Goal: Task Accomplishment & Management: Manage account settings

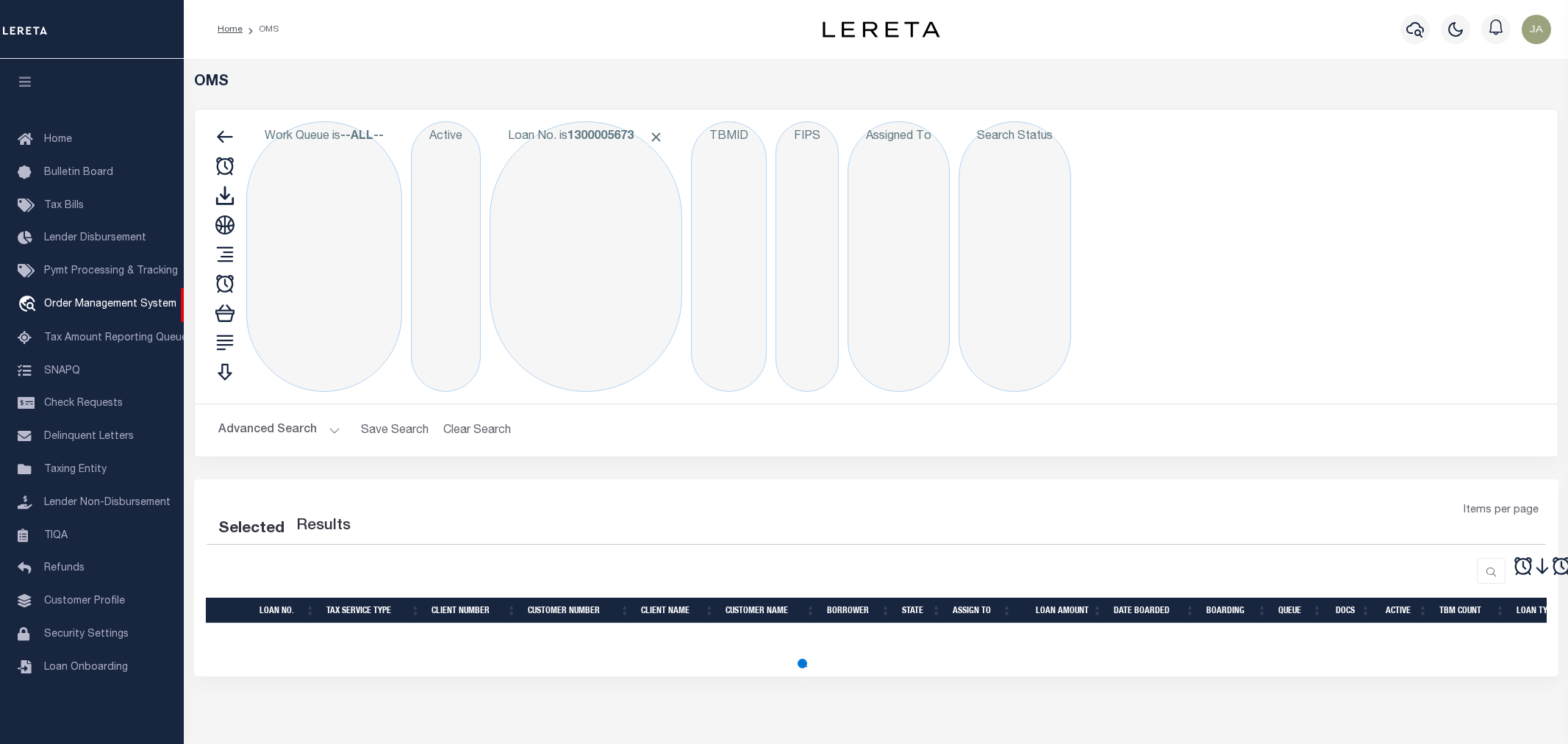
select select "200"
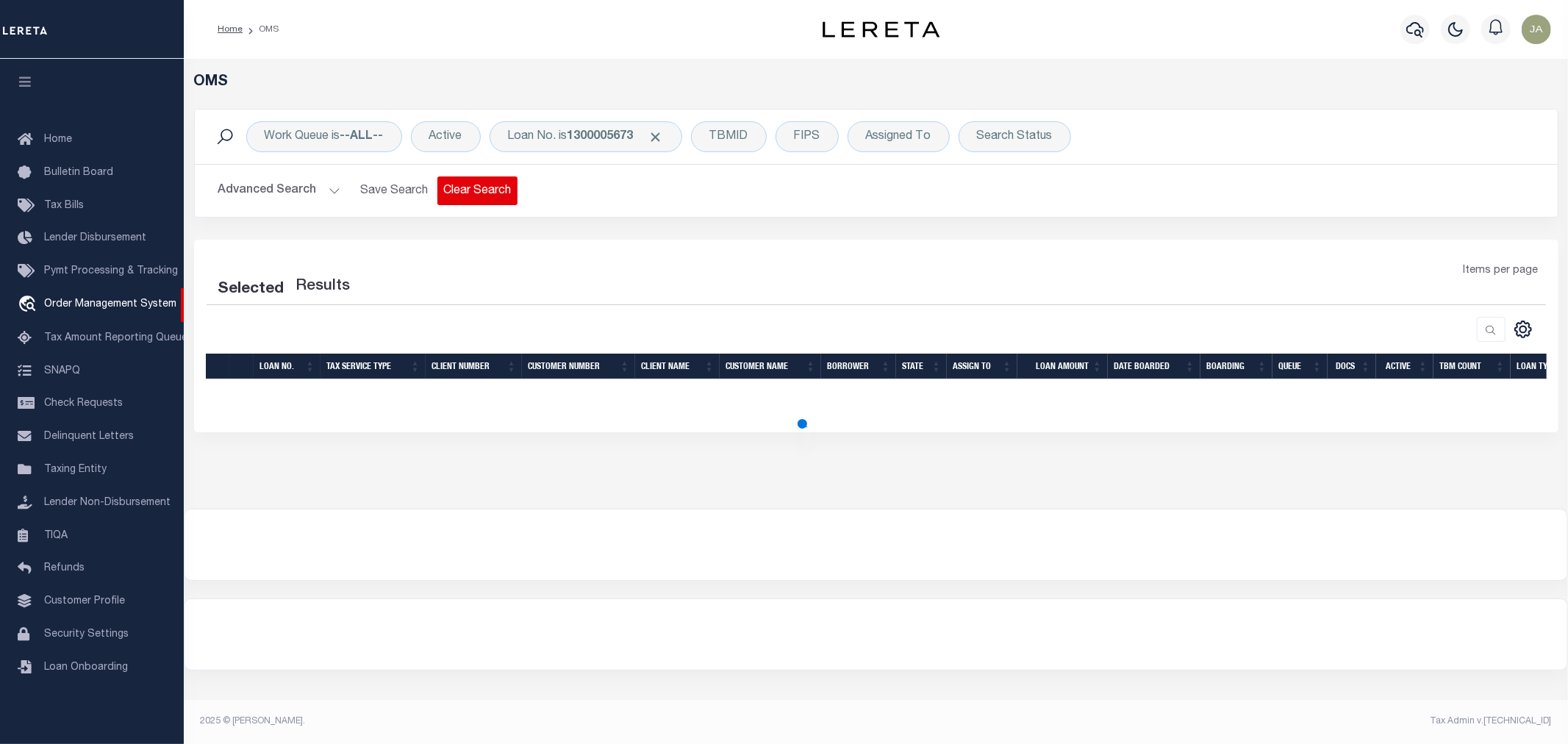
select select "200"
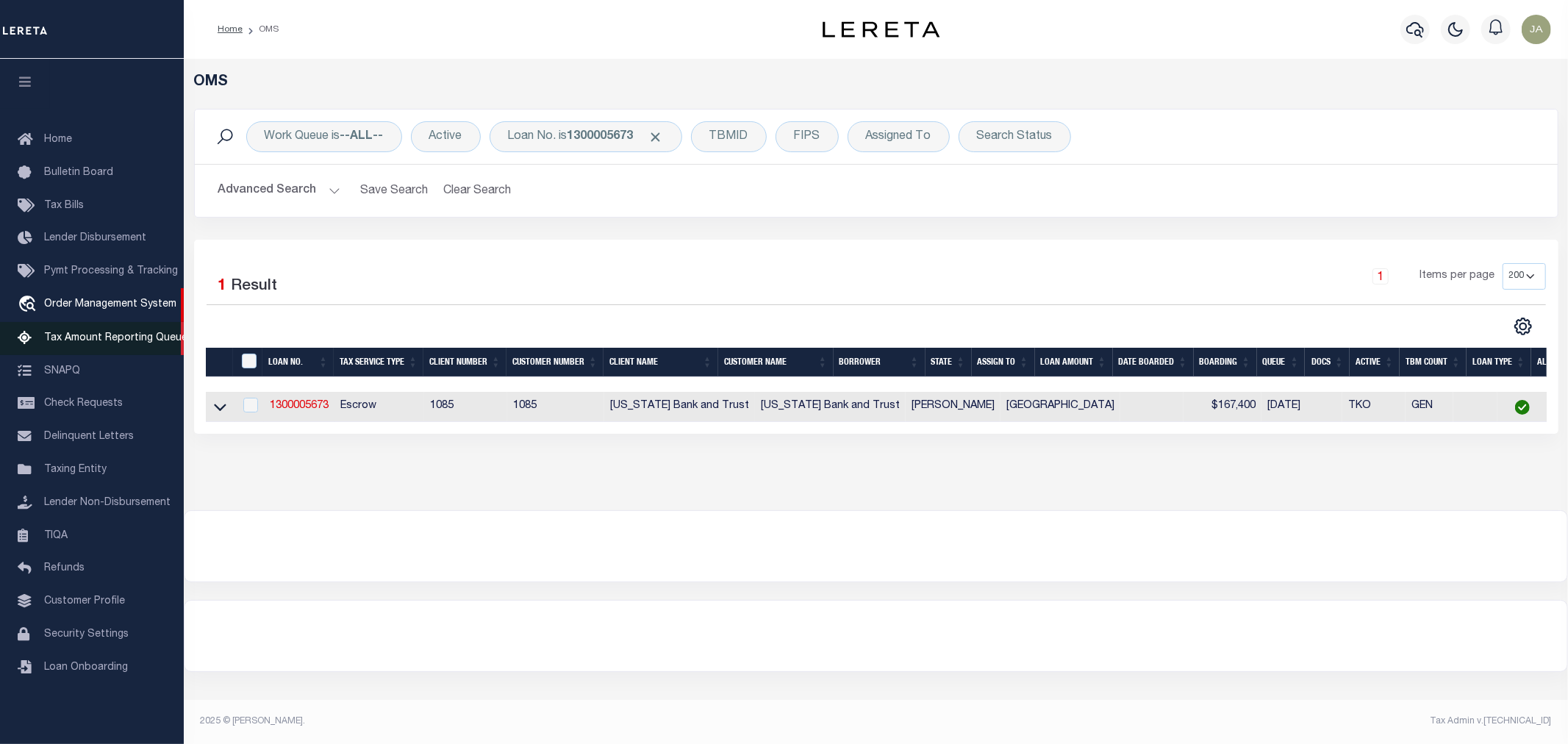
click at [119, 343] on span "Tax Amount Reporting Queue" at bounding box center [116, 338] width 144 height 10
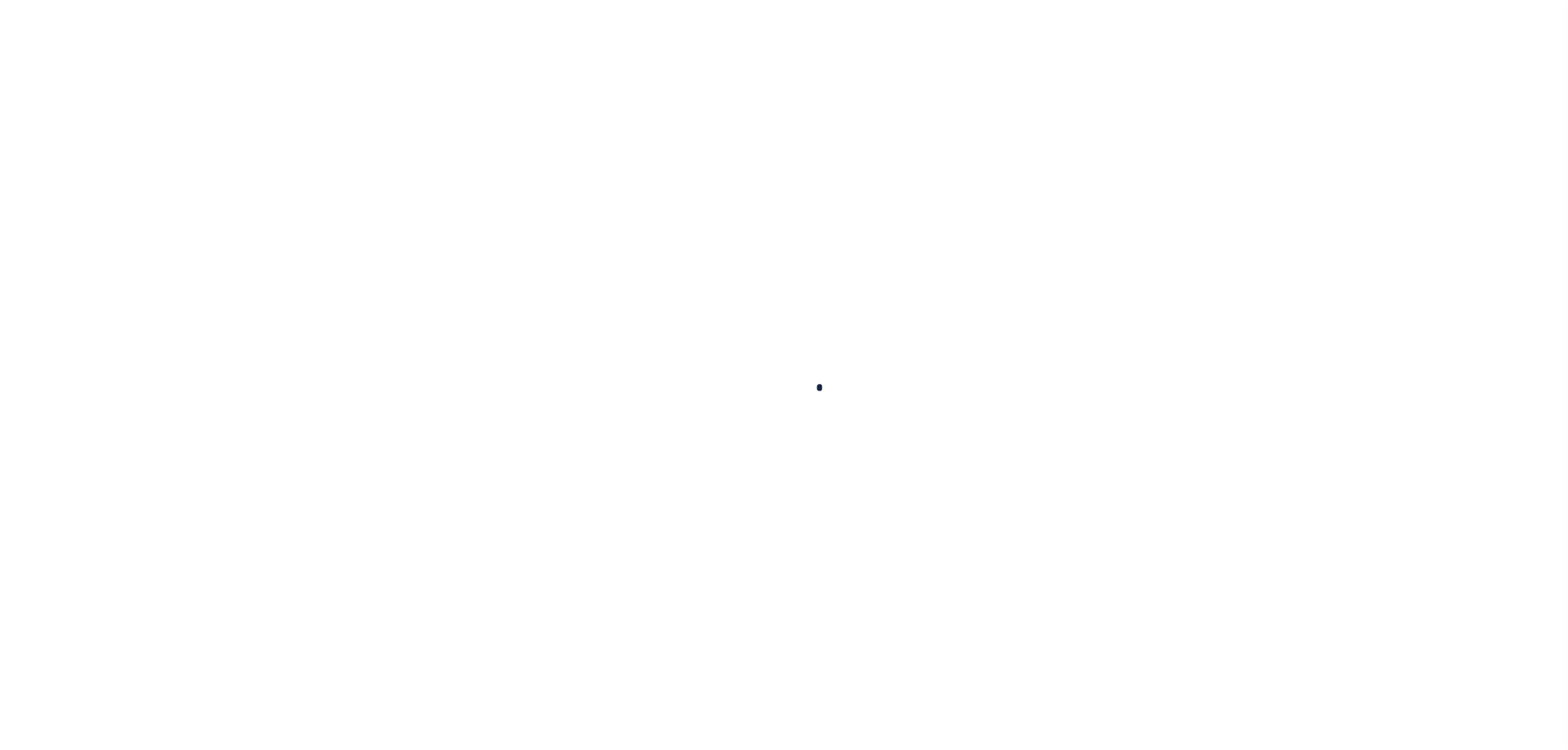
select select "100"
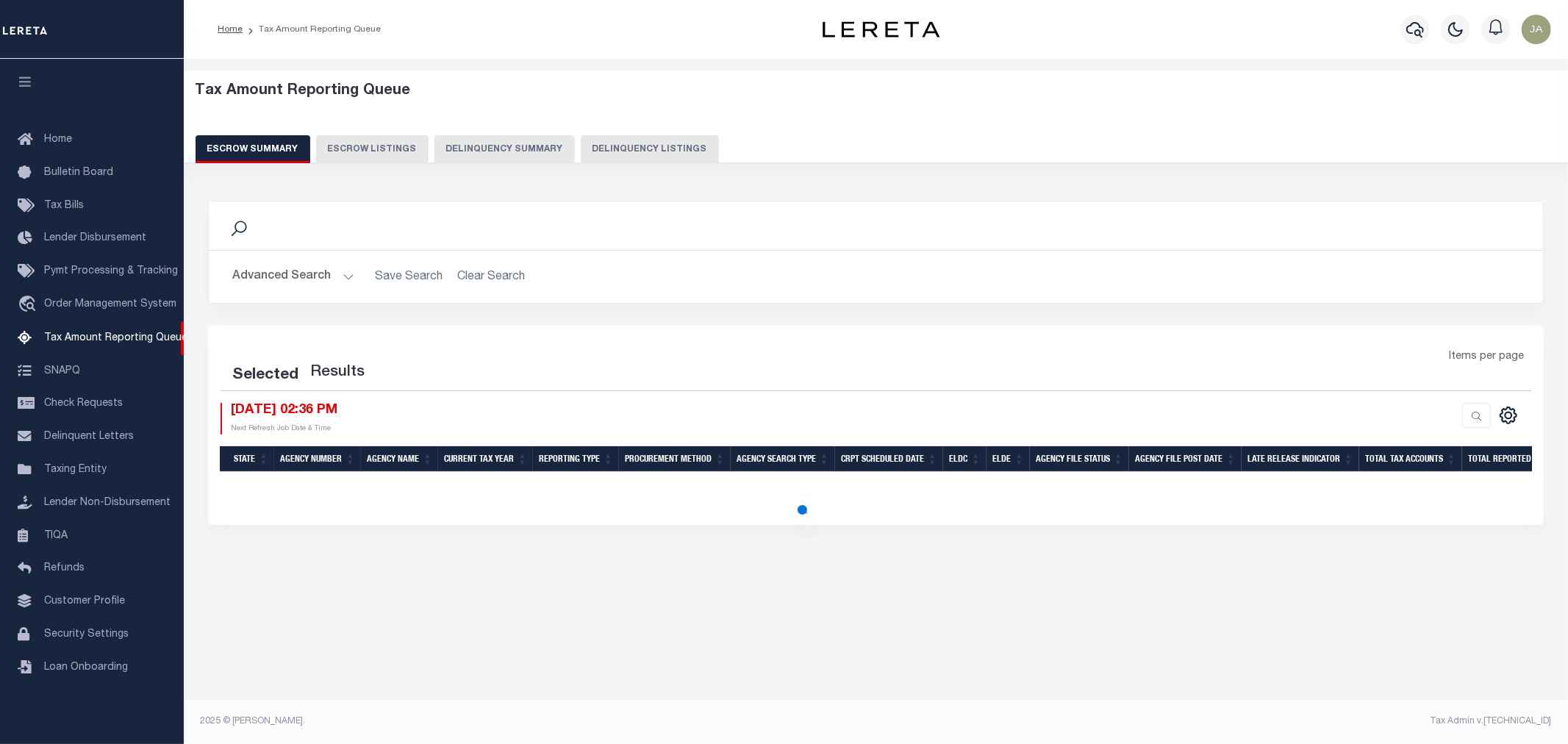
select select "100"
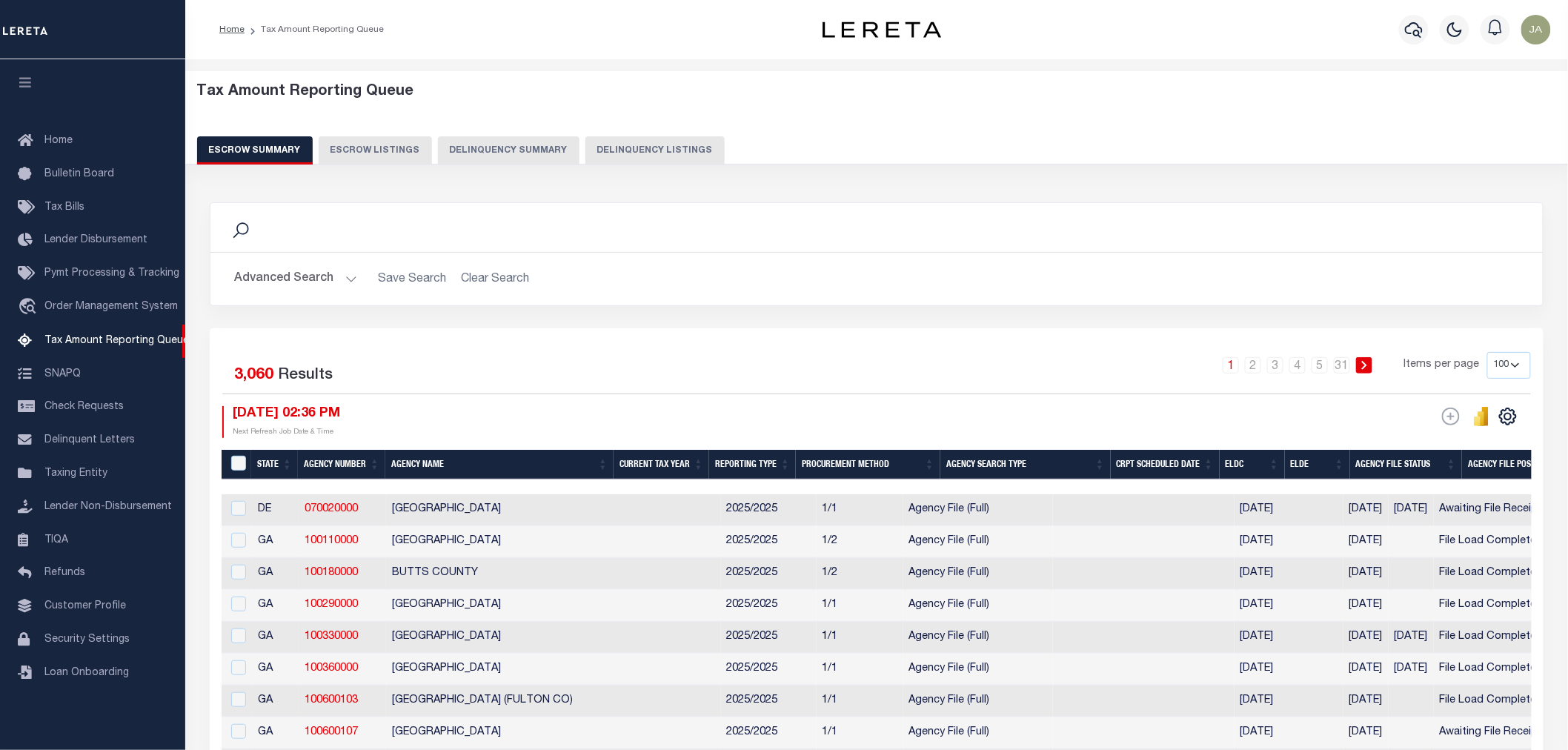
click at [339, 152] on button "Escrow Listings" at bounding box center [375, 150] width 113 height 28
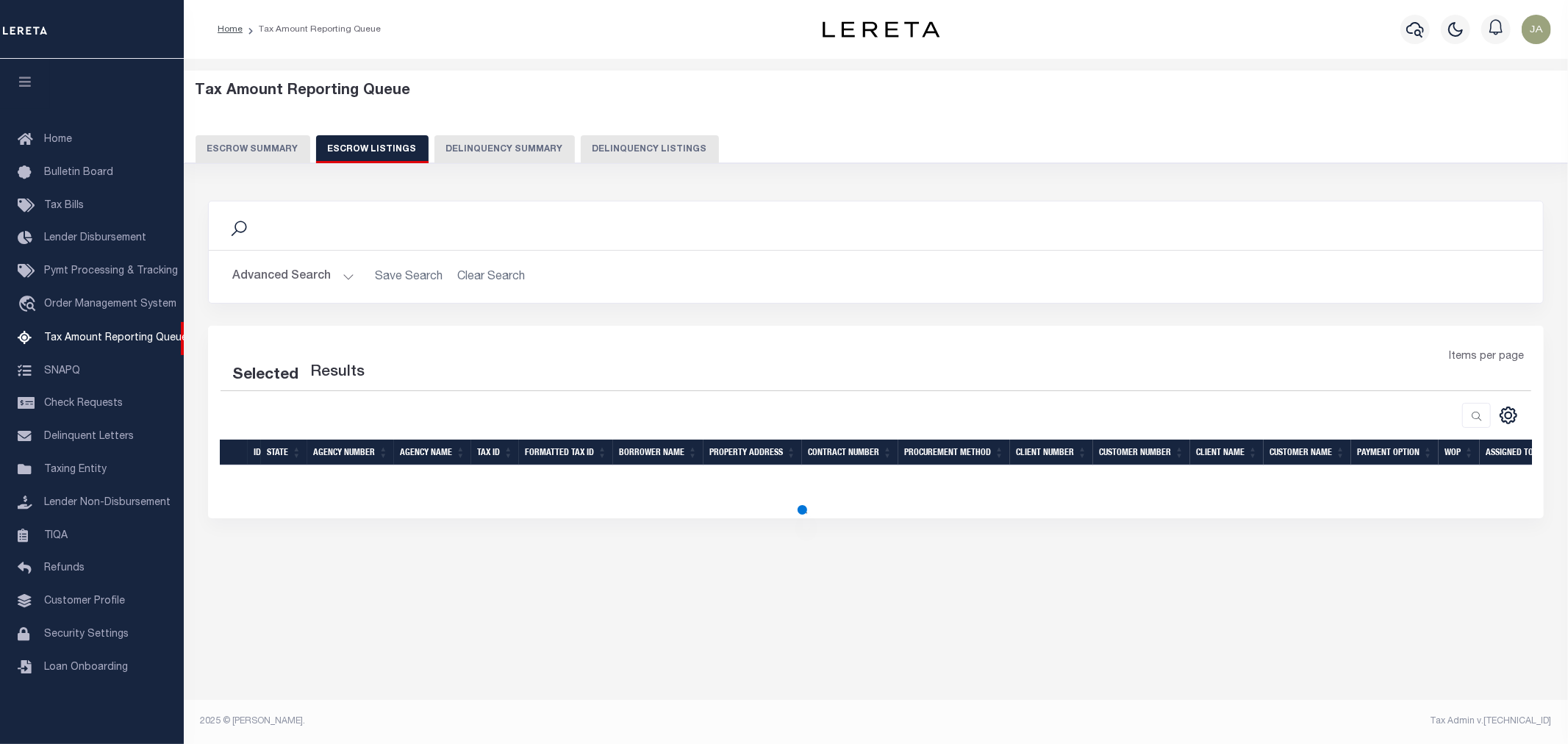
select select "100"
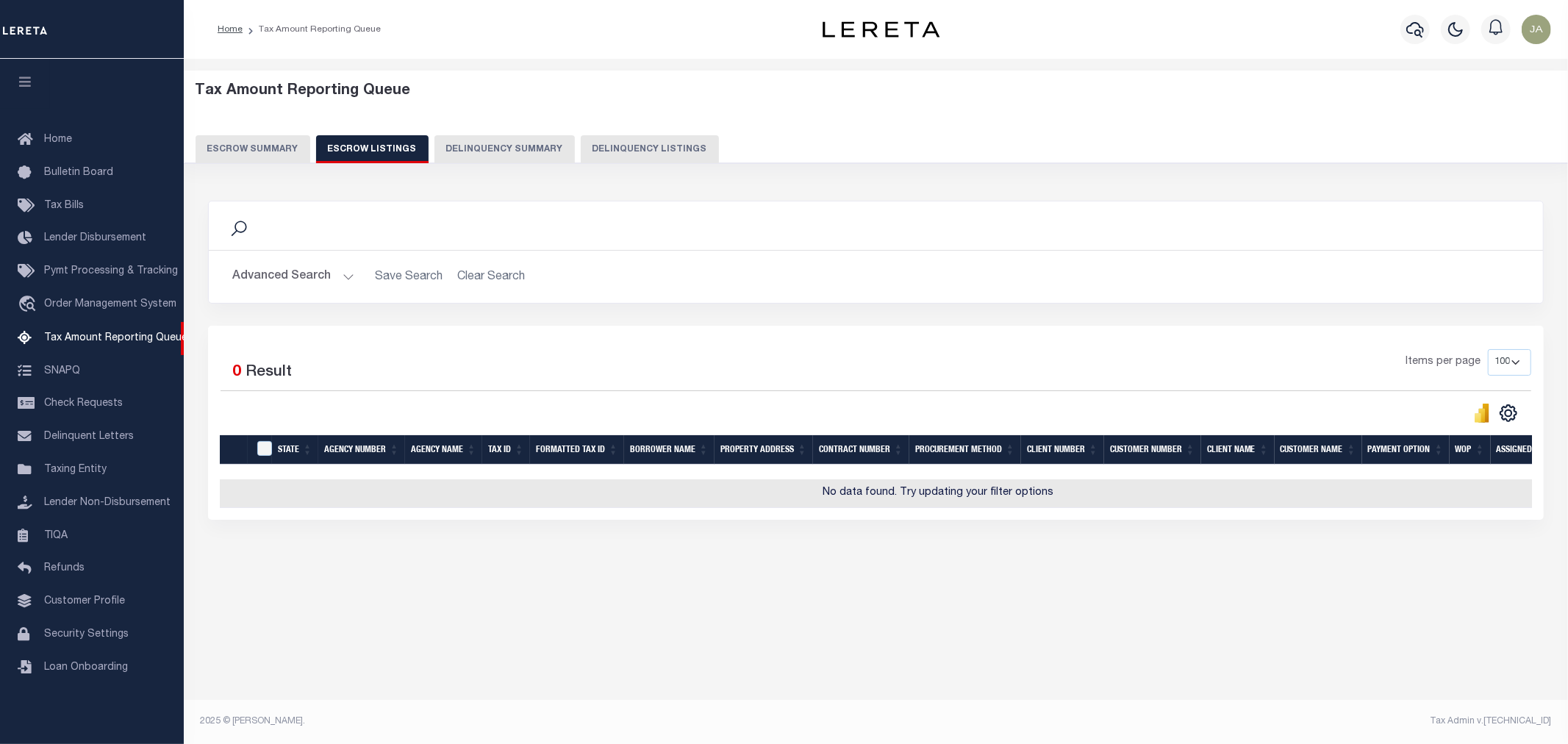
click at [255, 142] on button "Escrow Summary" at bounding box center [253, 149] width 115 height 28
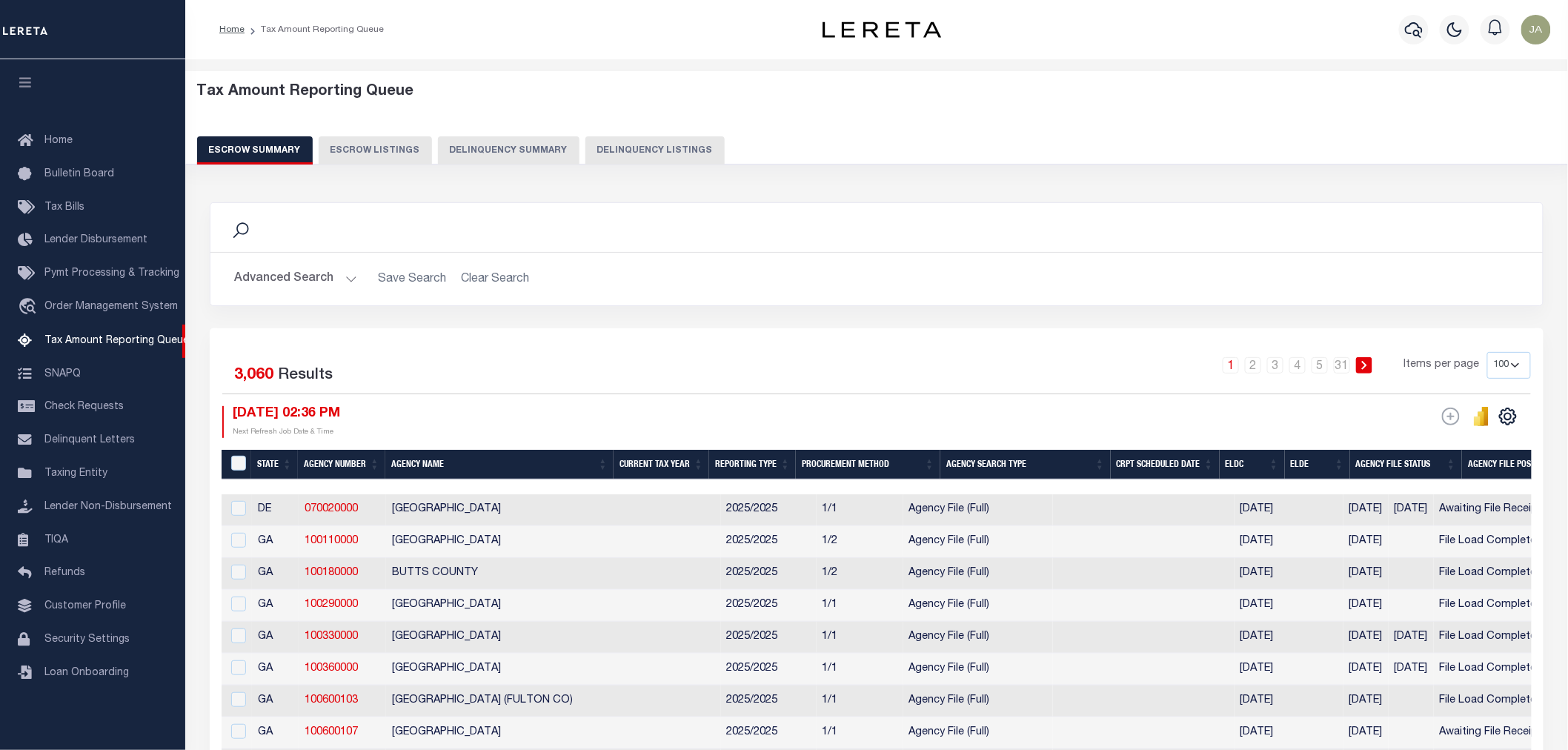
click at [532, 150] on button "Delinquency Summary" at bounding box center [508, 150] width 142 height 28
select select
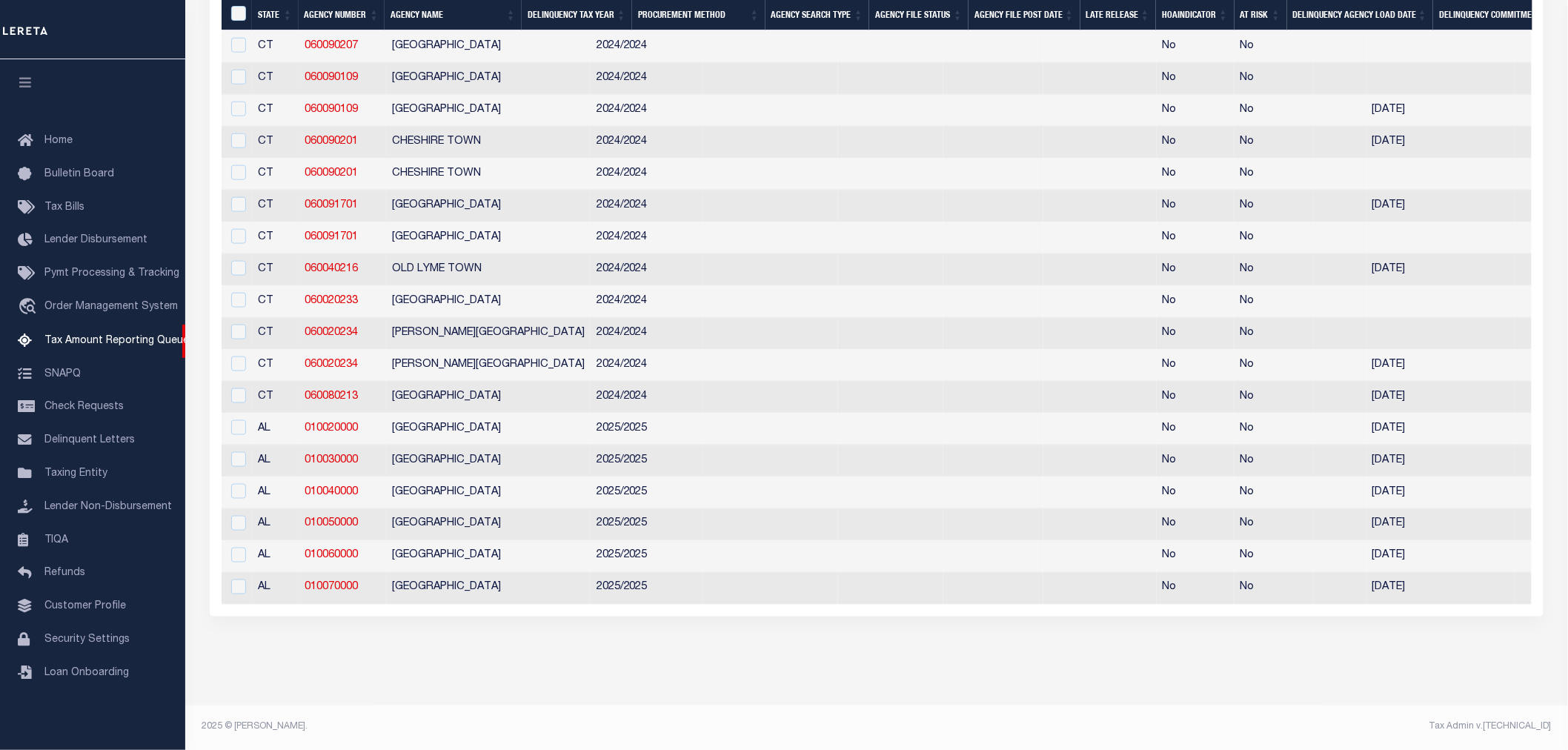
select select
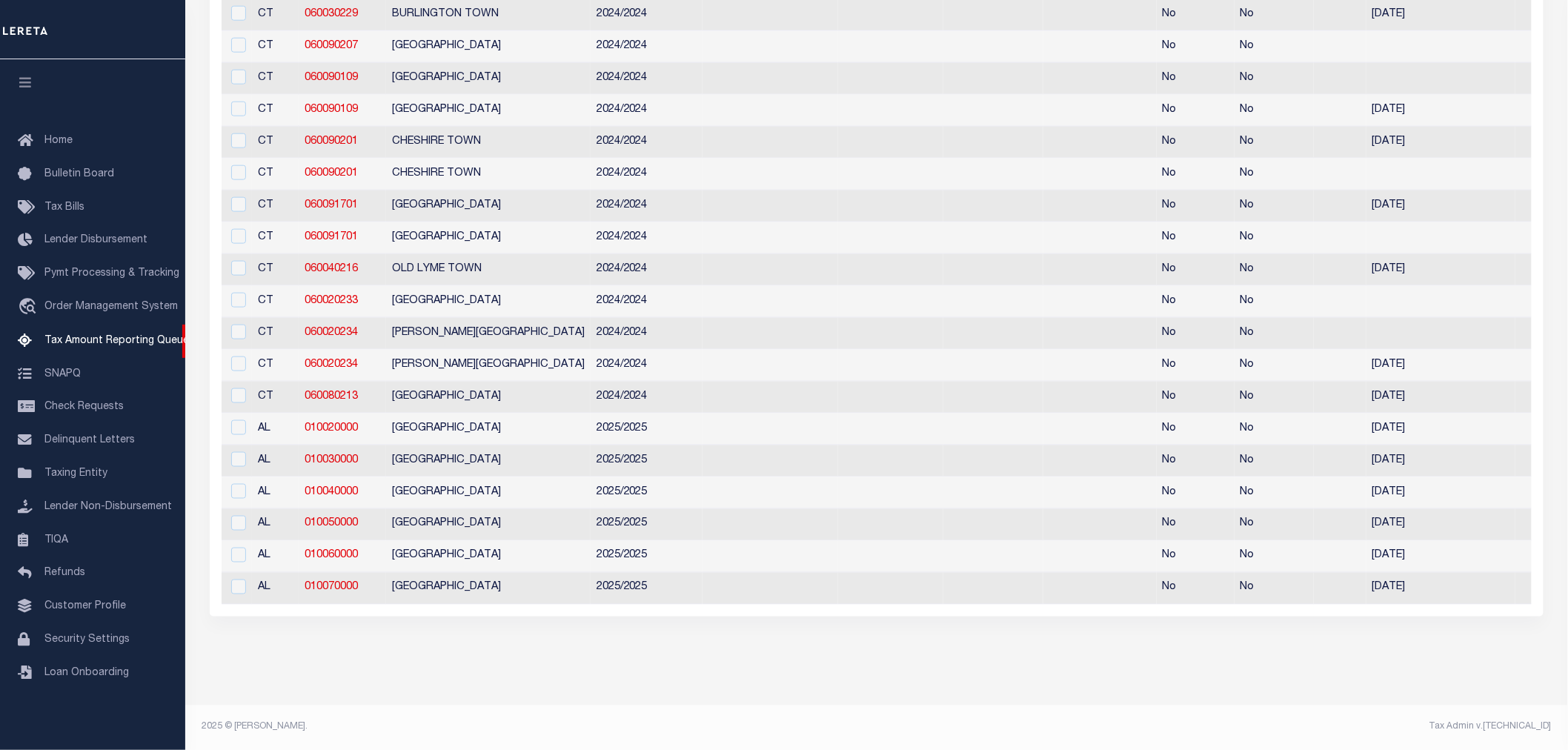
scroll to position [109, 0]
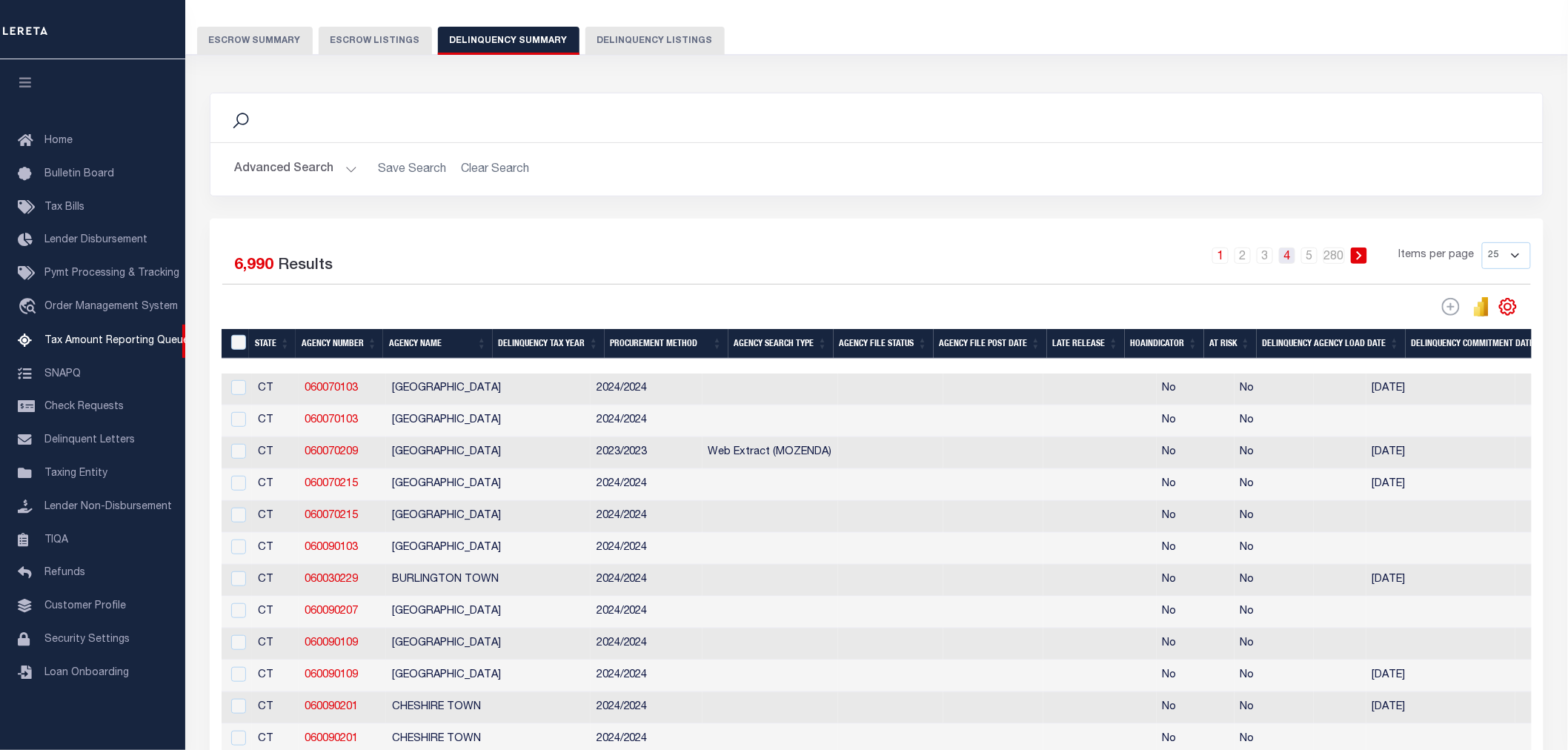
click at [1288, 258] on link "4" at bounding box center [1287, 256] width 16 height 16
select select
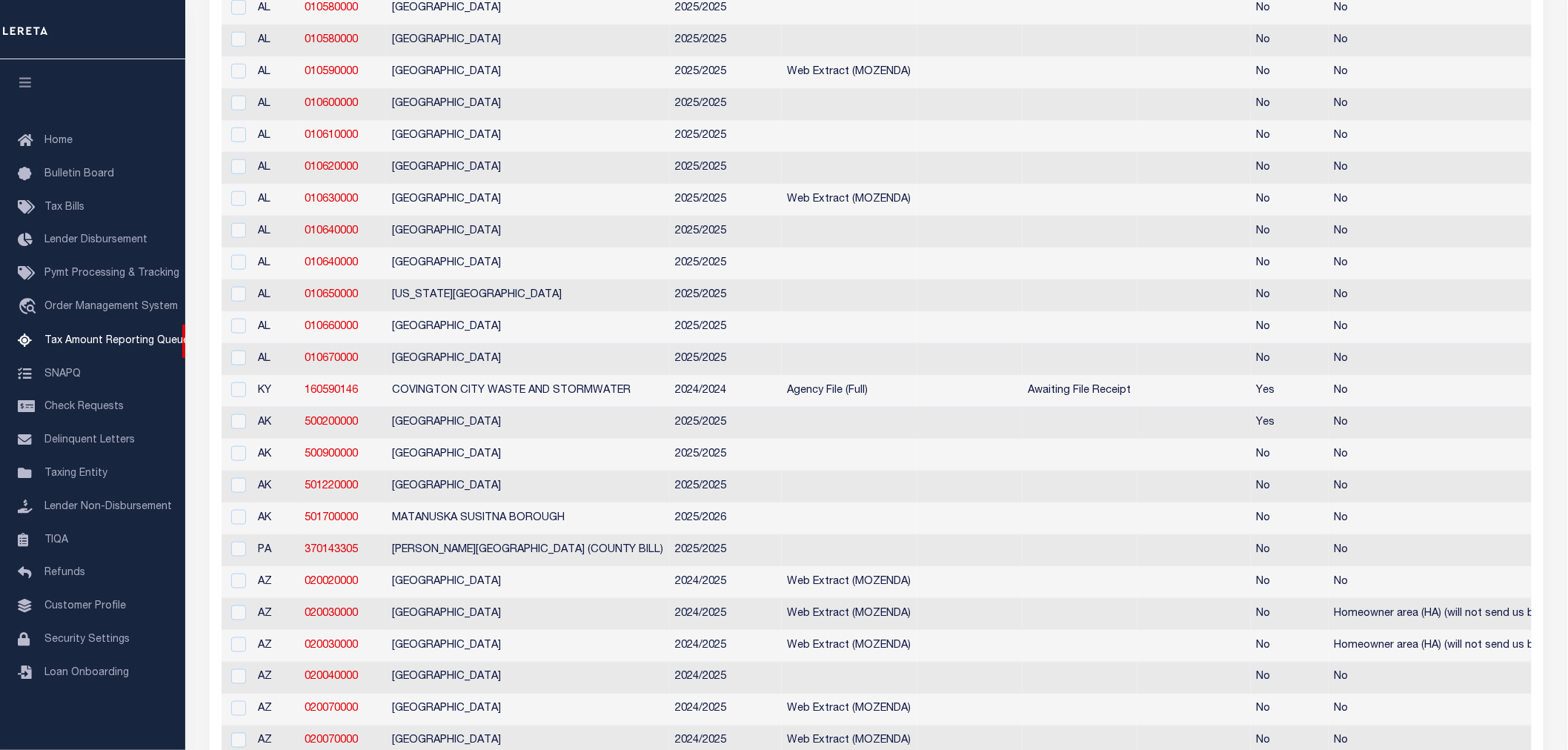
select select
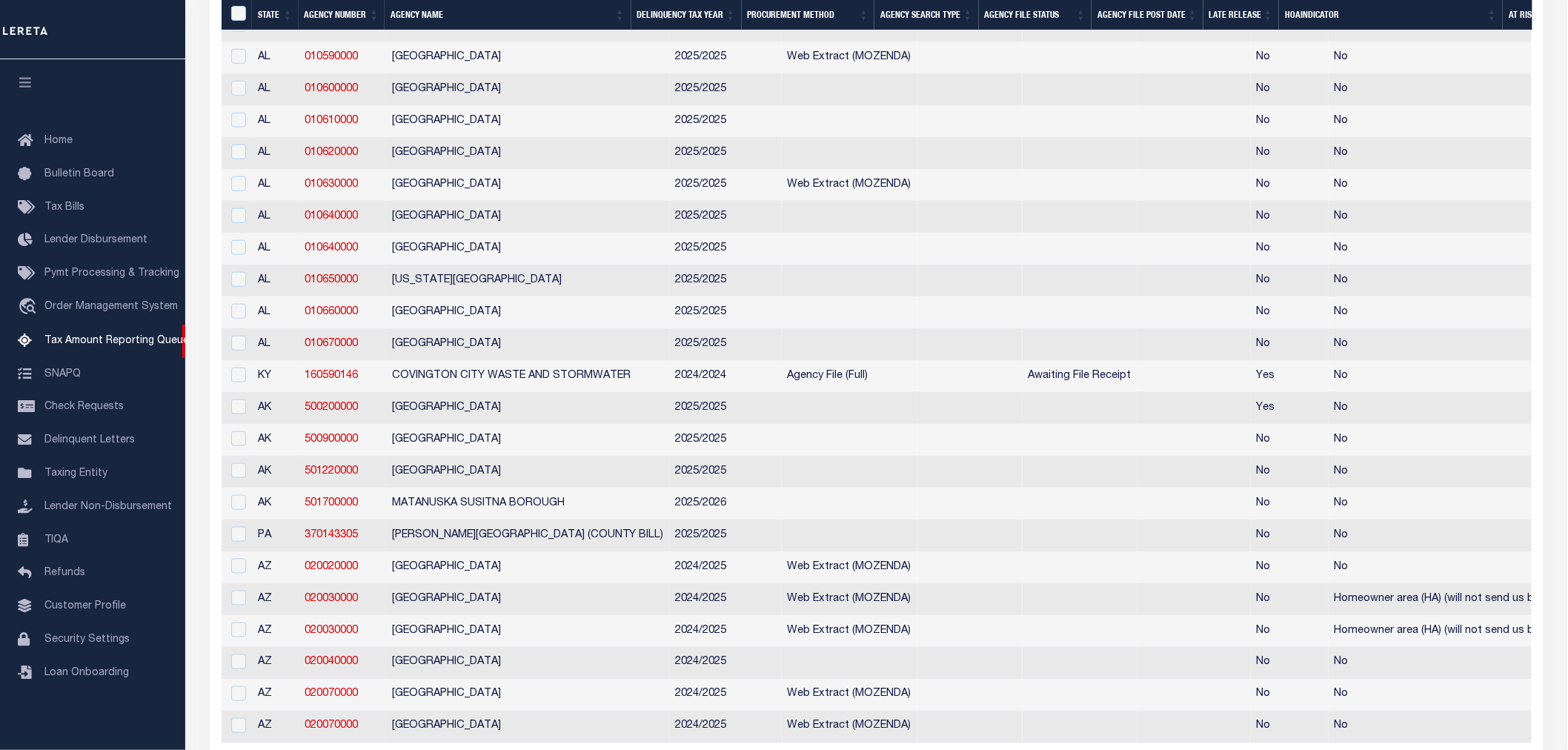
select select
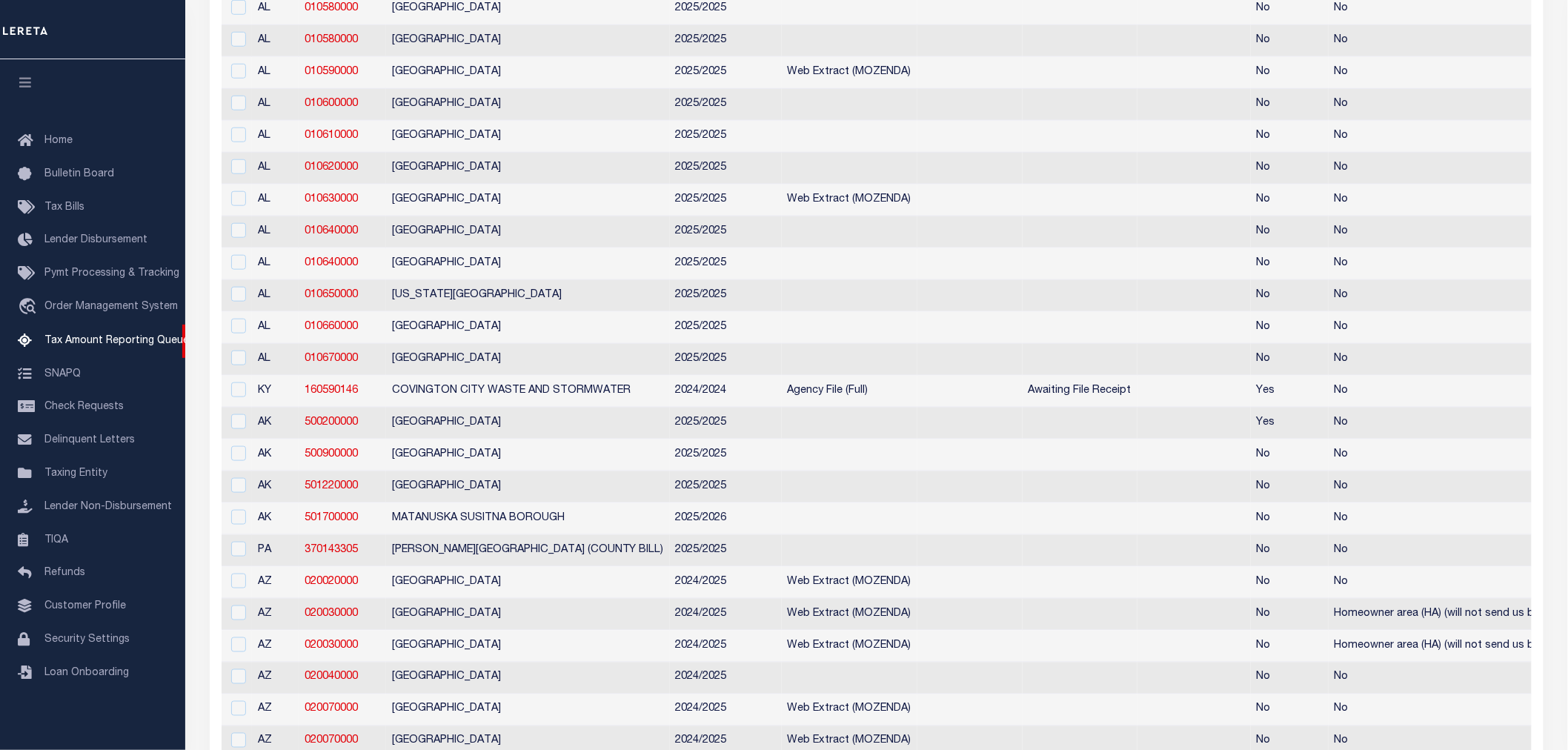
scroll to position [27, 0]
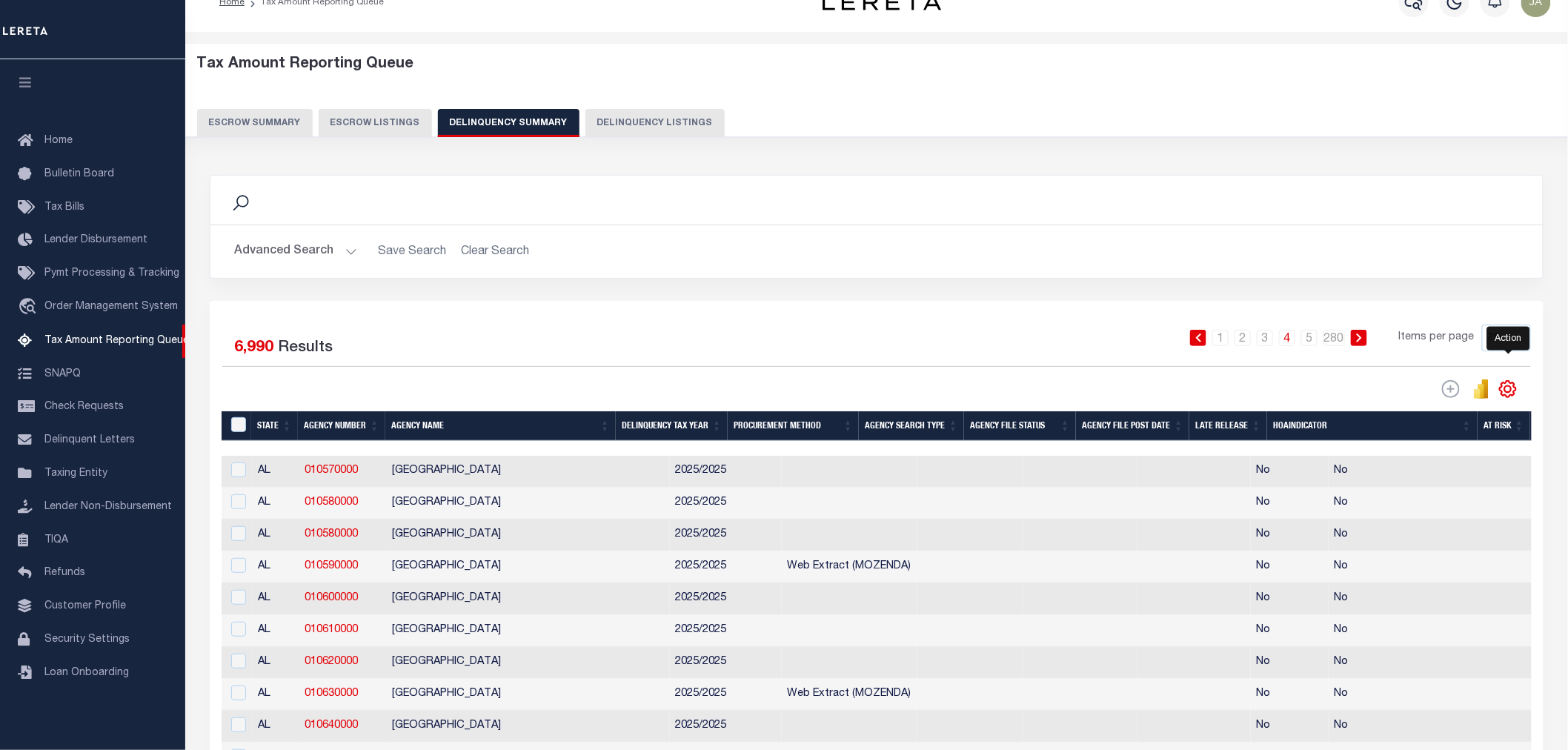
click at [1510, 388] on icon "" at bounding box center [1508, 389] width 6 height 6
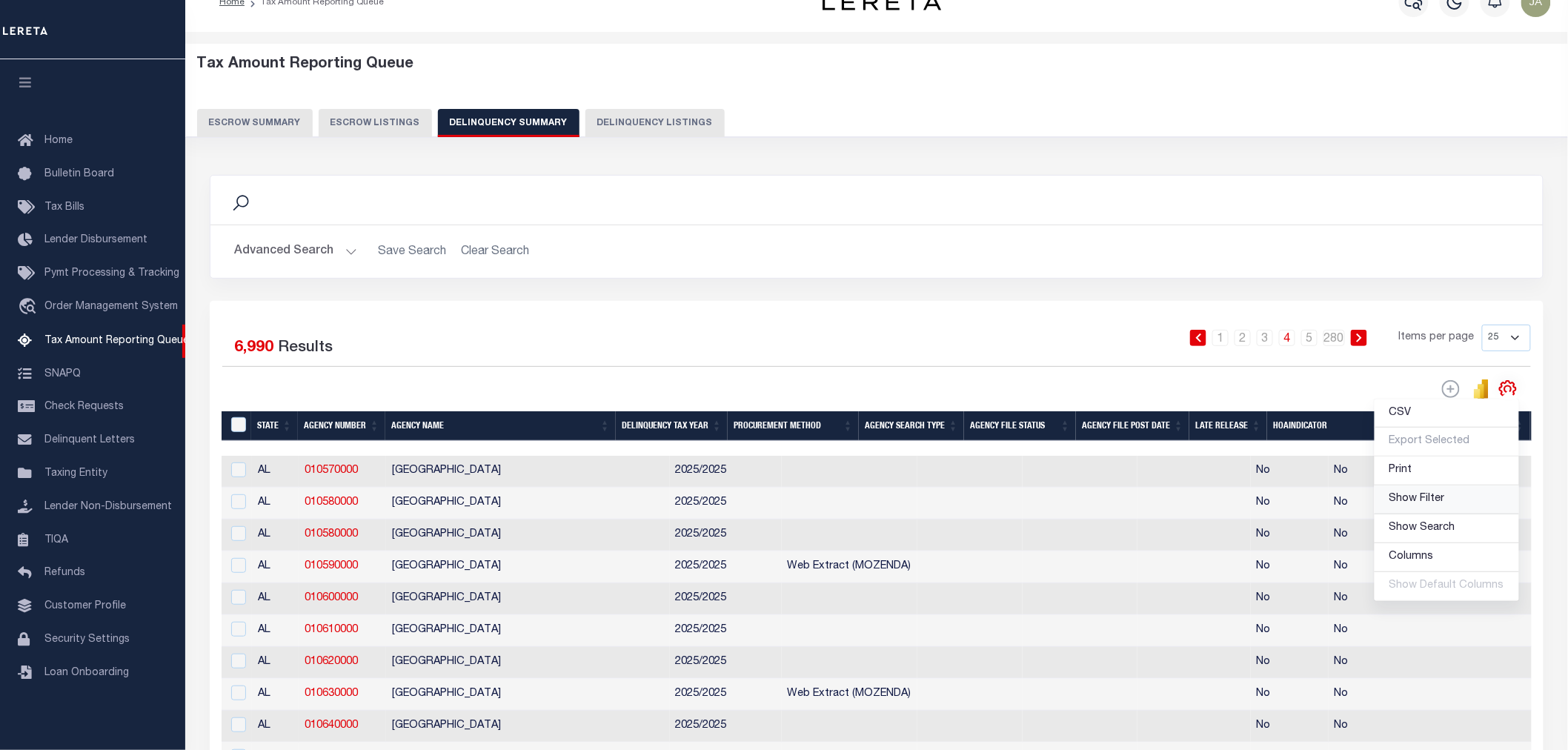
click at [1410, 497] on span "Show Filter" at bounding box center [1417, 499] width 56 height 10
select select
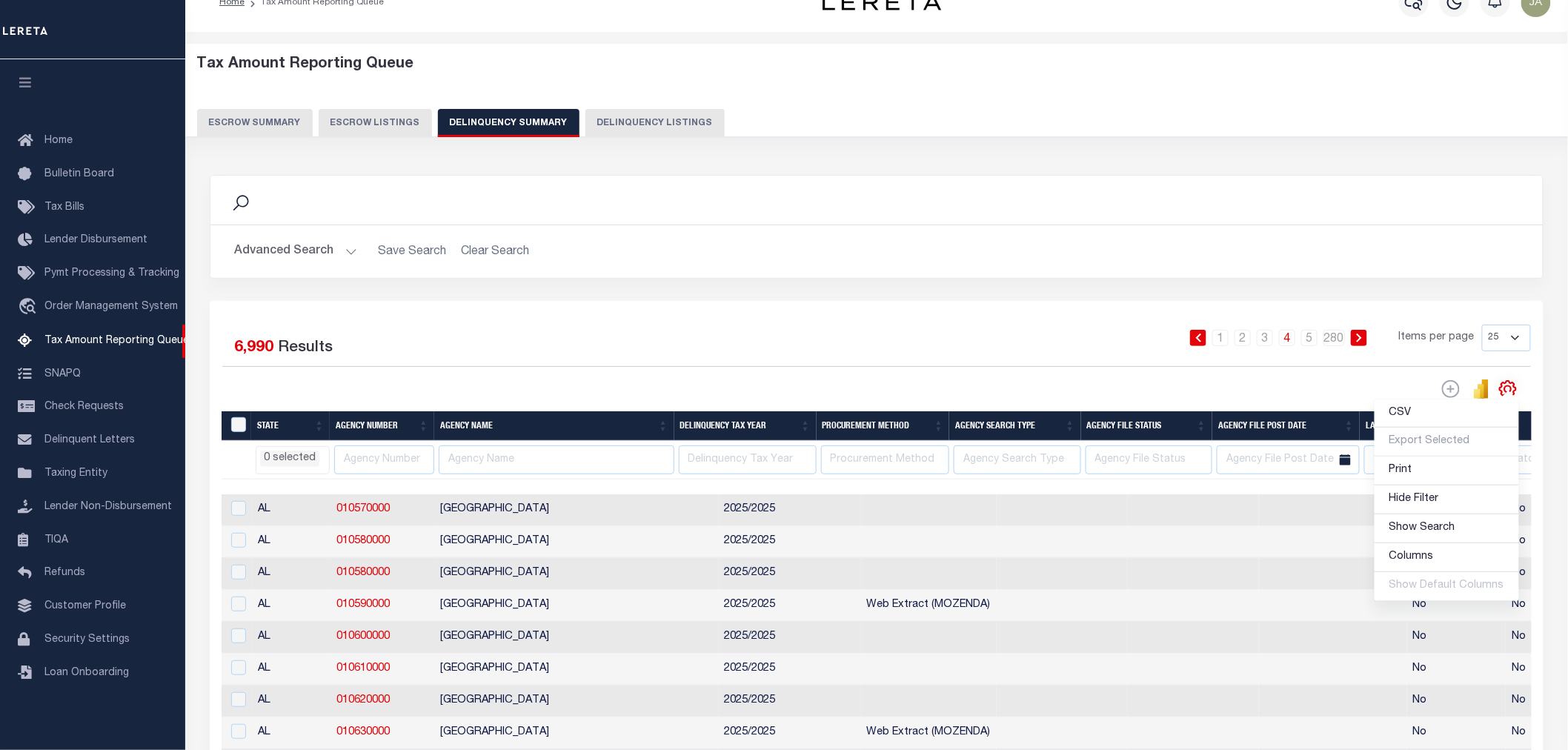
click at [305, 455] on li "0 selected" at bounding box center [290, 459] width 60 height 16
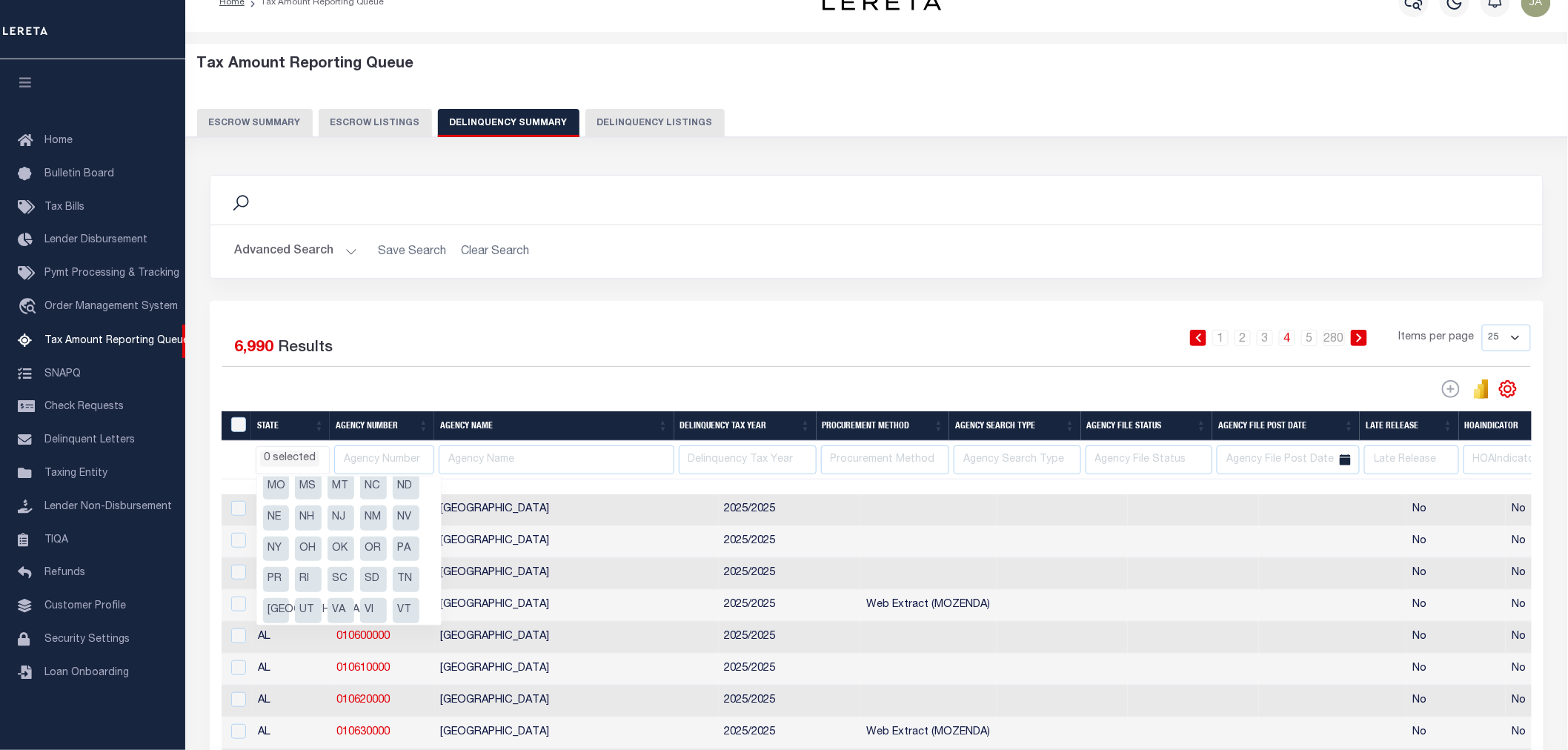
scroll to position [165, 0]
click at [365, 547] on li "OR" at bounding box center [373, 548] width 27 height 25
select select "OR"
click at [757, 324] on div "1 2 3 4 5 … 280 Items per page 25 100 200 500 1000" at bounding box center [1043, 344] width 976 height 39
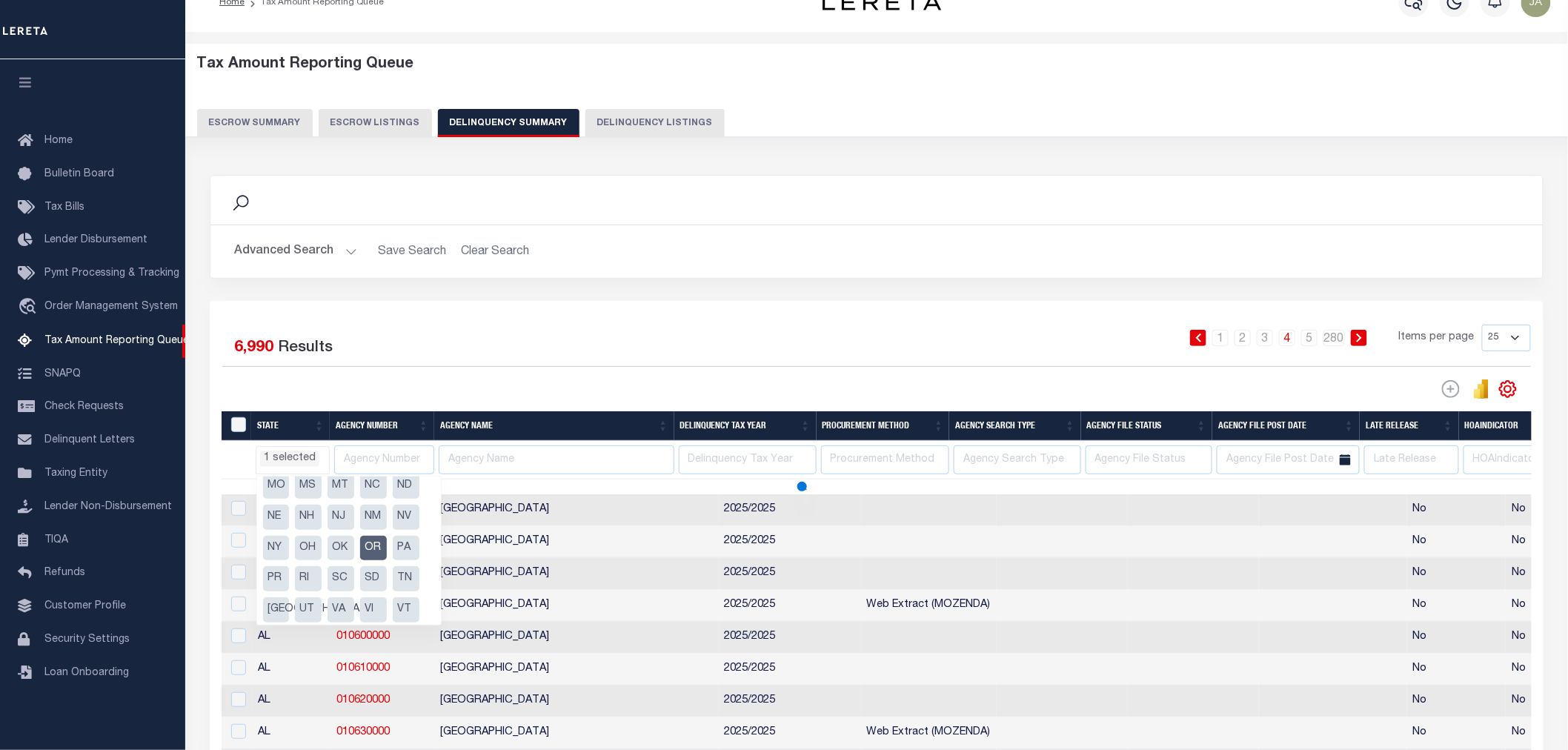
select select "OR"
select select
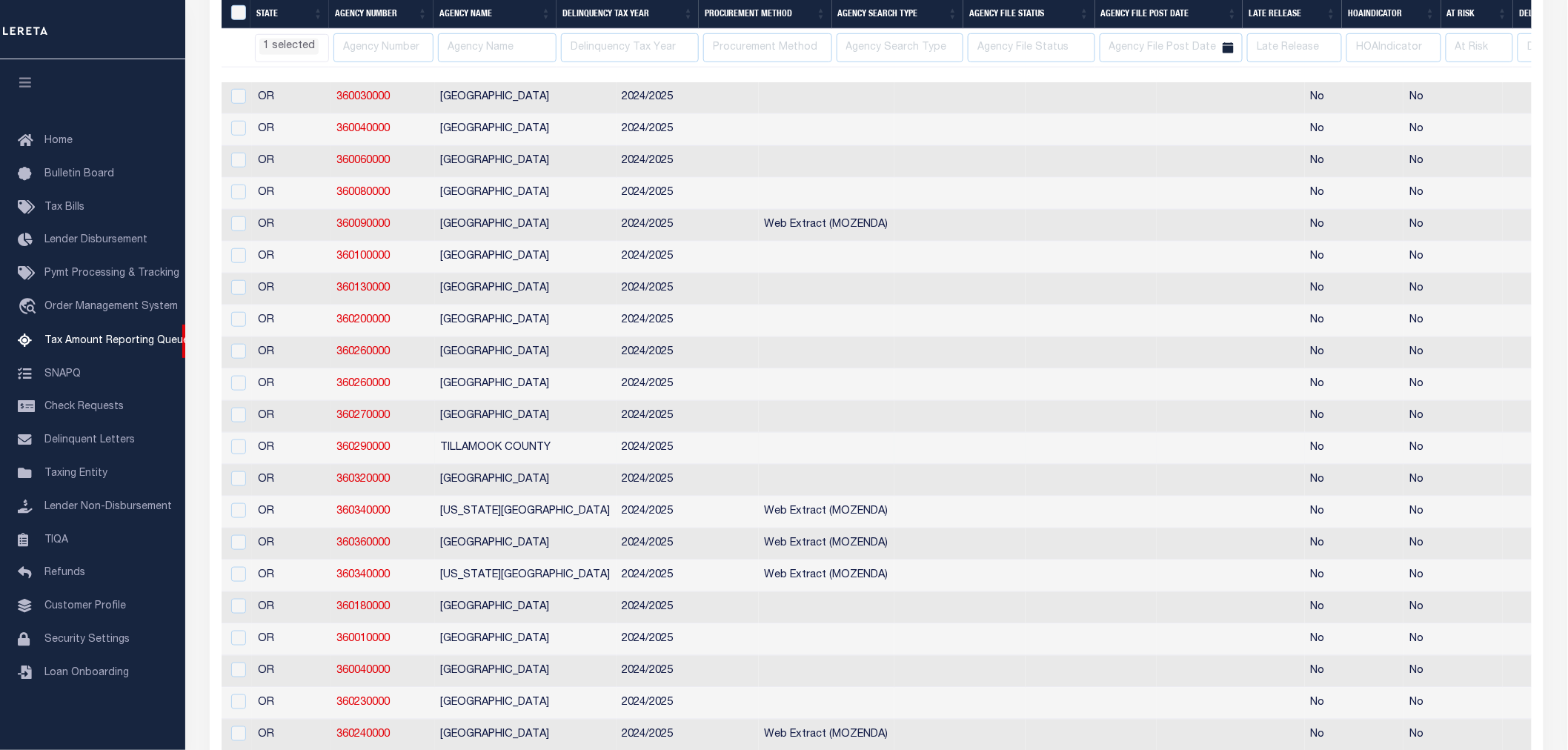
scroll to position [0, 0]
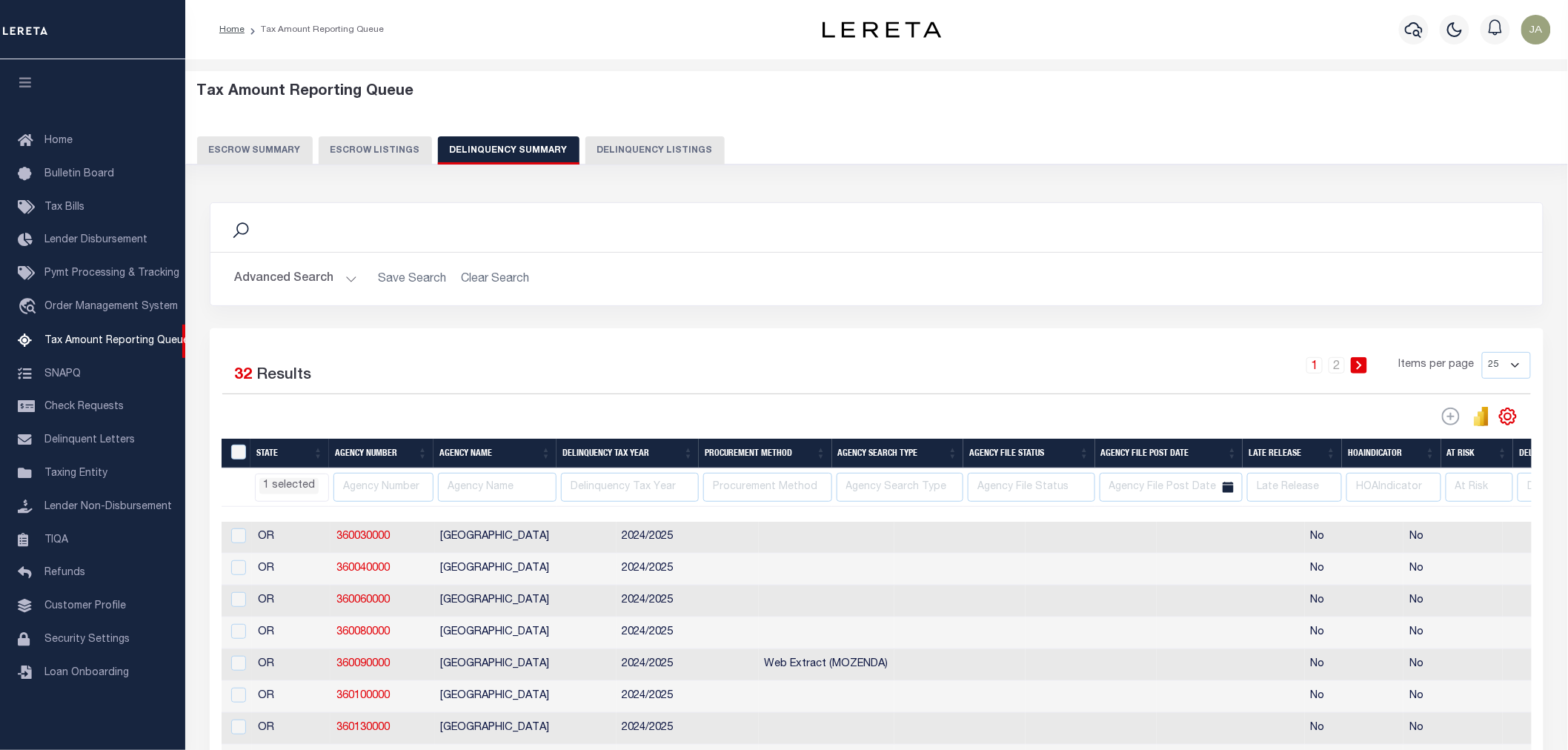
click at [253, 146] on button "Escrow Summary" at bounding box center [255, 150] width 116 height 28
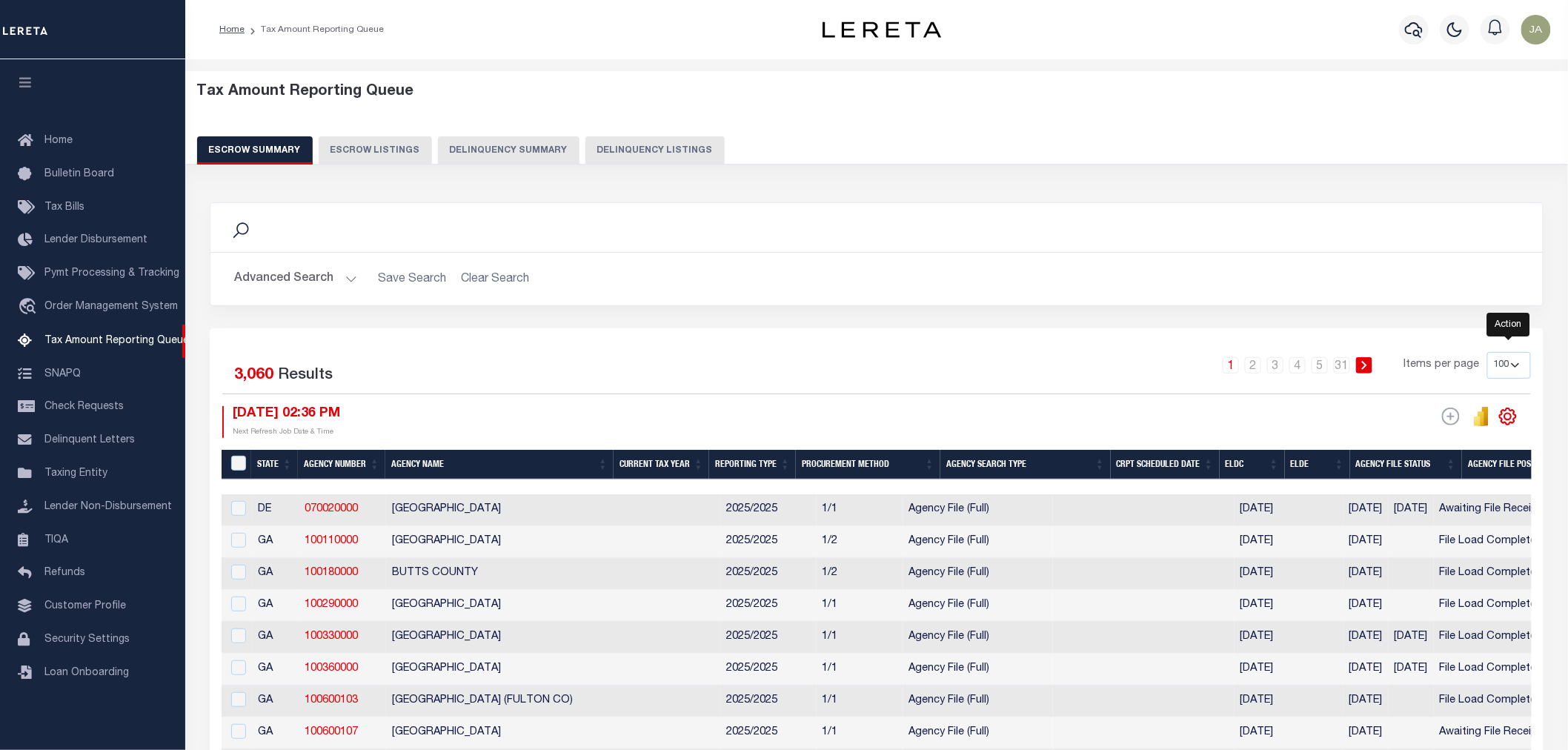
click at [1510, 418] on icon "" at bounding box center [1508, 417] width 19 height 19
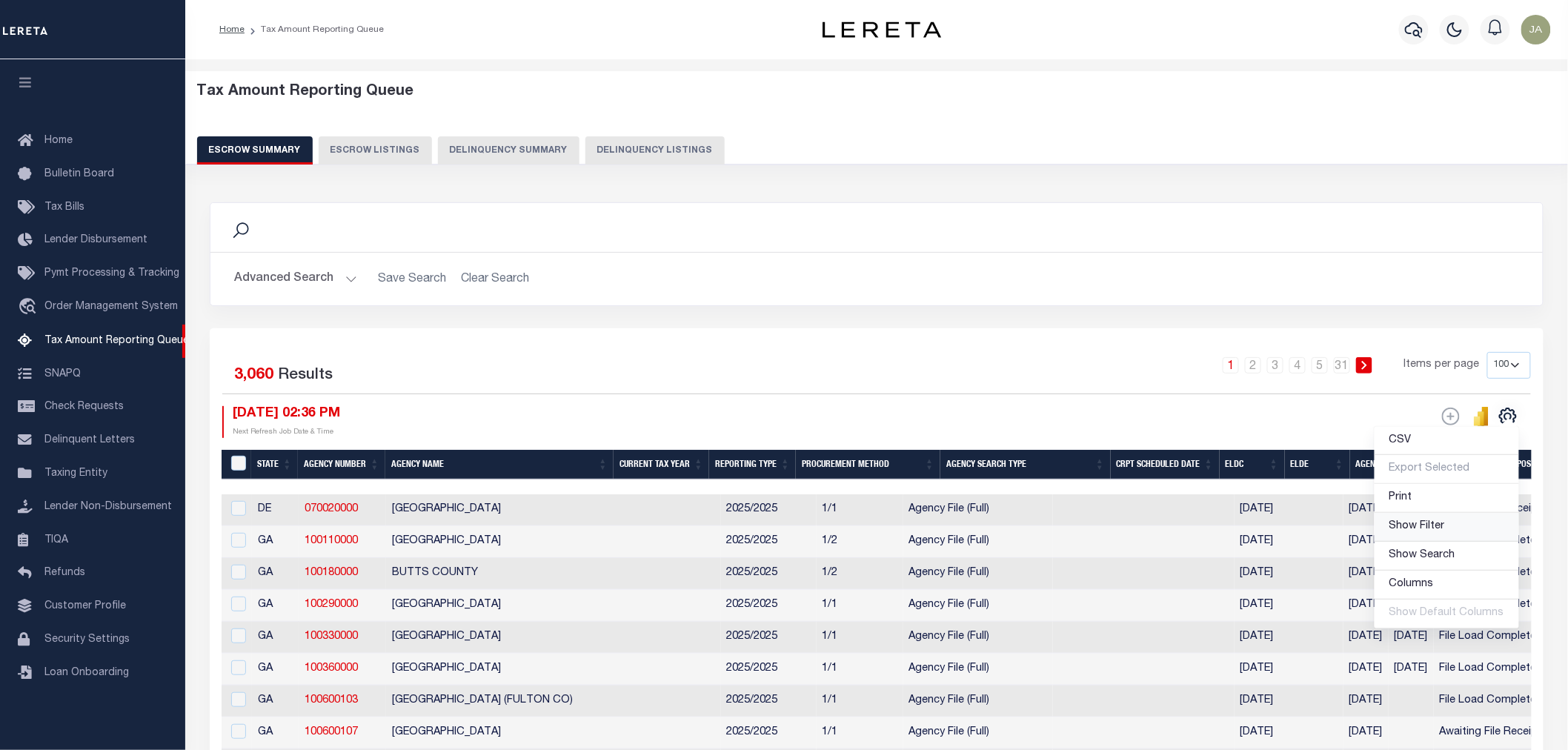
click at [1414, 527] on span "Show Filter" at bounding box center [1417, 526] width 56 height 10
select select "OR"
select select
click at [1425, 526] on span "Hide Filter" at bounding box center [1414, 526] width 50 height 10
select select
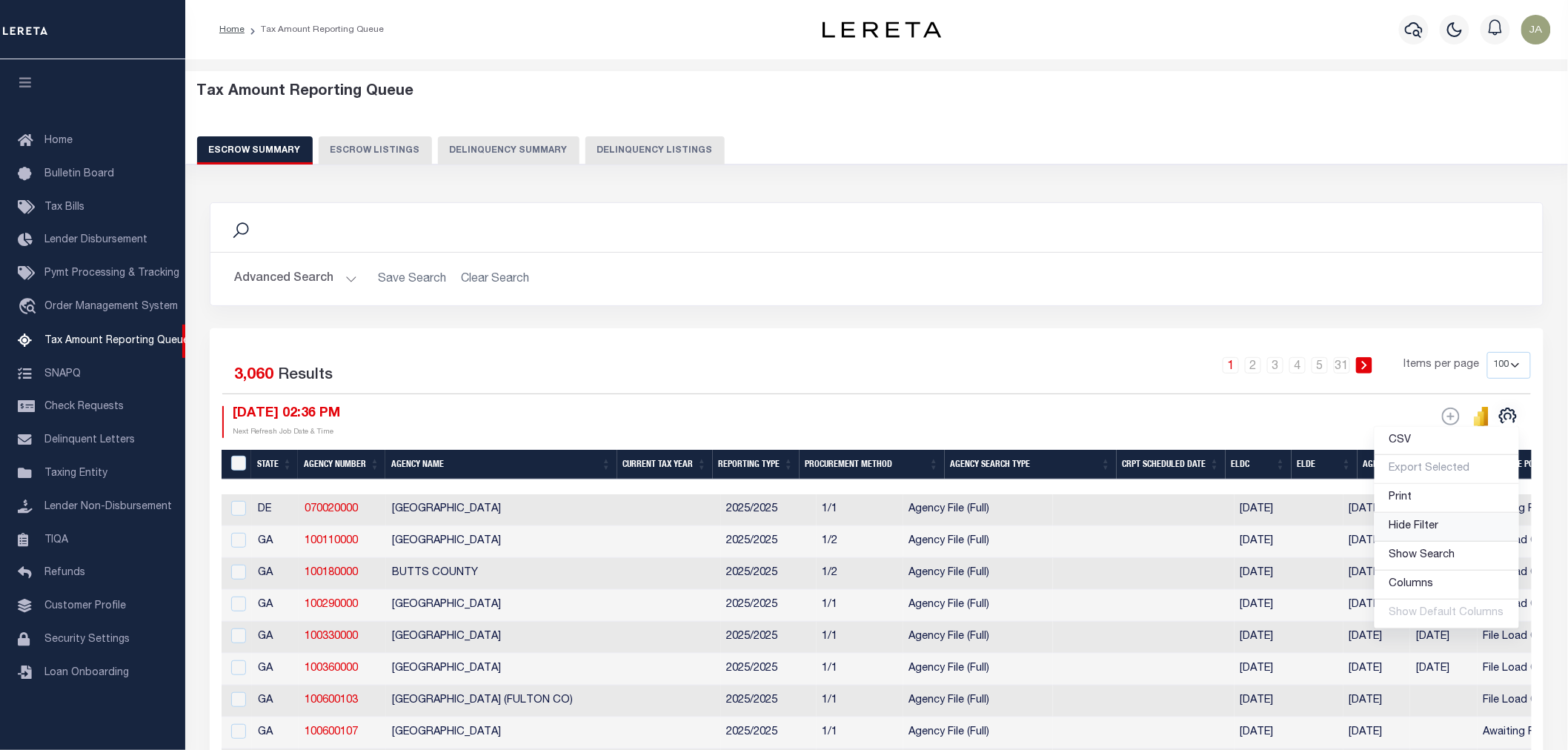
select select
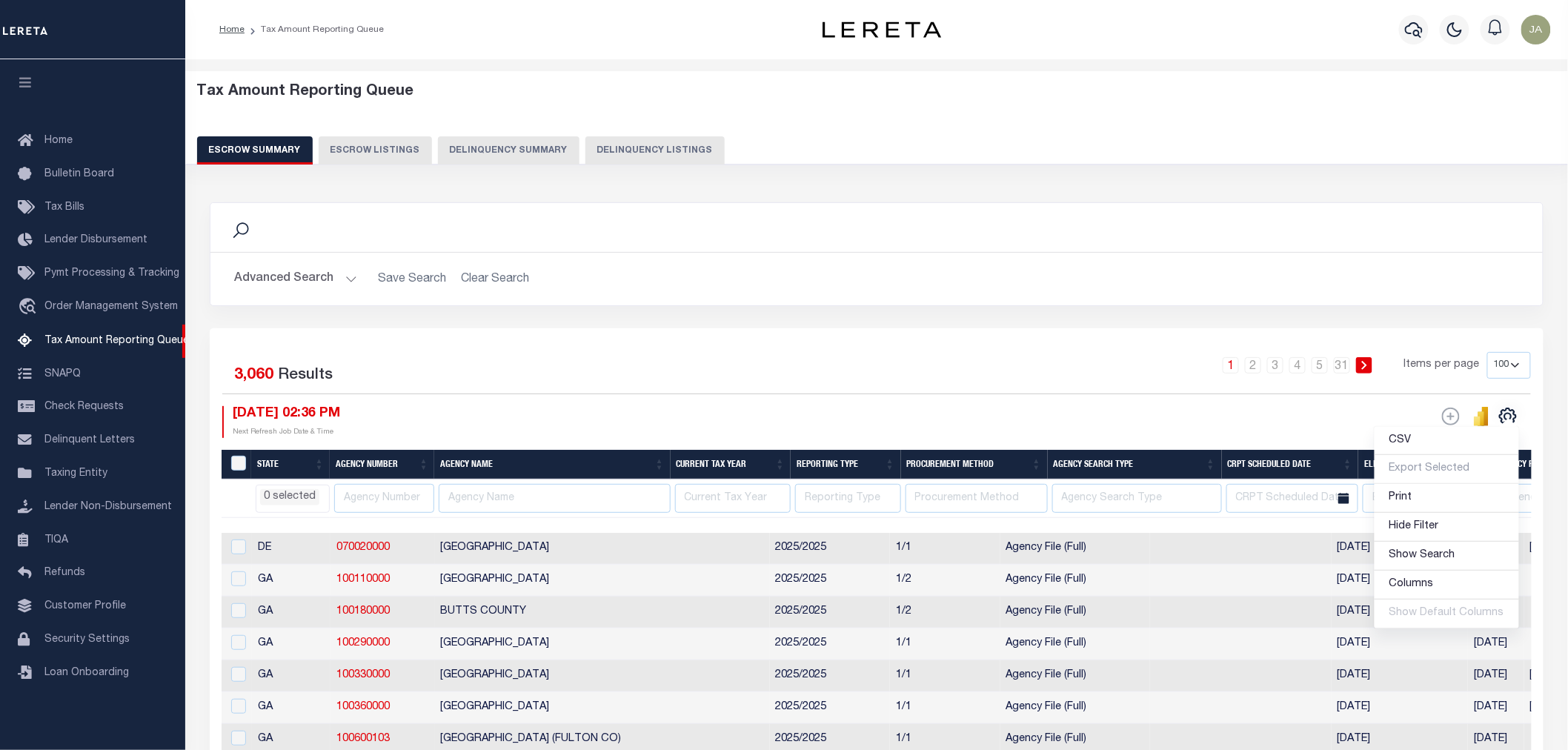
click at [292, 497] on li "0 selected" at bounding box center [290, 497] width 60 height 16
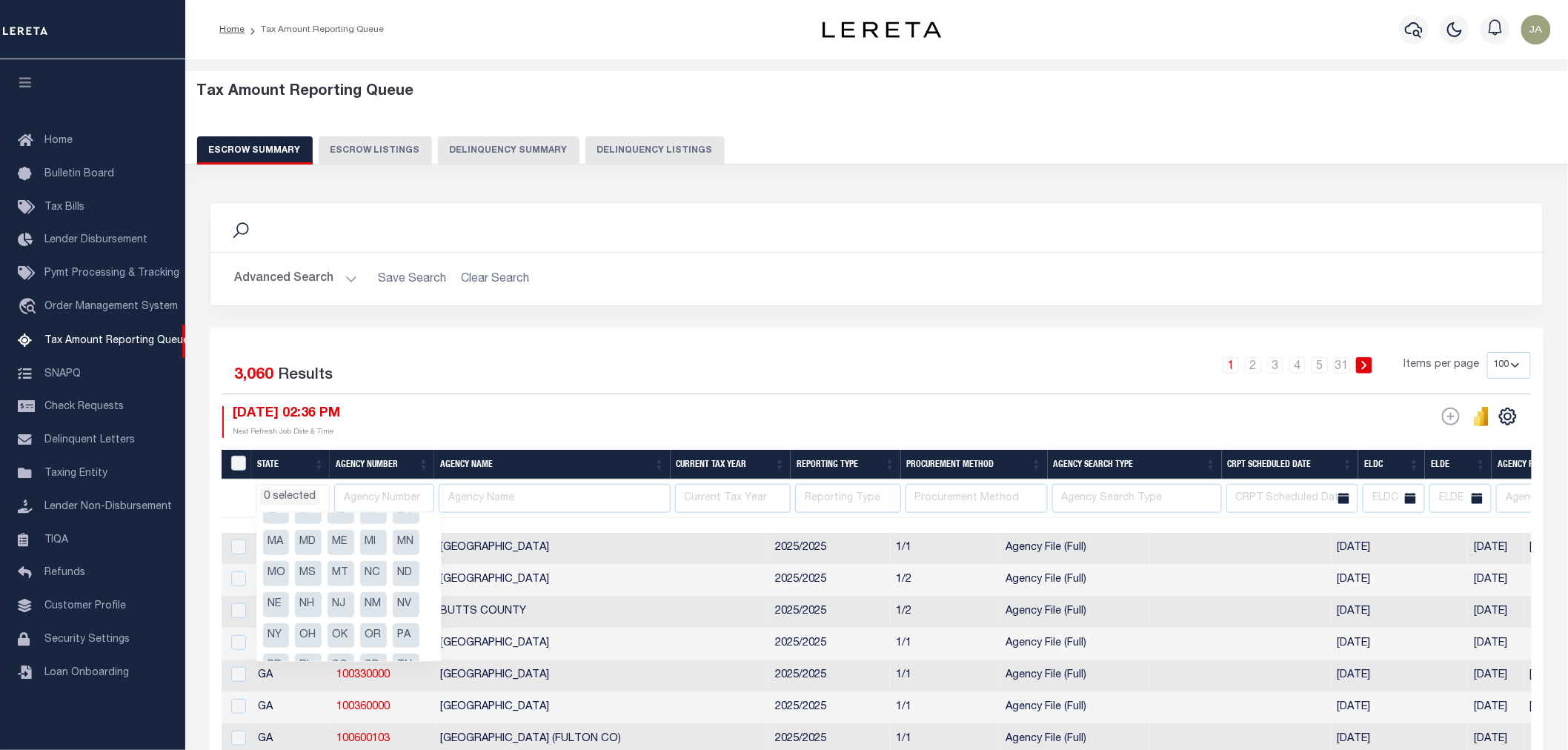
scroll to position [199, 0]
click at [372, 544] on li "OR" at bounding box center [373, 550] width 27 height 25
select select "OR"
click at [613, 328] on div "Search Advanced Search Save Search Clear Search In In" at bounding box center [877, 265] width 1356 height 126
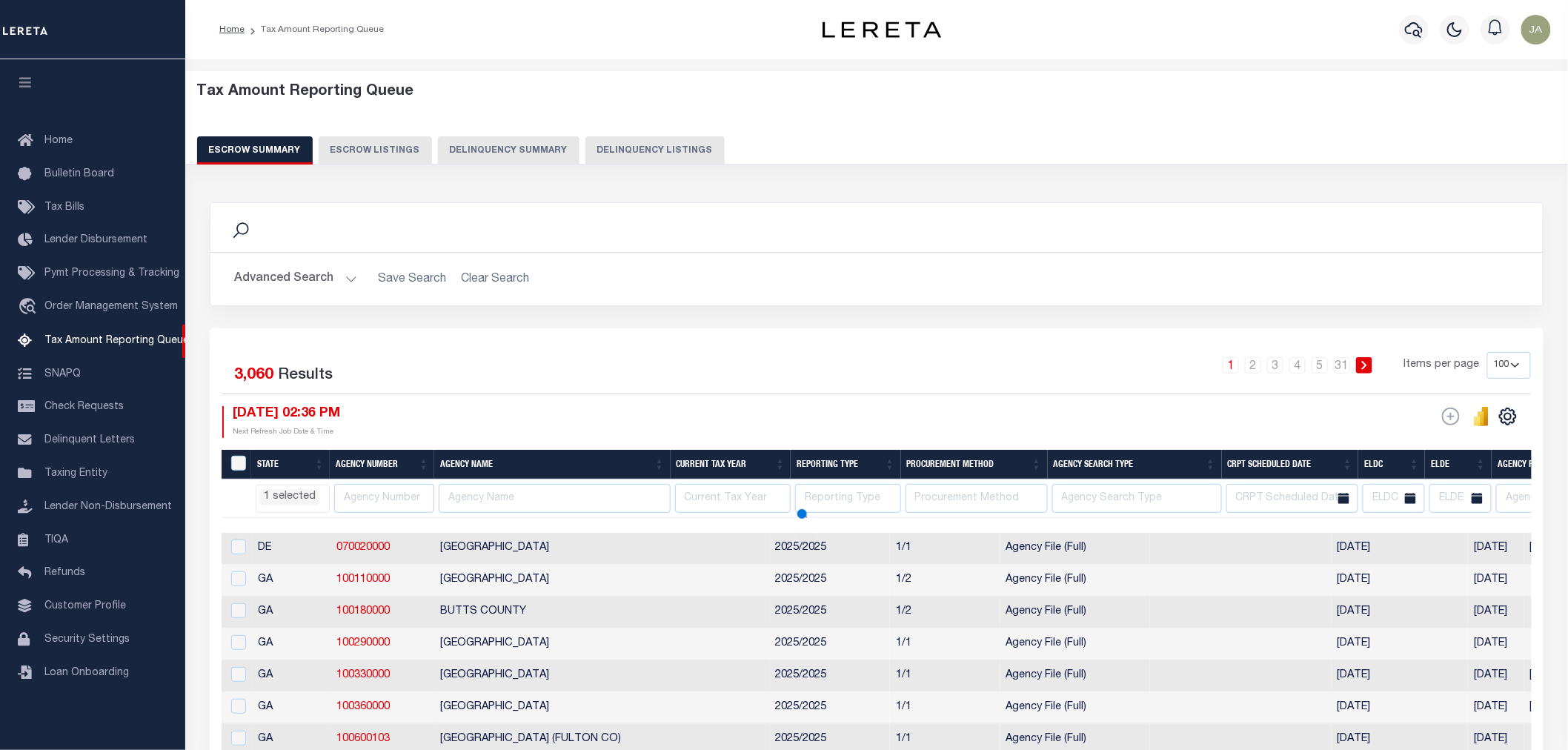
select select "OR"
select select
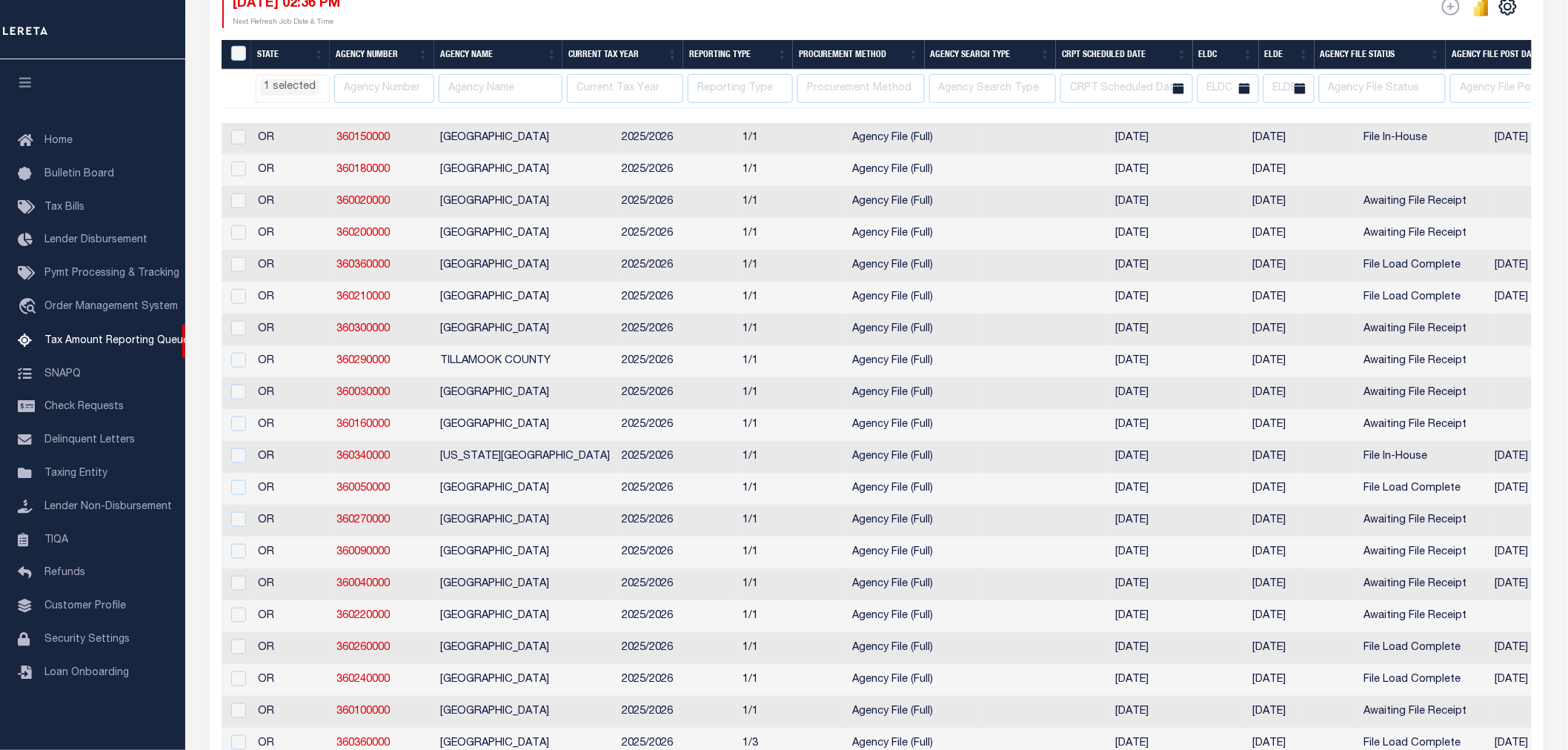
select select "OR"
select select
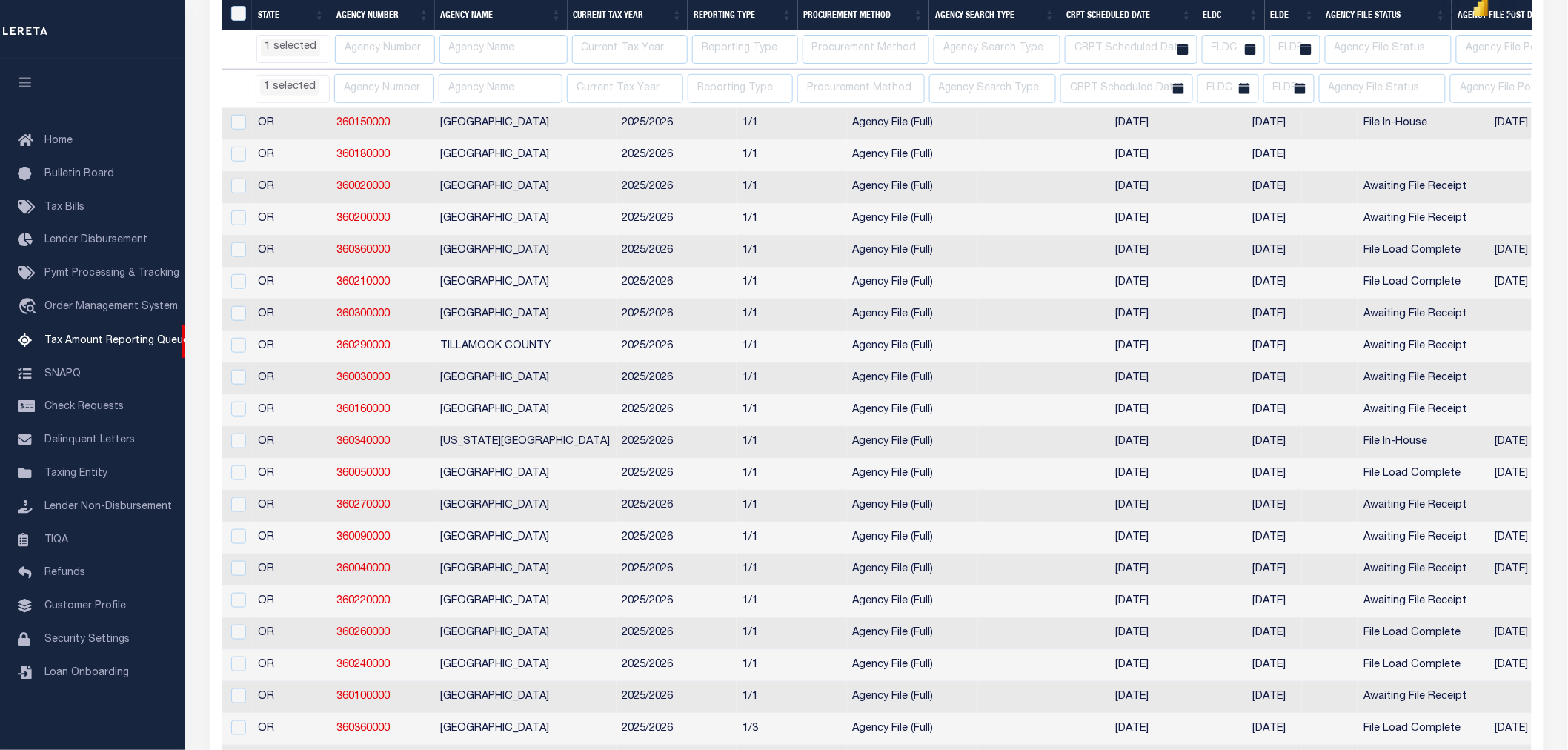
scroll to position [494, 0]
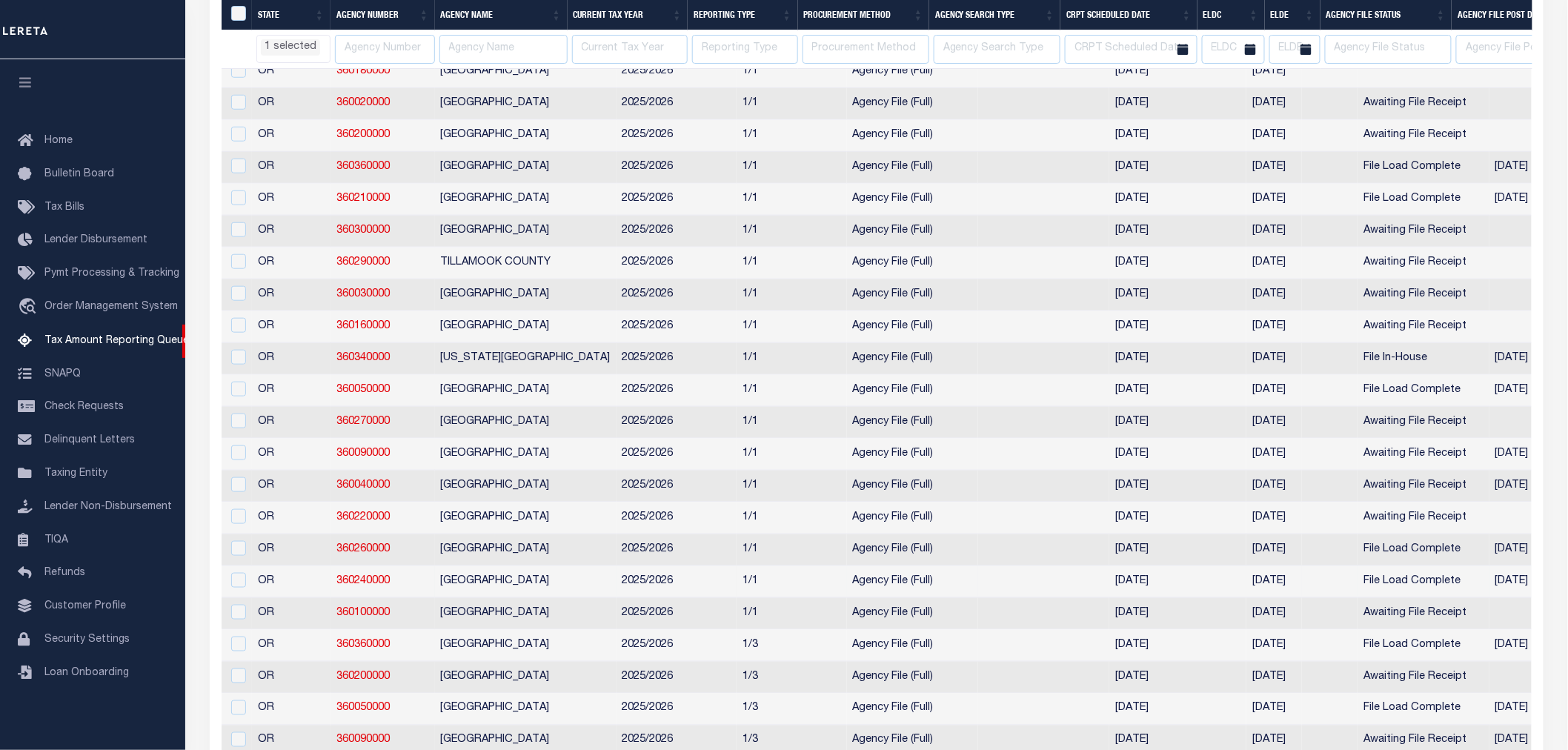
select select "OR"
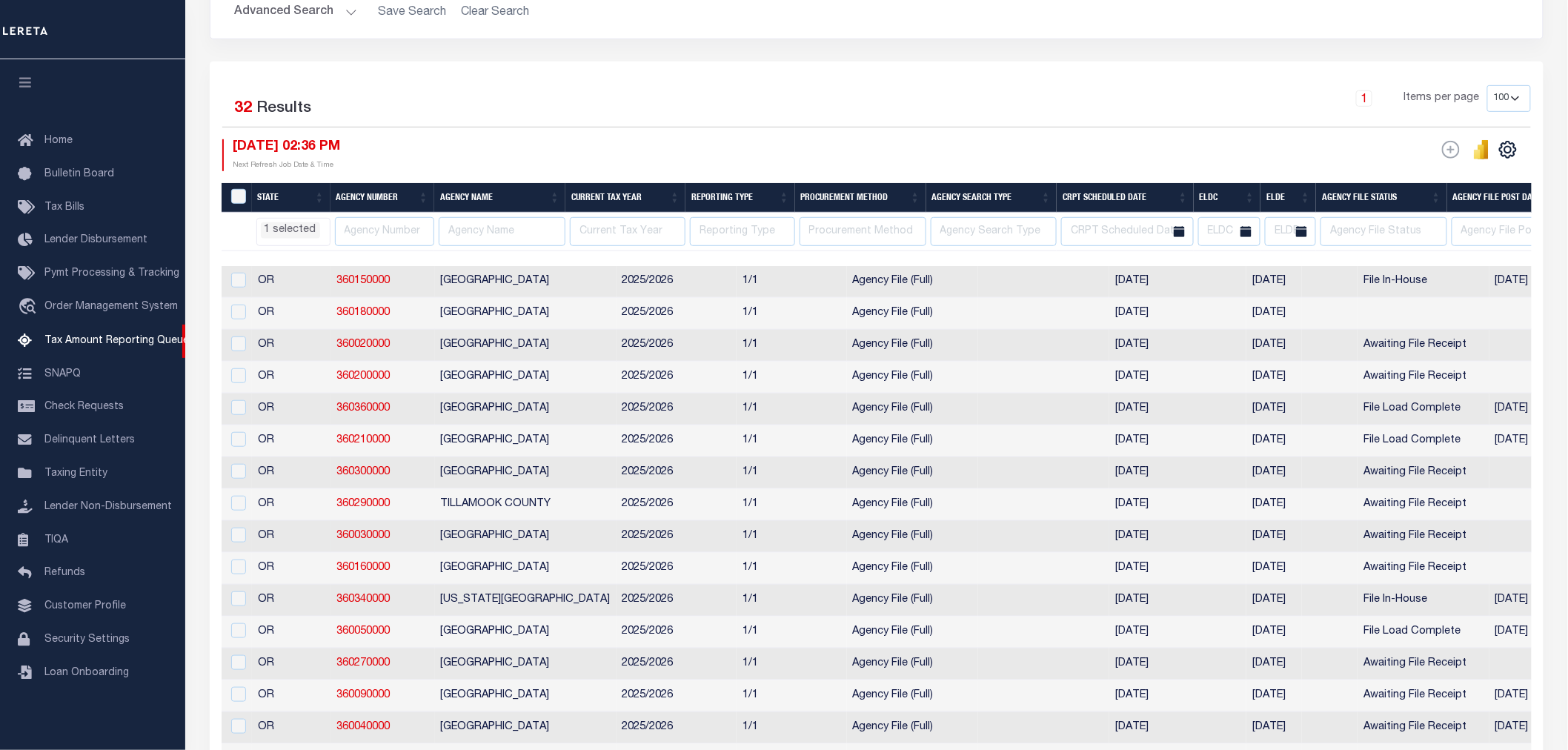
scroll to position [329, 0]
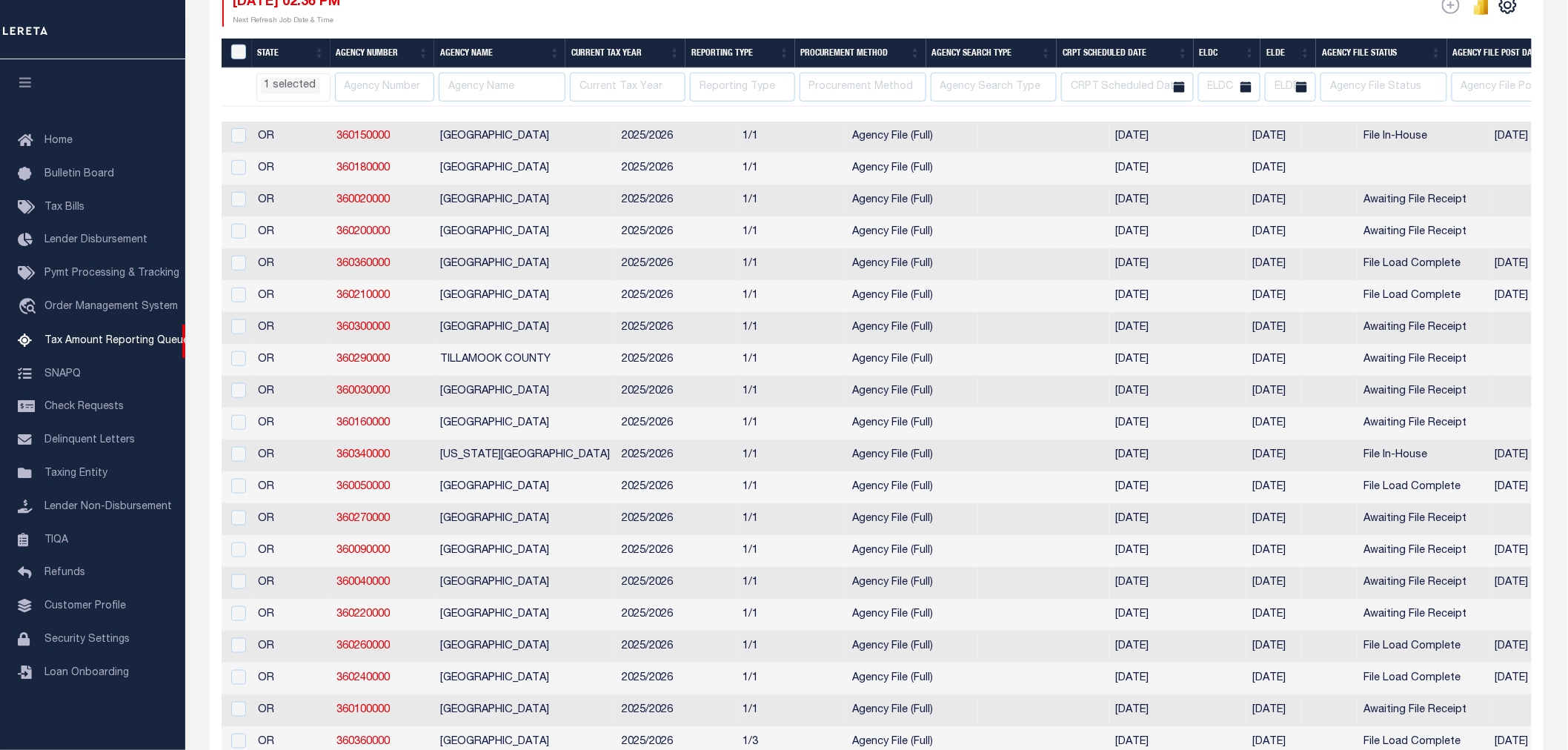
select select "OR"
select select
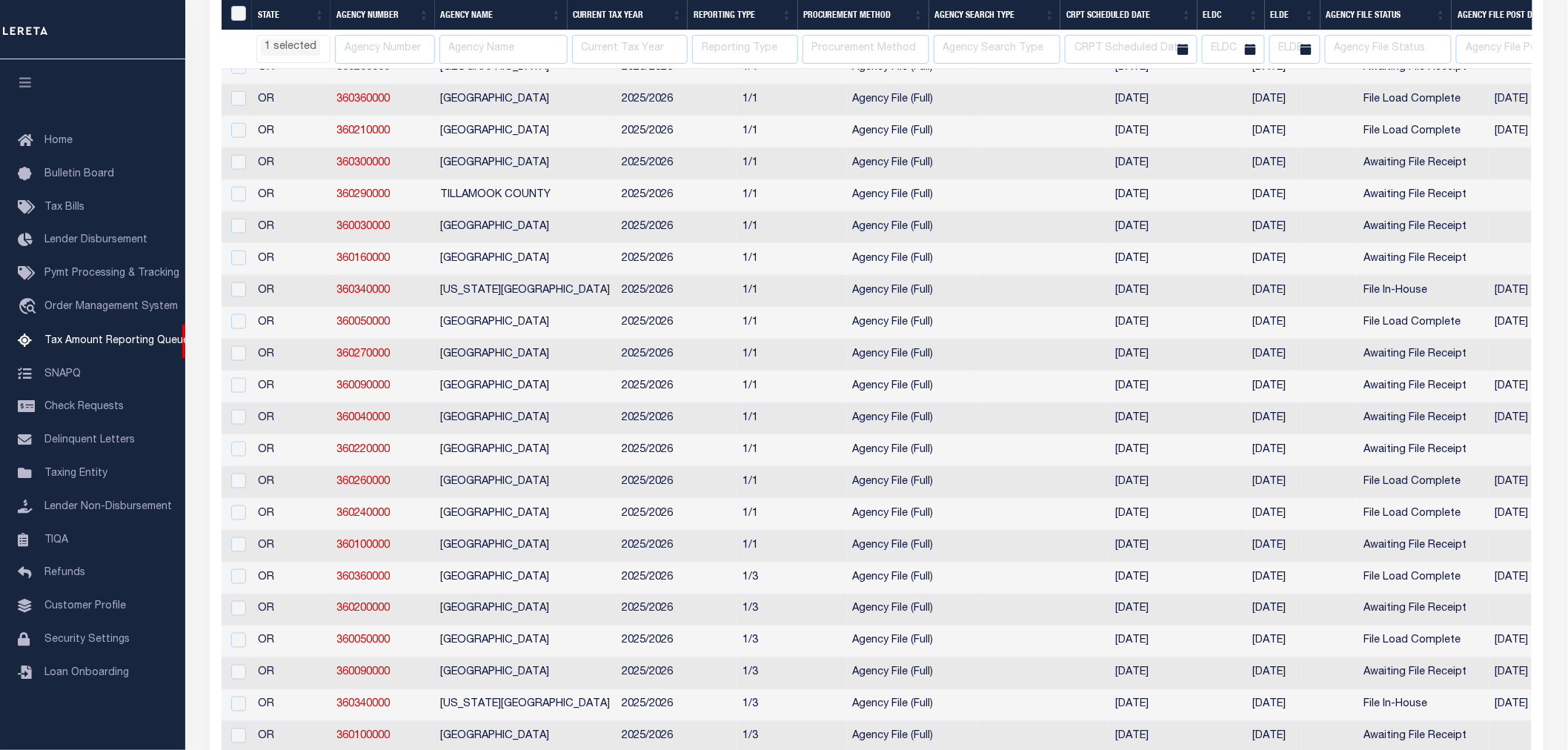
select select "OR"
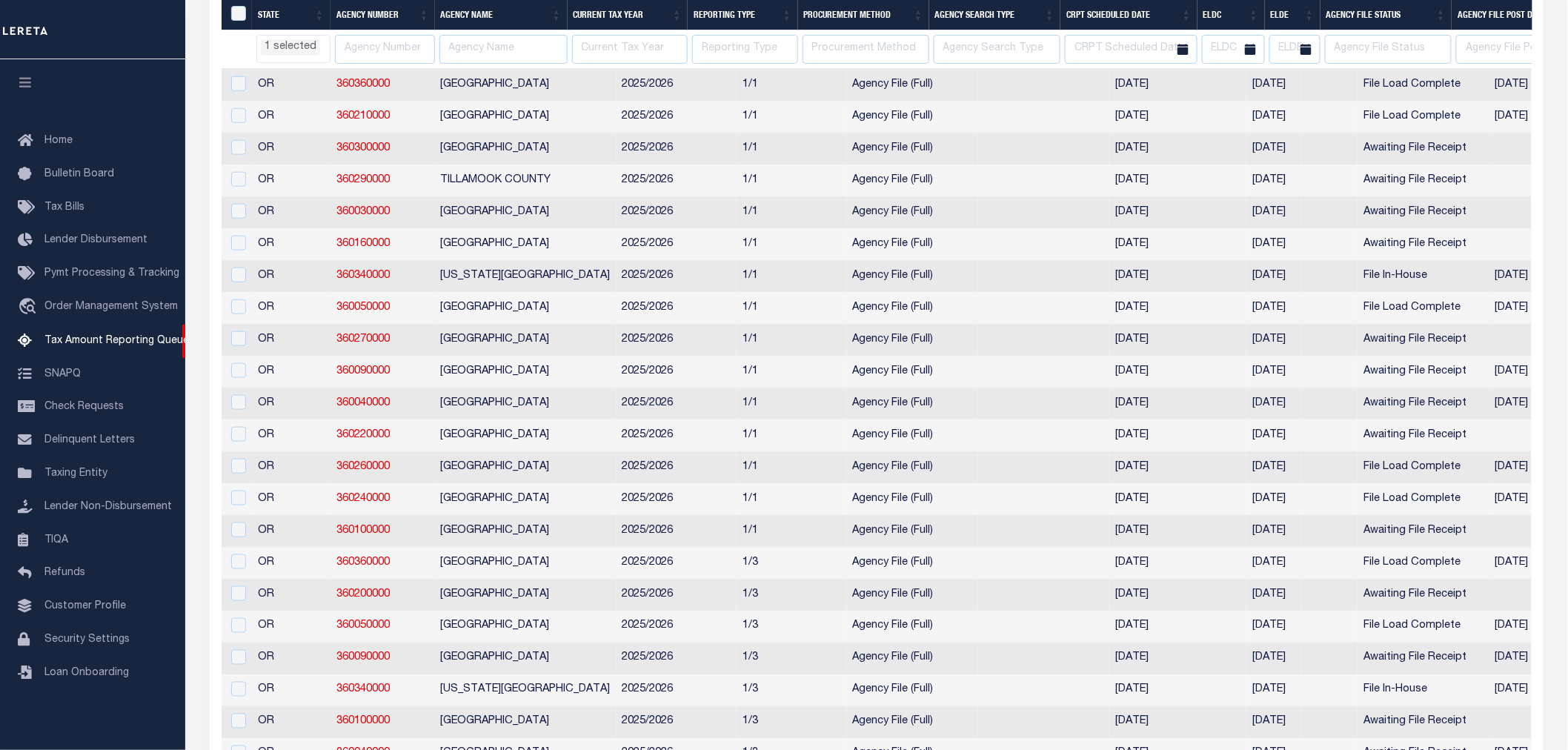
select select "OR"
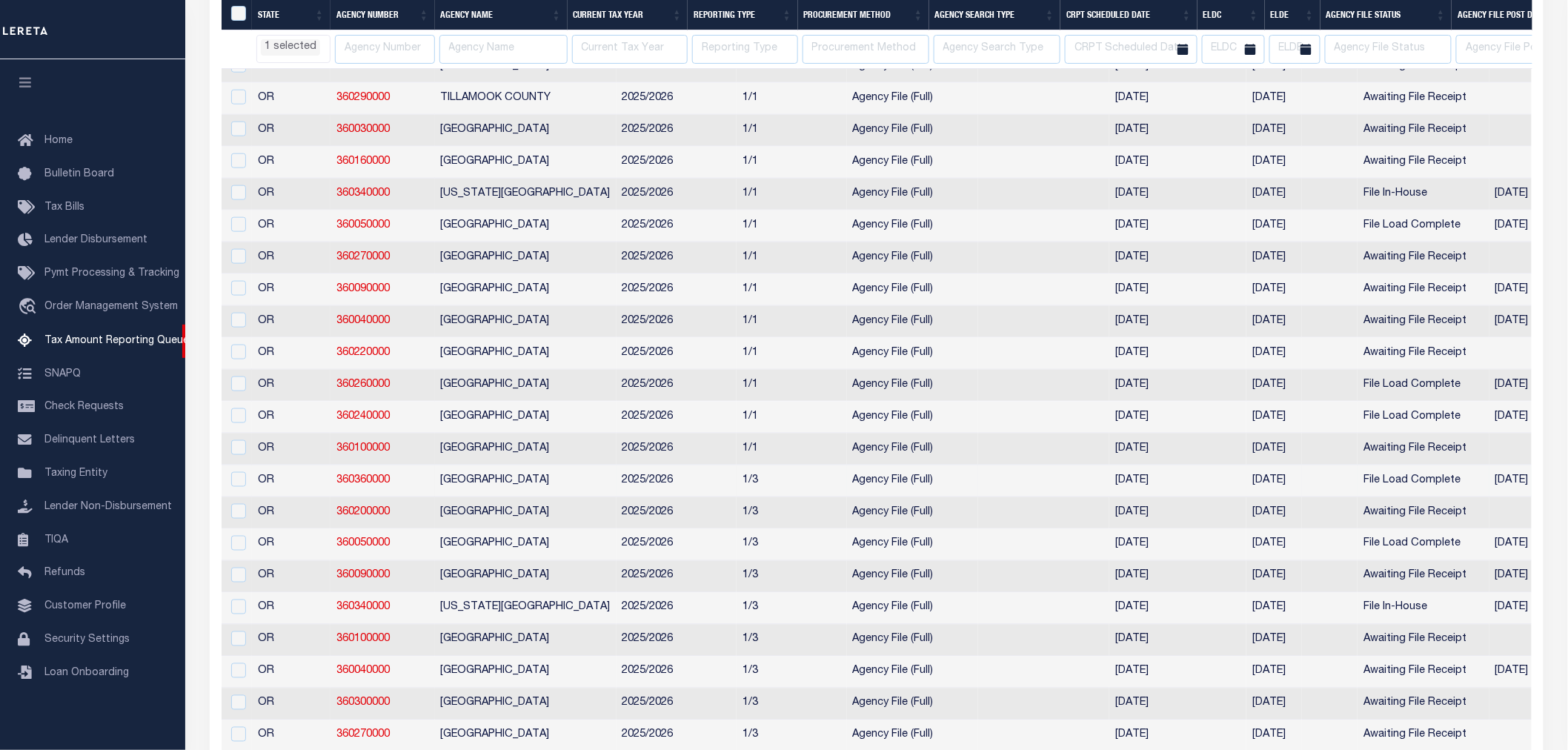
select select "OR"
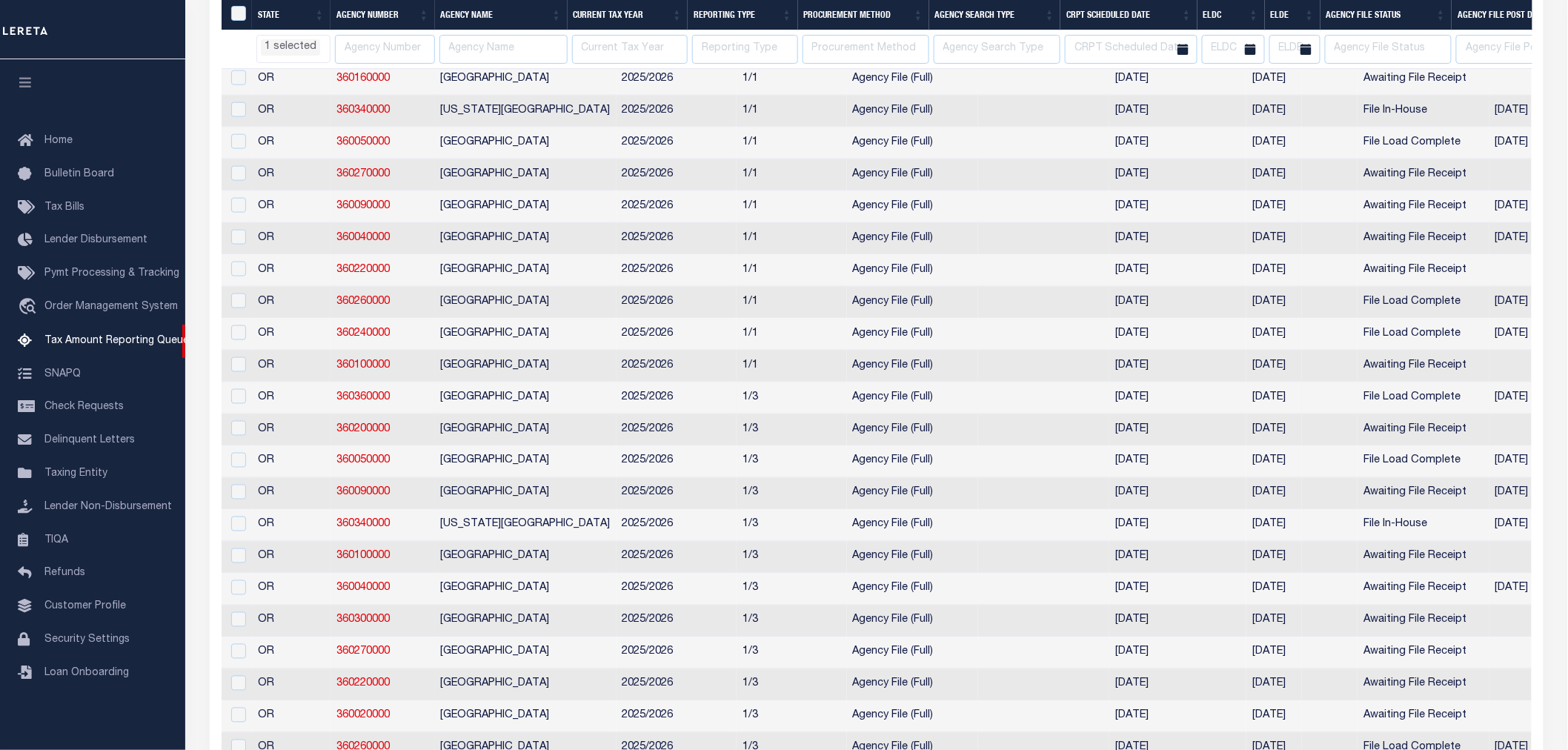
select select "OR"
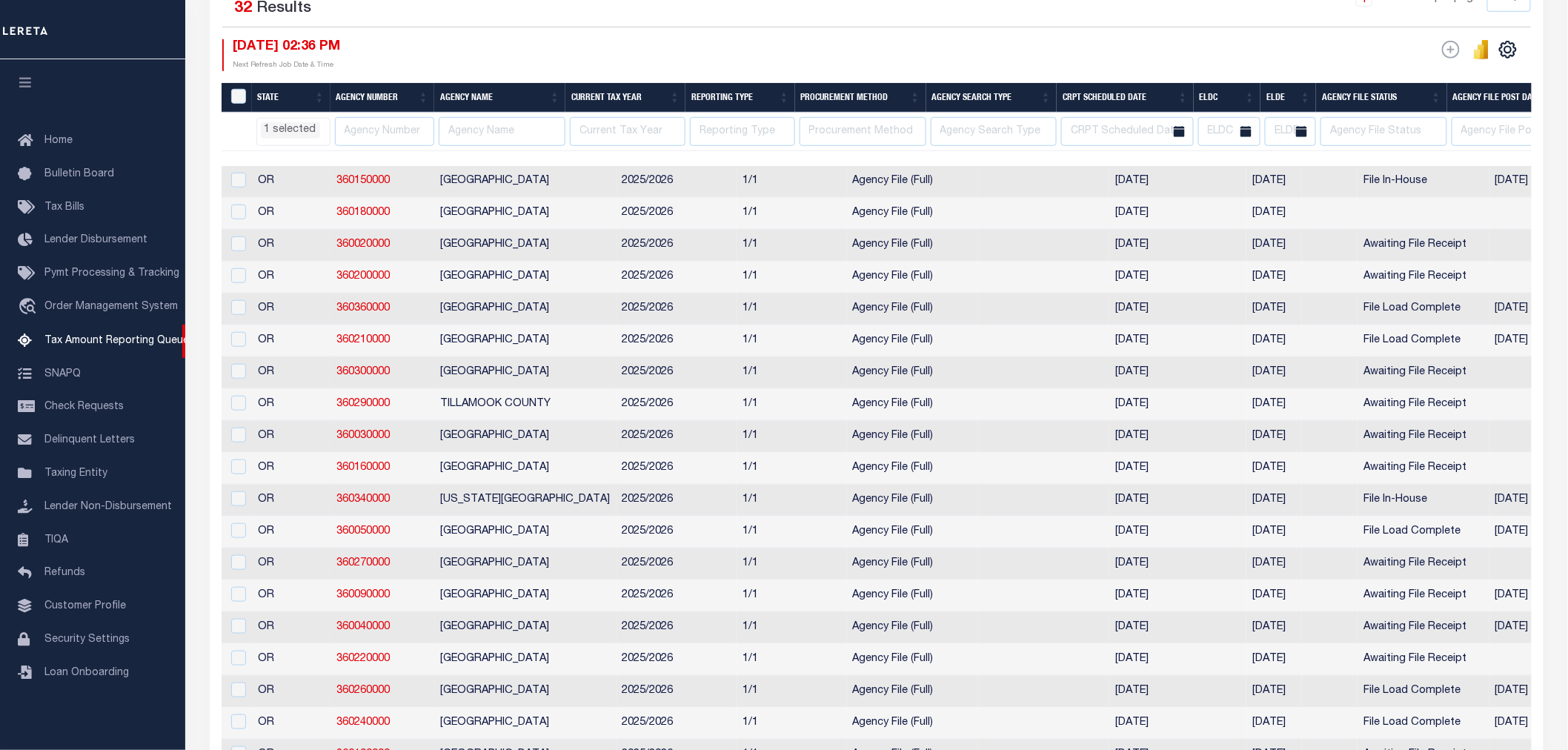
scroll to position [329, 0]
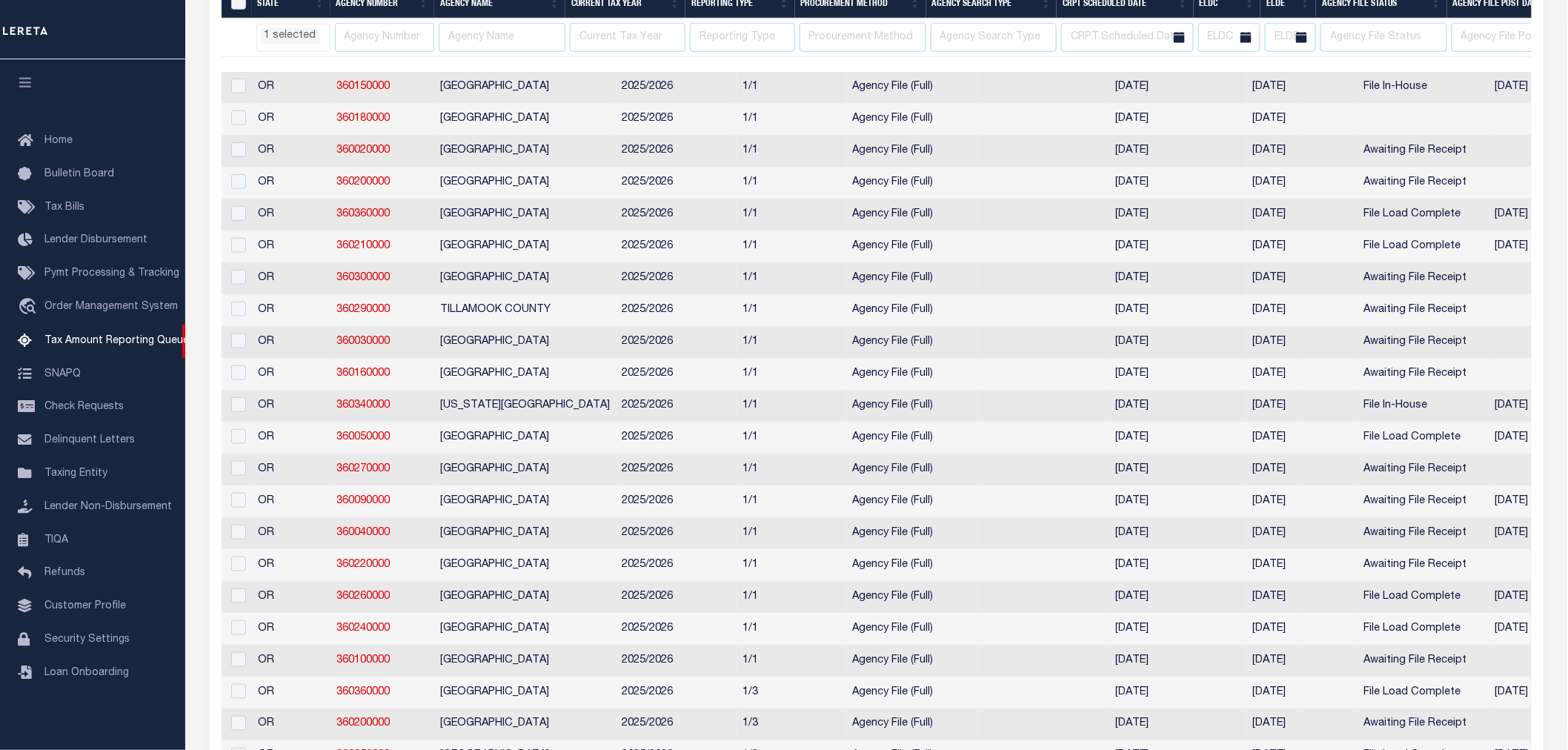
select select "OR"
select select
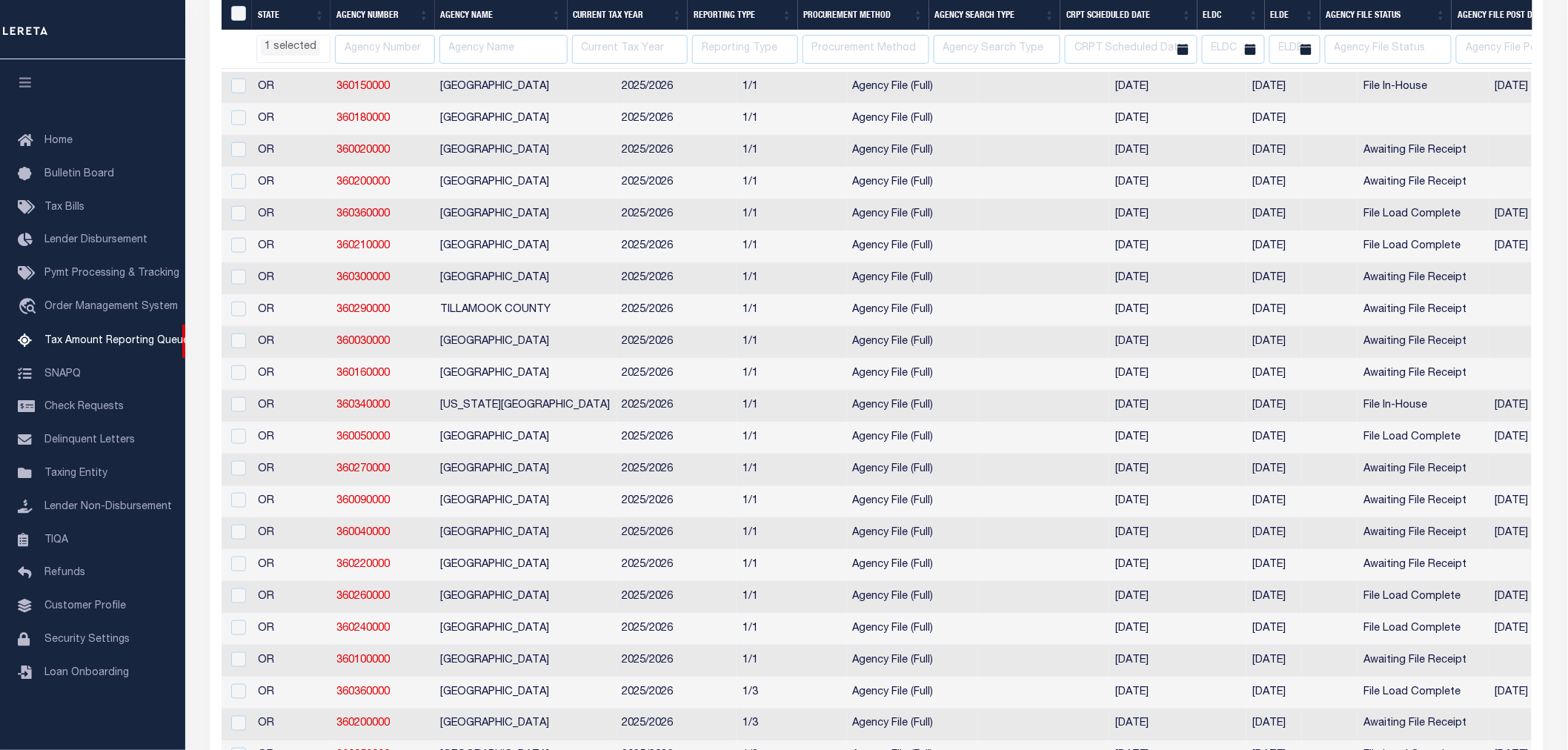
select select "OR"
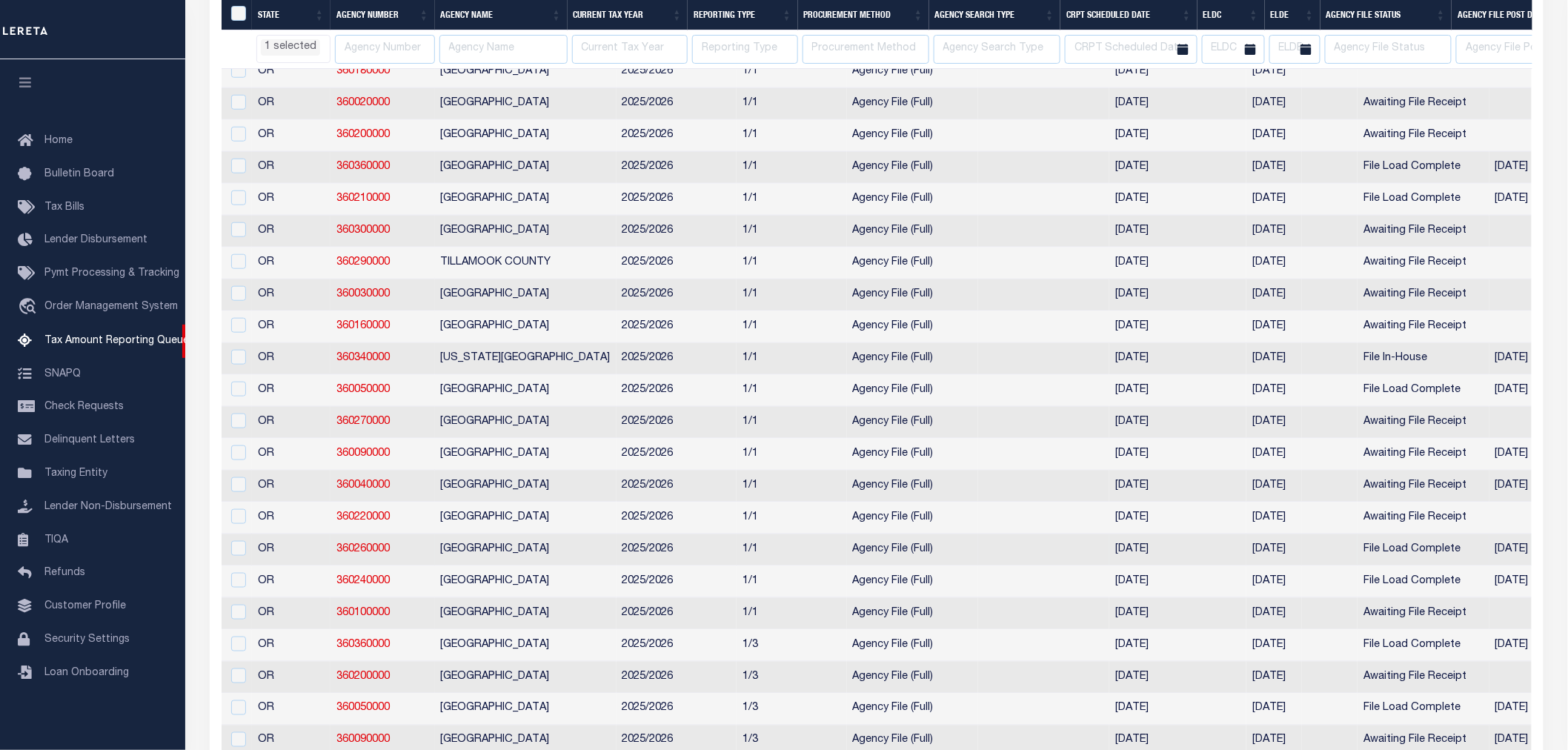
select select "OR"
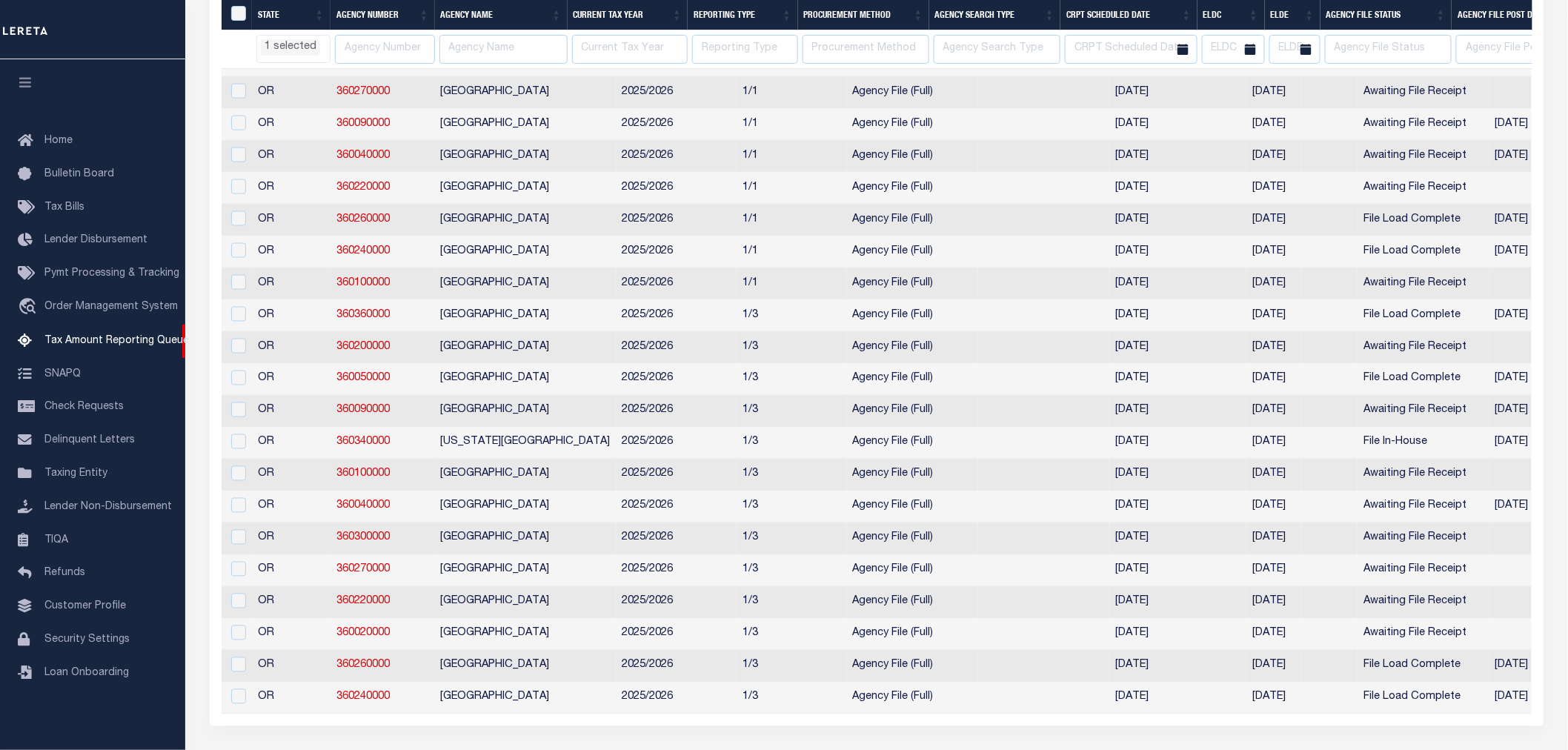
select select "OR"
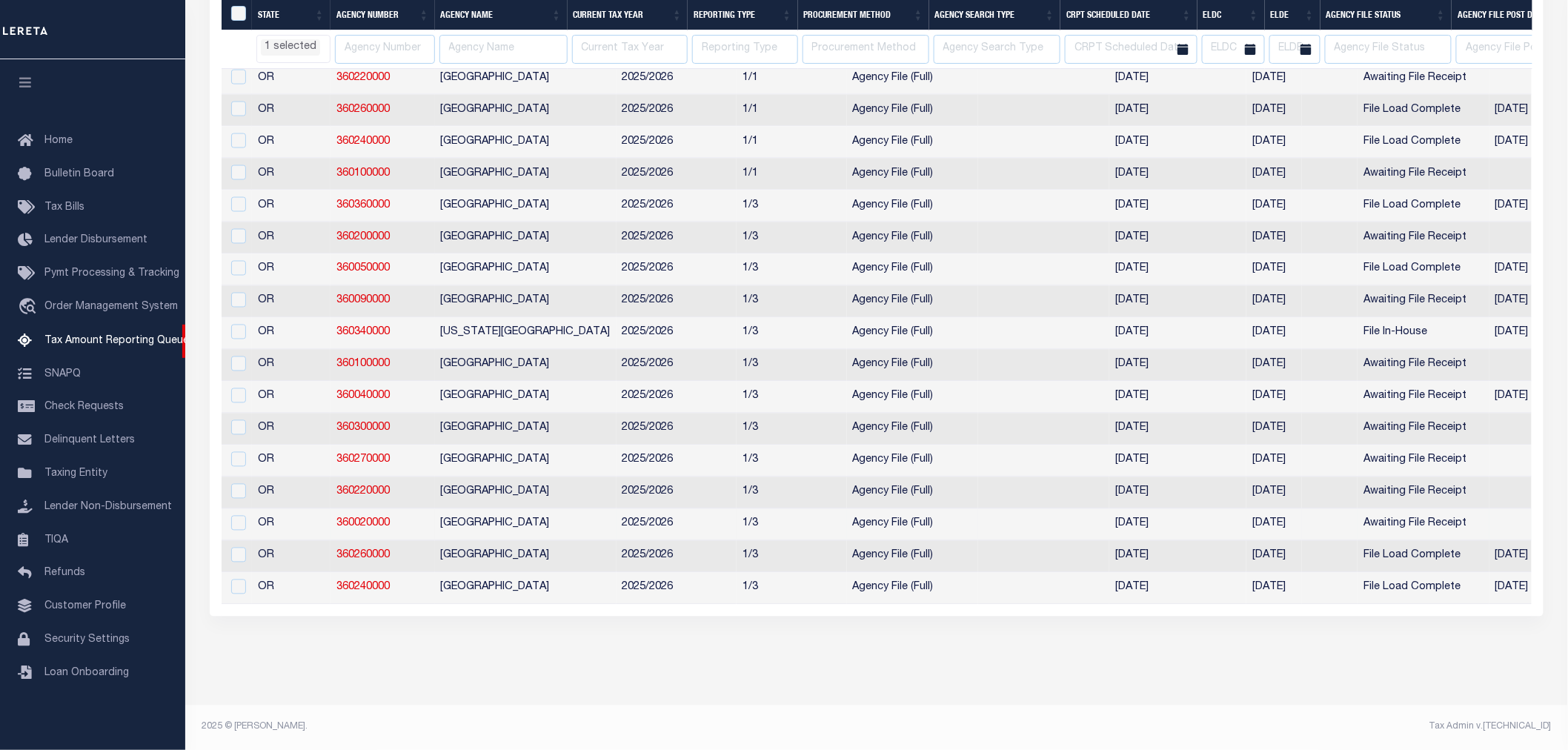
select select "OR"
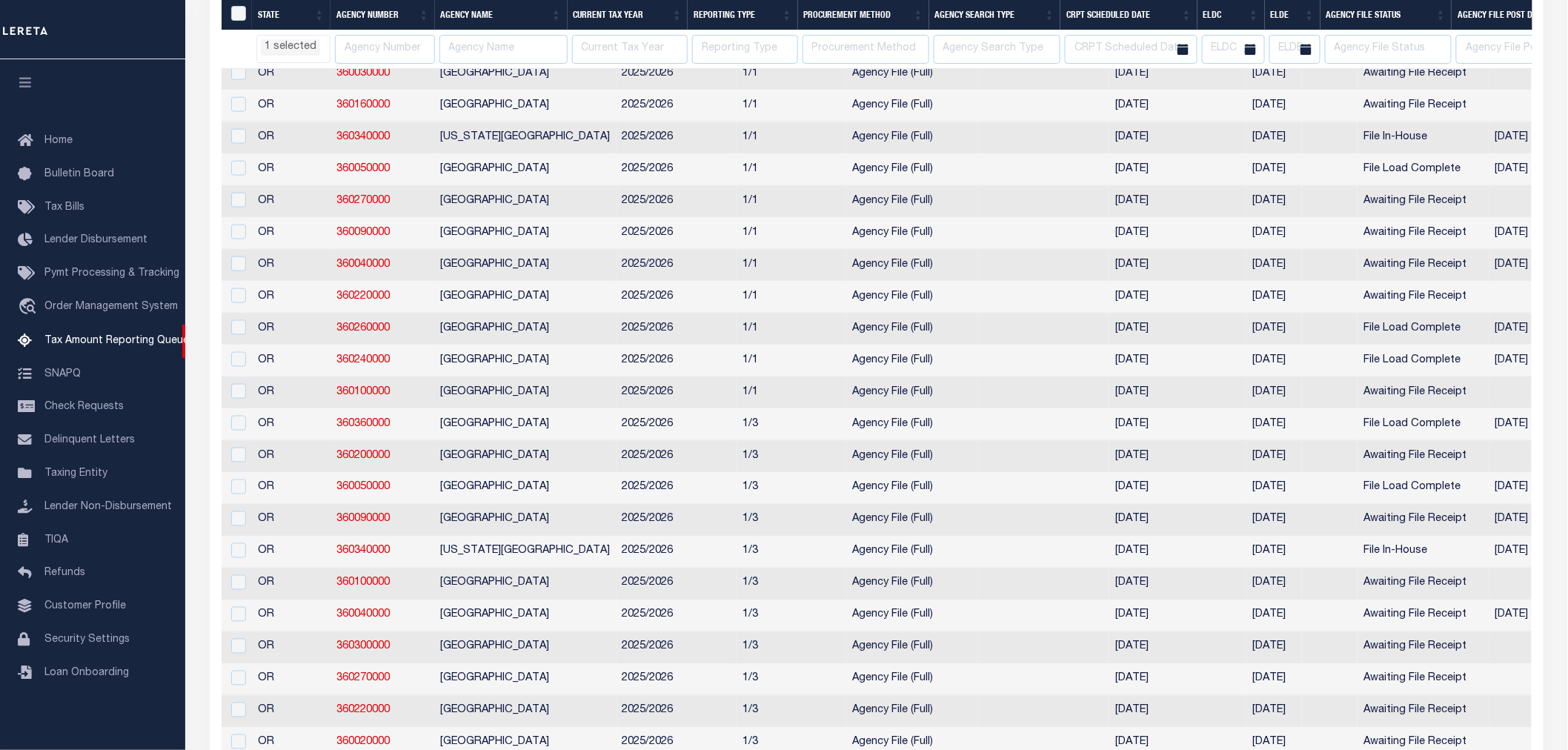
select select "OR"
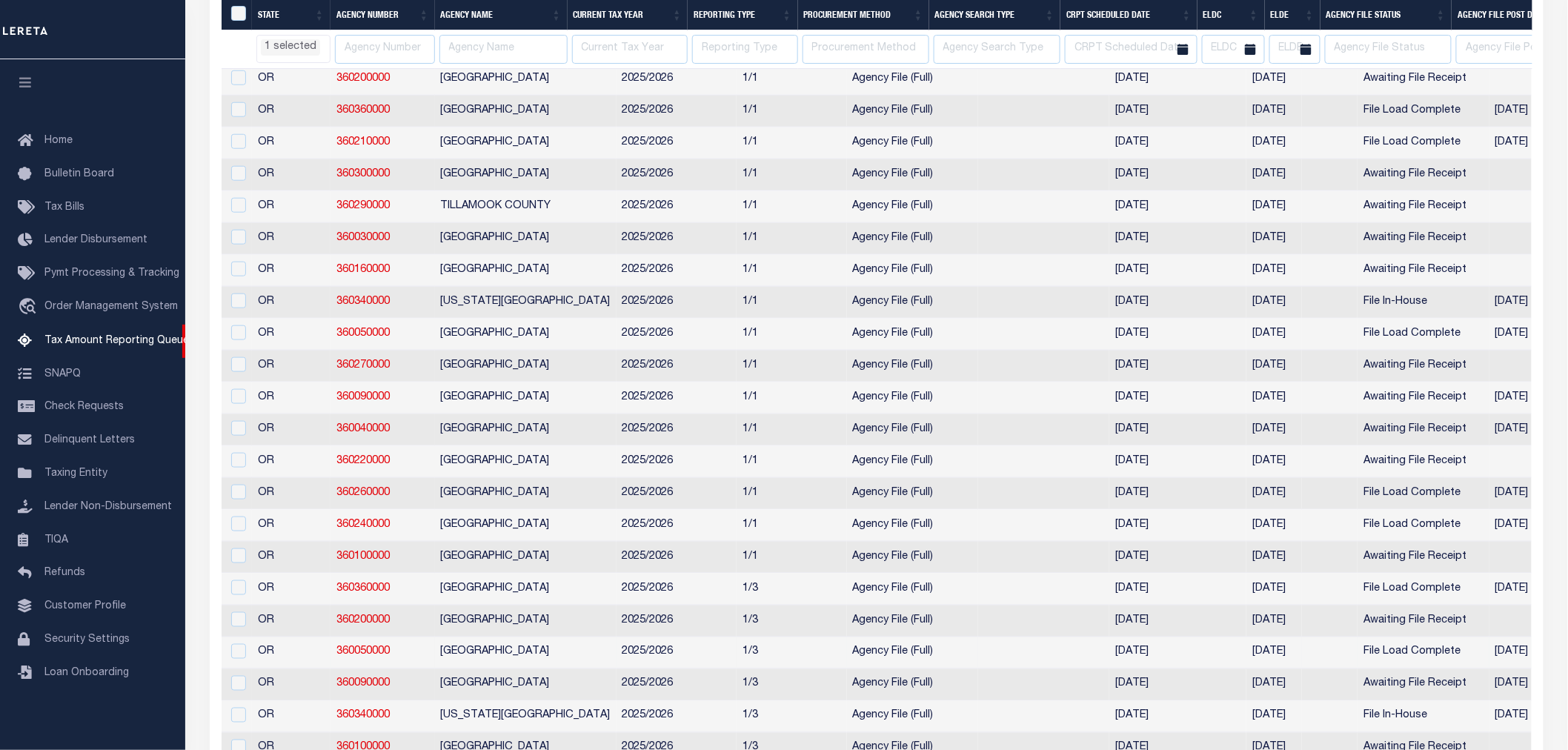
select select "OR"
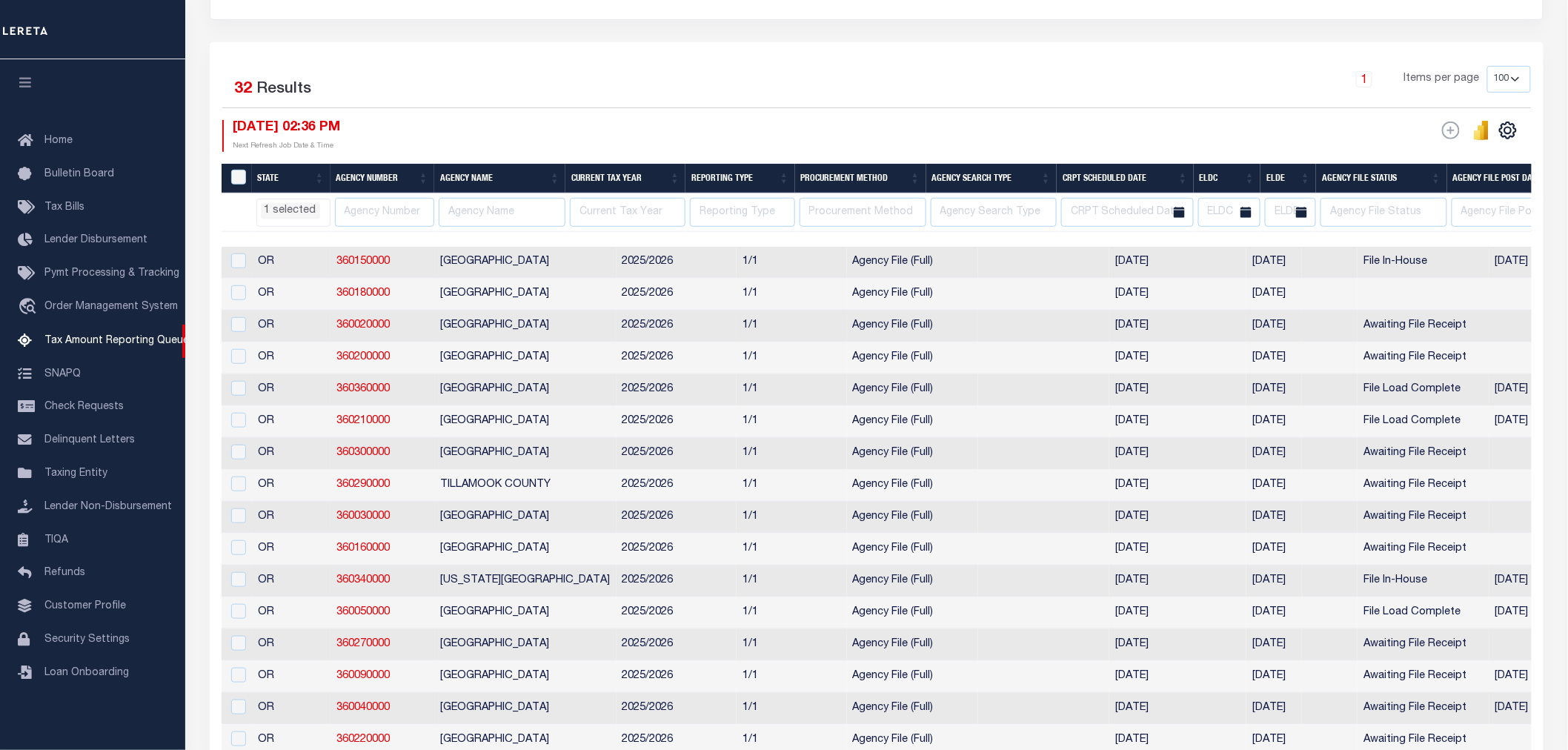
scroll to position [138, 0]
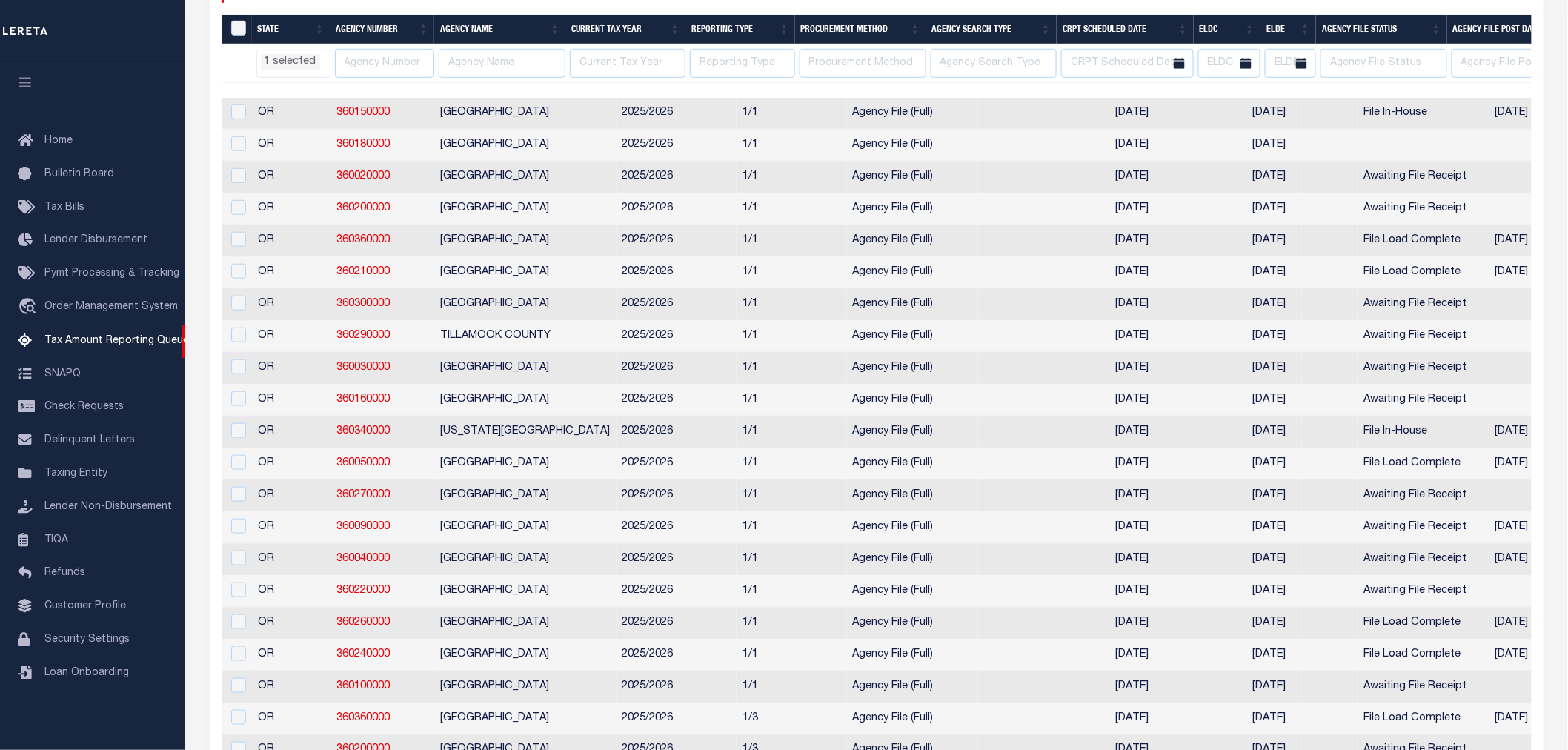
select select "OR"
select select
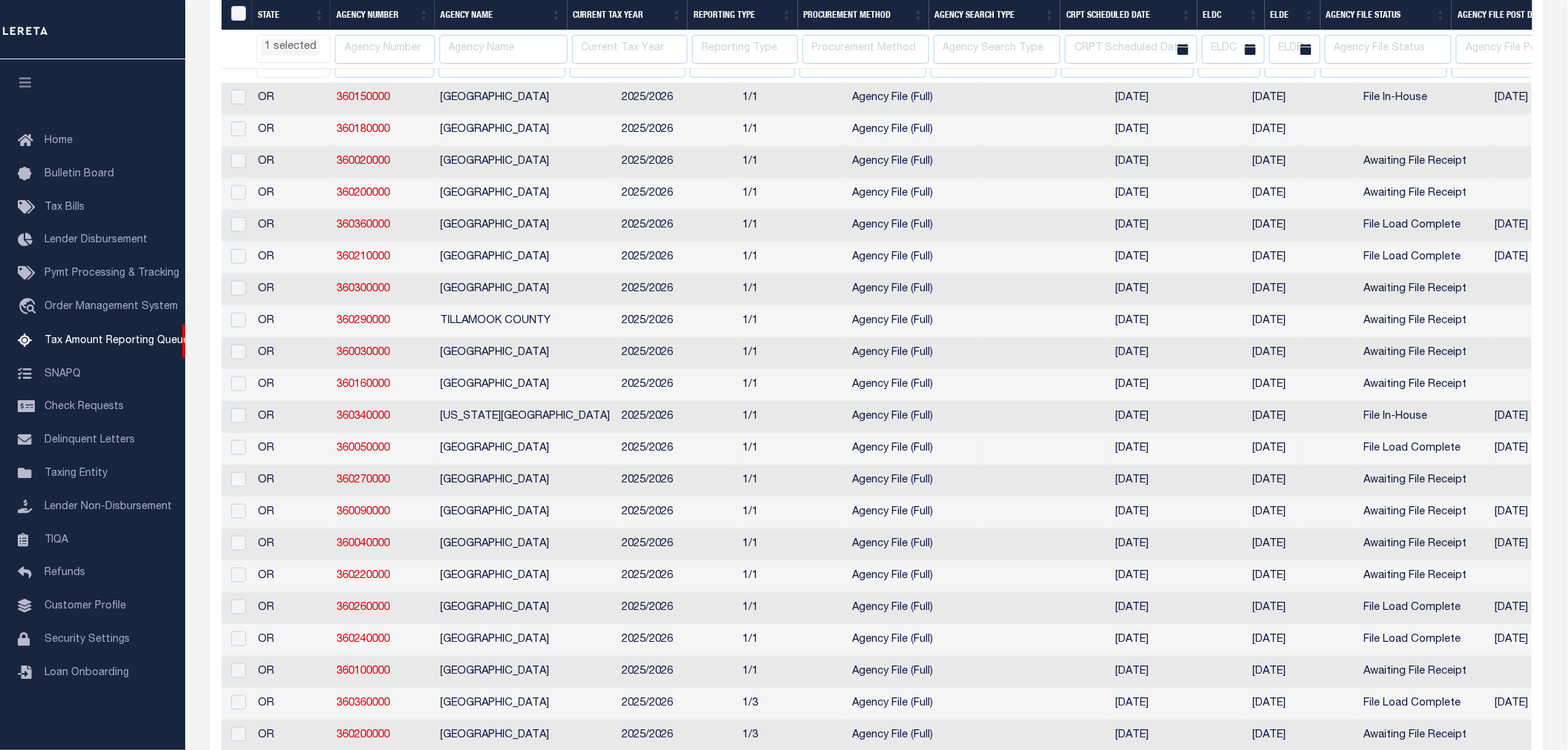
scroll to position [550, 0]
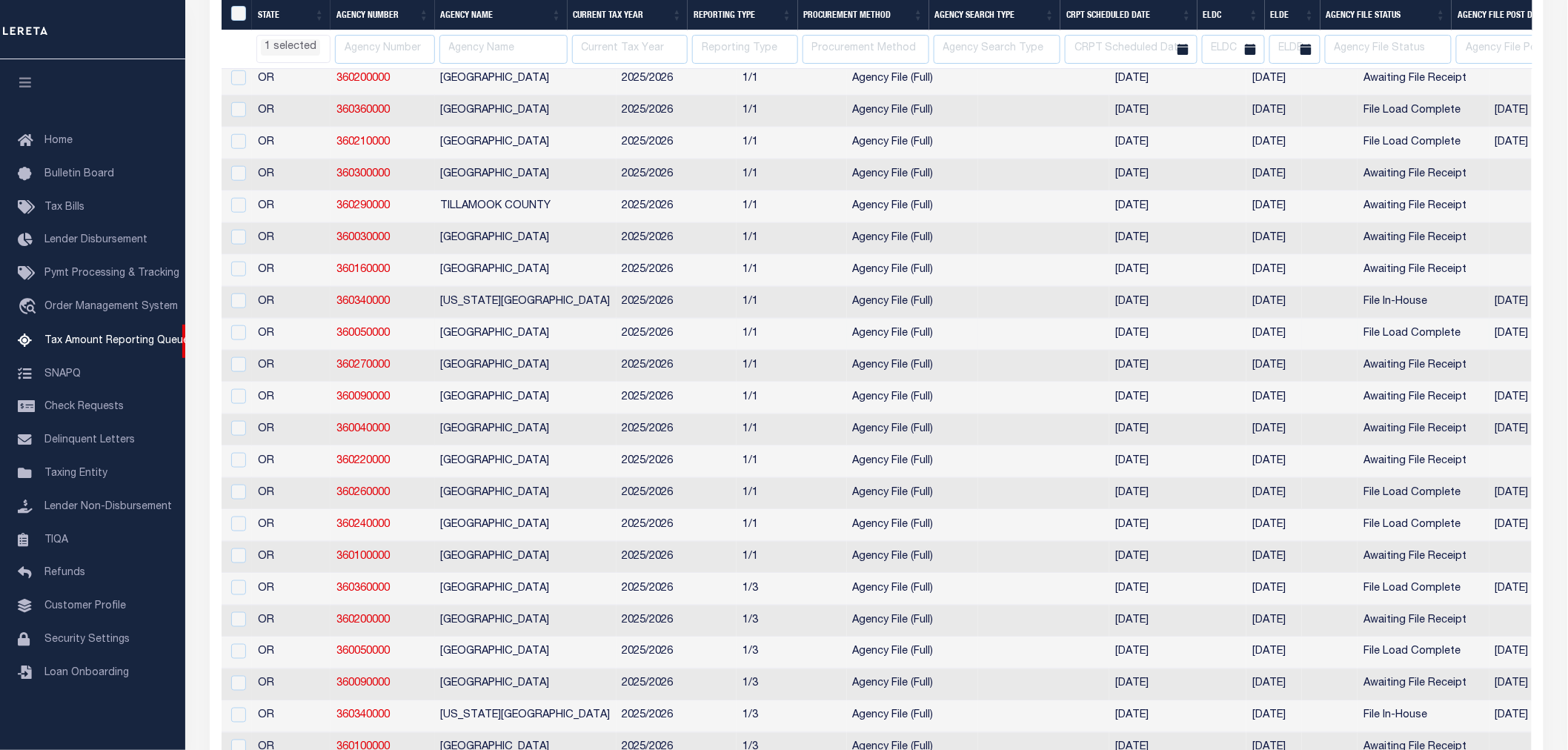
select select "OR"
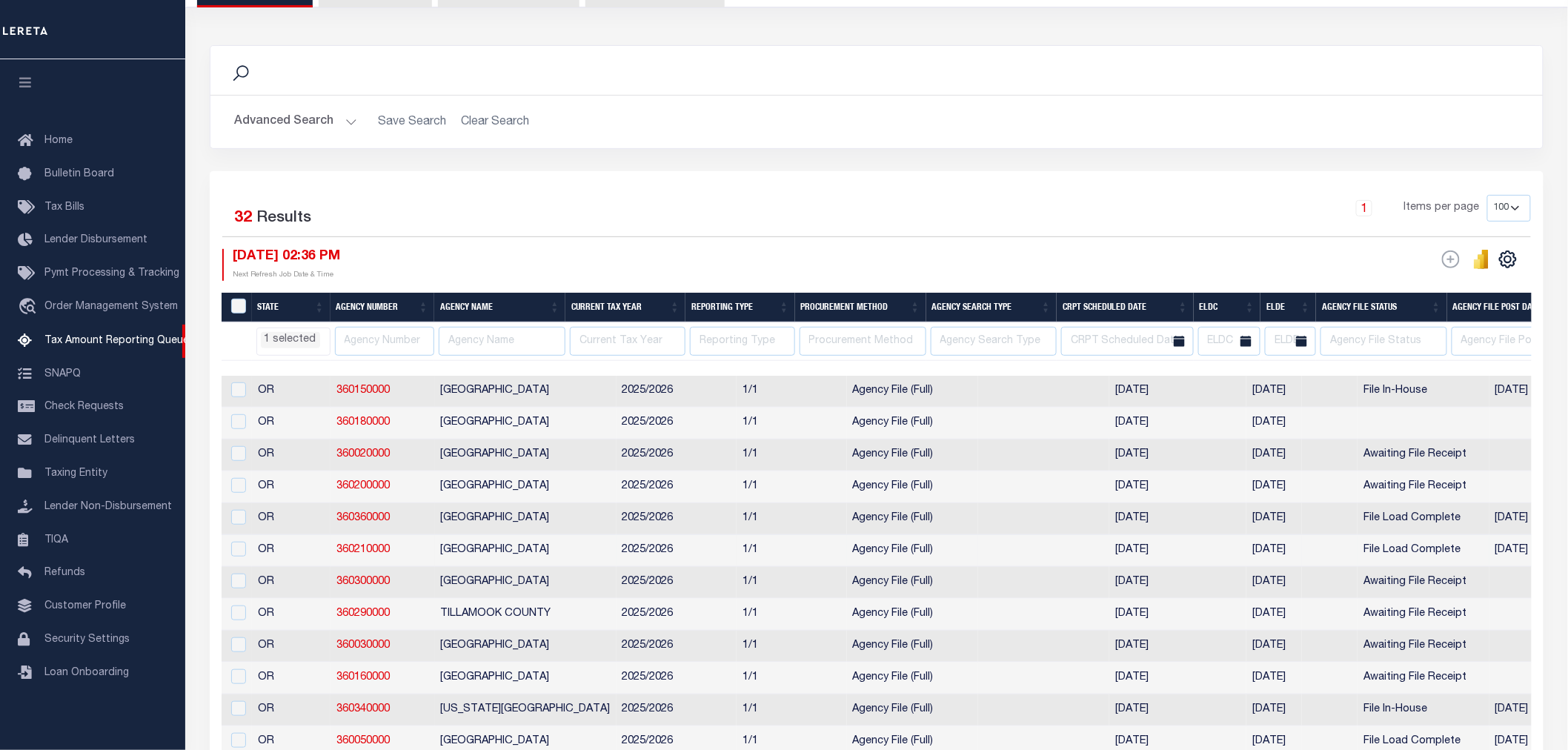
scroll to position [138, 0]
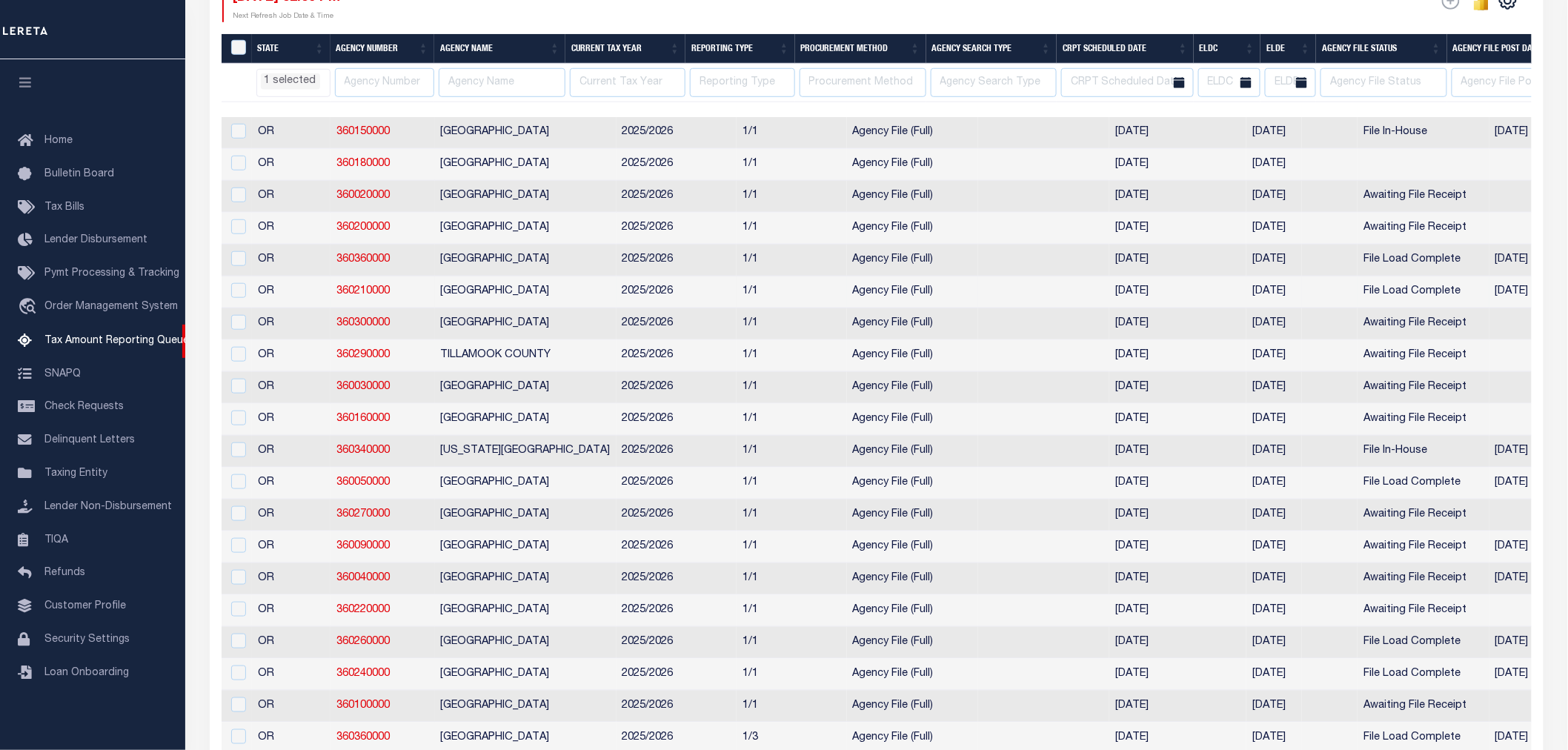
select select "OR"
select select
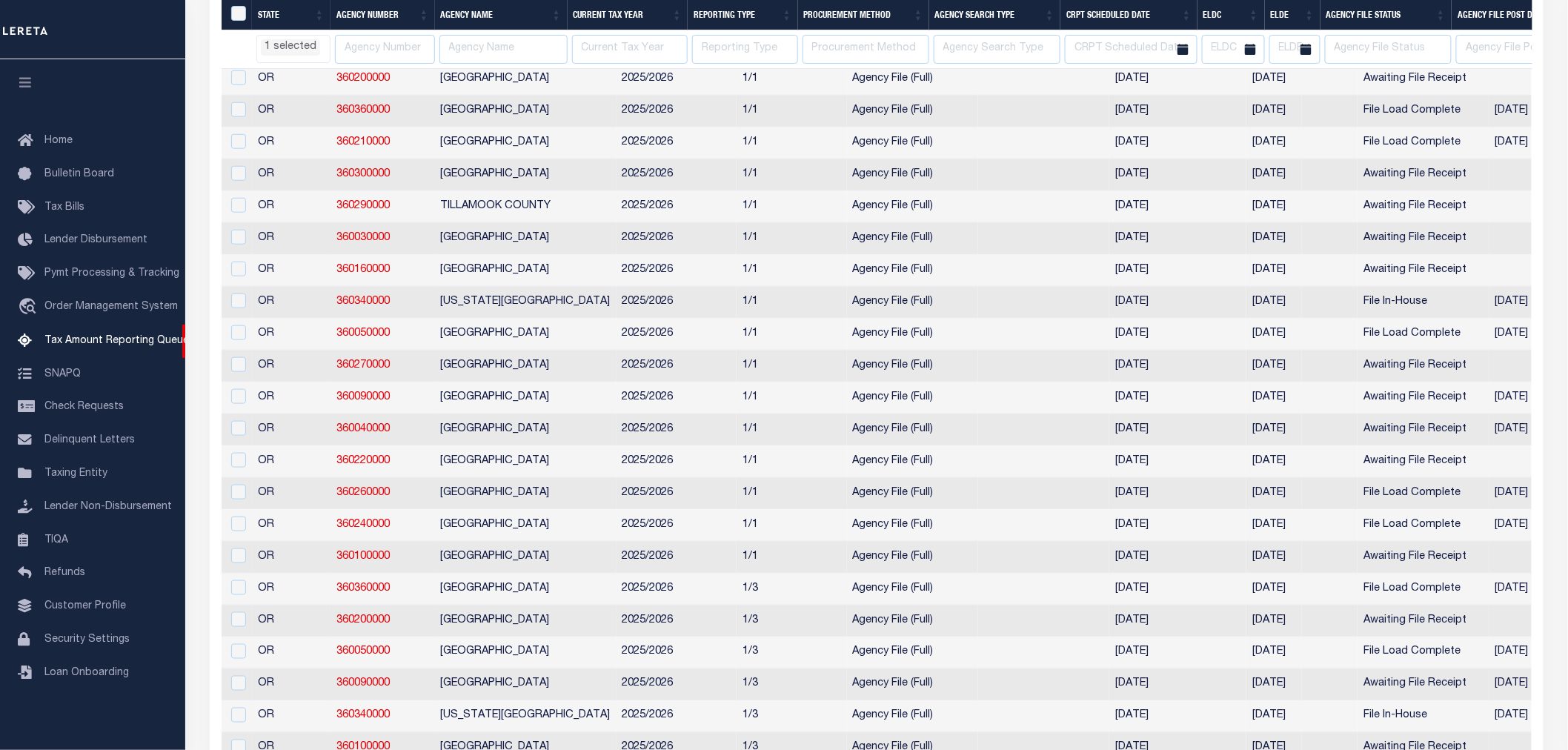
select select "OR"
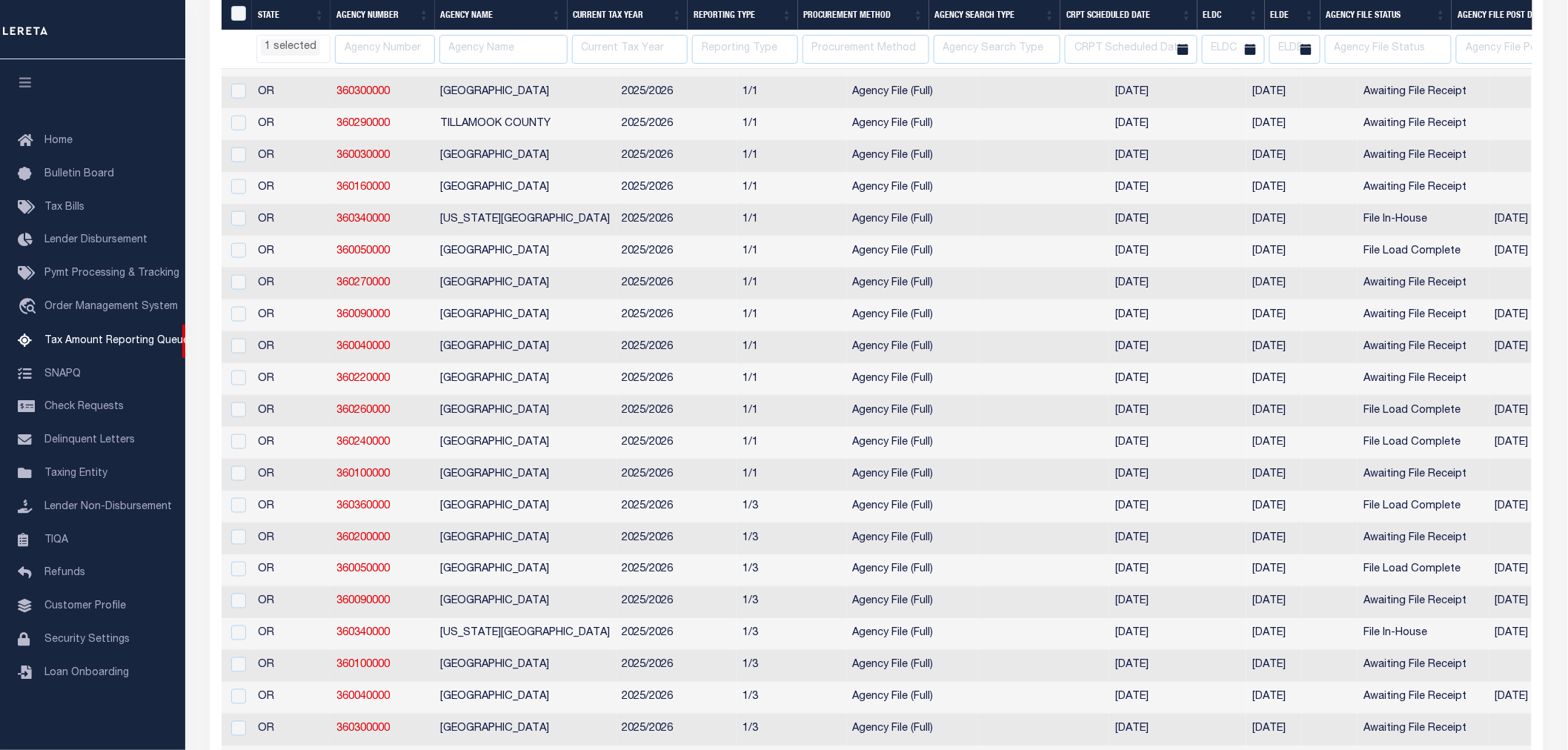
select select "OR"
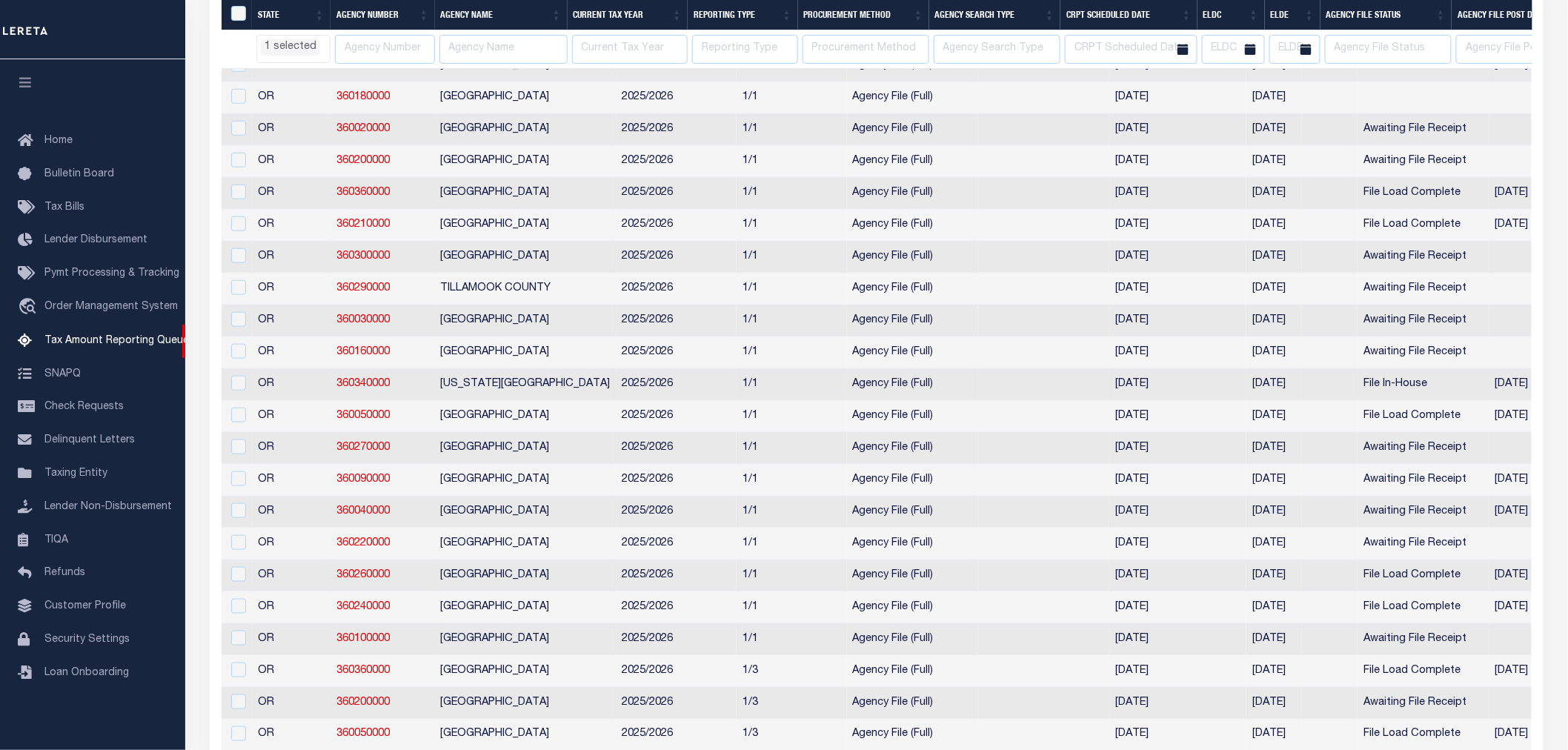
select select "OR"
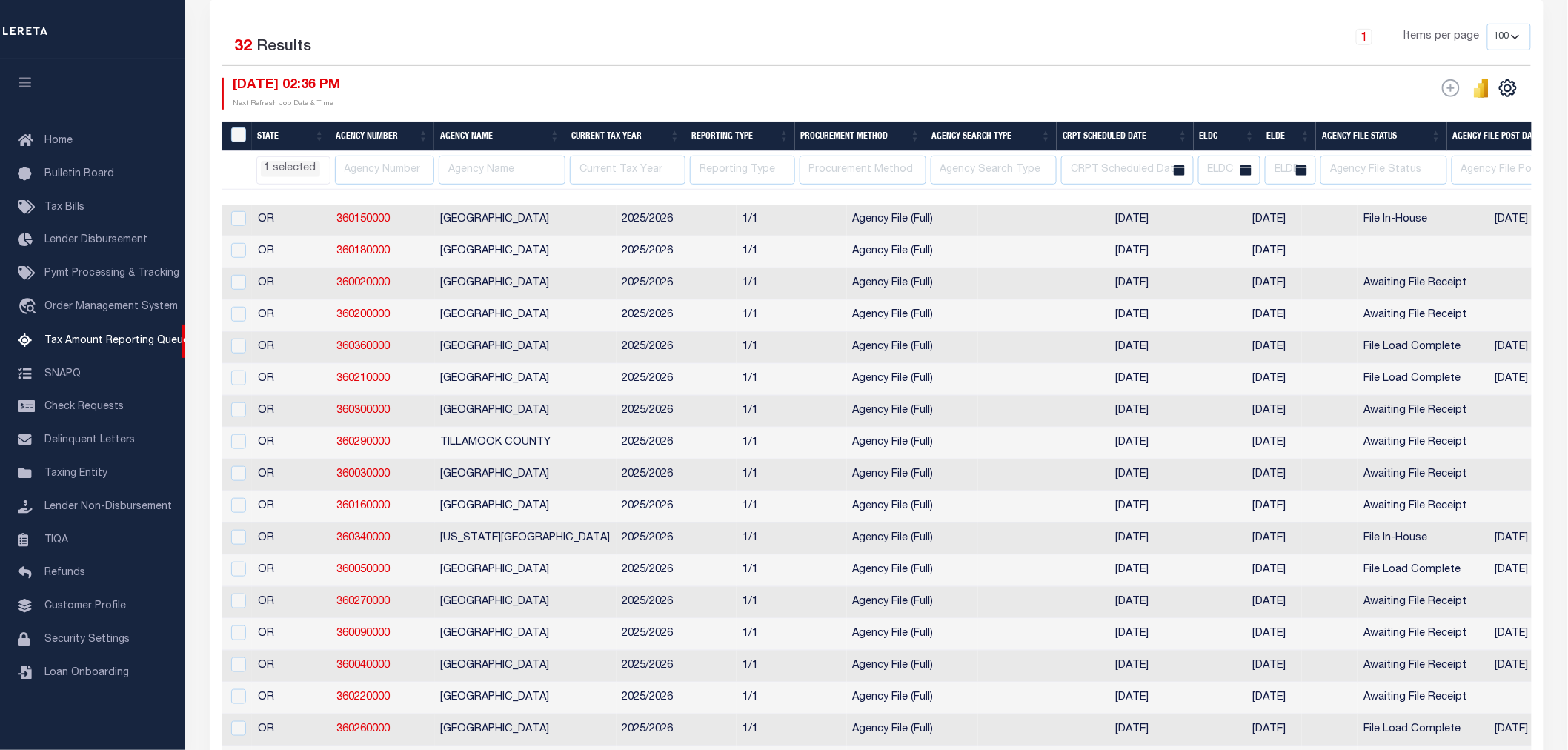
scroll to position [303, 0]
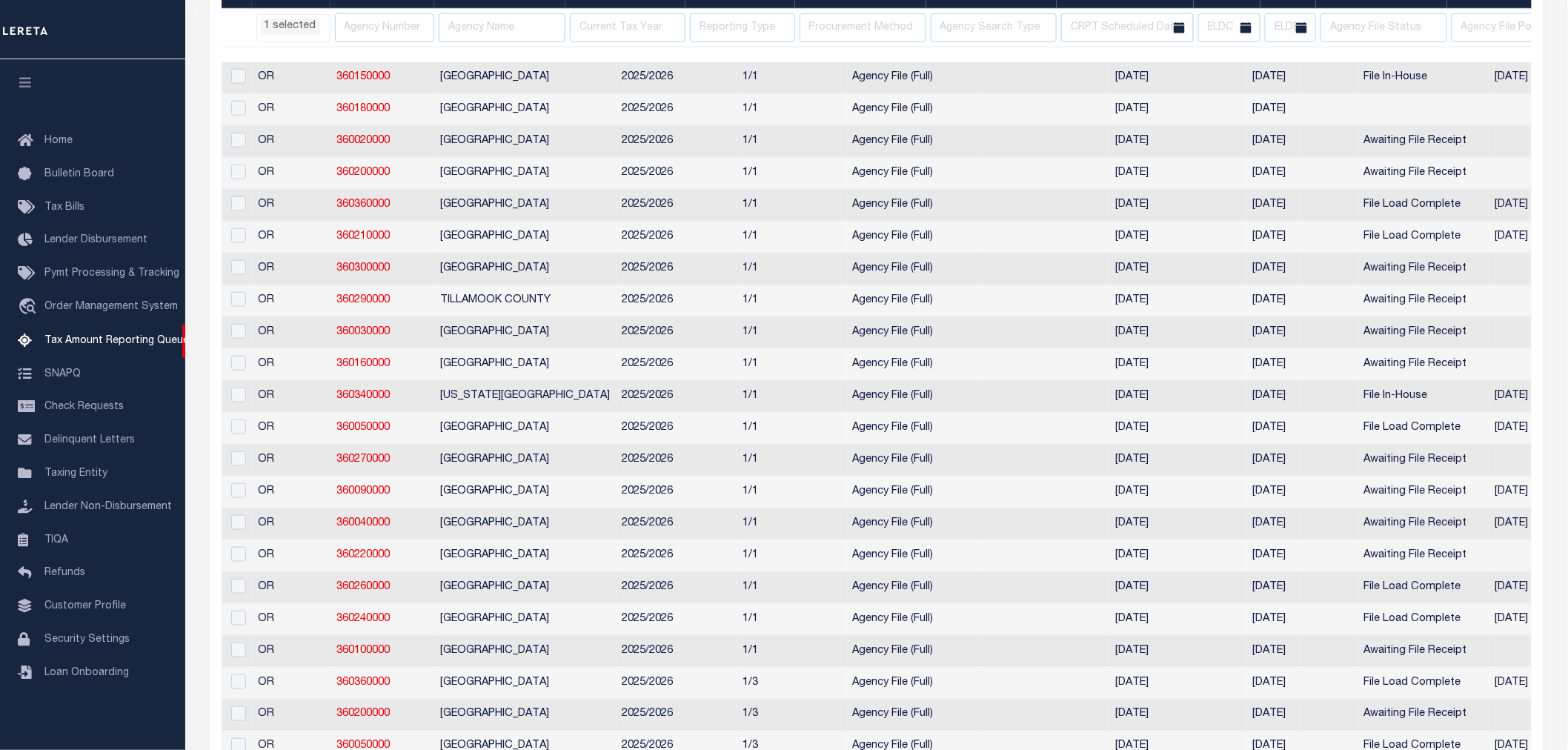
select select "OR"
select select
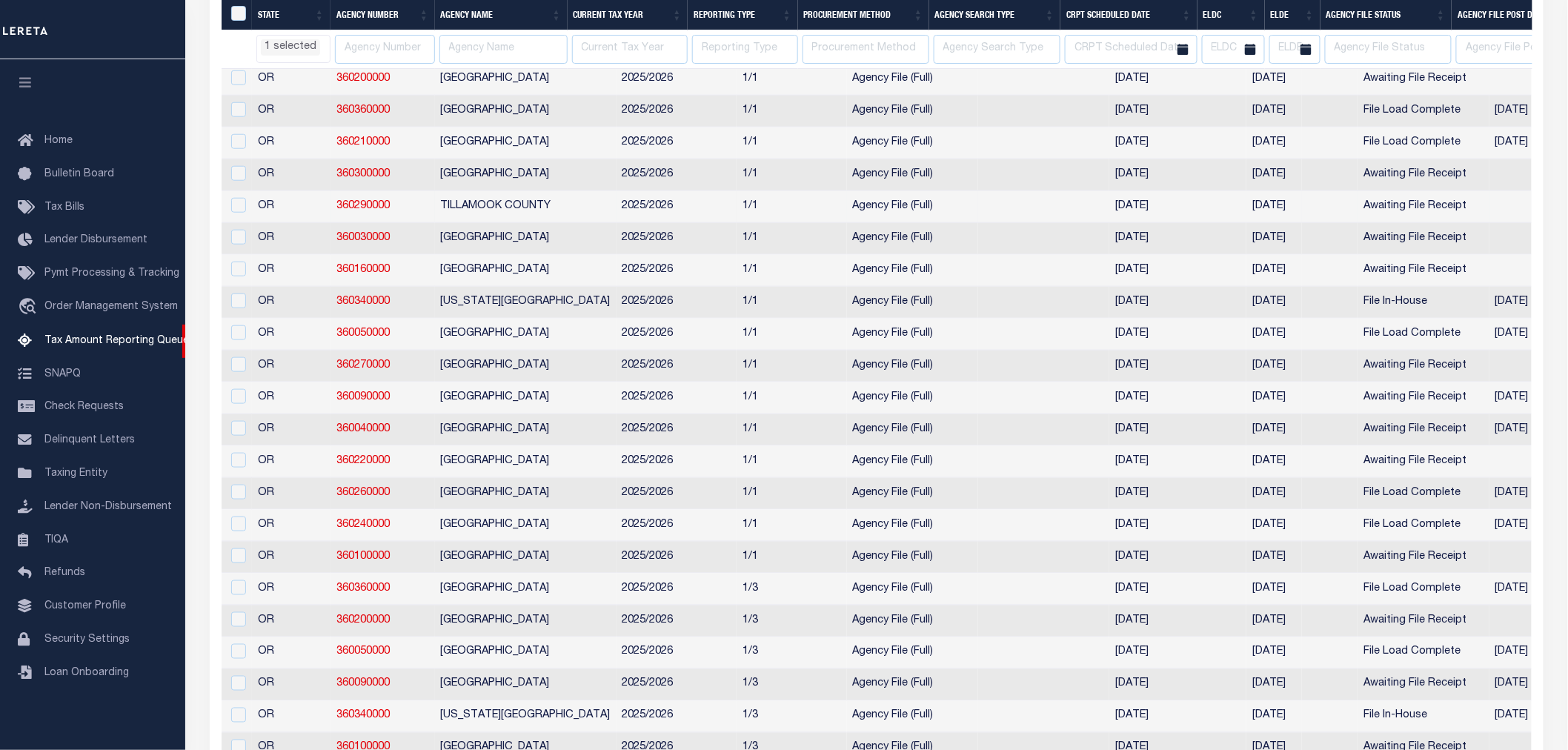
select select "OR"
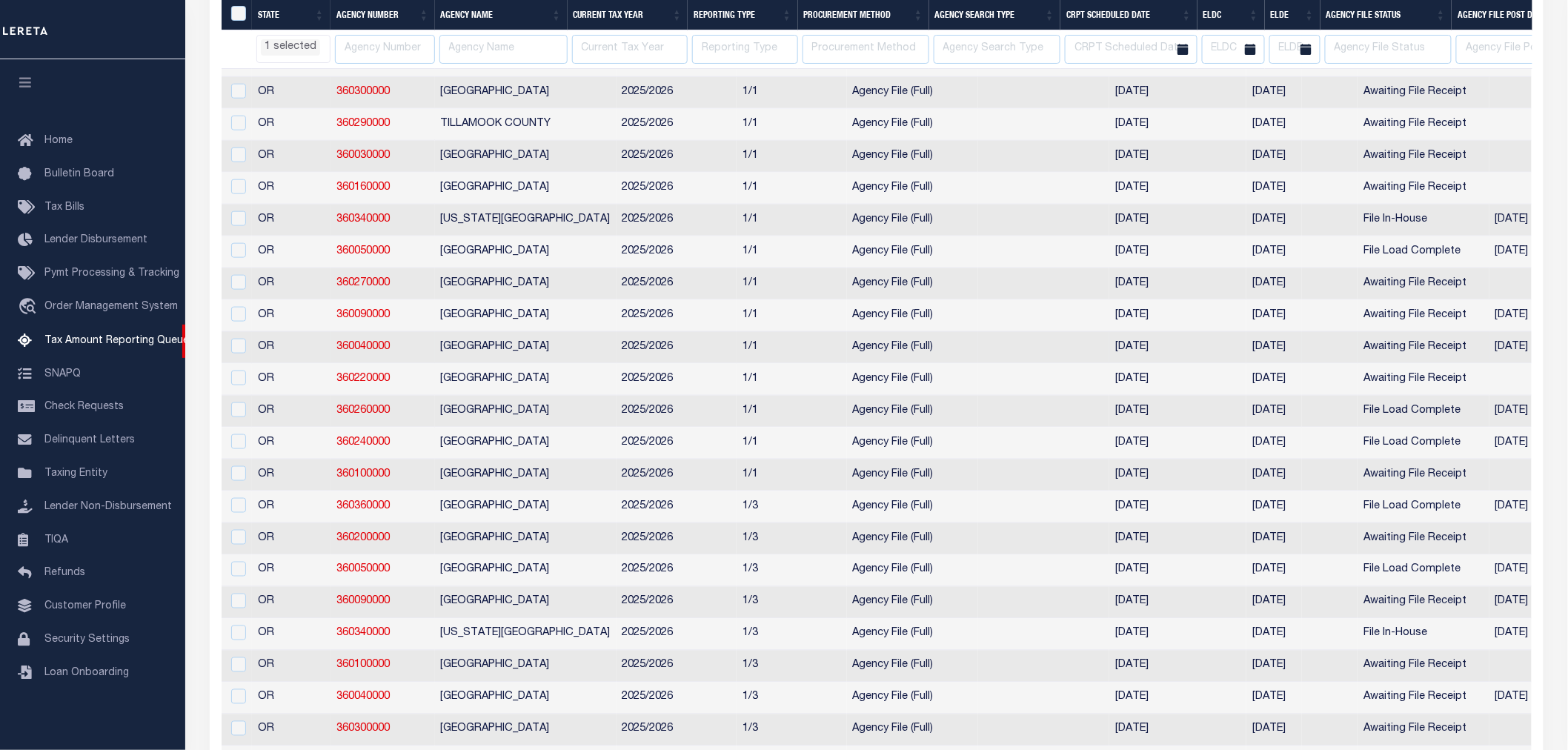
select select "OR"
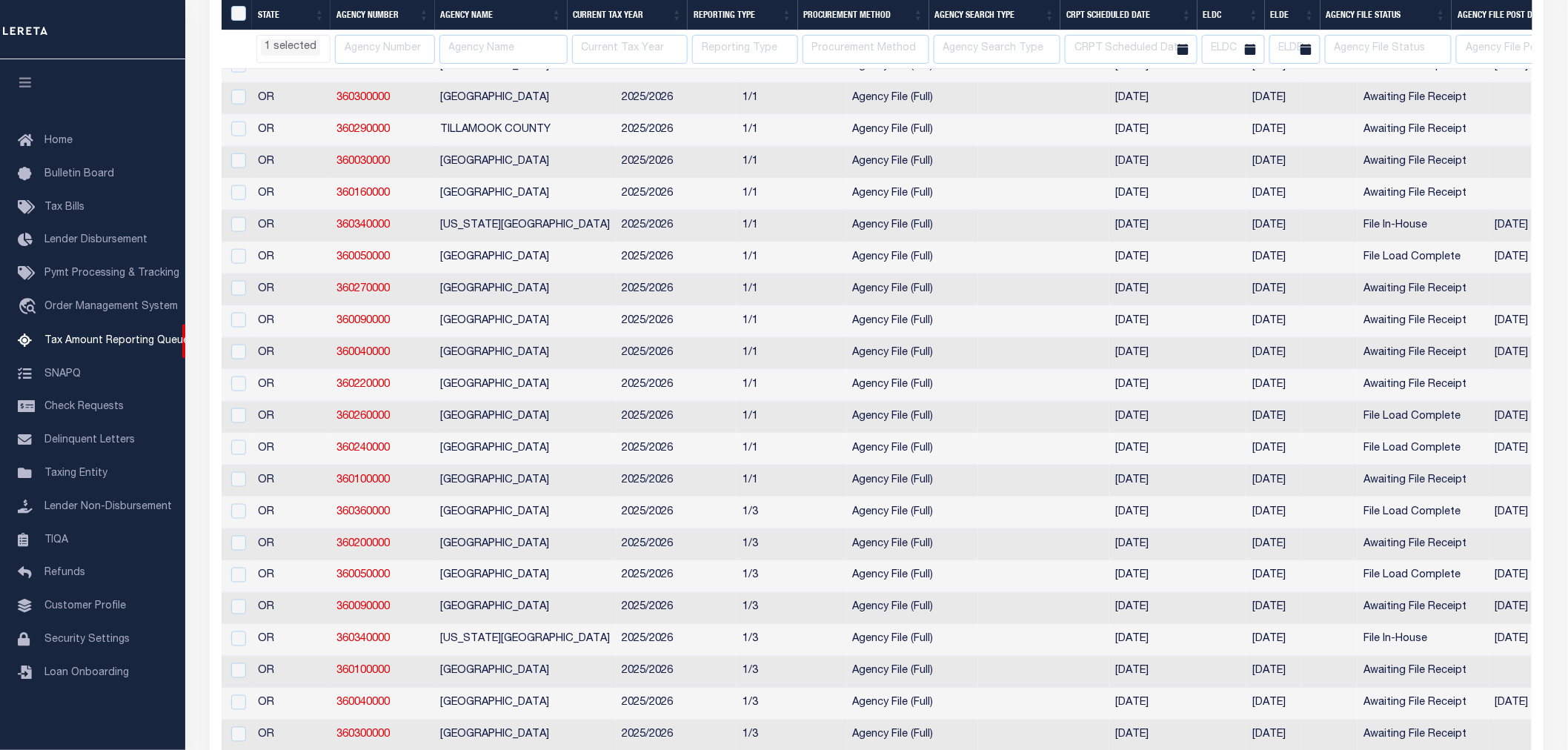
select select "OR"
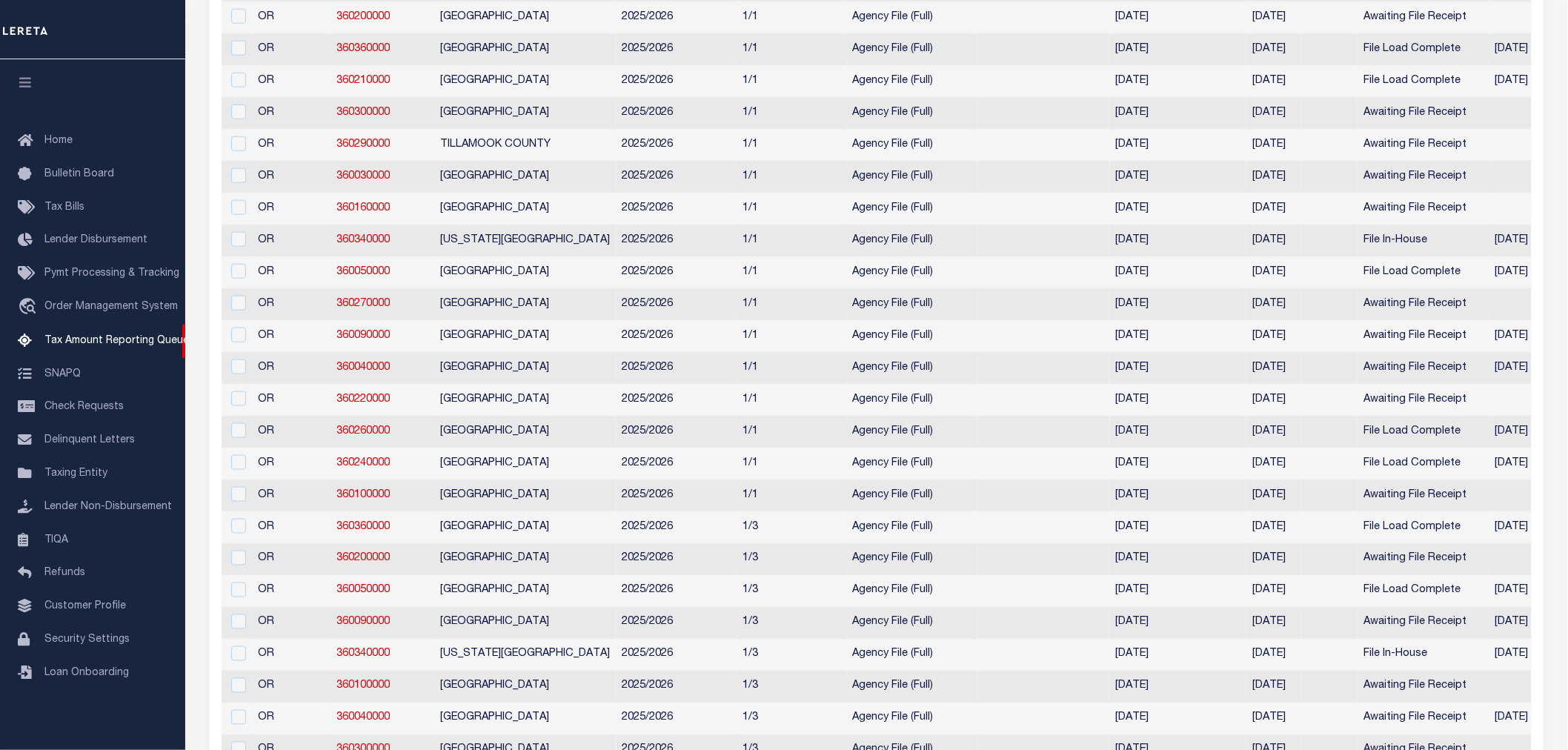
scroll to position [220, 0]
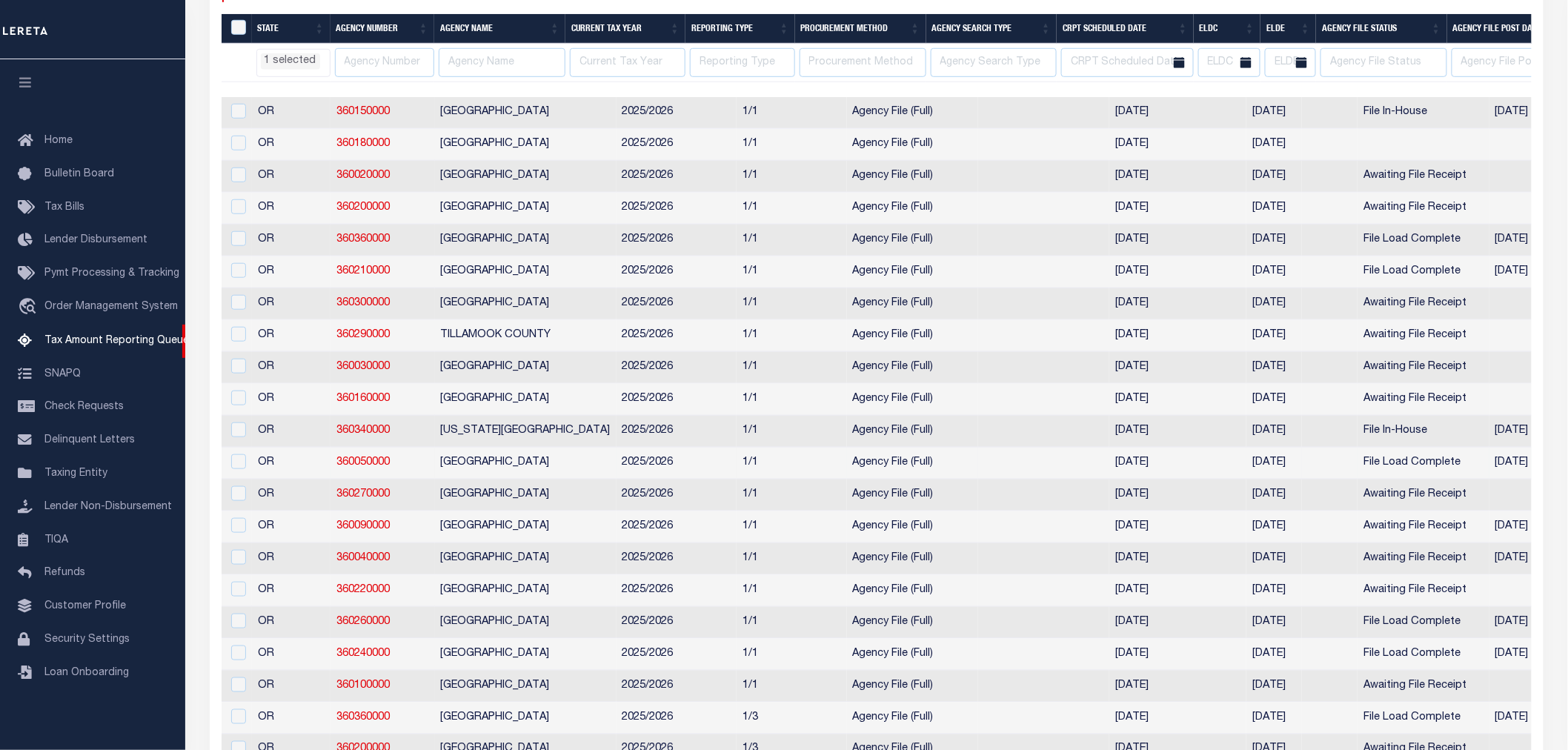
select select "OR"
select select
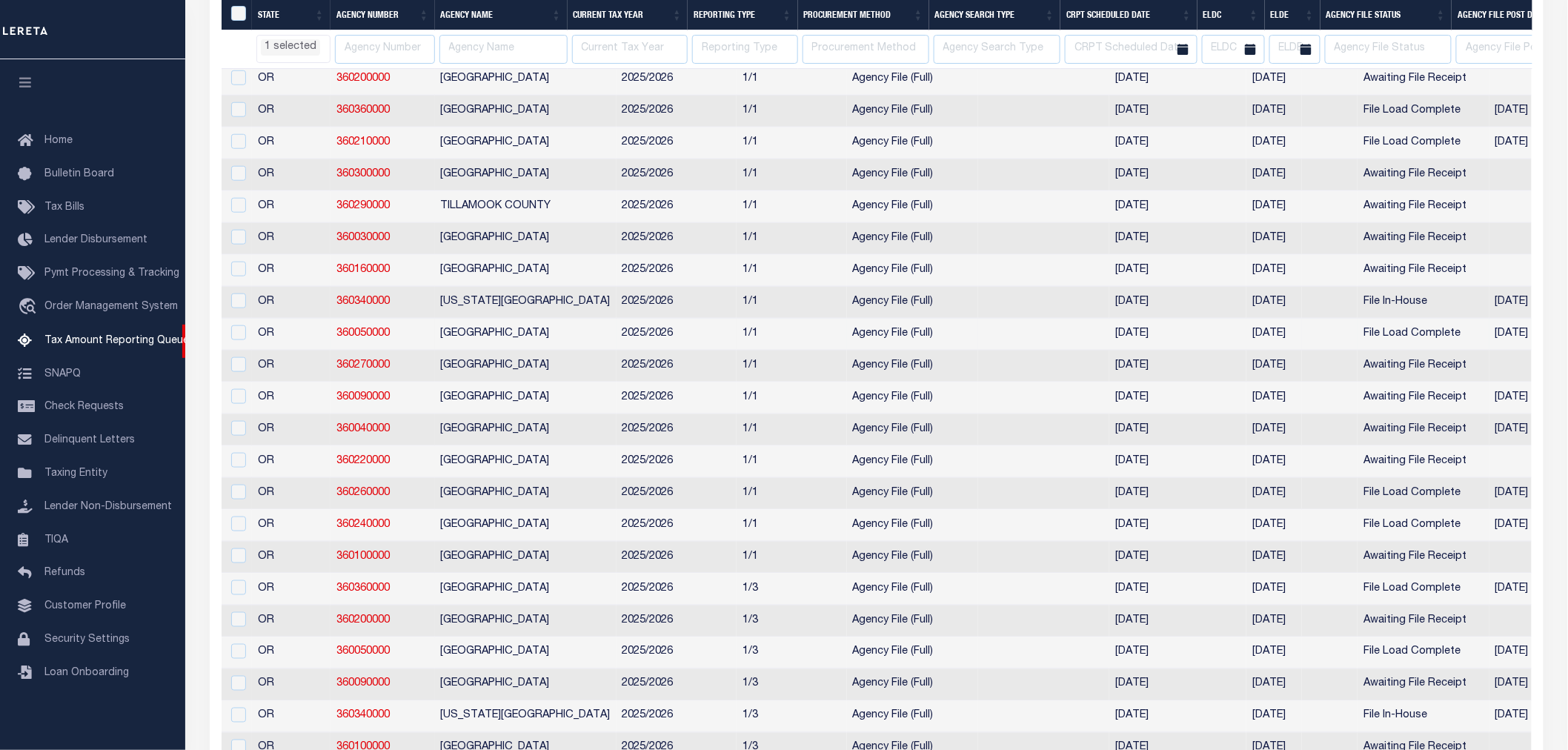
select select "OR"
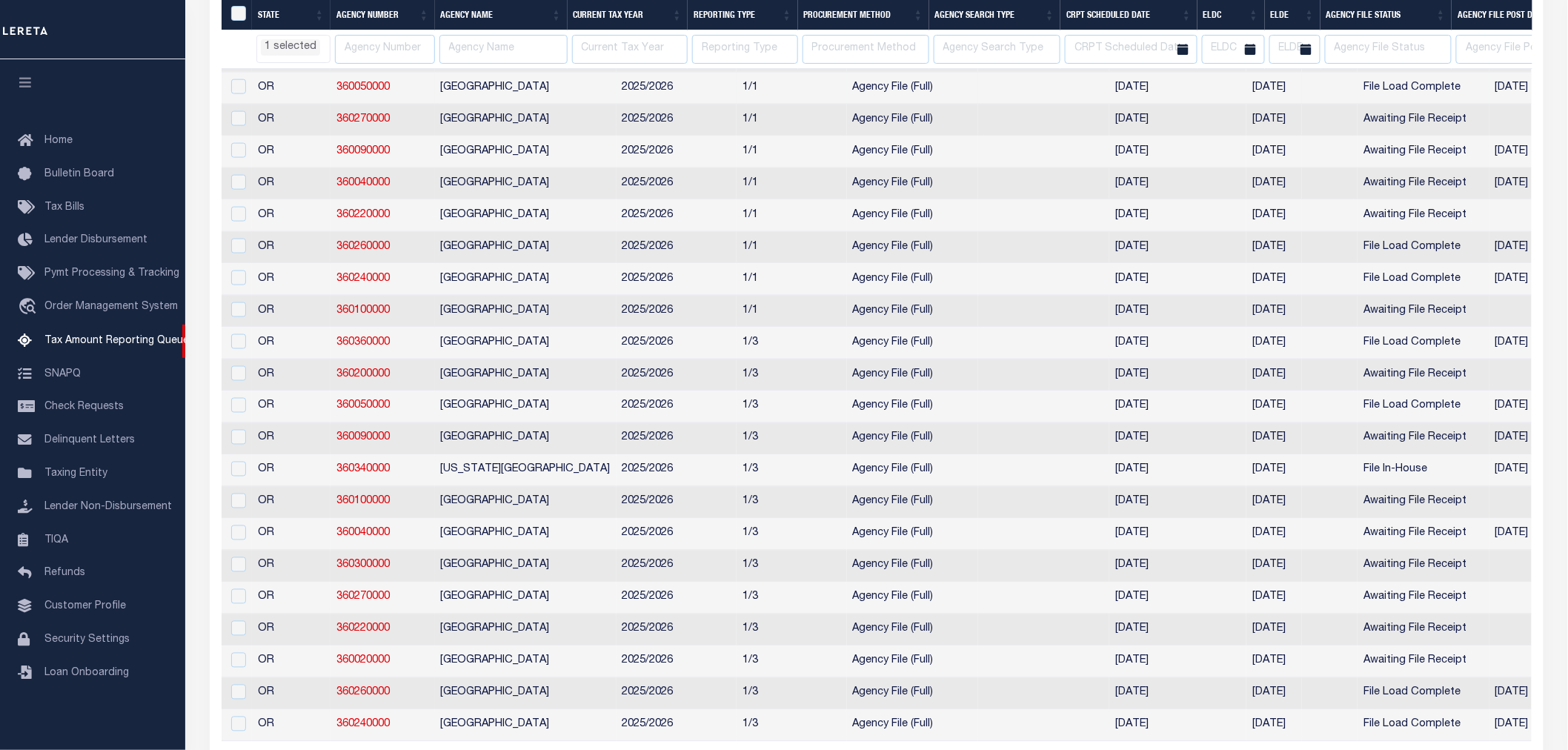
select select "OR"
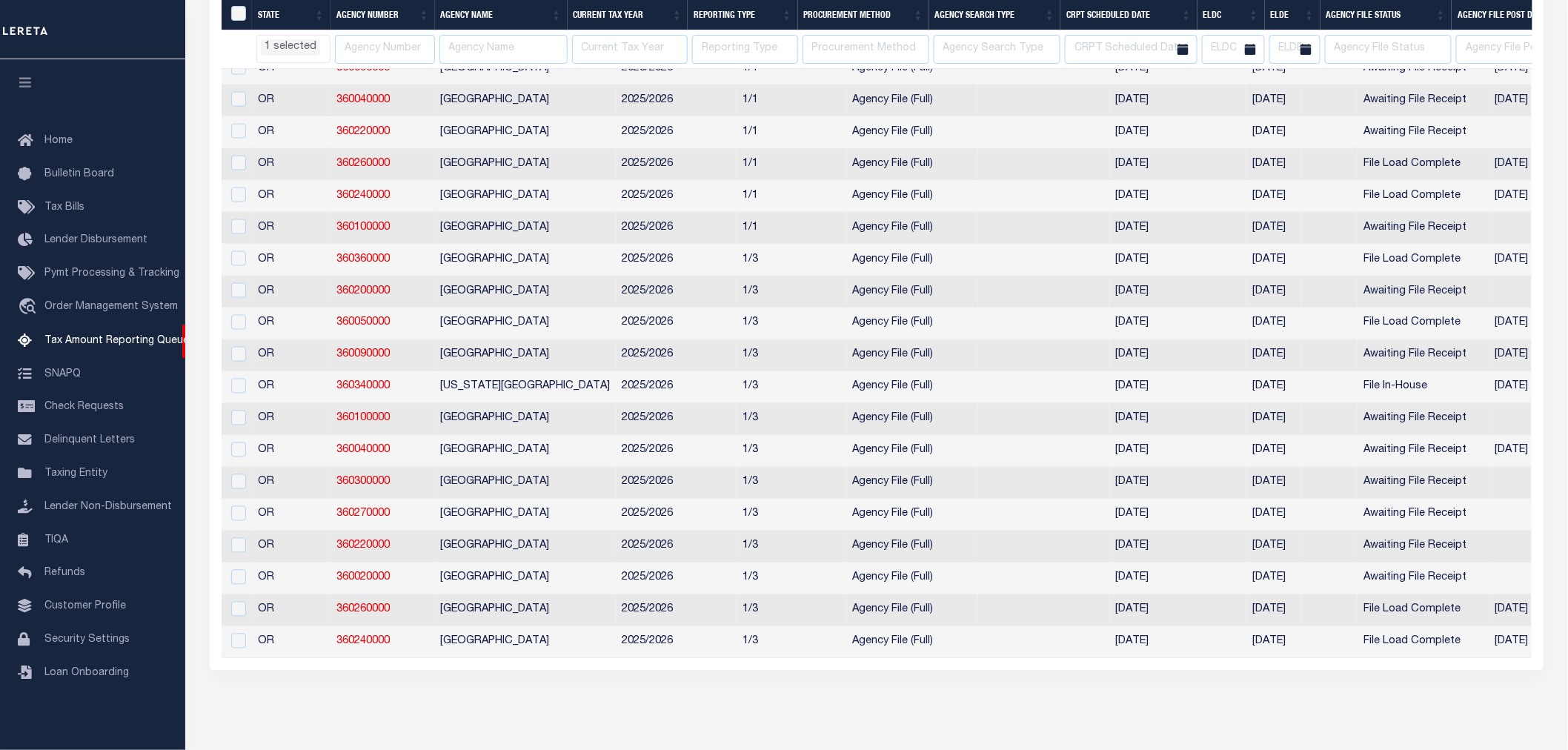
select select "OR"
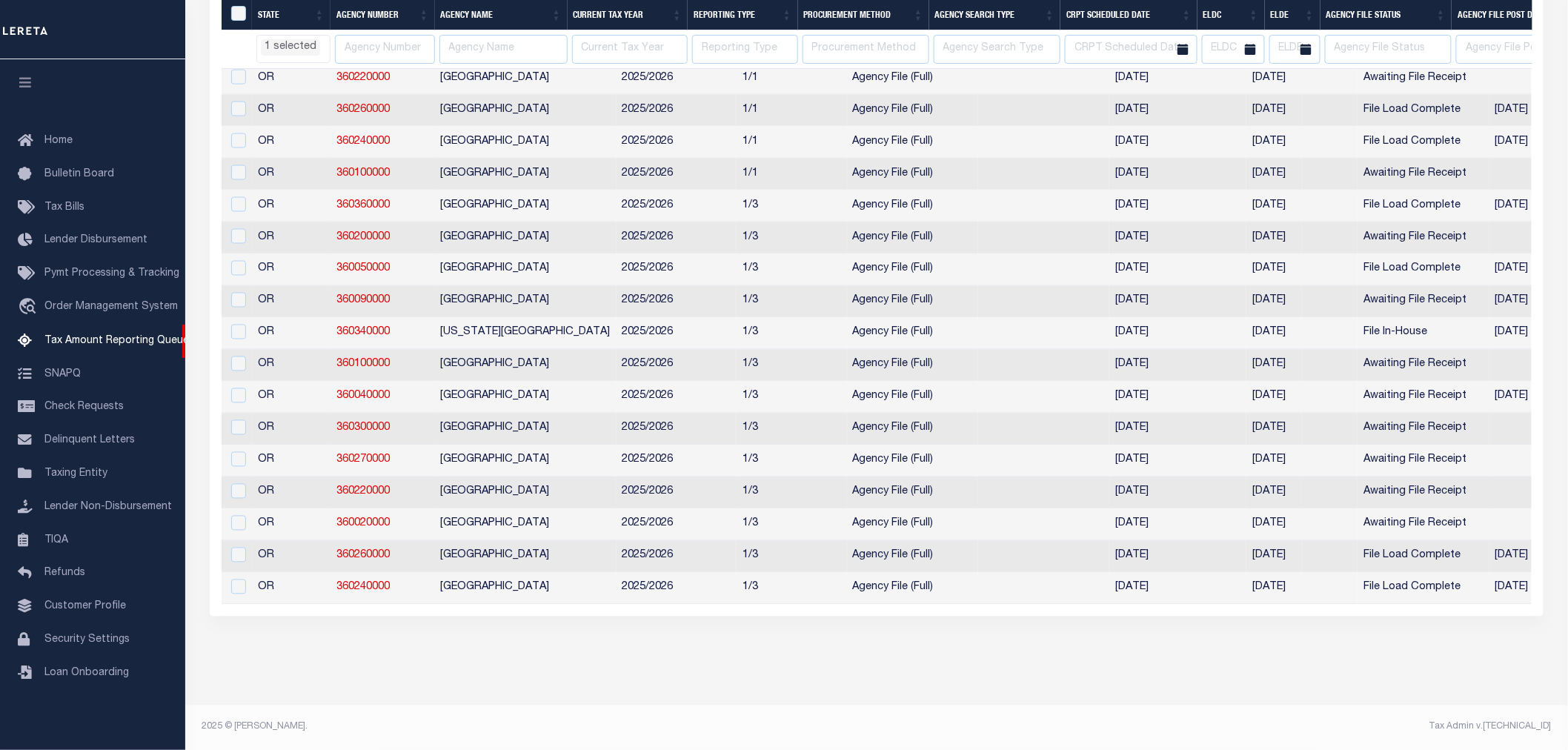
select select "OR"
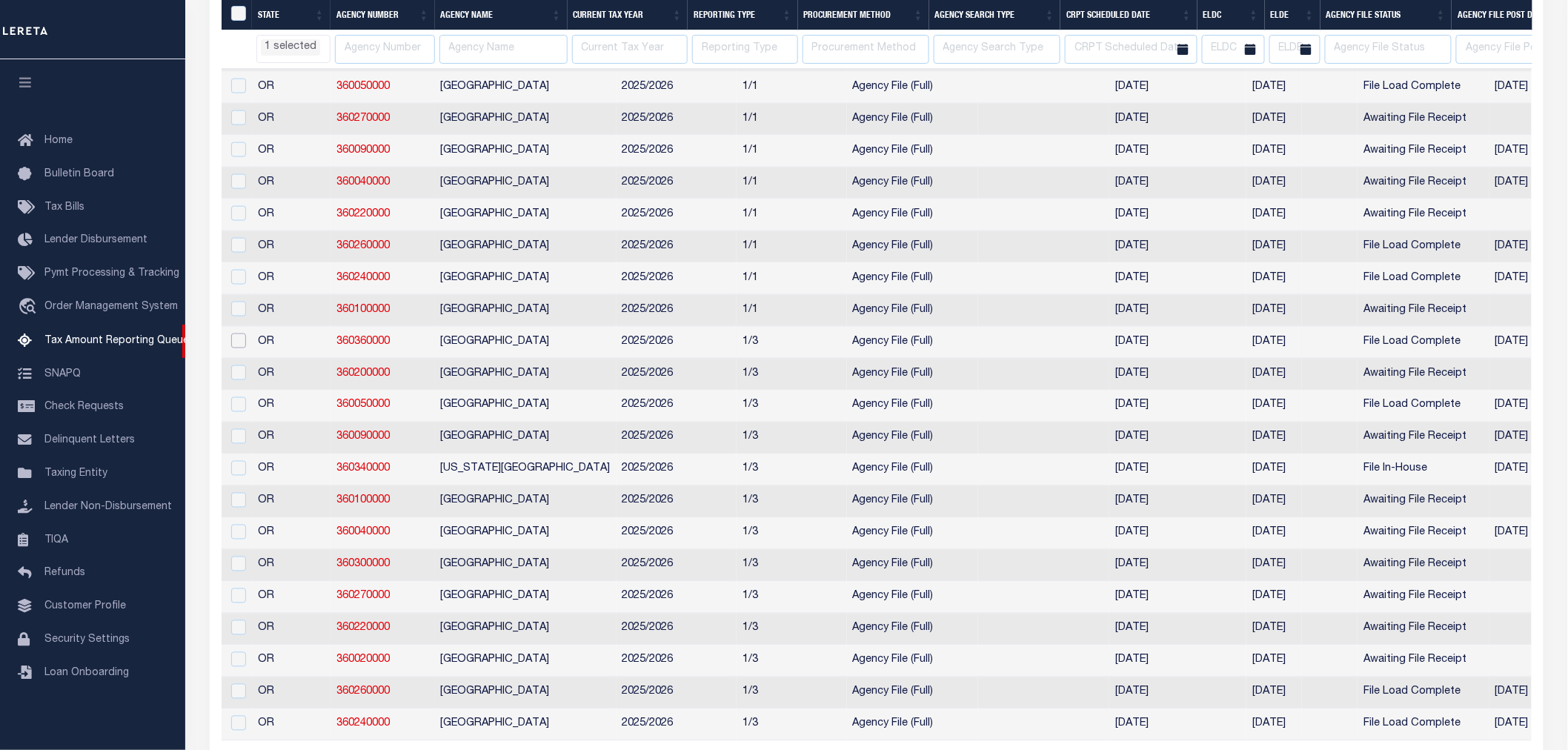
click at [240, 348] on input "checkbox" at bounding box center [238, 341] width 14 height 14
checkbox input "true"
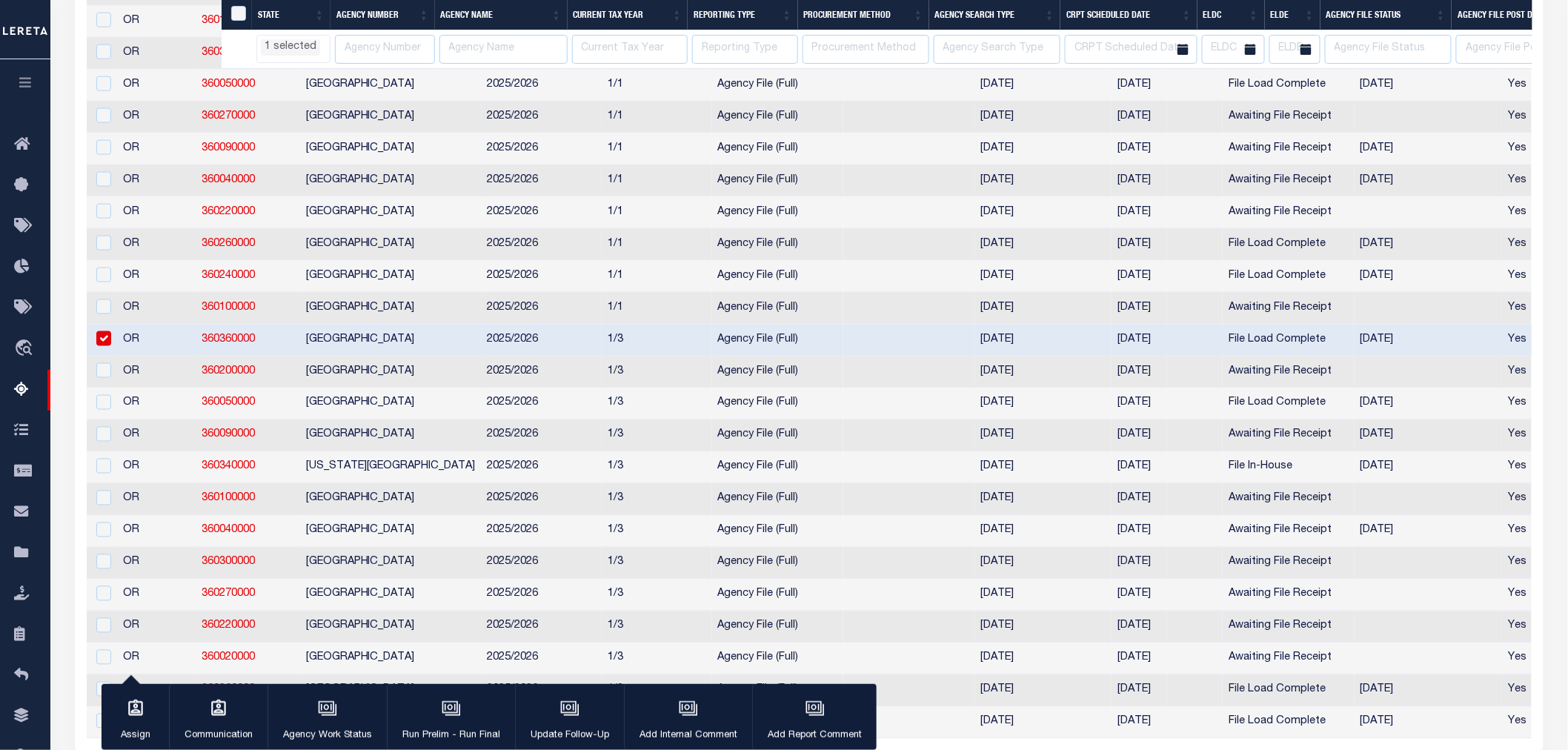
select select "OR"
select select
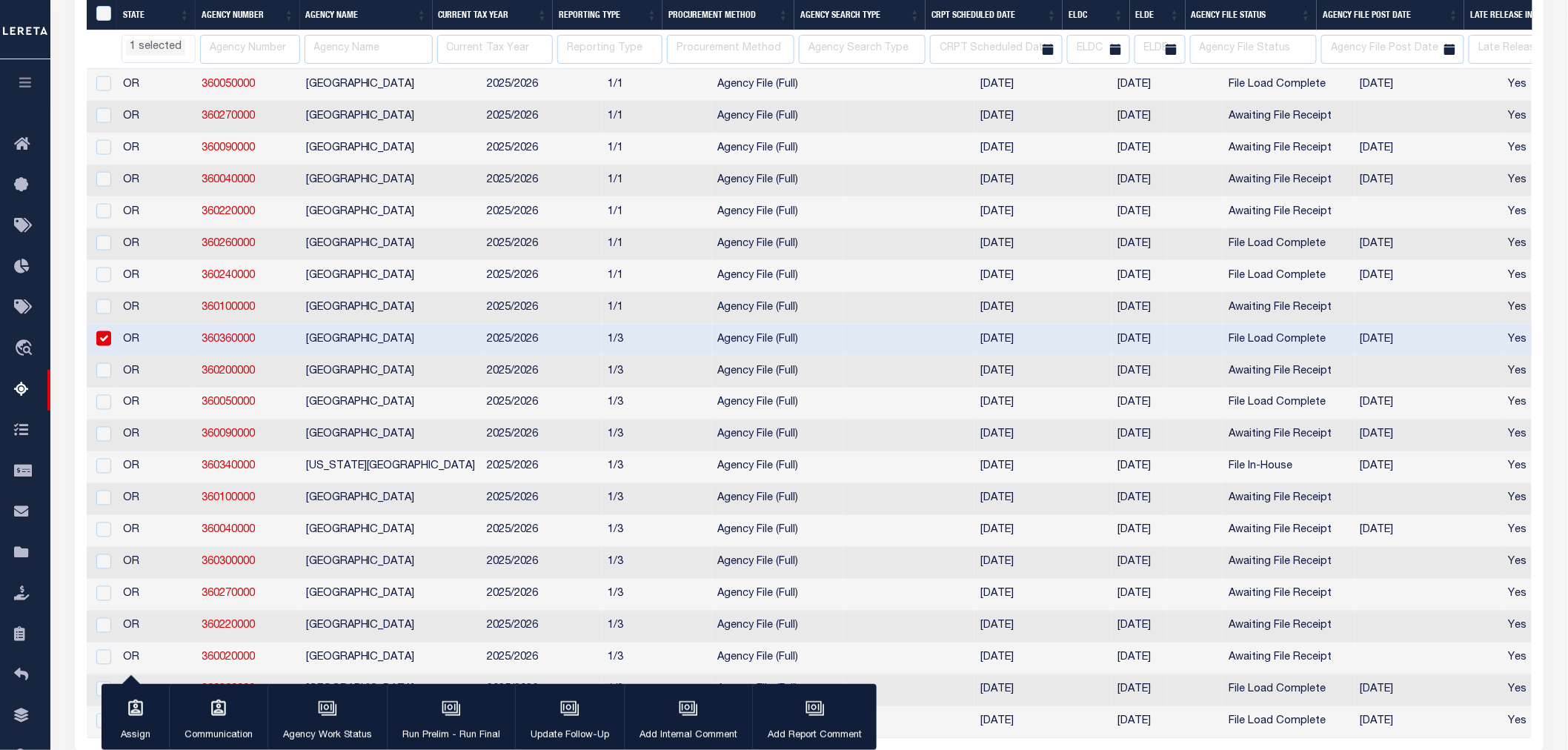
click at [105, 346] on input "checkbox" at bounding box center [104, 339] width 14 height 14
checkbox input "false"
select select "OR"
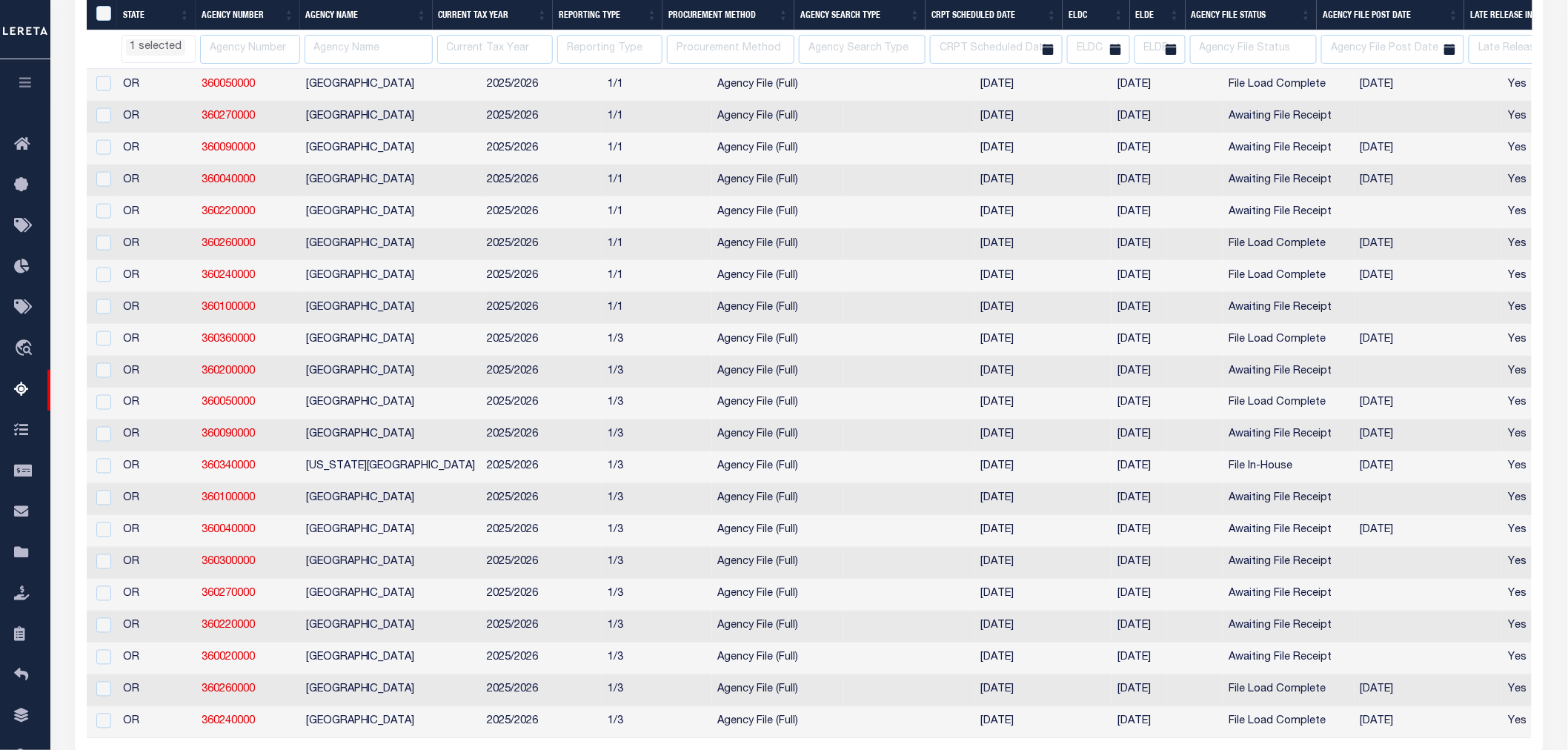
drag, startPoint x: 546, startPoint y: 74, endPoint x: 427, endPoint y: 80, distance: 119.2
click at [427, 80] on div at bounding box center [809, 77] width 1446 height 14
select select "OR"
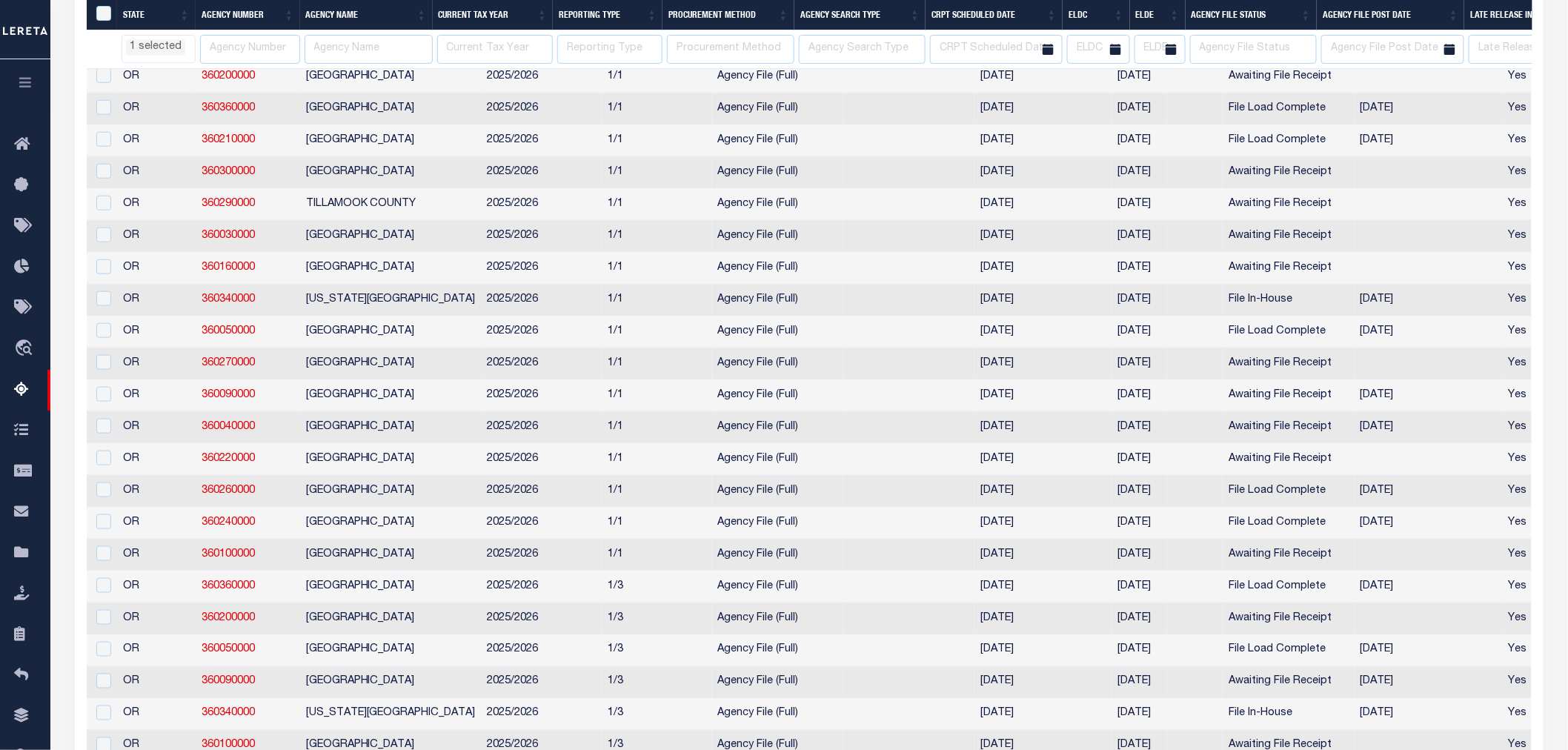
select select "OR"
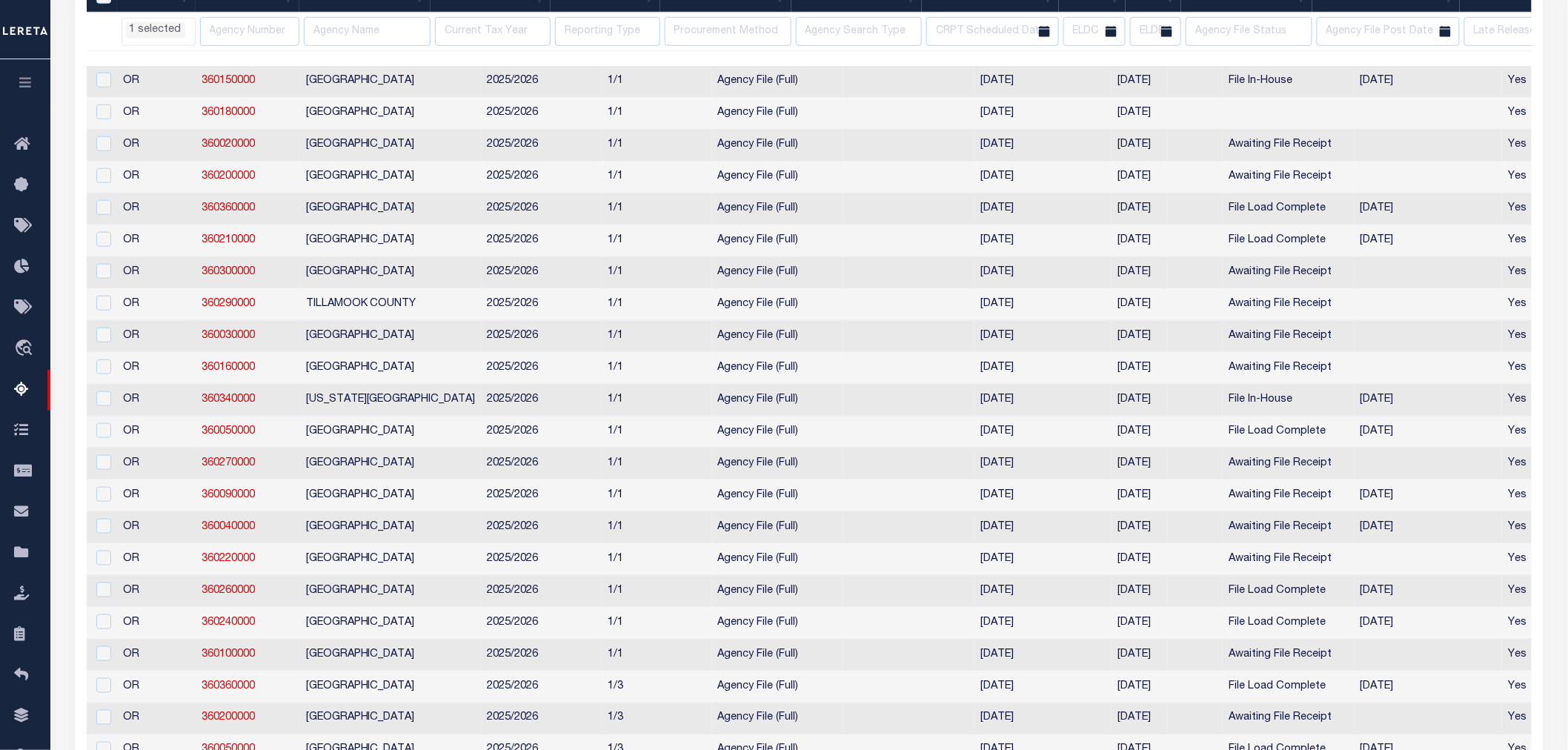
select select "OR"
select select
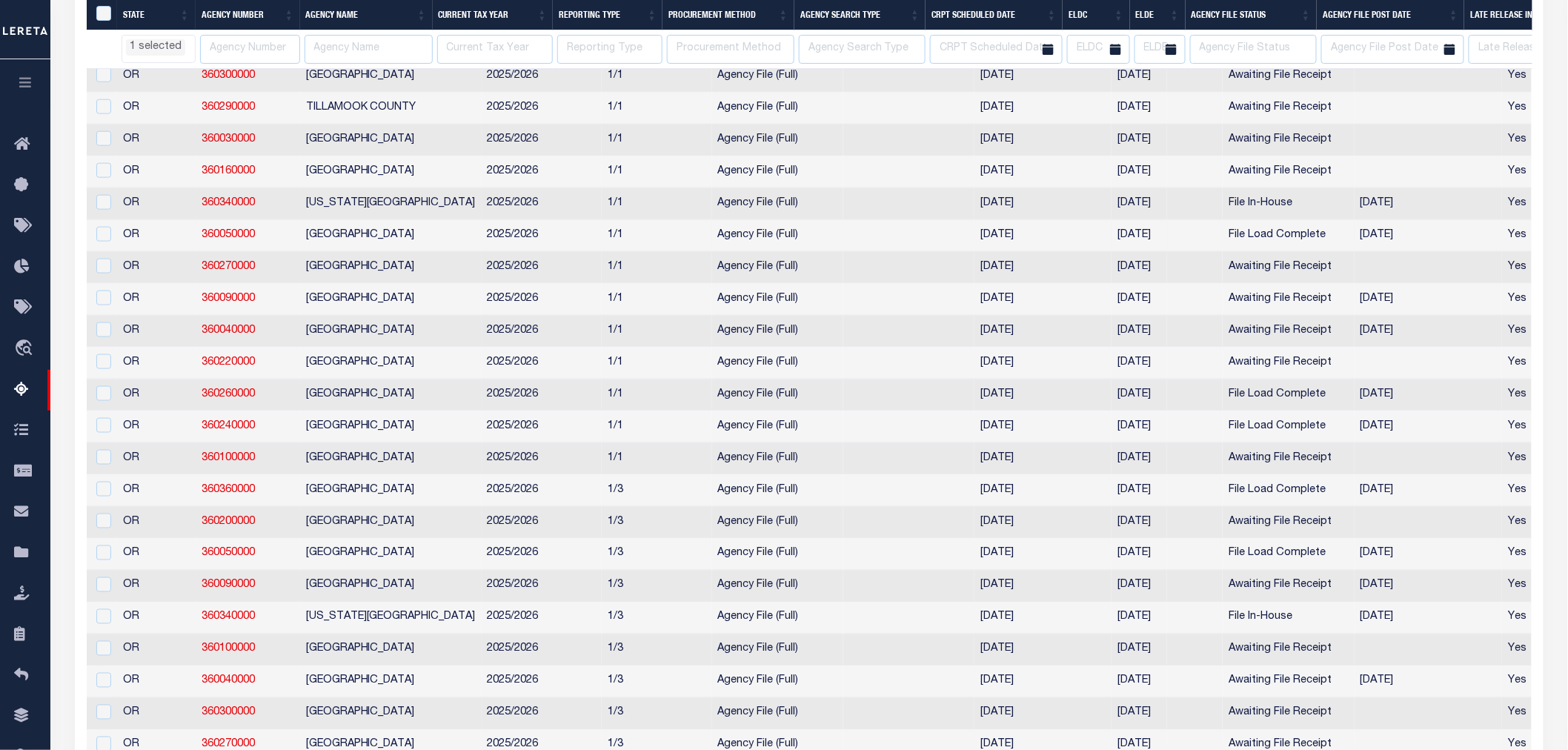
select select "OR"
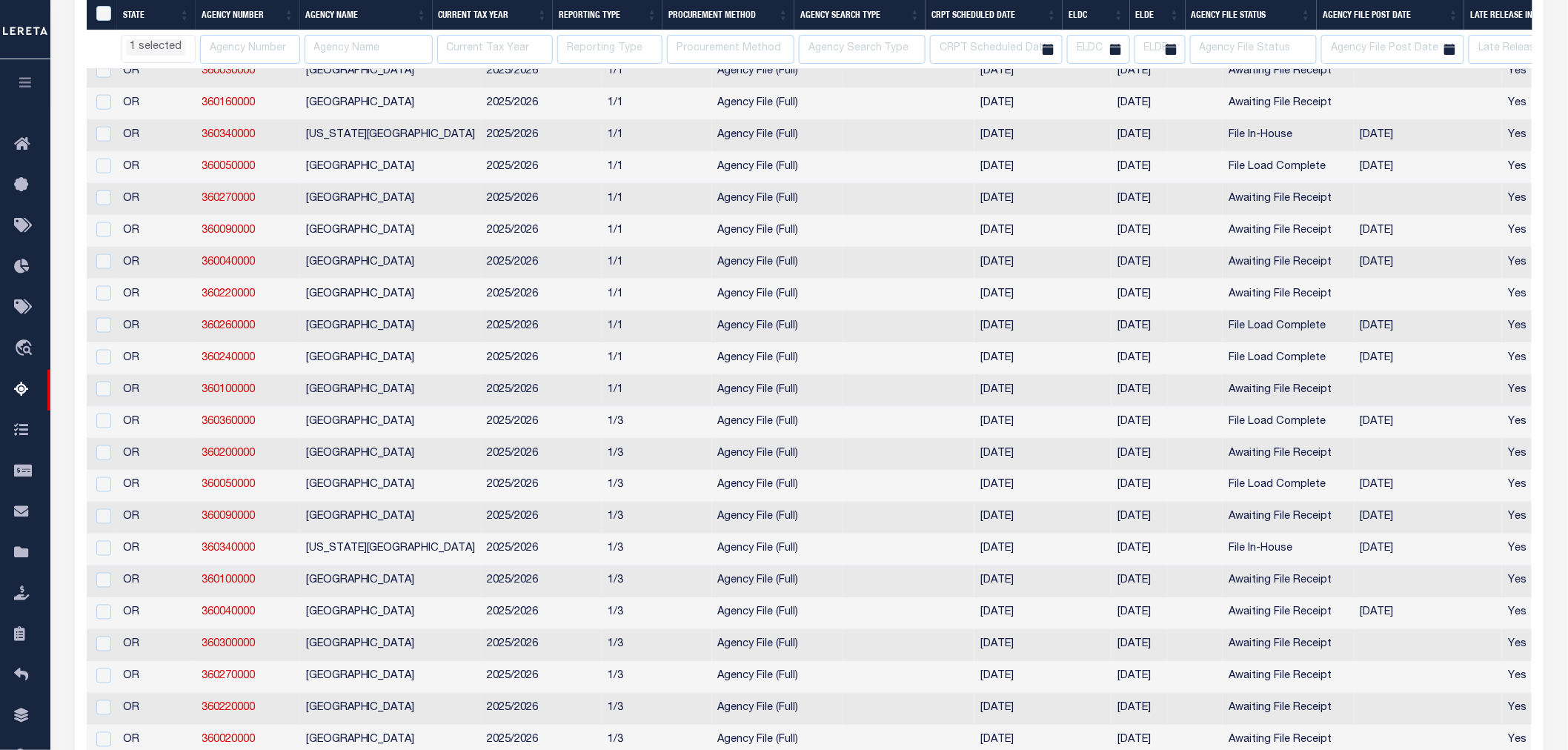
select select "OR"
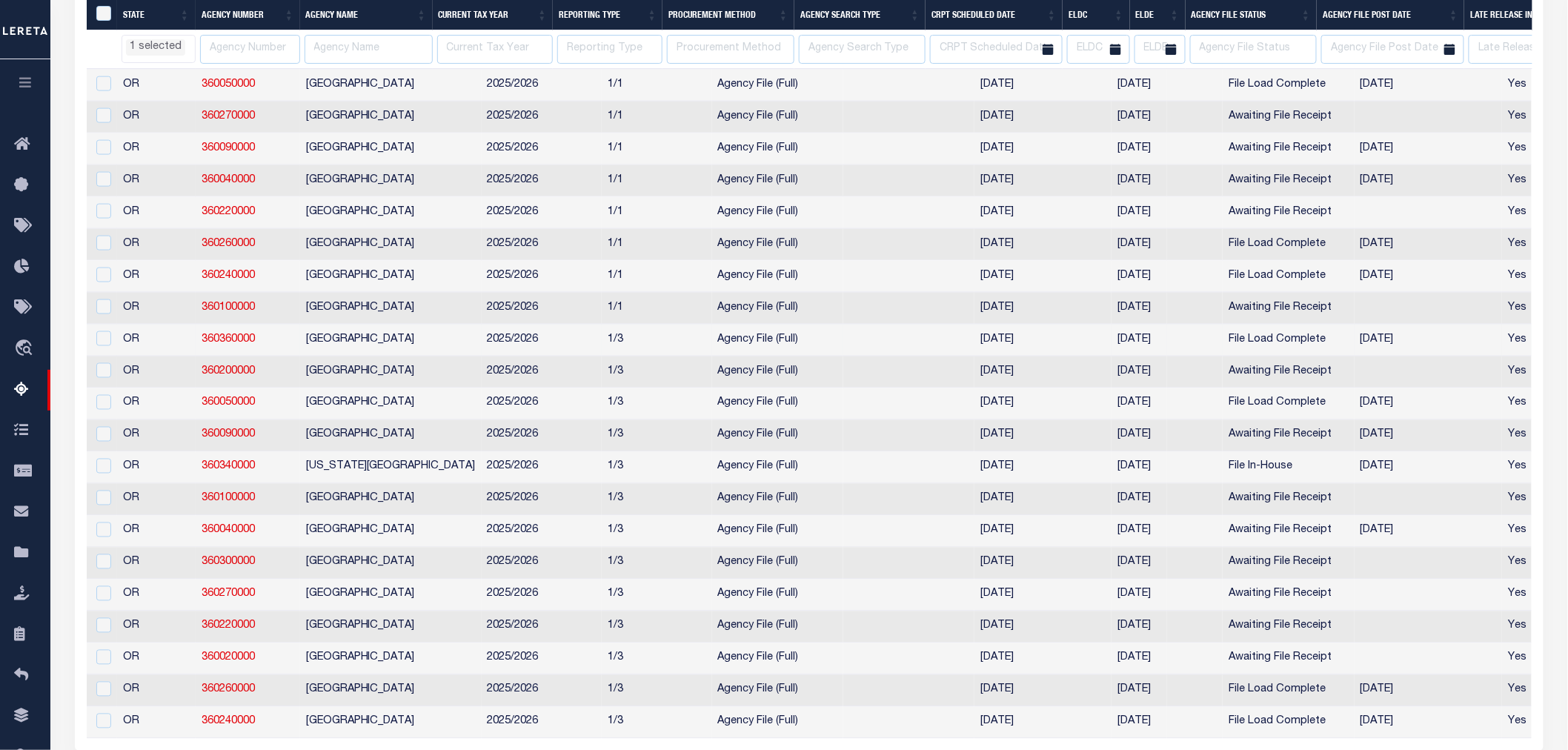
select select "OR"
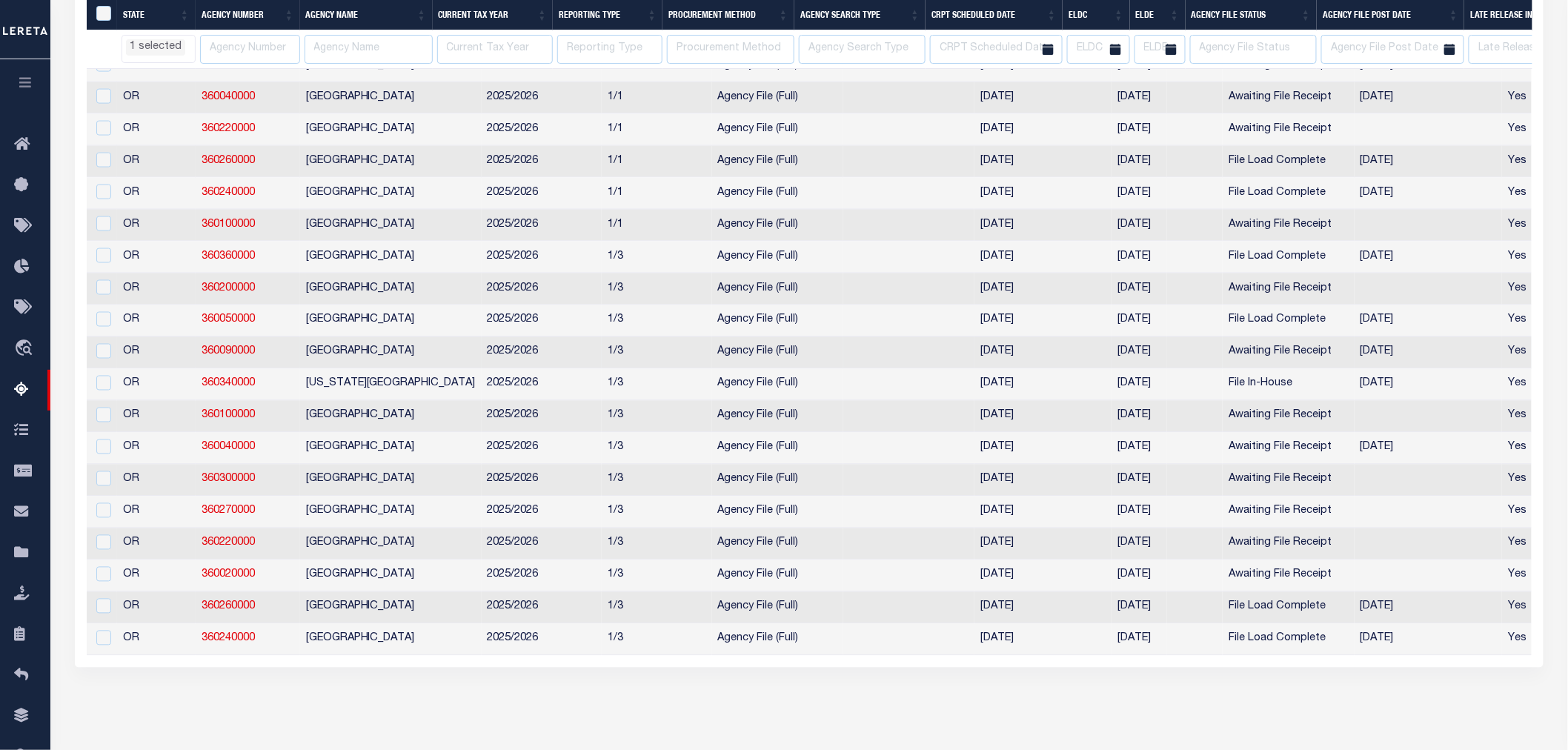
select select "OR"
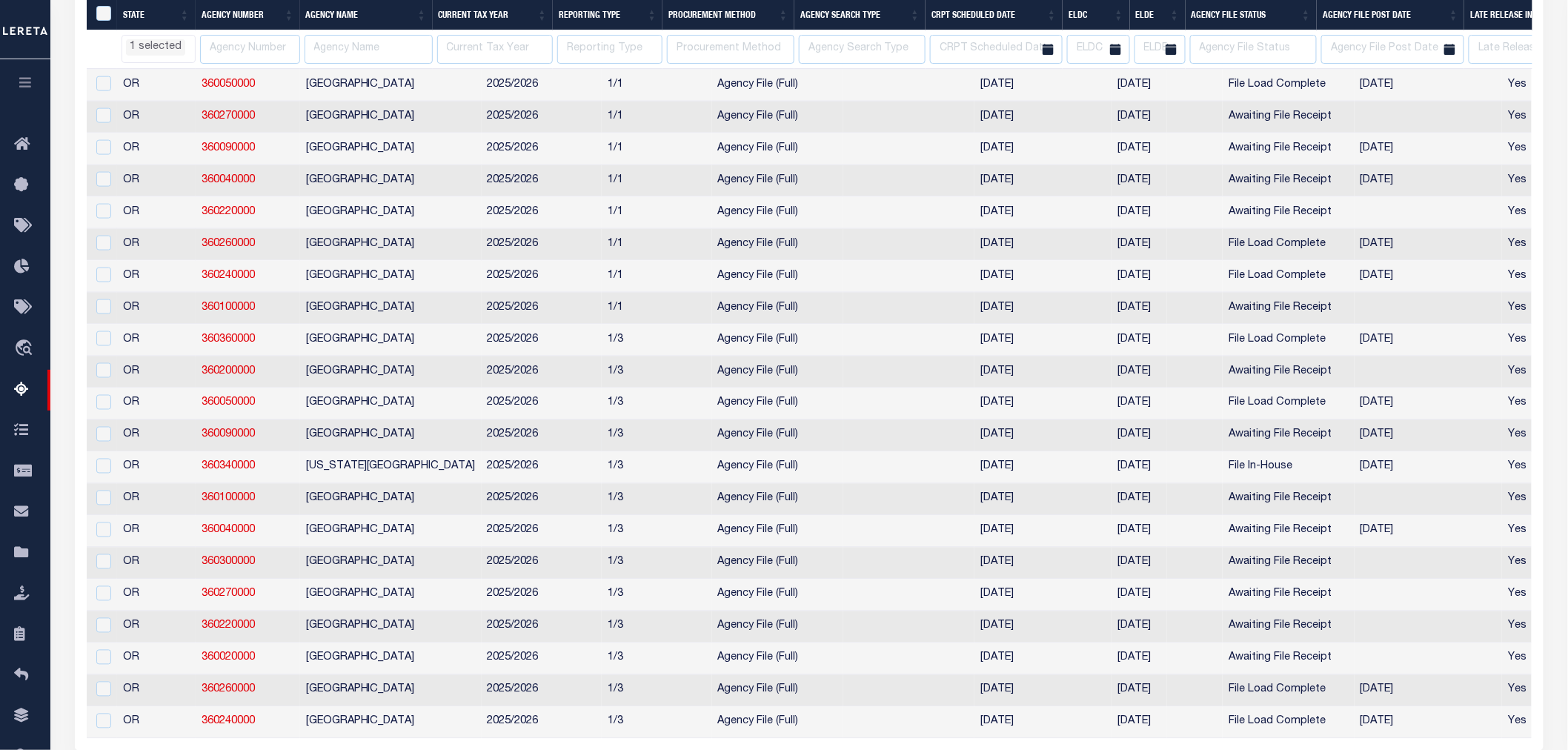
select select "OR"
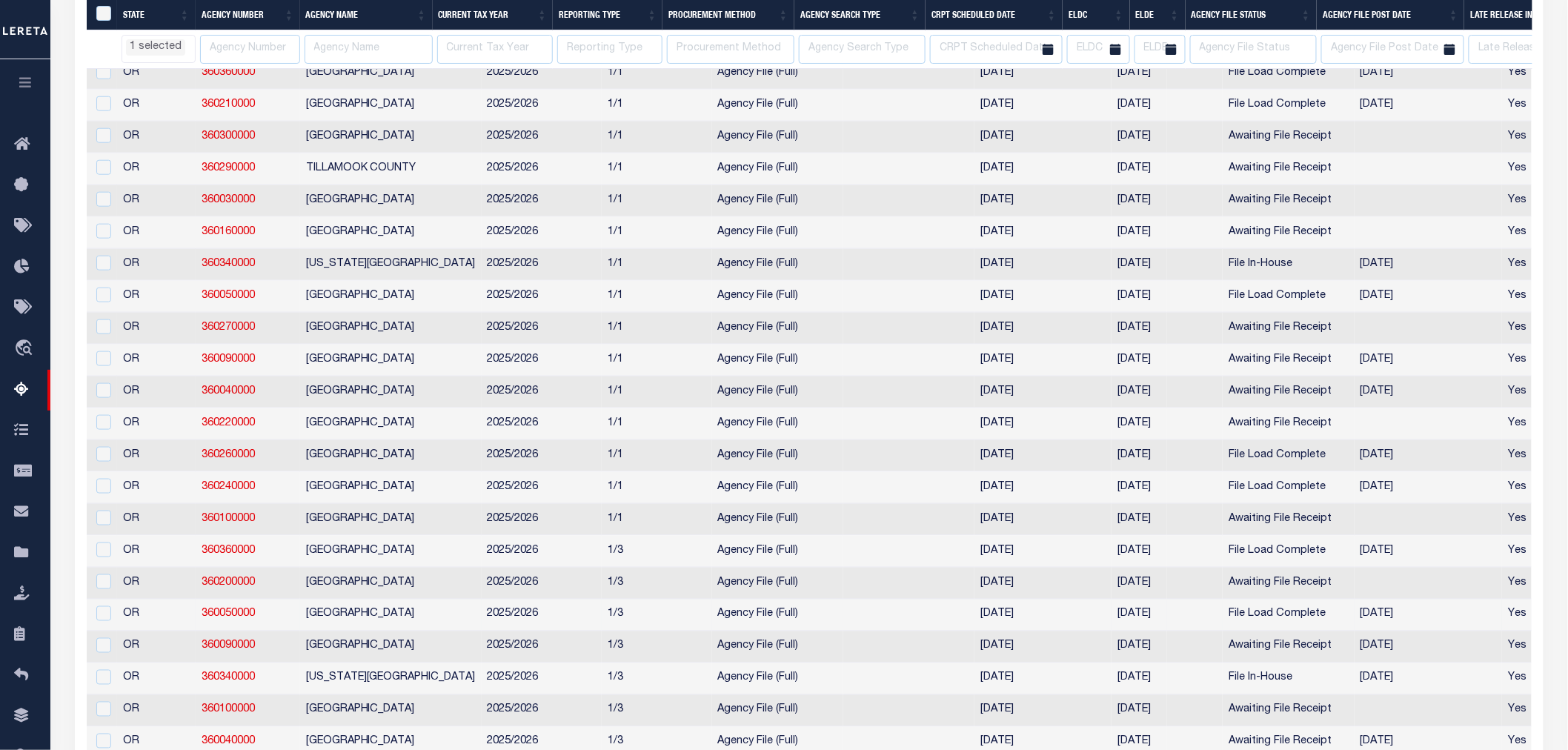
select select "OR"
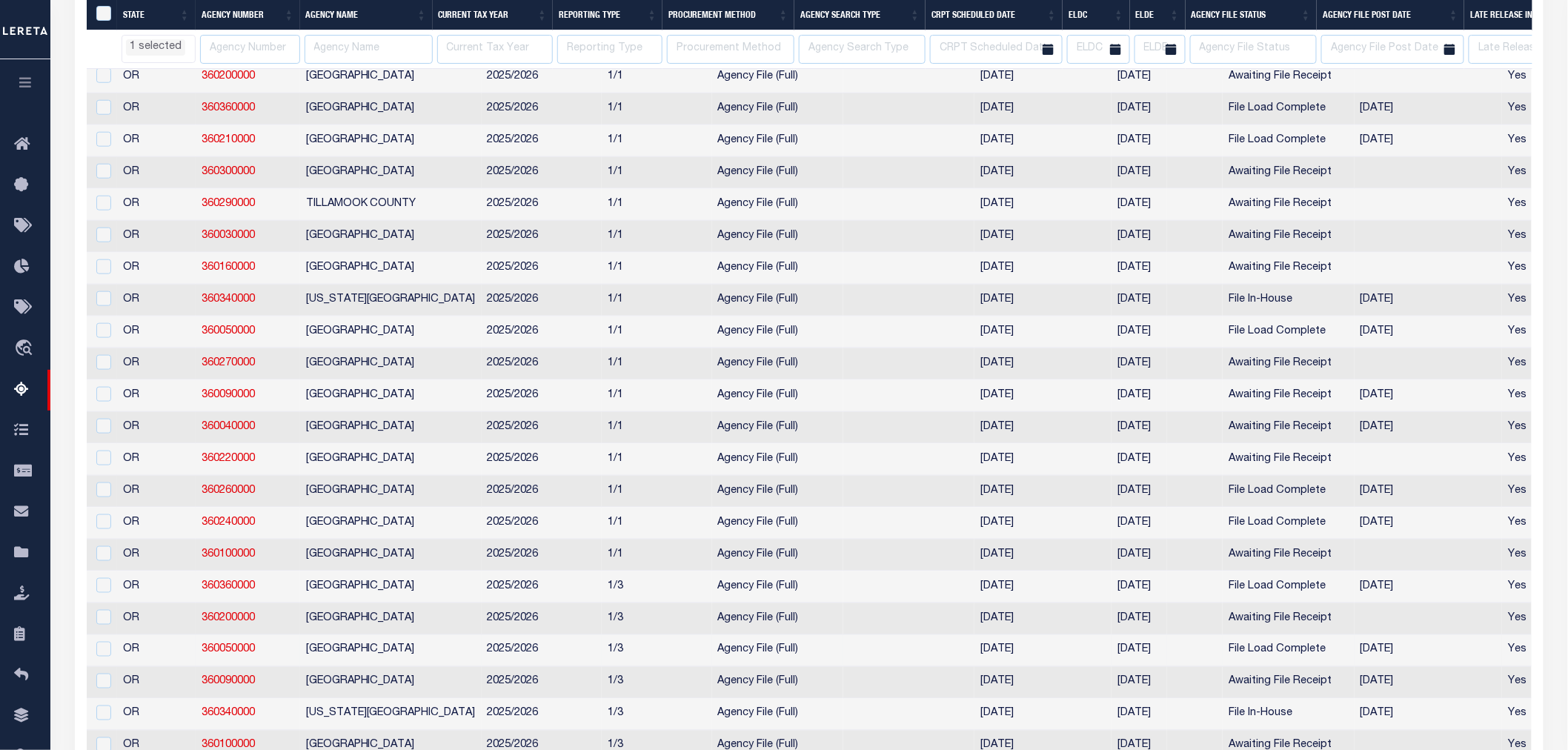
select select "OR"
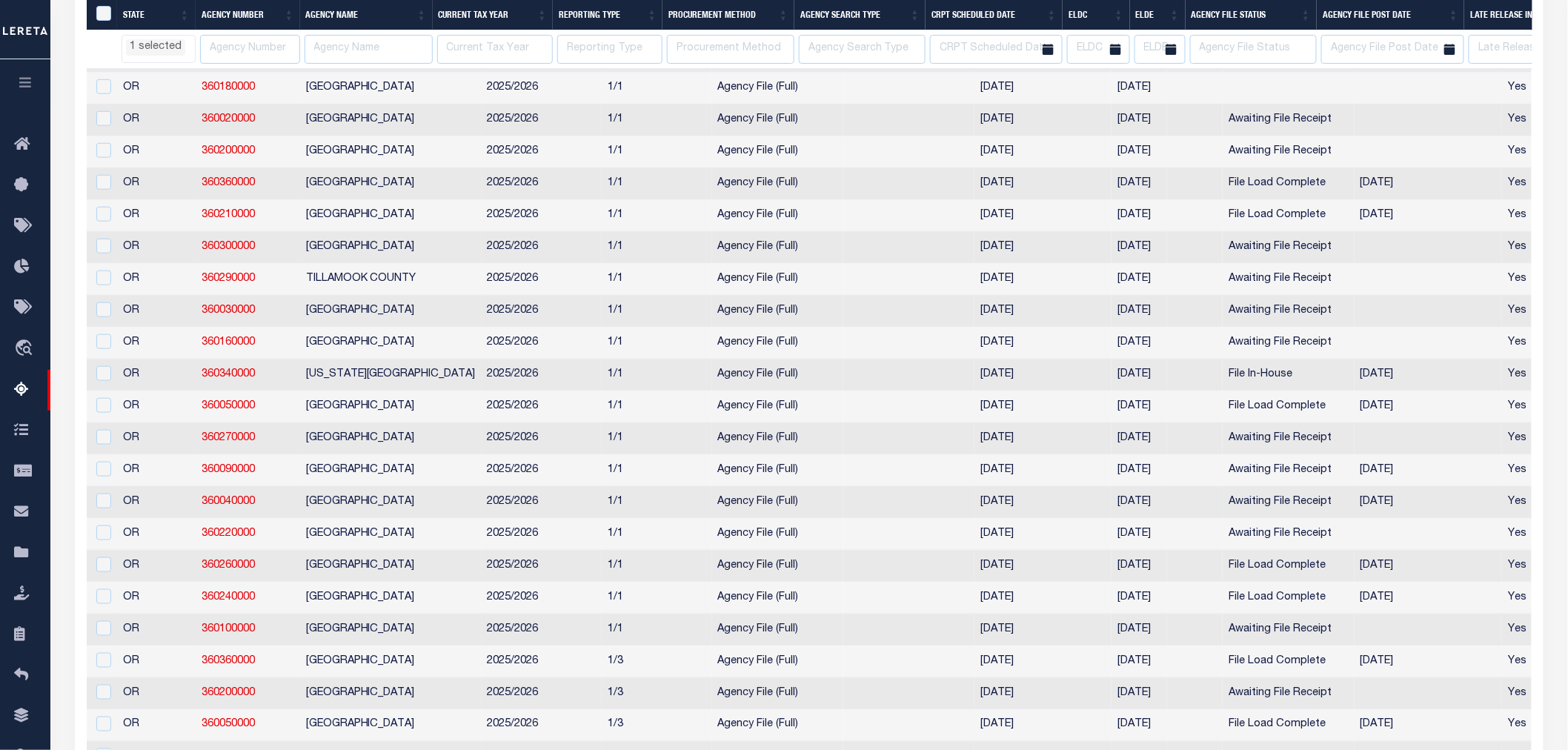
select select "OR"
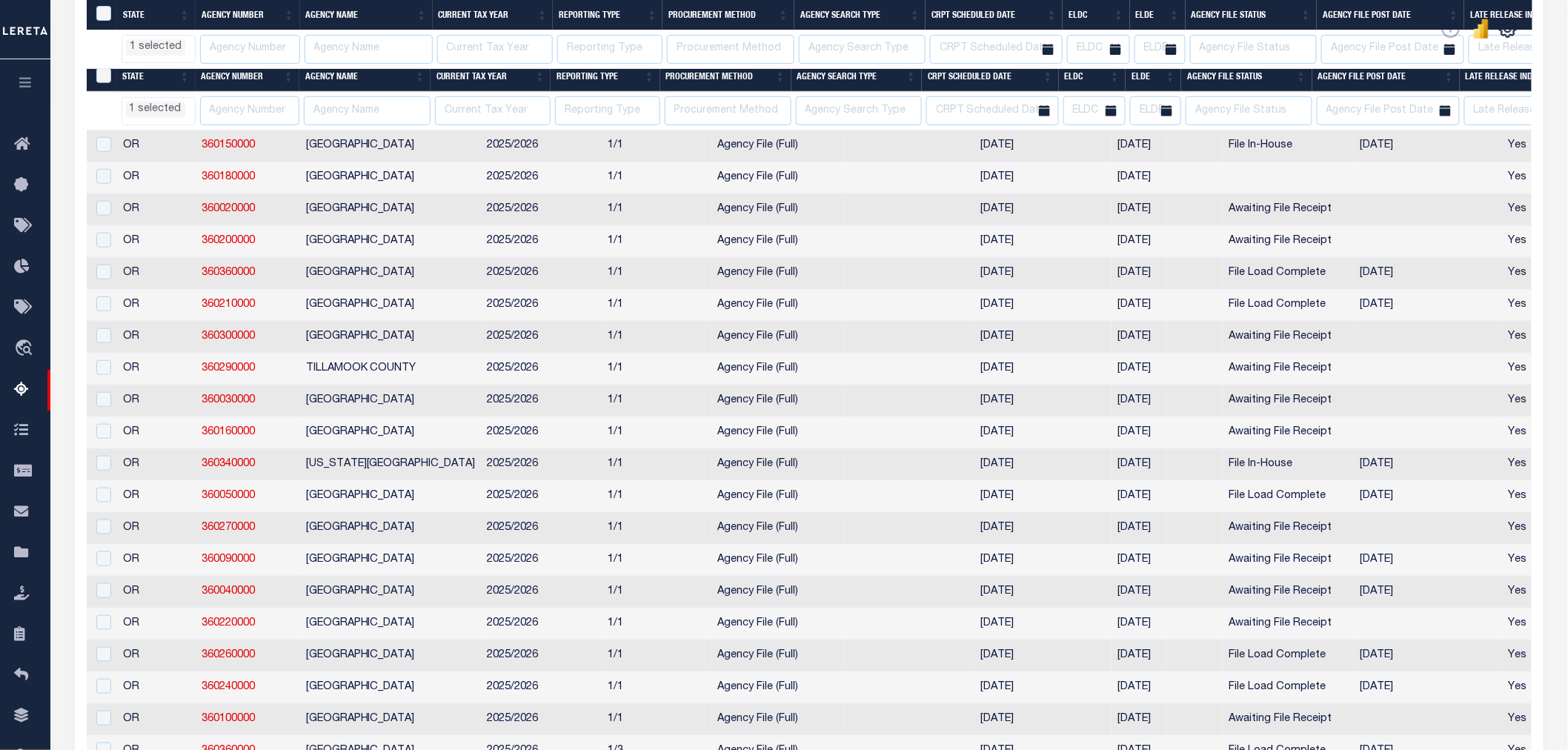
select select "OR"
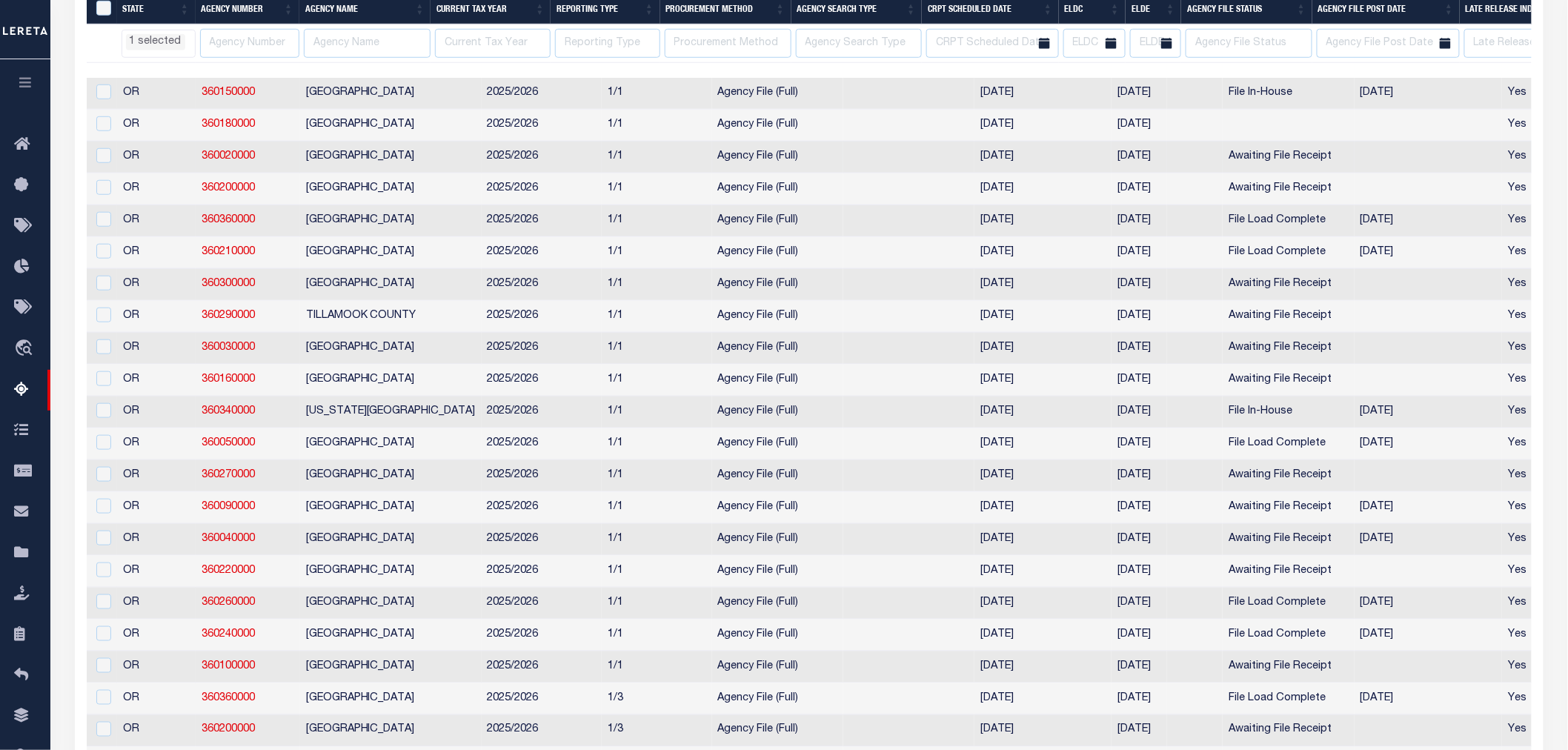
scroll to position [470, 0]
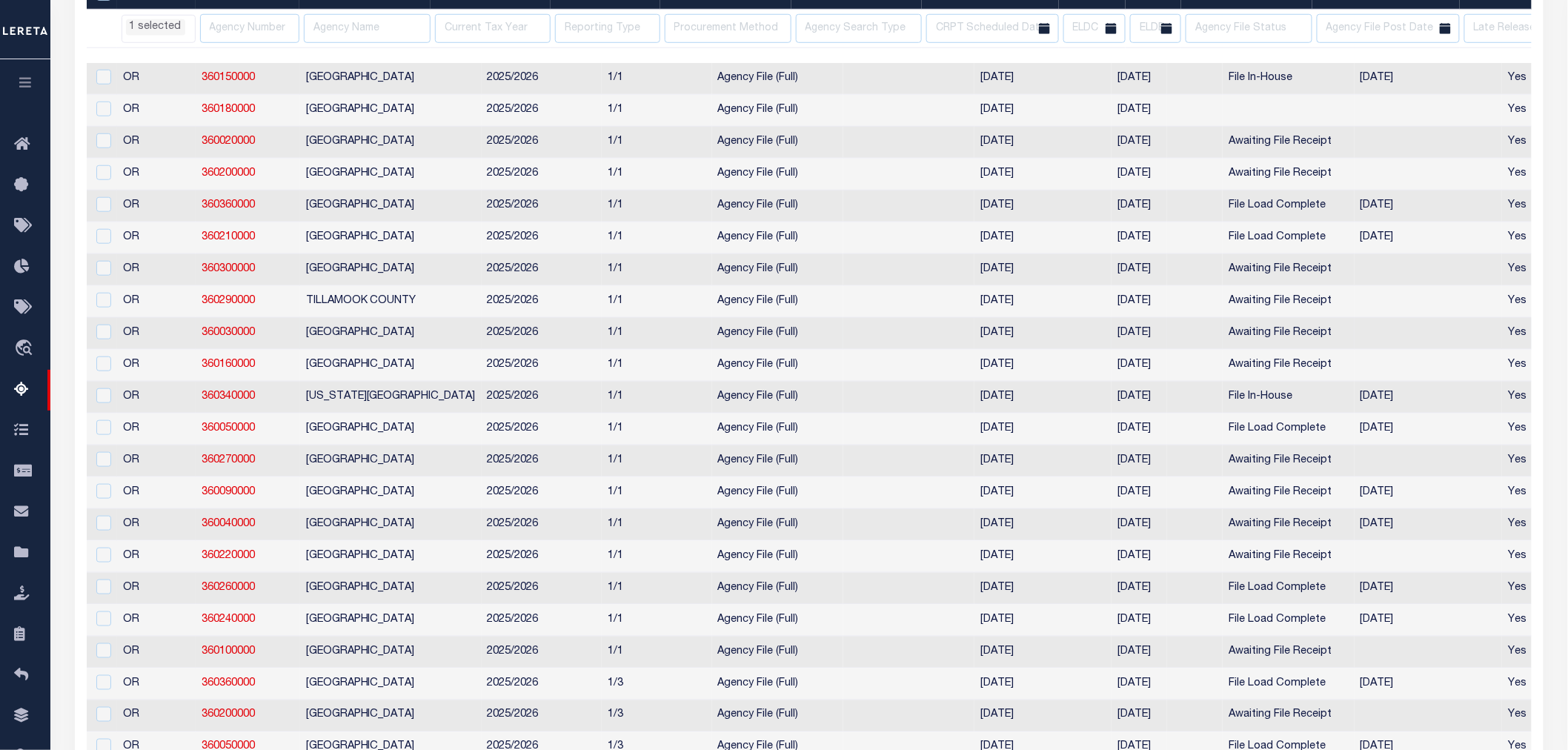
select select "OR"
select select
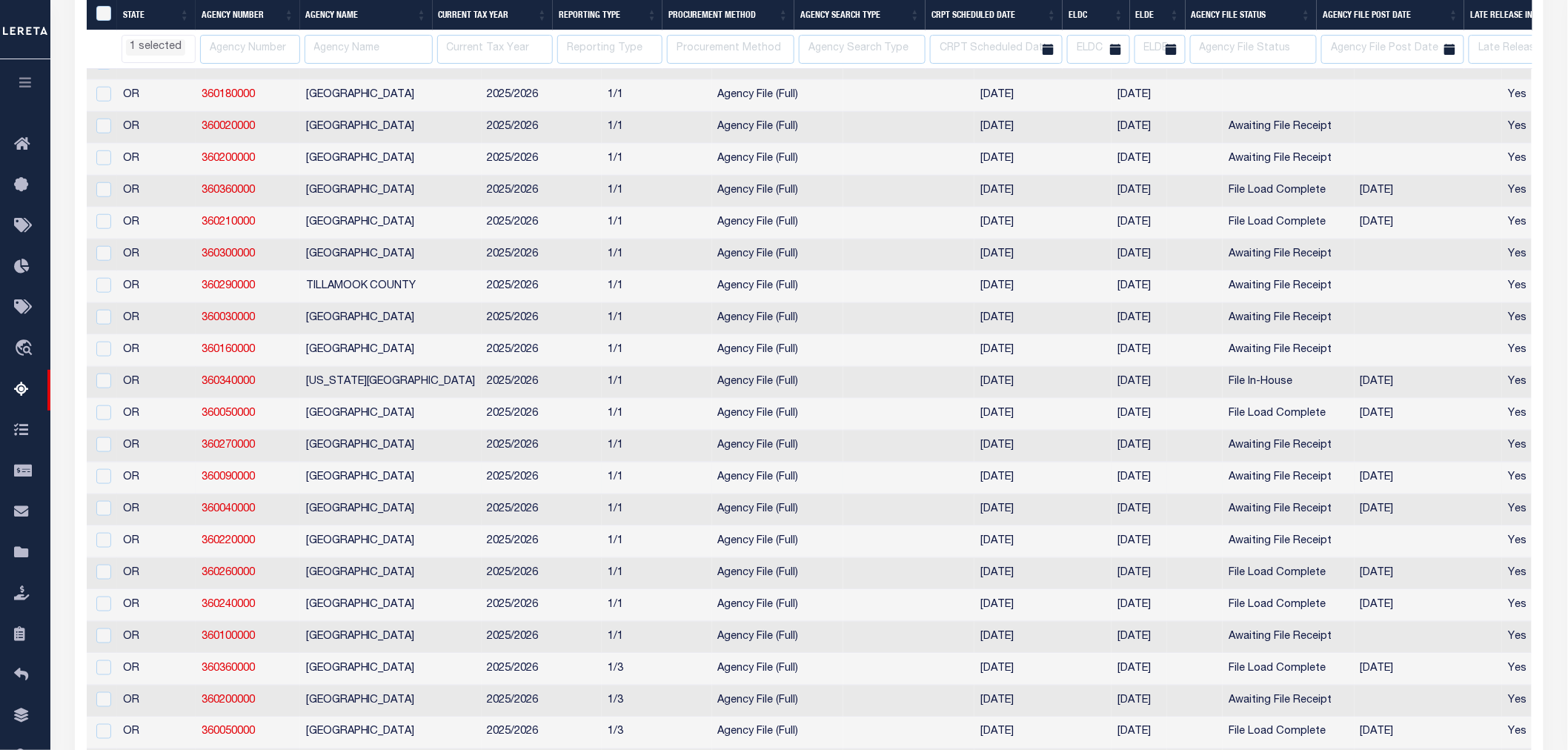
select select "OR"
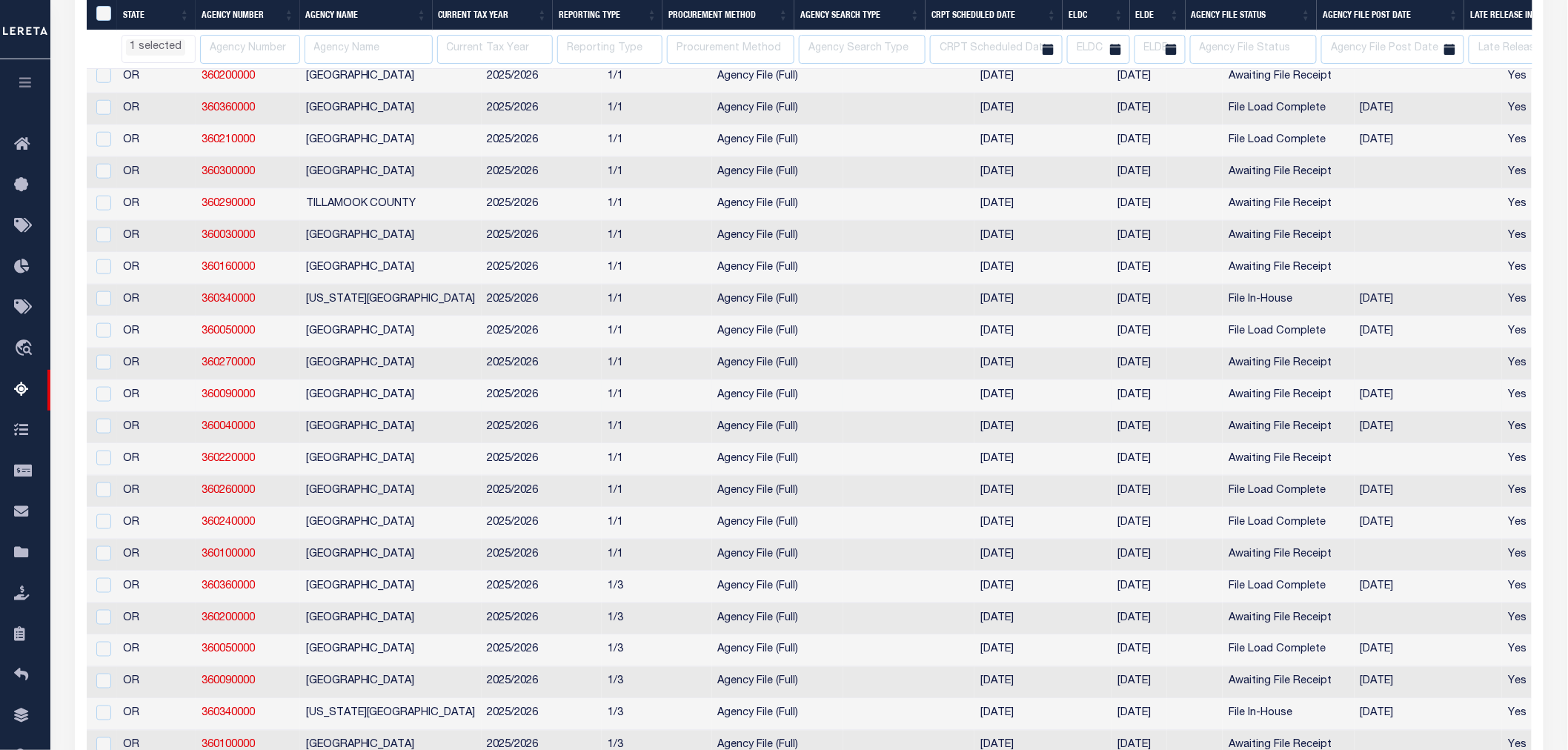
select select "OR"
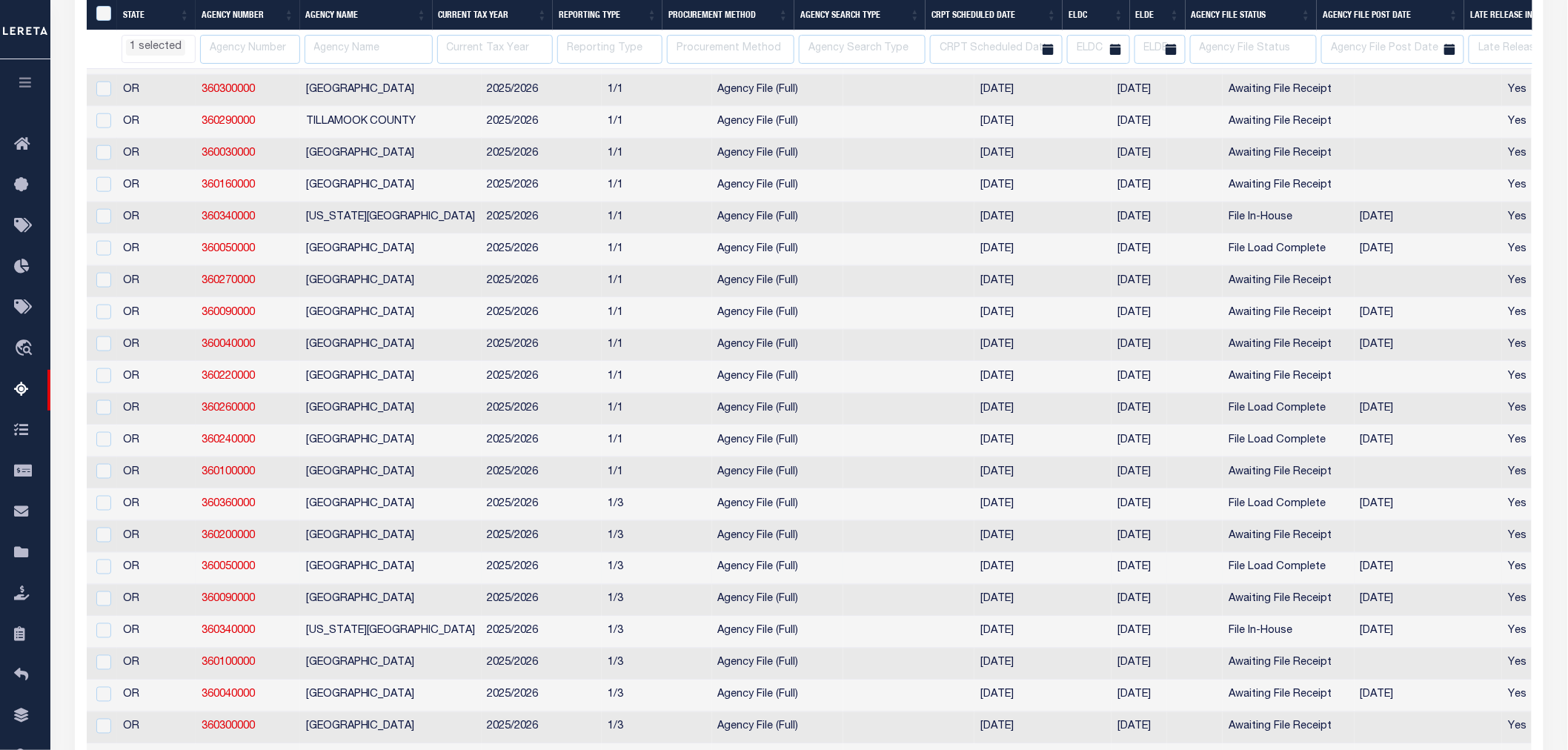
select select "OR"
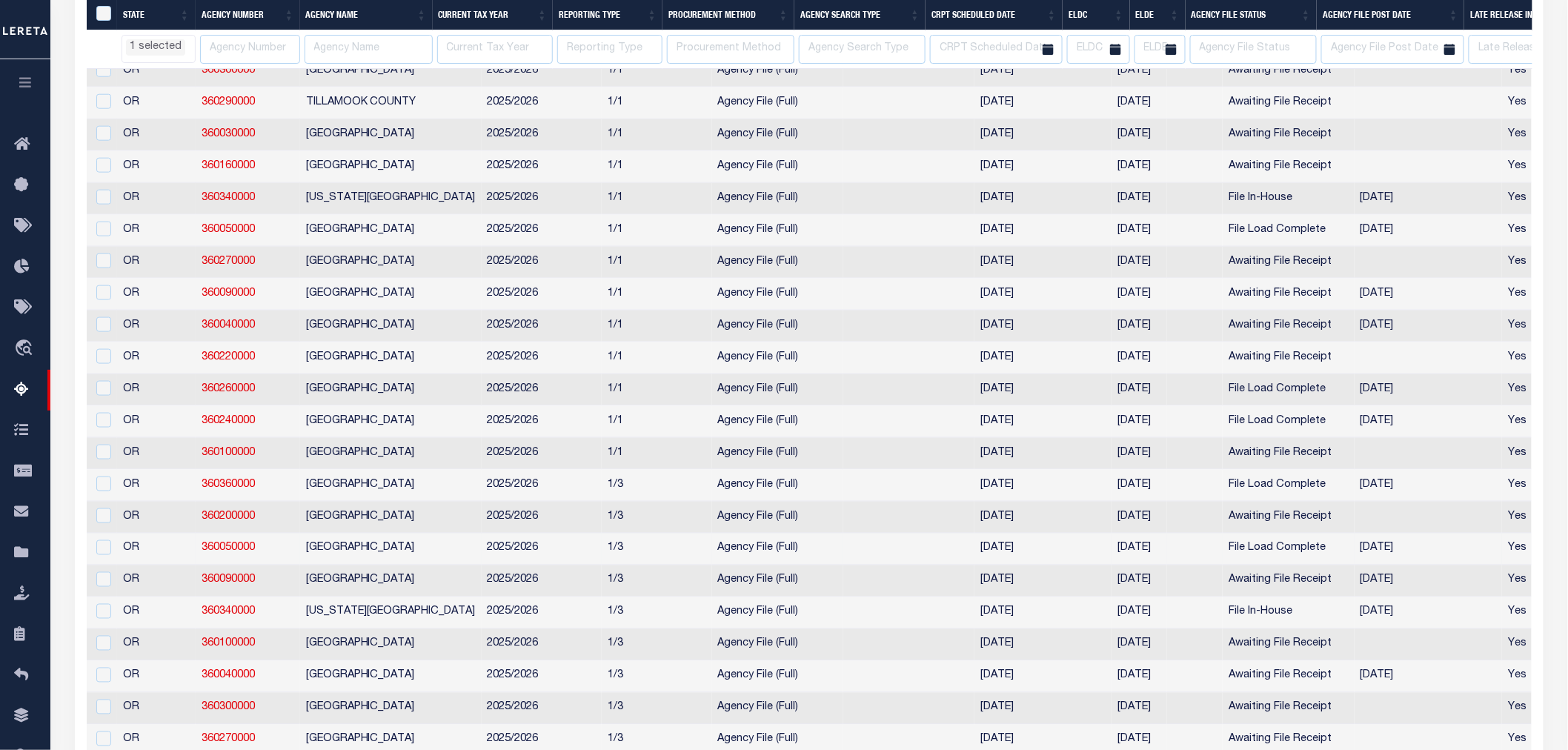
select select "OR"
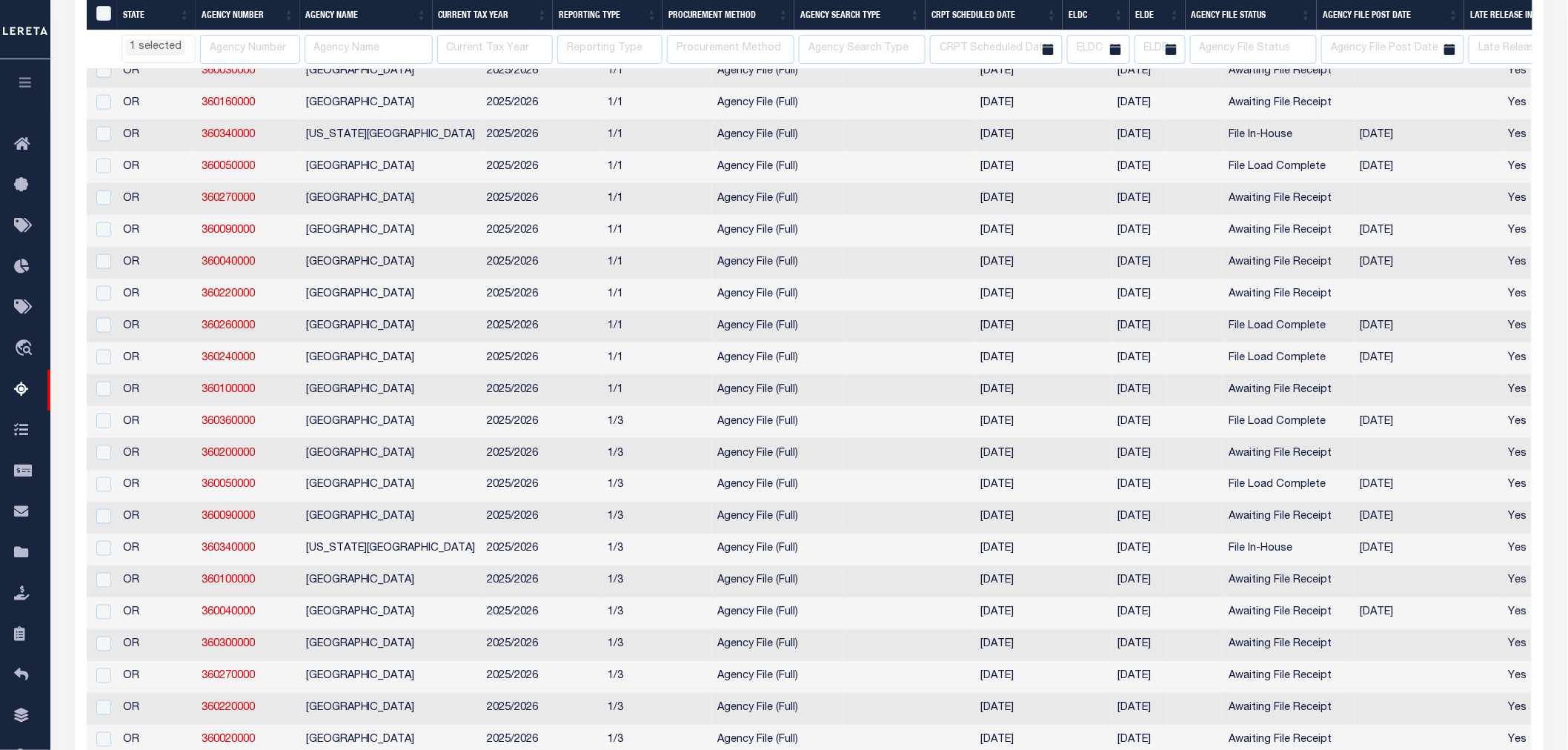
select select "OR"
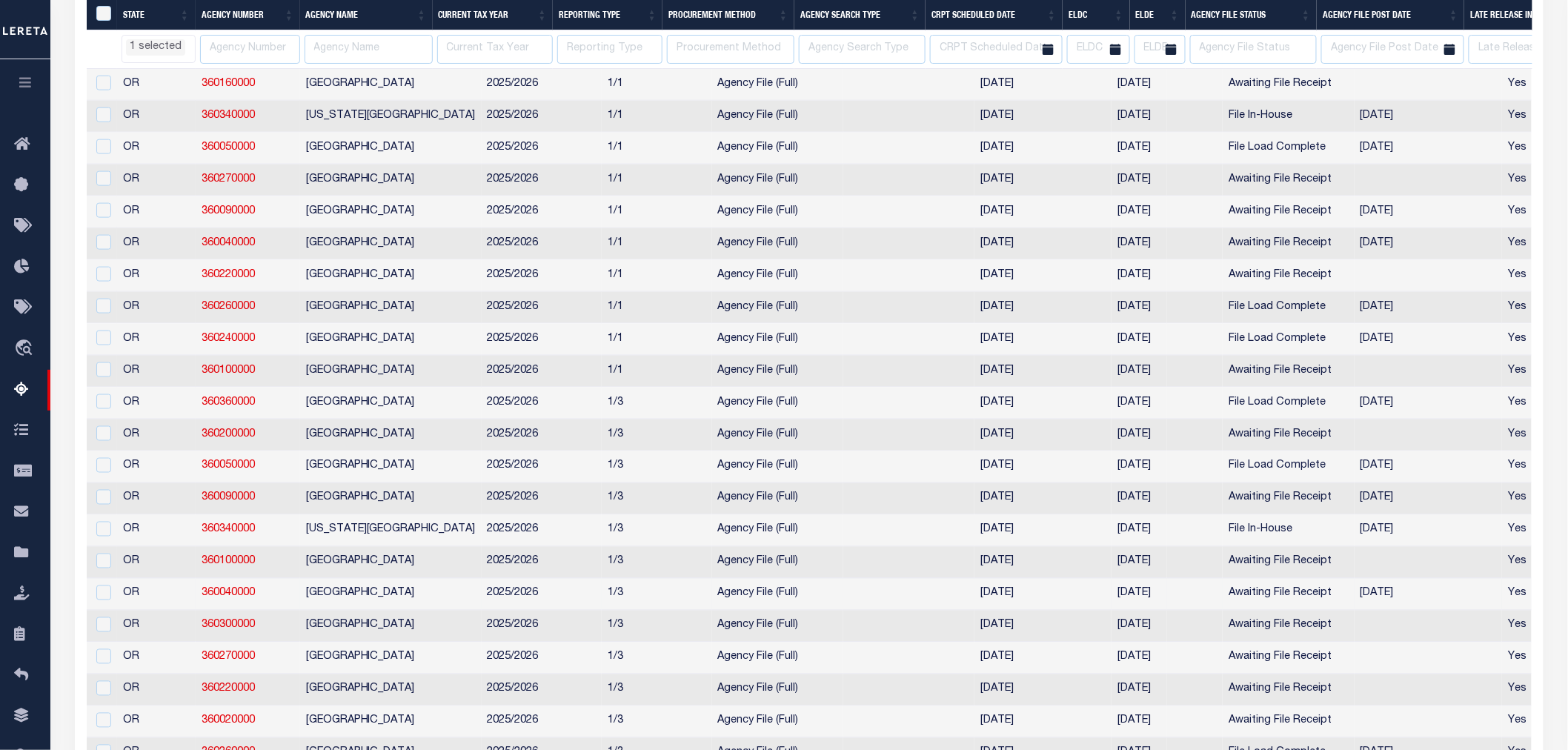
select select "OR"
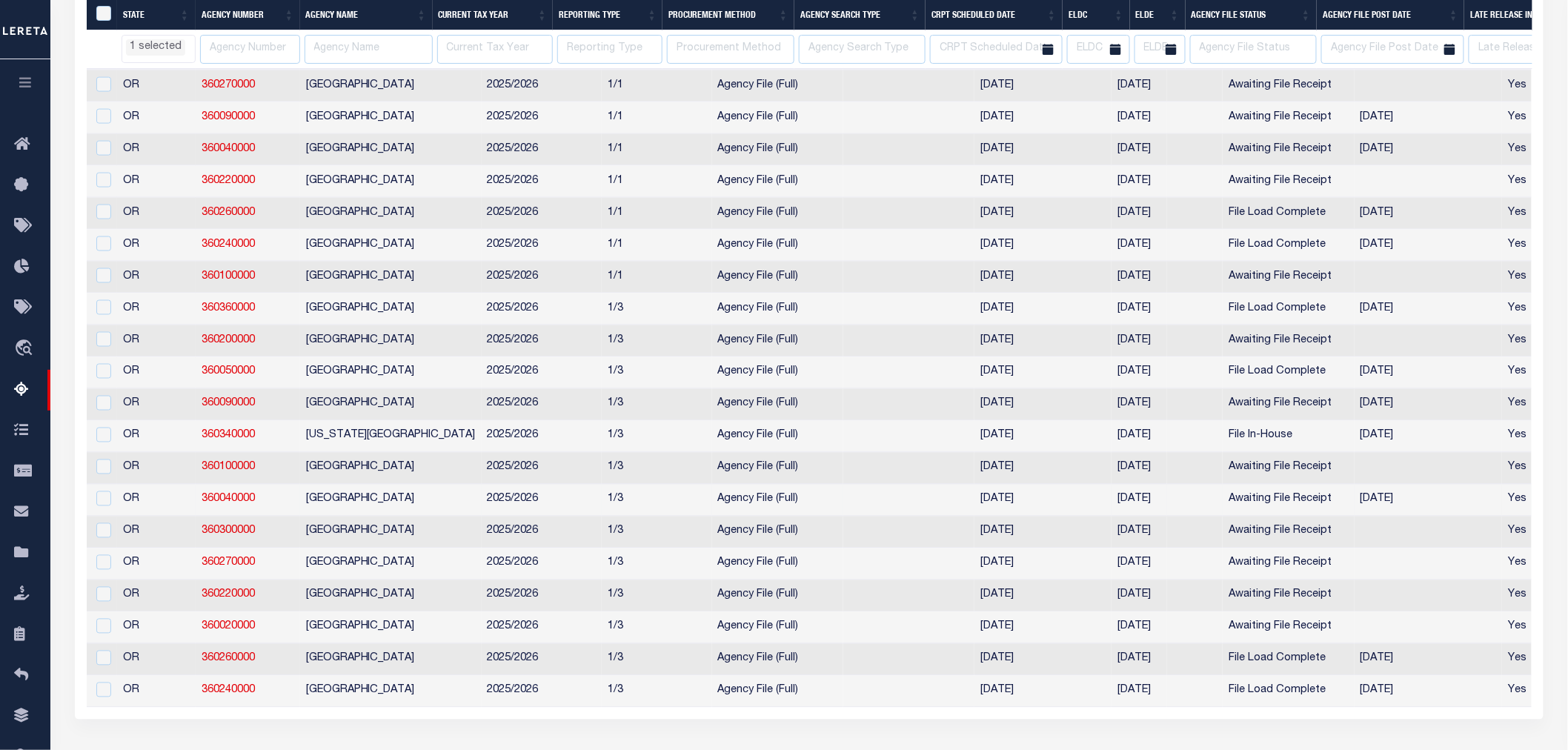
select select "OR"
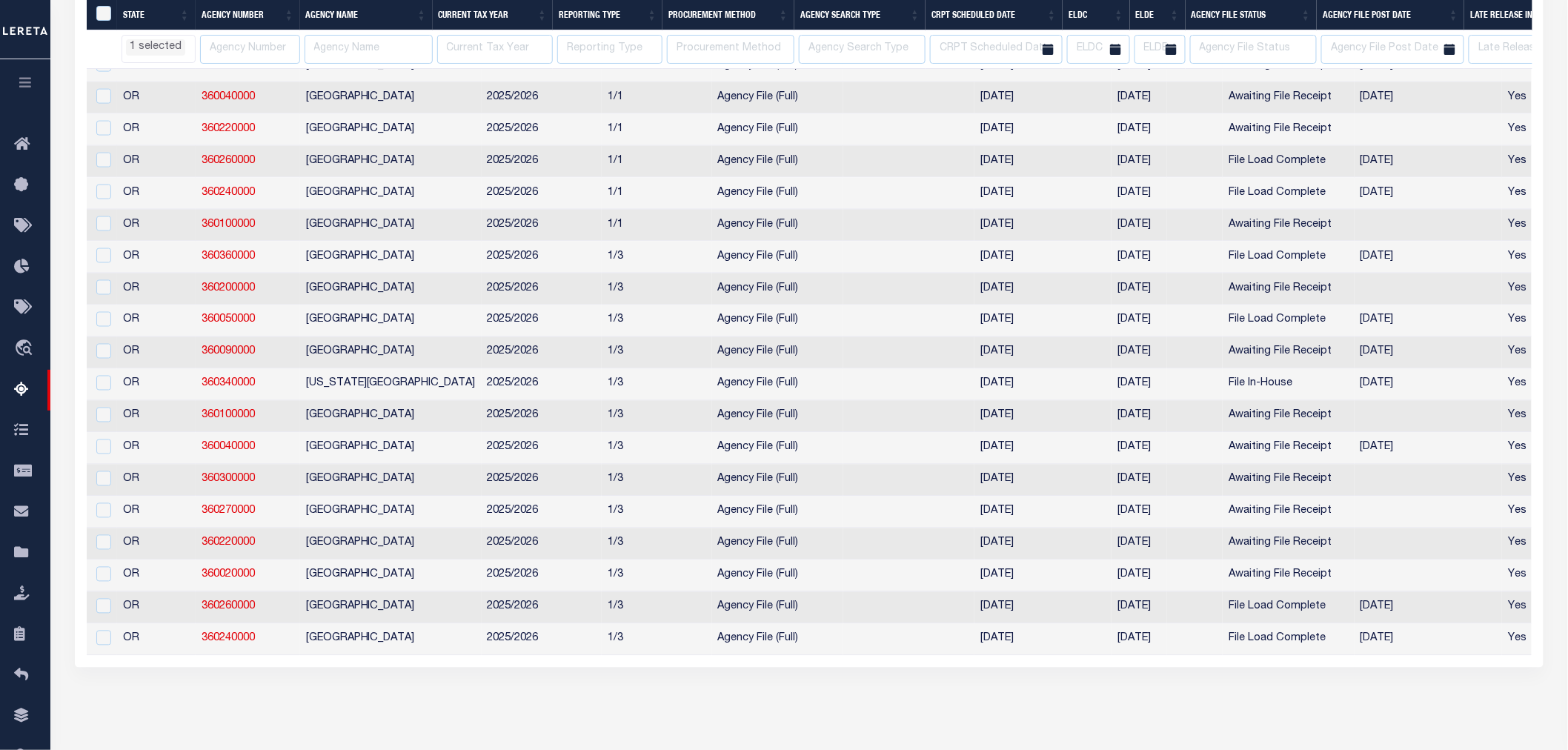
select select "OR"
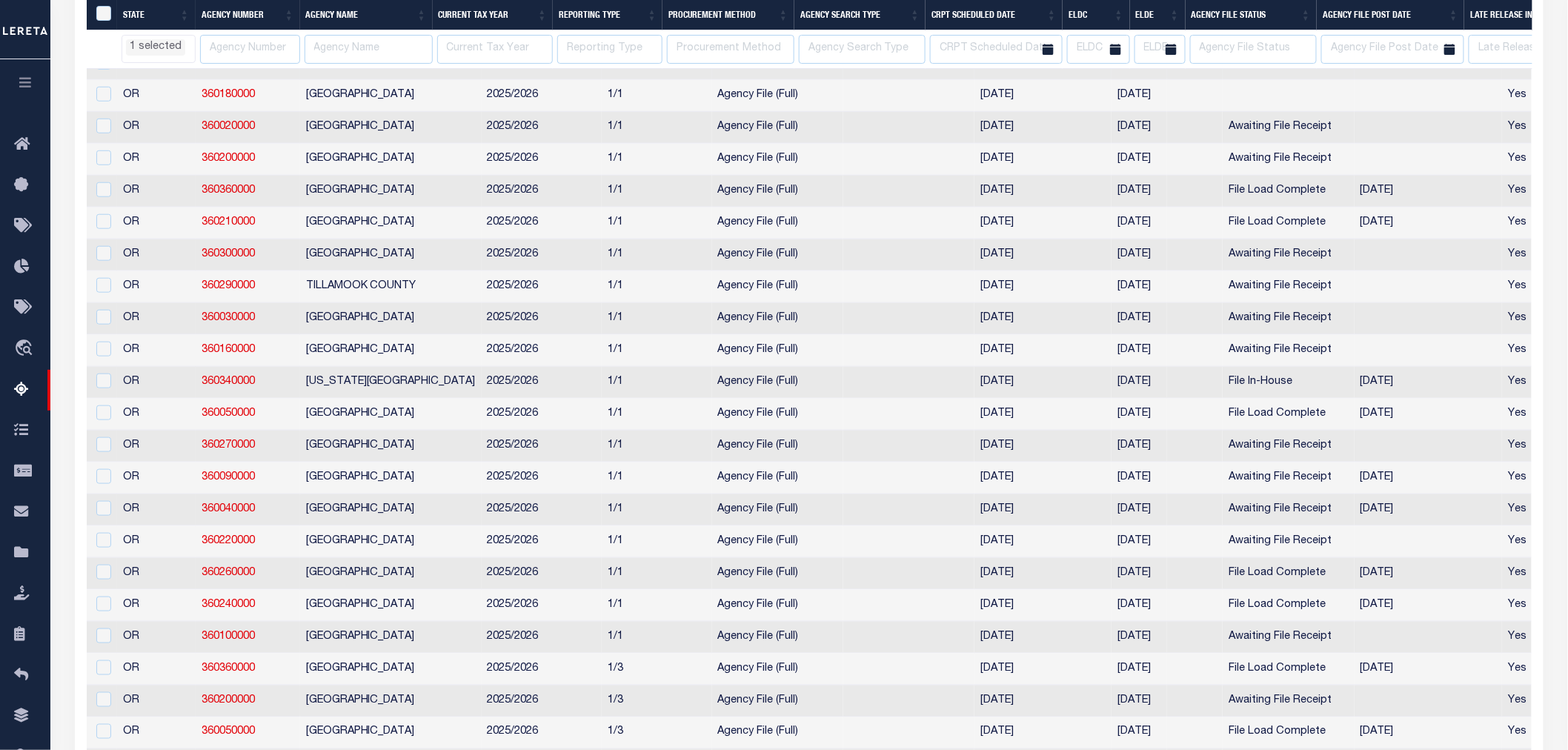
select select "OR"
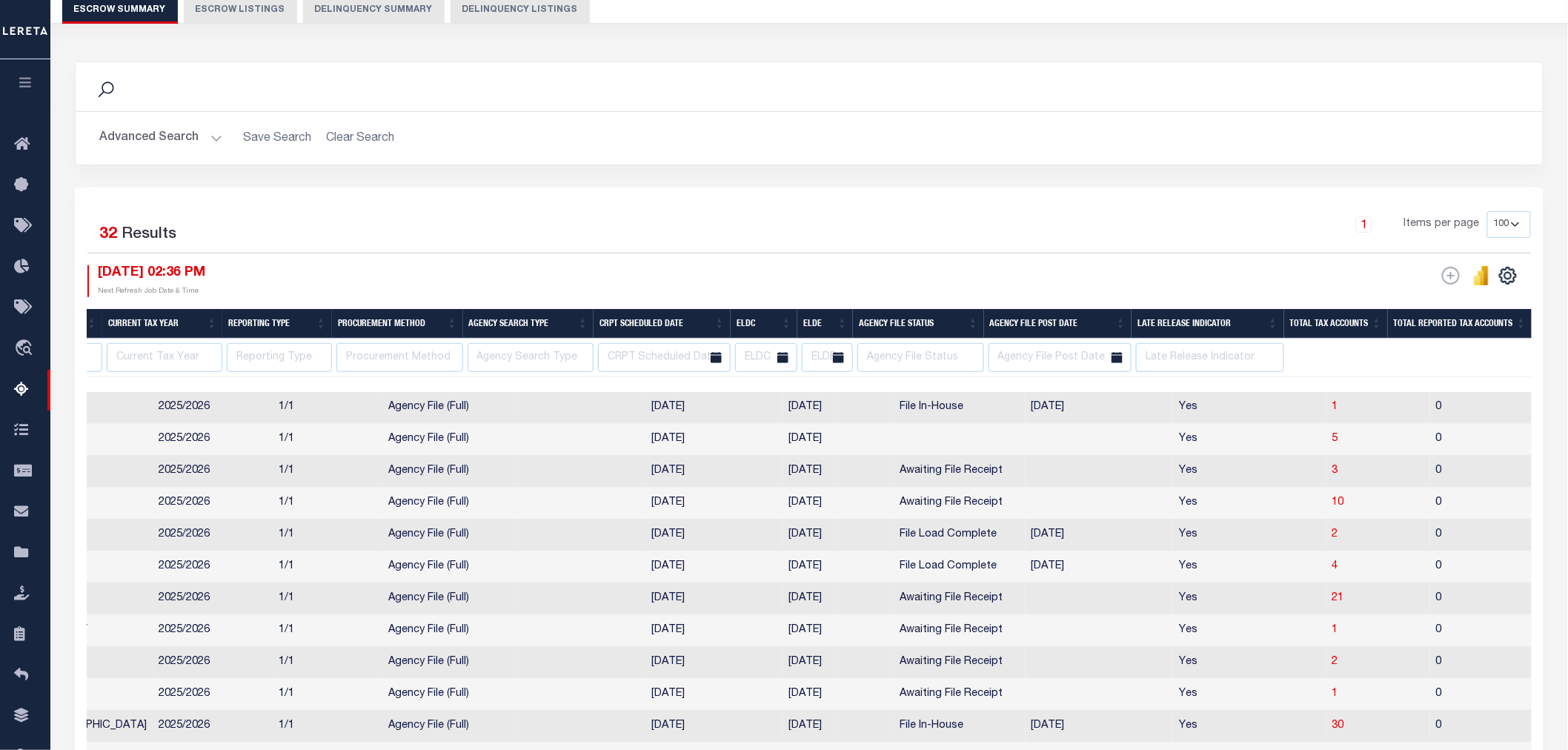
scroll to position [0, 0]
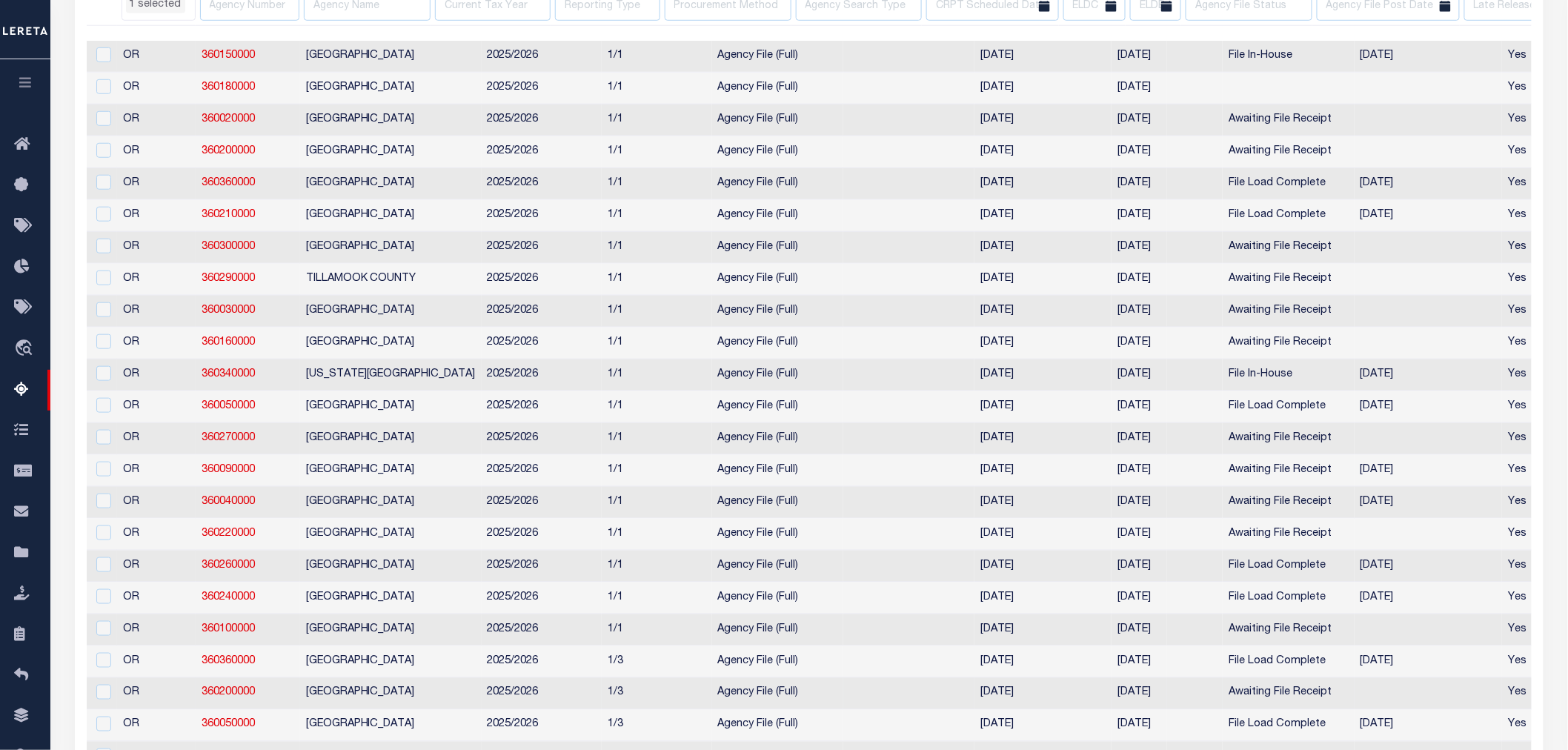
select select "OR"
select select
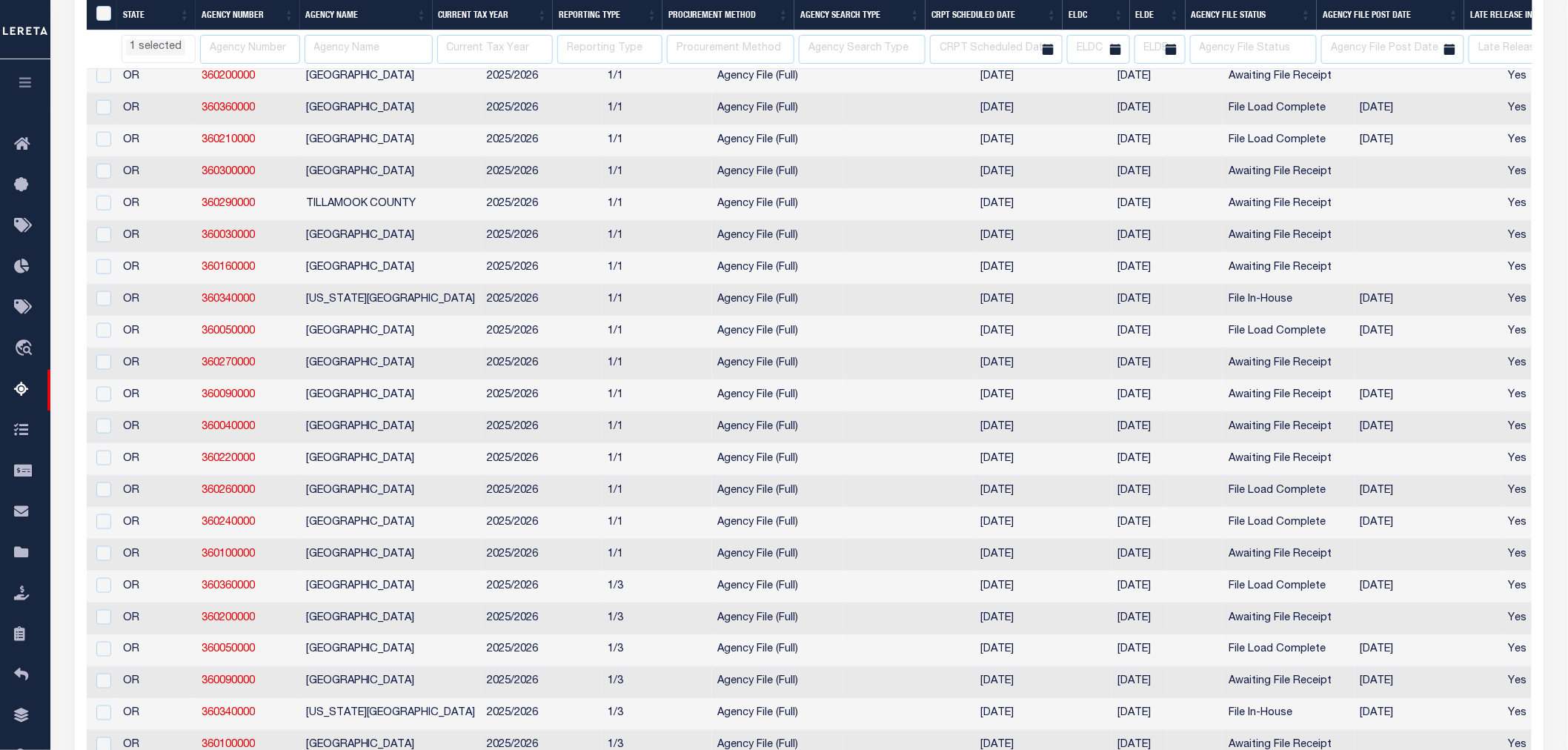
select select "OR"
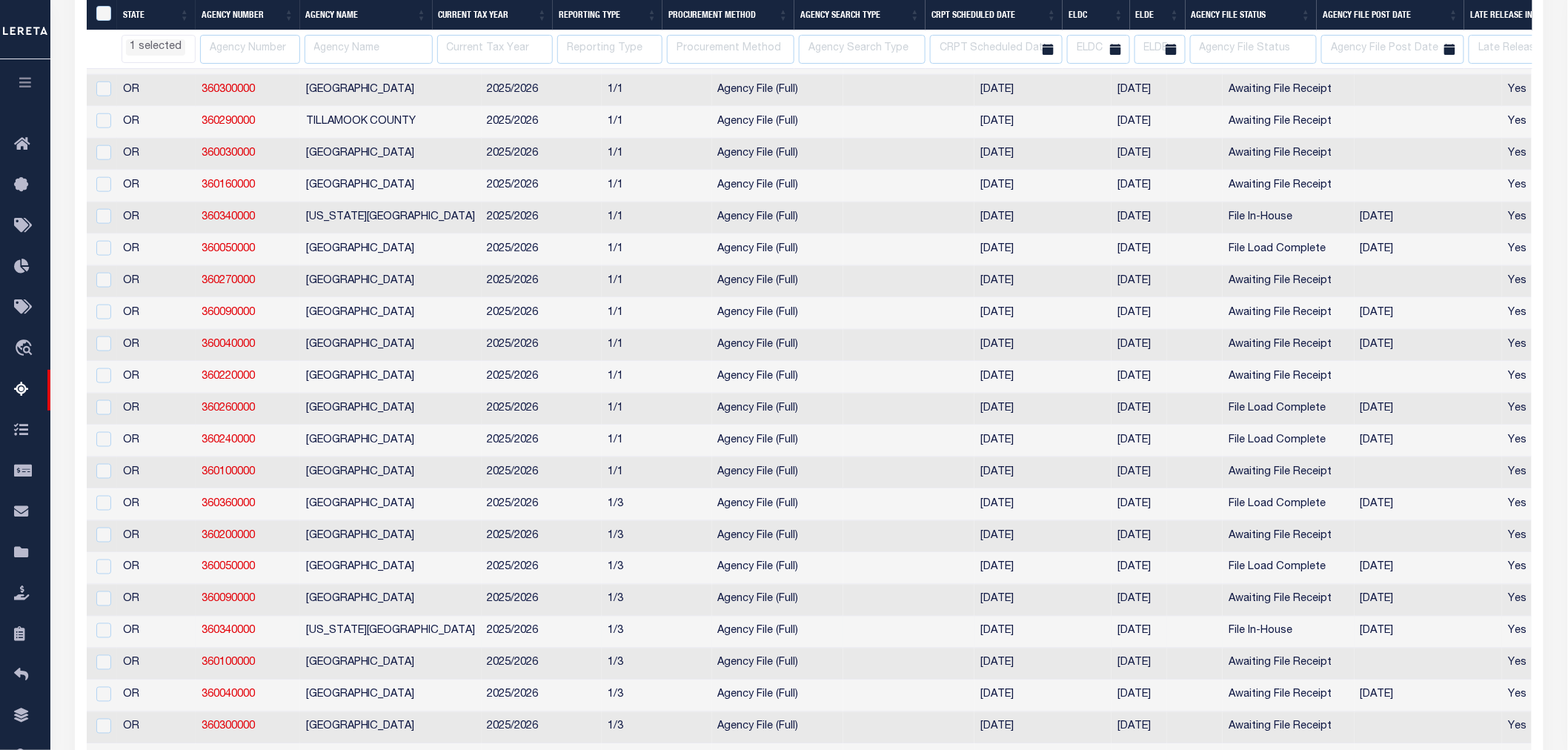
select select "OR"
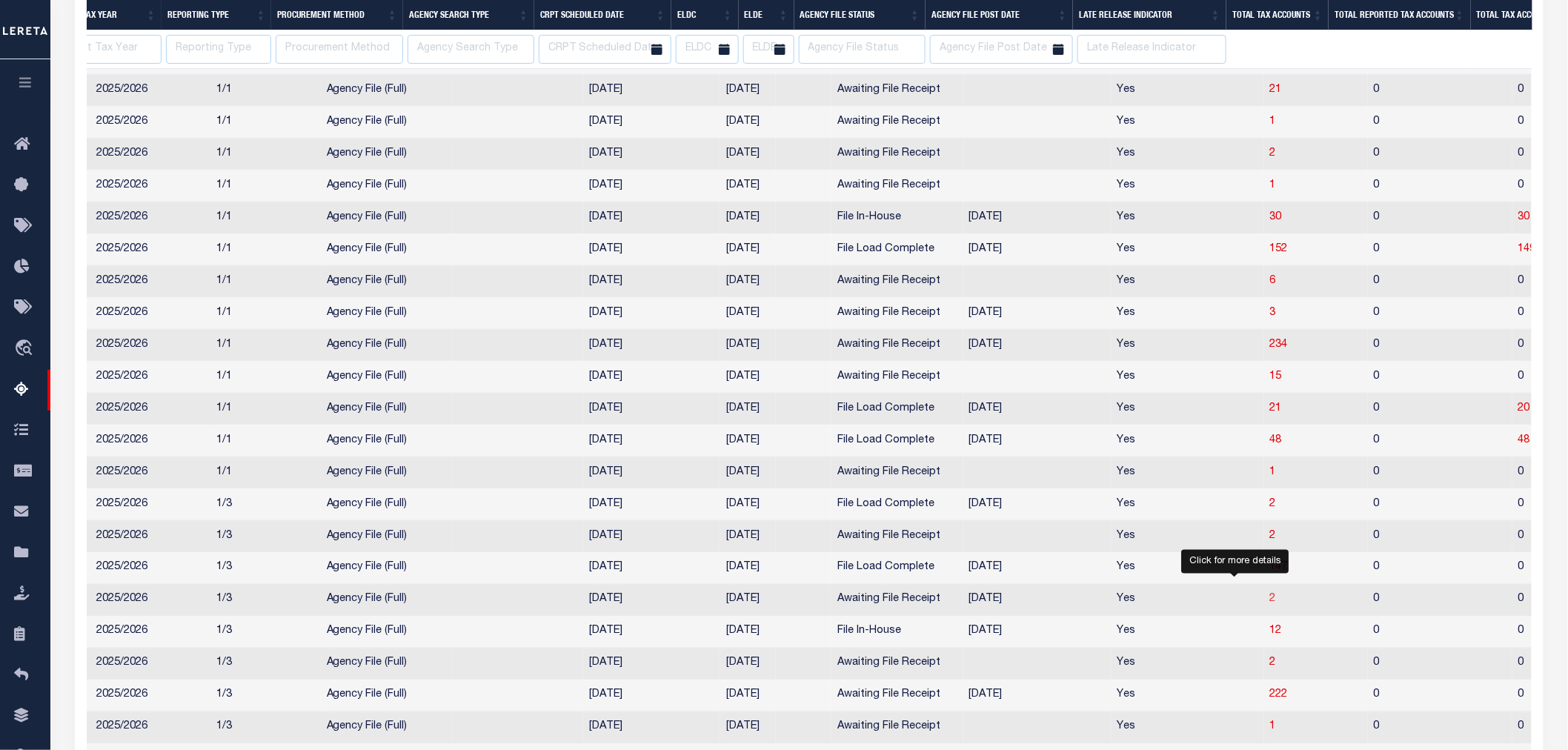
click at [1270, 605] on span "2" at bounding box center [1273, 600] width 6 height 10
select select "100"
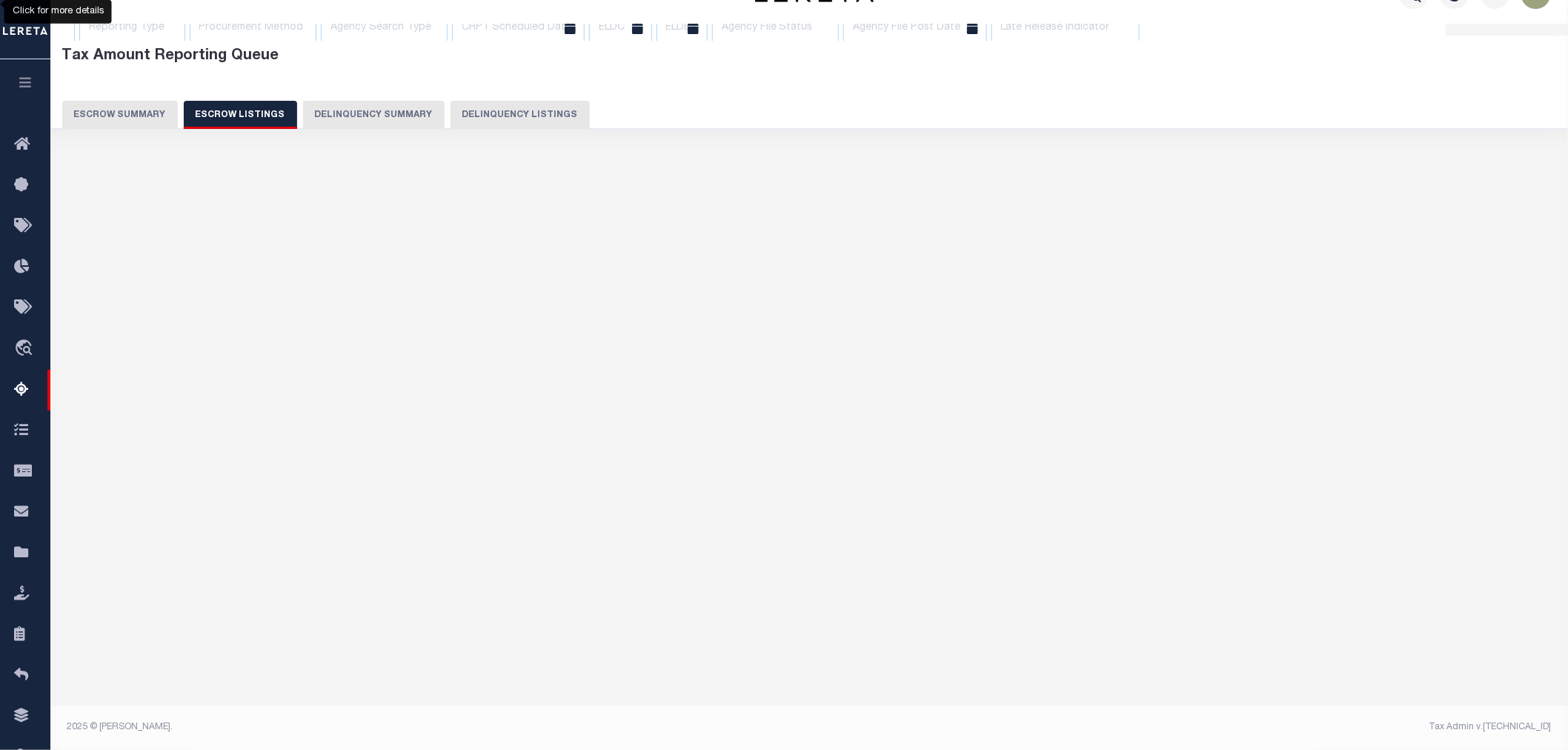
select select "100"
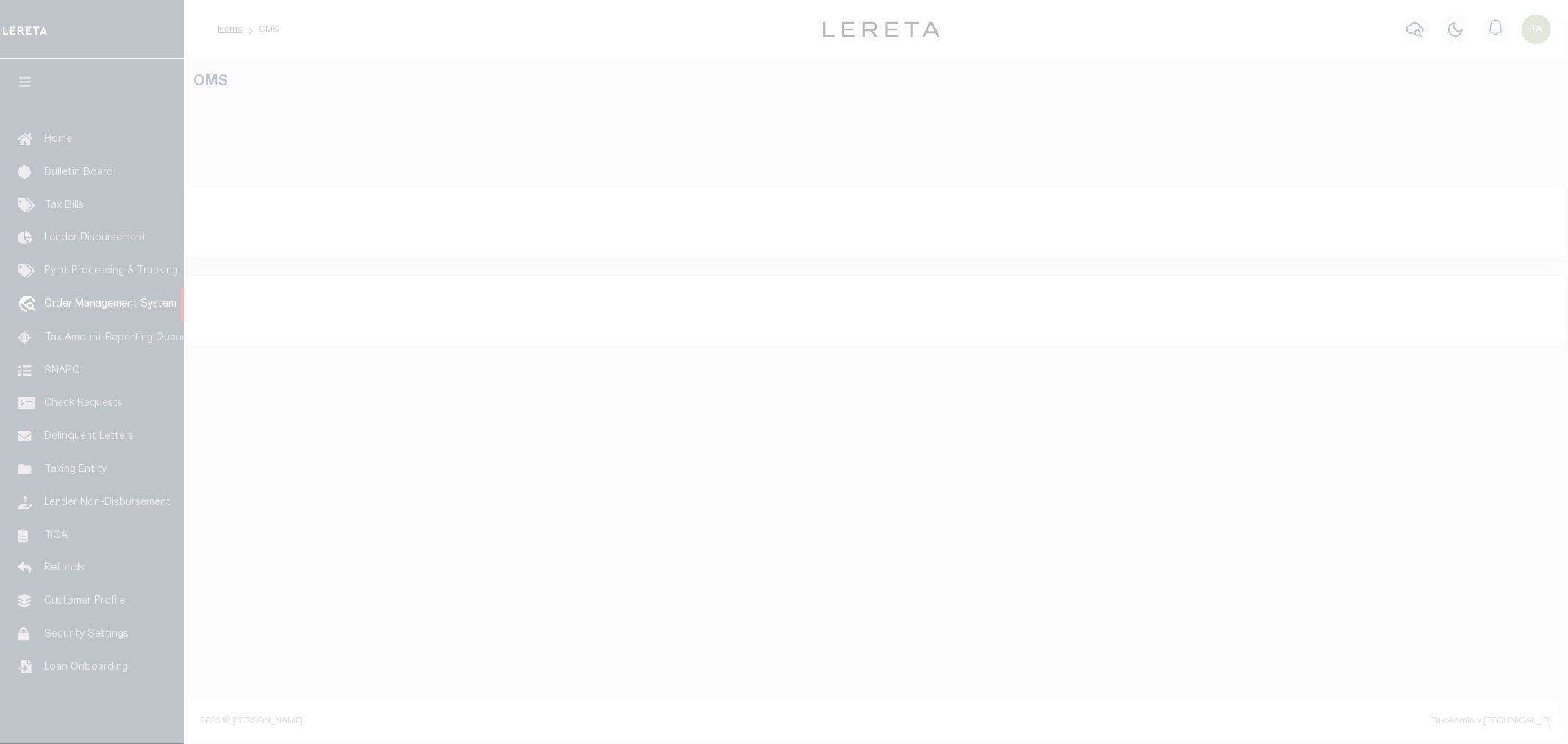
select select "200"
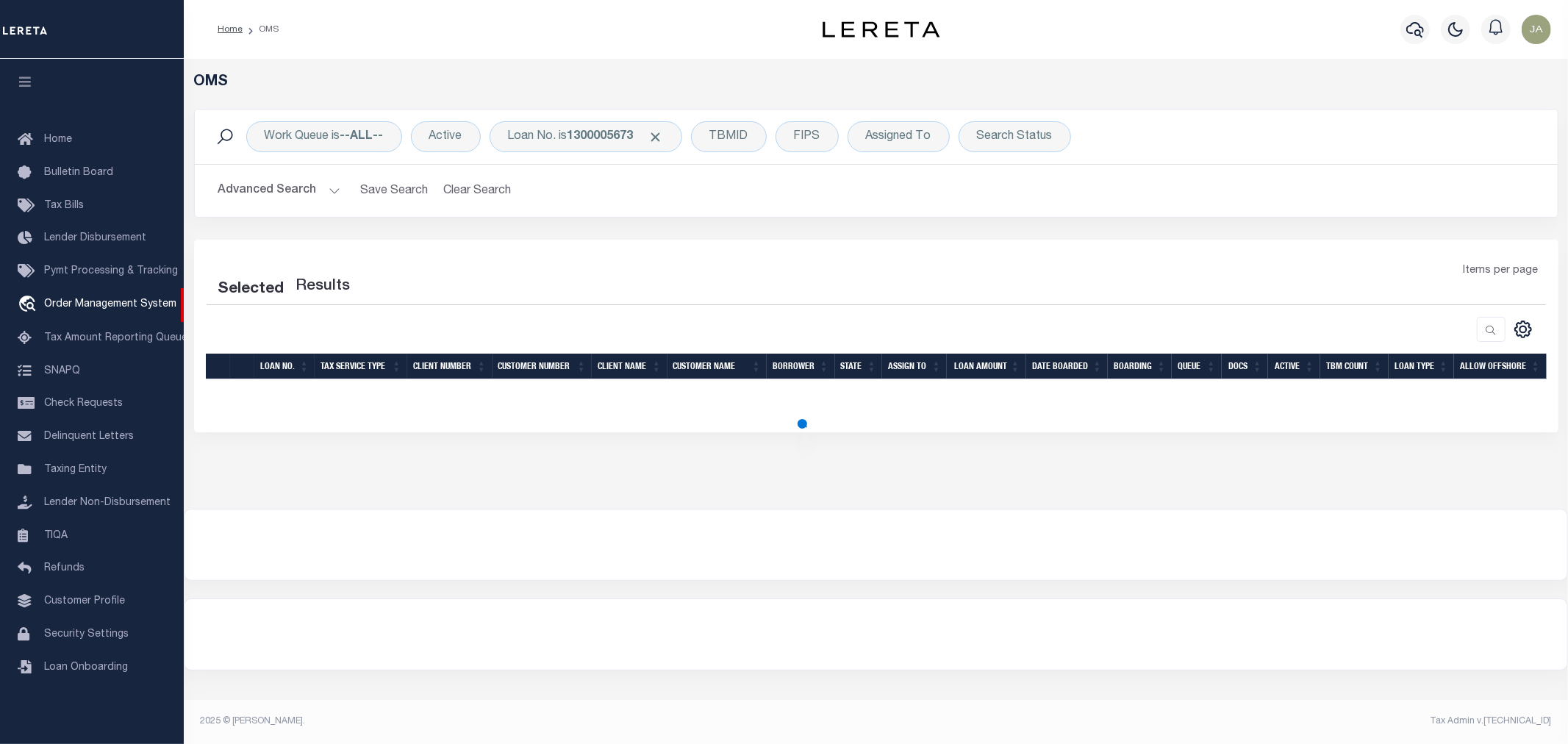
select select "200"
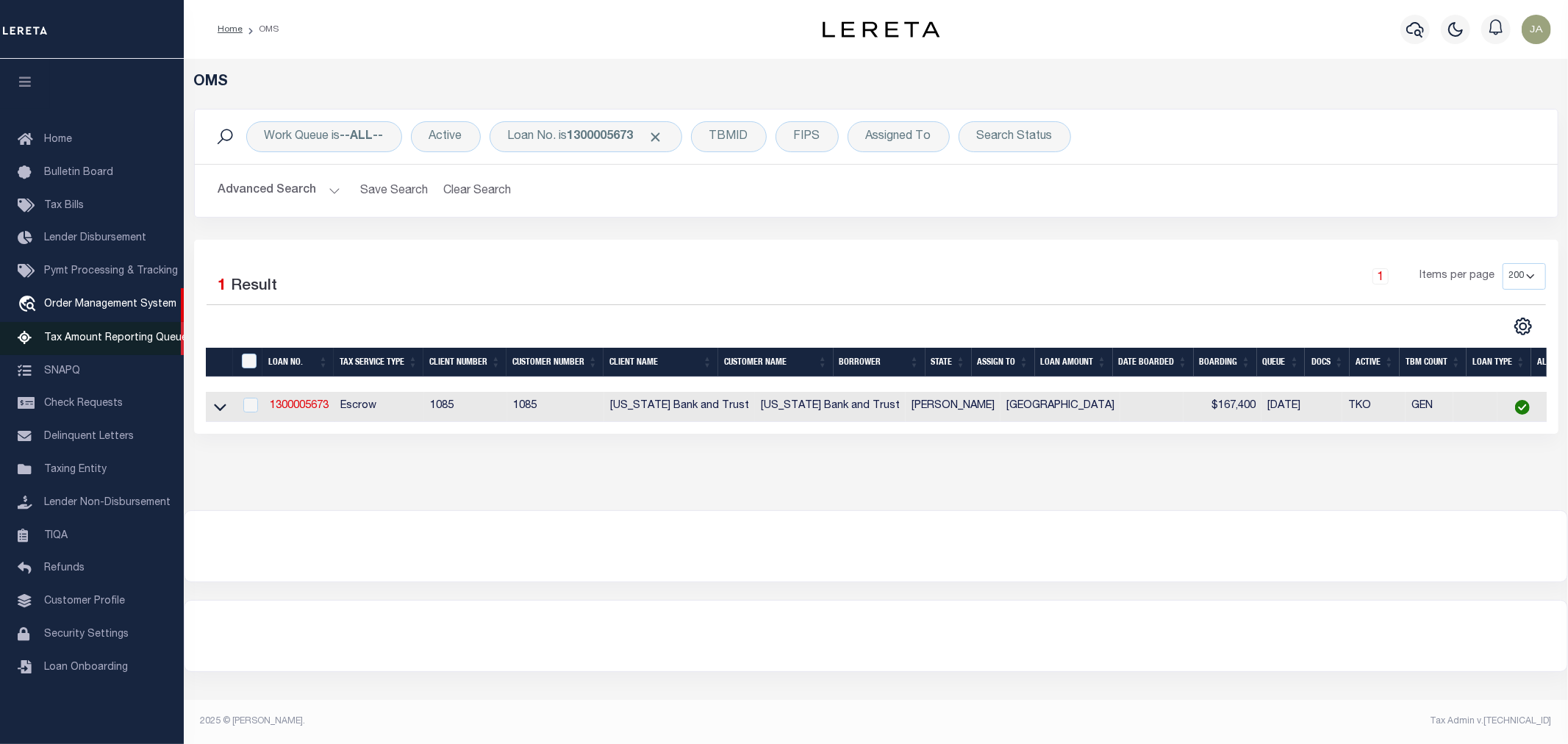
click at [131, 339] on span "Tax Amount Reporting Queue" at bounding box center [116, 338] width 144 height 10
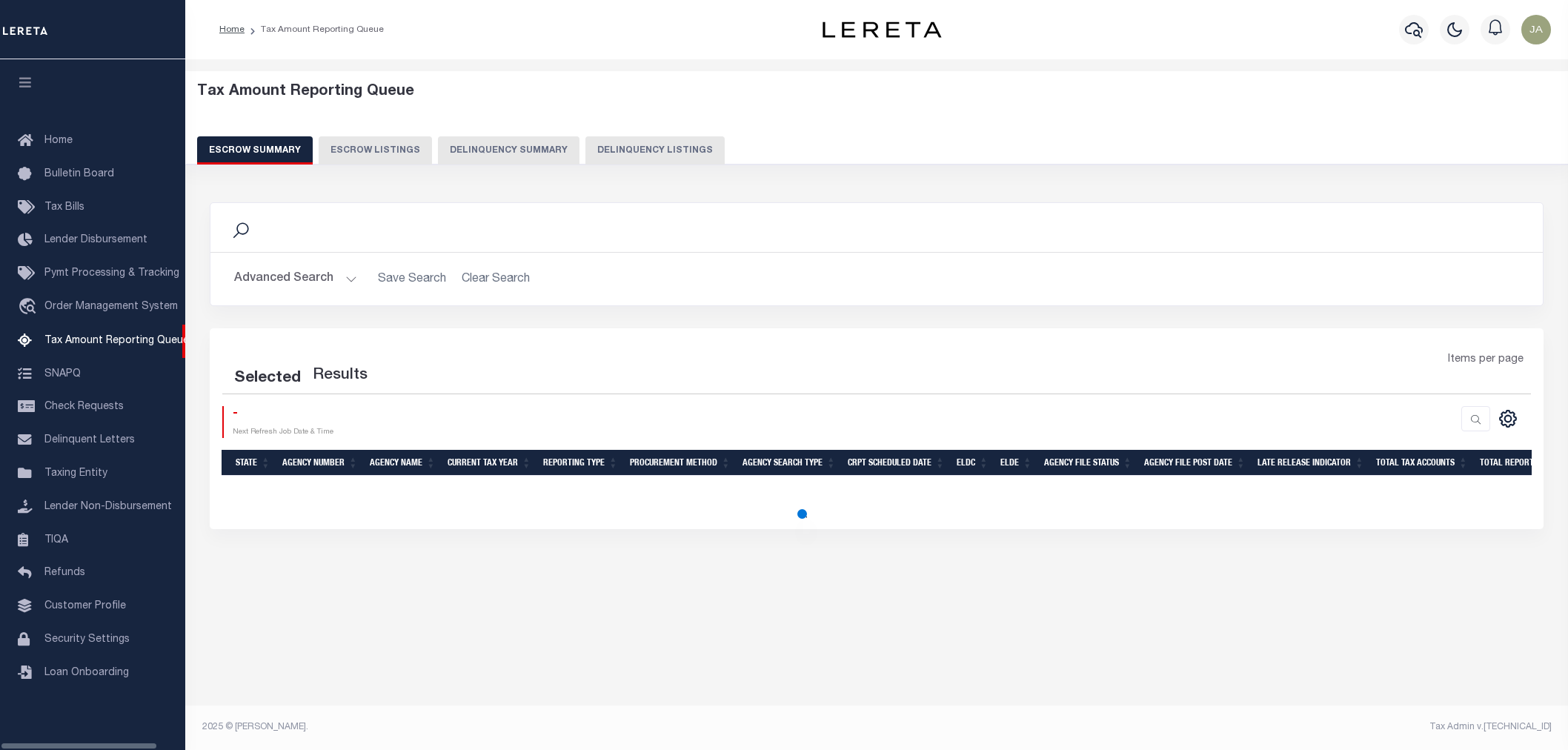
click at [381, 155] on button "Escrow Listings" at bounding box center [375, 150] width 113 height 28
select select "100"
select select
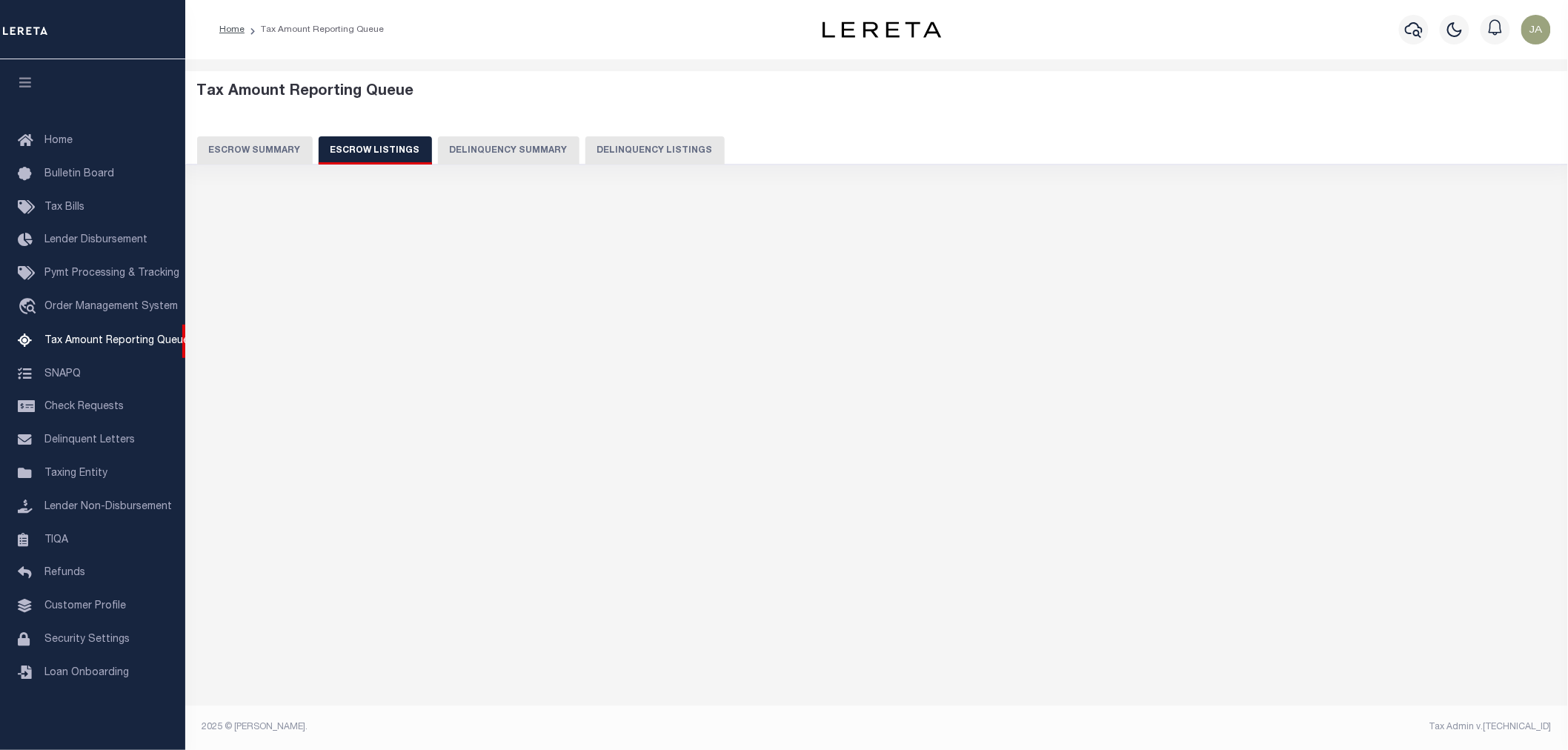
select select "100"
select select
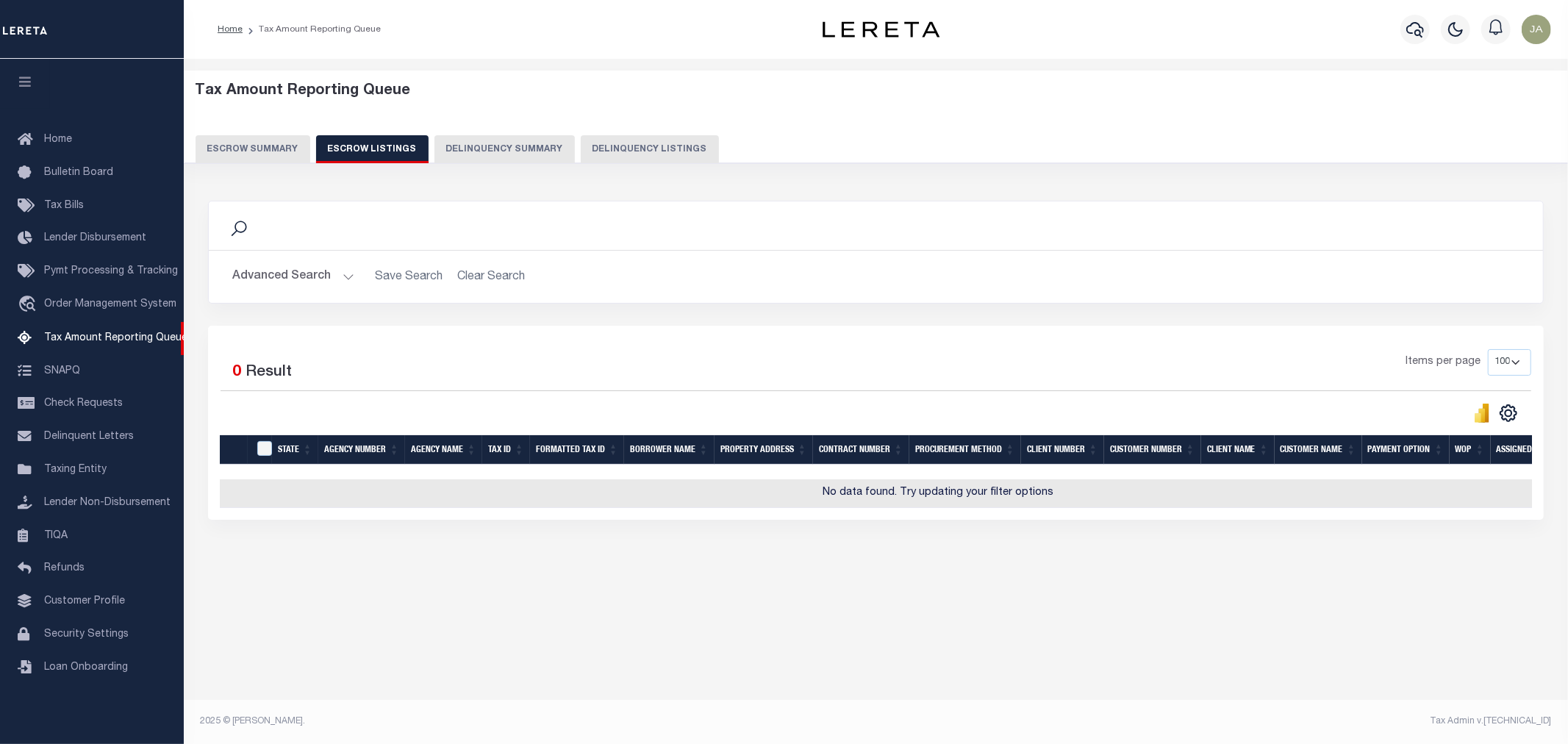
drag, startPoint x: 634, startPoint y: 390, endPoint x: 539, endPoint y: 305, distance: 127.5
click at [634, 383] on div "Selected 0 Result Items per page 10 25 50 100 500" at bounding box center [876, 386] width 1334 height 74
click at [510, 280] on h2 "Advanced Search Save Search Clear Search" at bounding box center [875, 277] width 1311 height 29
click at [508, 273] on h2 "Advanced Search Save Search Clear Search" at bounding box center [875, 277] width 1311 height 29
click at [1504, 410] on icon "" at bounding box center [1508, 414] width 19 height 19
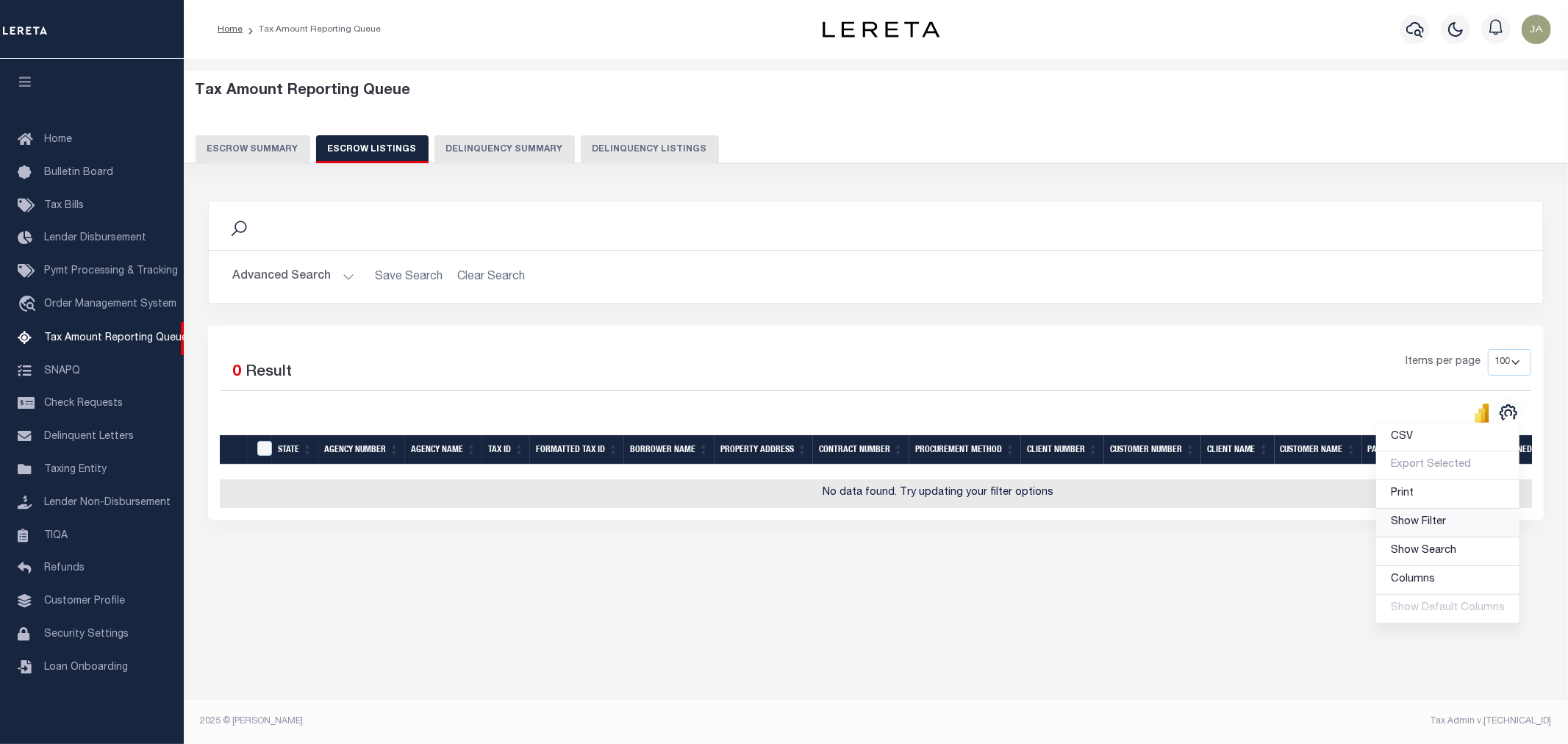
click at [1426, 524] on span "Show Filter" at bounding box center [1418, 522] width 55 height 10
select select
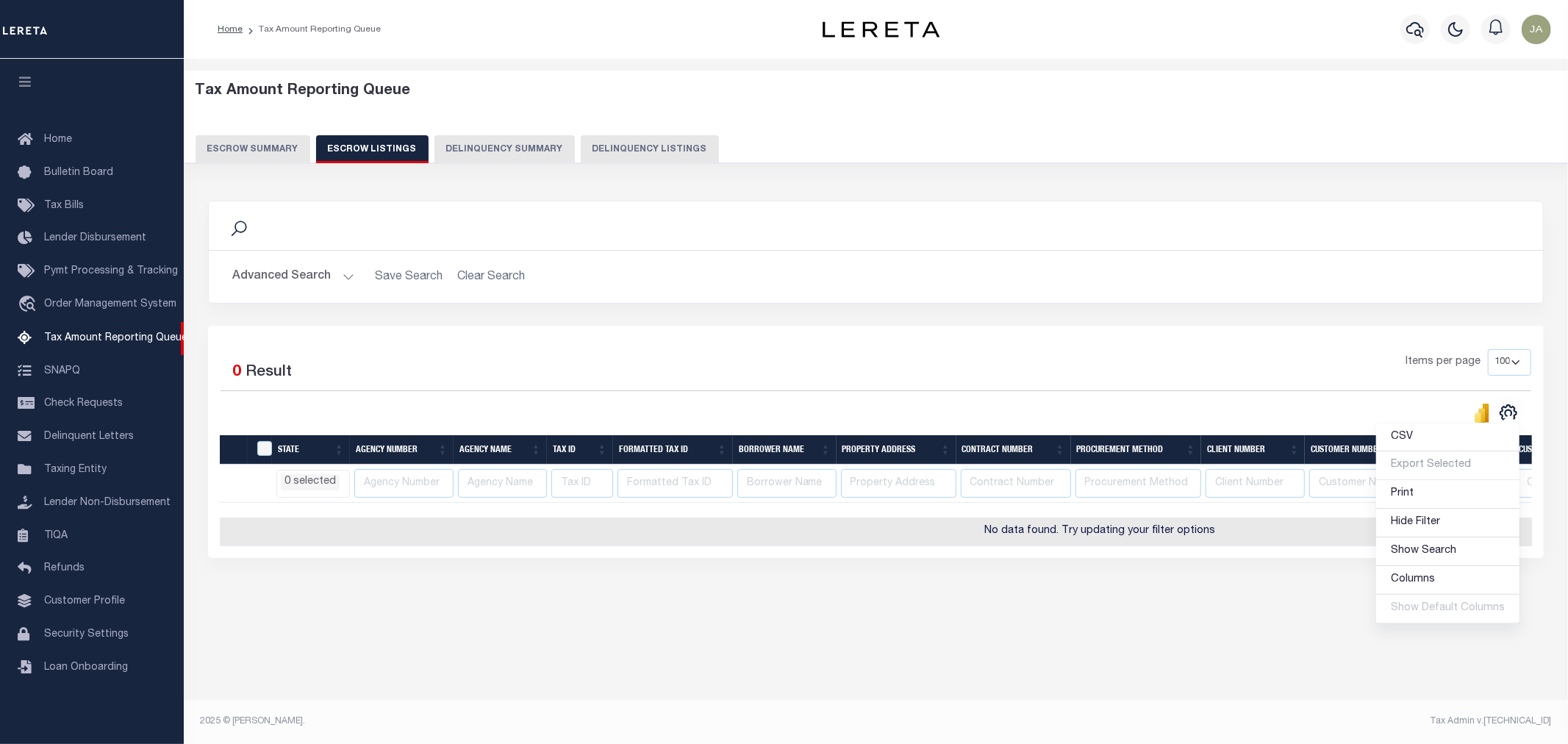
click at [319, 481] on li "0 selected" at bounding box center [310, 482] width 59 height 16
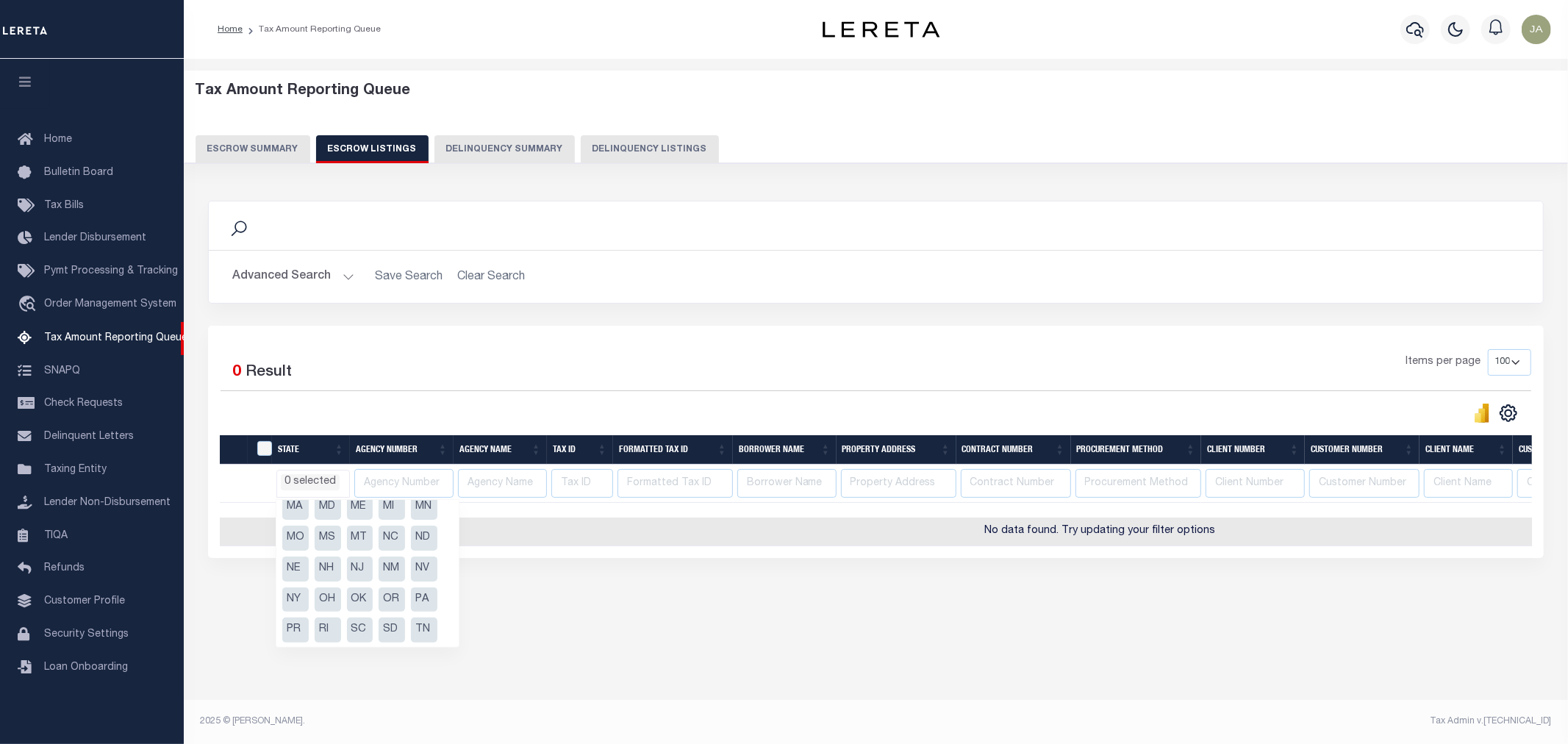
scroll to position [164, 0]
click at [386, 570] on li "OR" at bounding box center [391, 571] width 26 height 25
select select "OR"
click at [733, 671] on div "Tax Amount Reporting Queue Escrow Summary Escrow Listings" at bounding box center [875, 374] width 1384 height 631
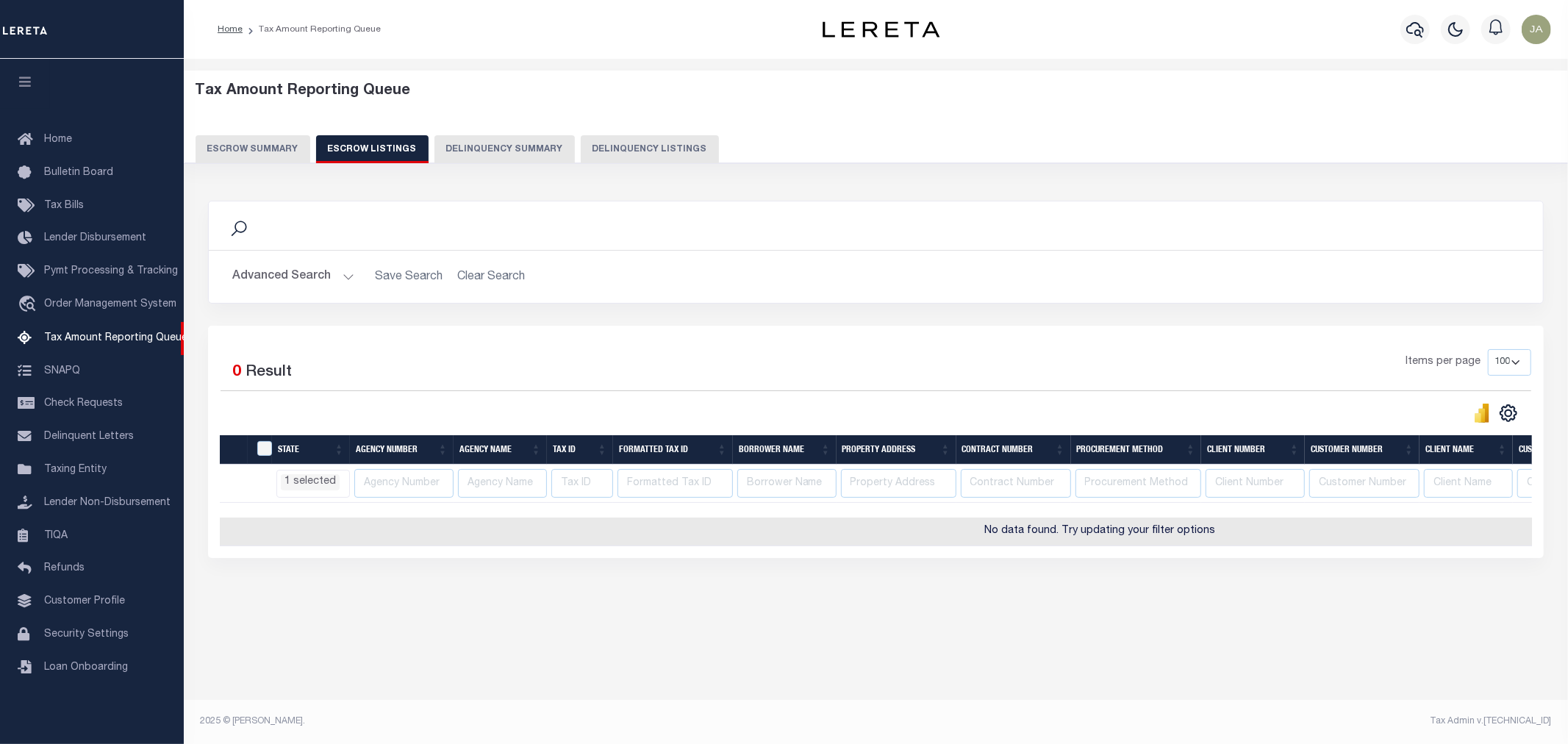
select select "OR"
select select
drag, startPoint x: 476, startPoint y: 260, endPoint x: 478, endPoint y: 271, distance: 11.2
click at [476, 261] on div "Advanced Search Save Search Clear Search State In" at bounding box center [876, 276] width 1334 height 52
click at [480, 274] on h2 "Advanced Search Save Search Clear Search" at bounding box center [875, 277] width 1311 height 29
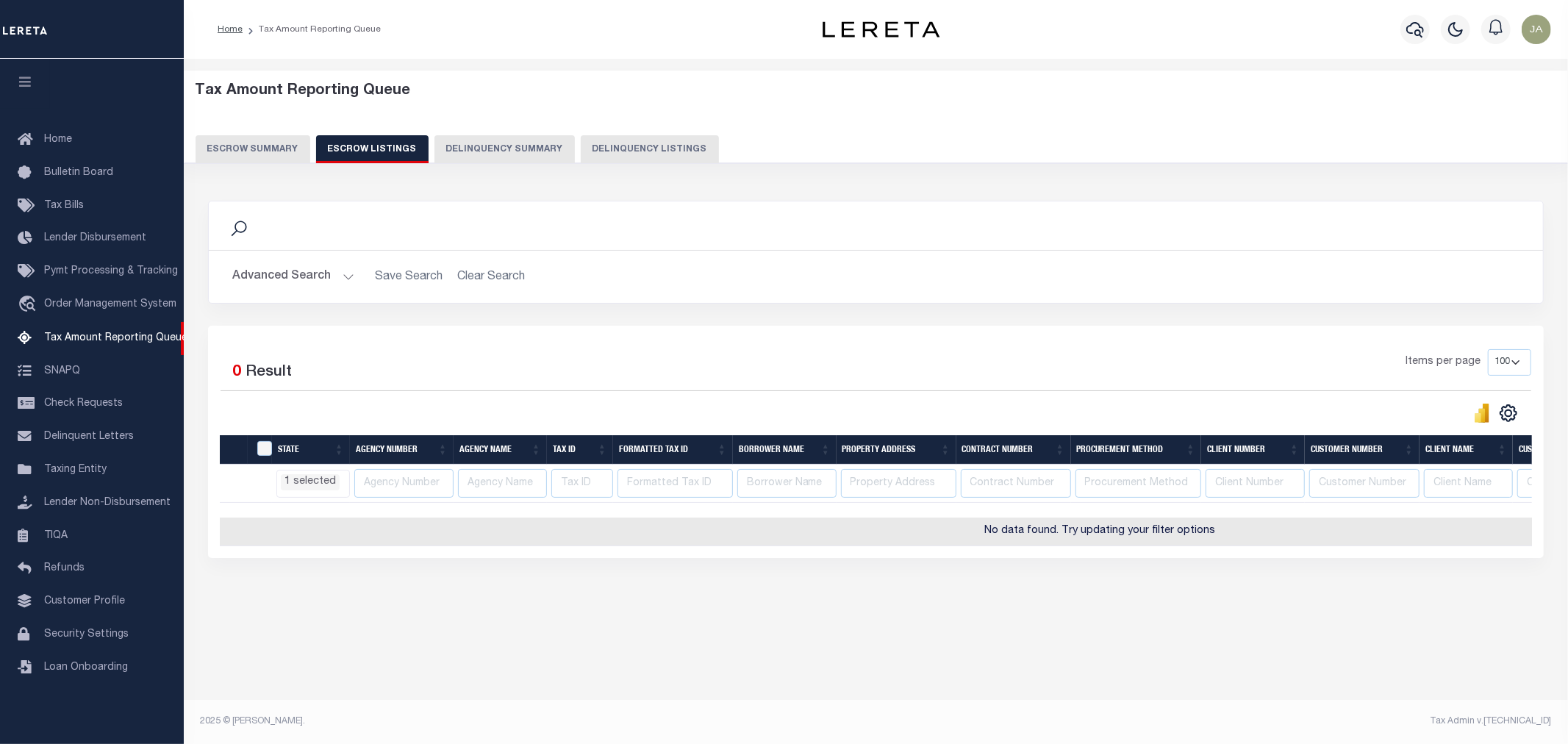
click at [228, 144] on button "Escrow Summary" at bounding box center [253, 149] width 115 height 28
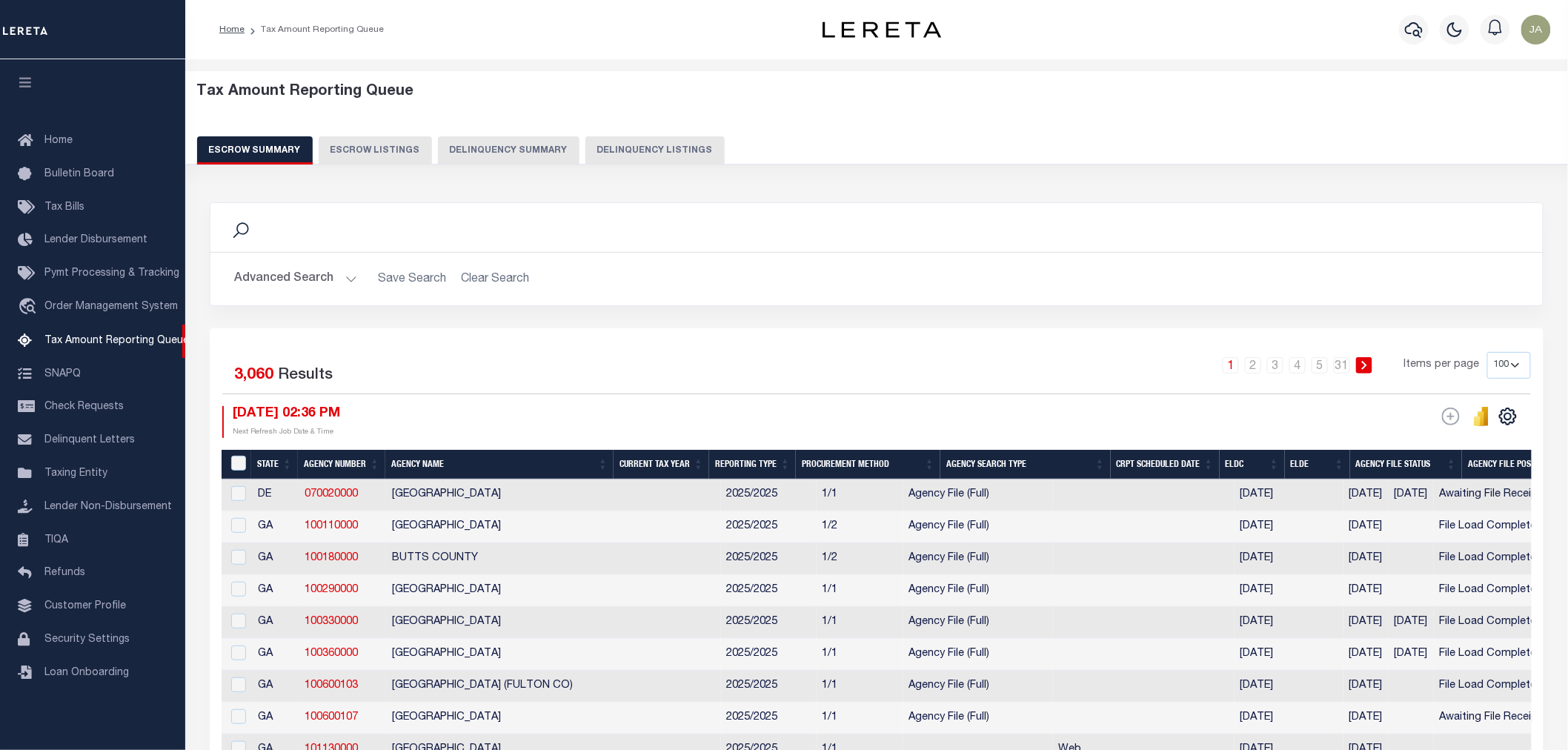
click at [466, 270] on h2 "Advanced Search Save Search Clear Search" at bounding box center [876, 279] width 1309 height 29
click at [1235, 597] on td "09/17/2025" at bounding box center [1289, 591] width 109 height 32
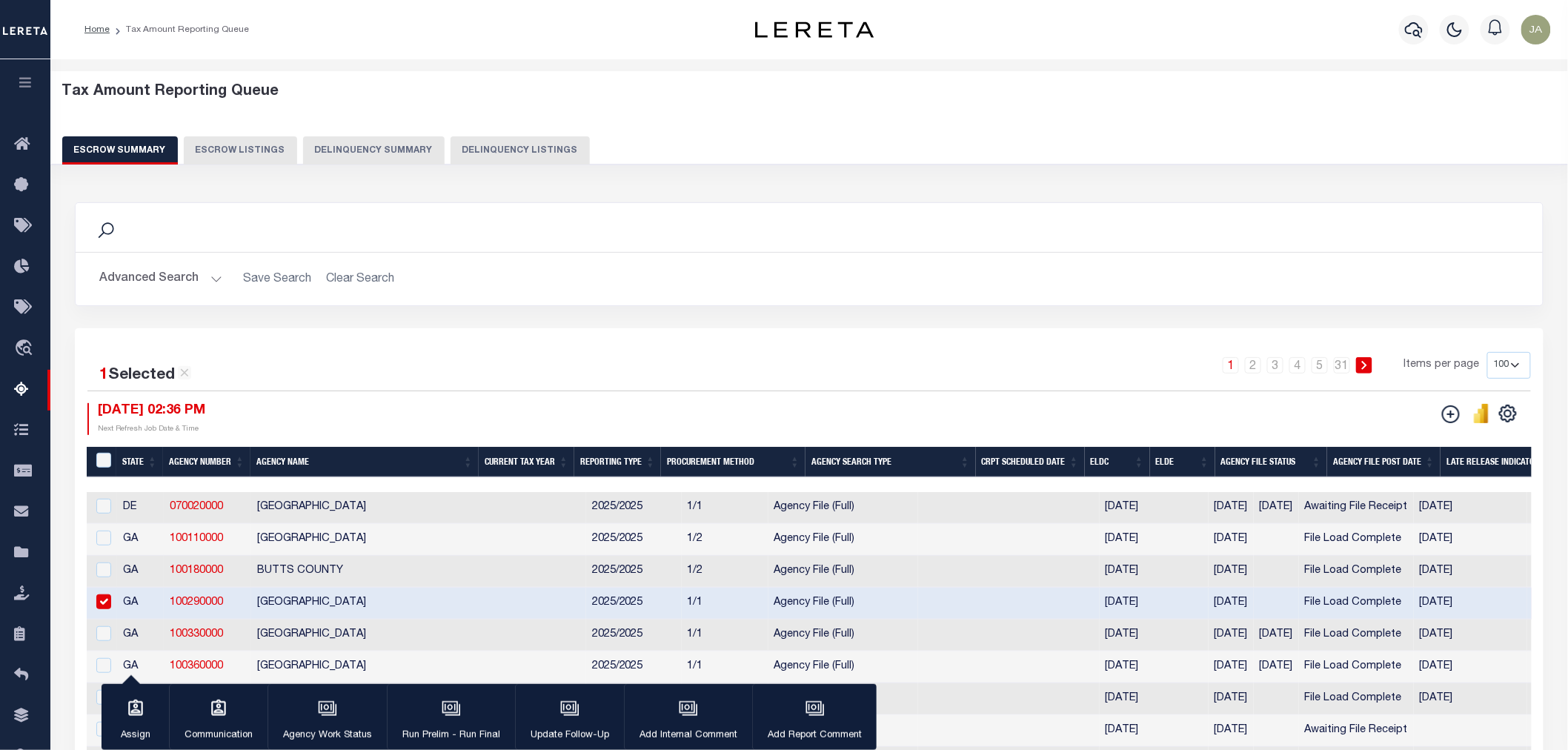
click at [106, 604] on input "checkbox" at bounding box center [104, 602] width 14 height 14
checkbox input "false"
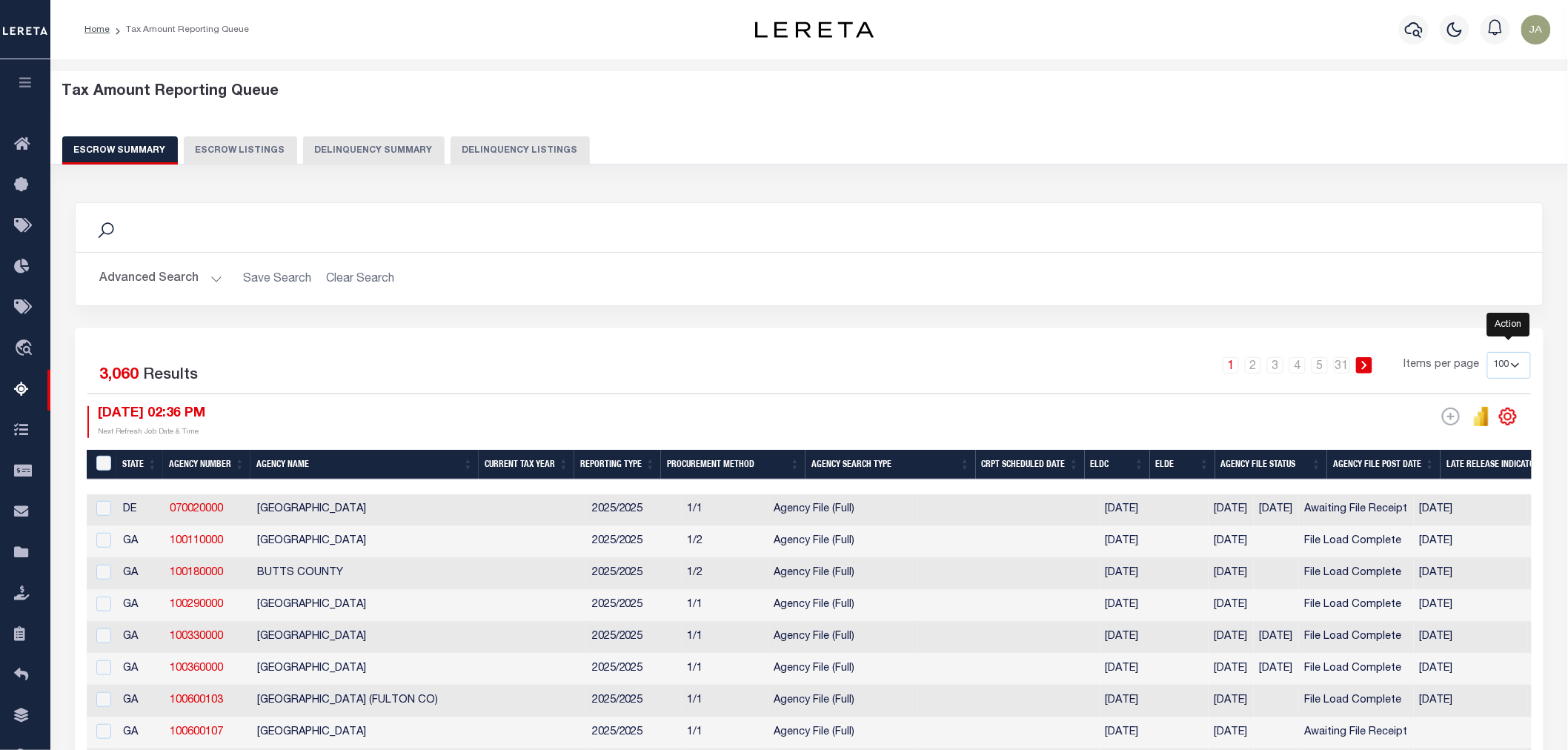
click at [1517, 418] on icon "" at bounding box center [1508, 417] width 19 height 19
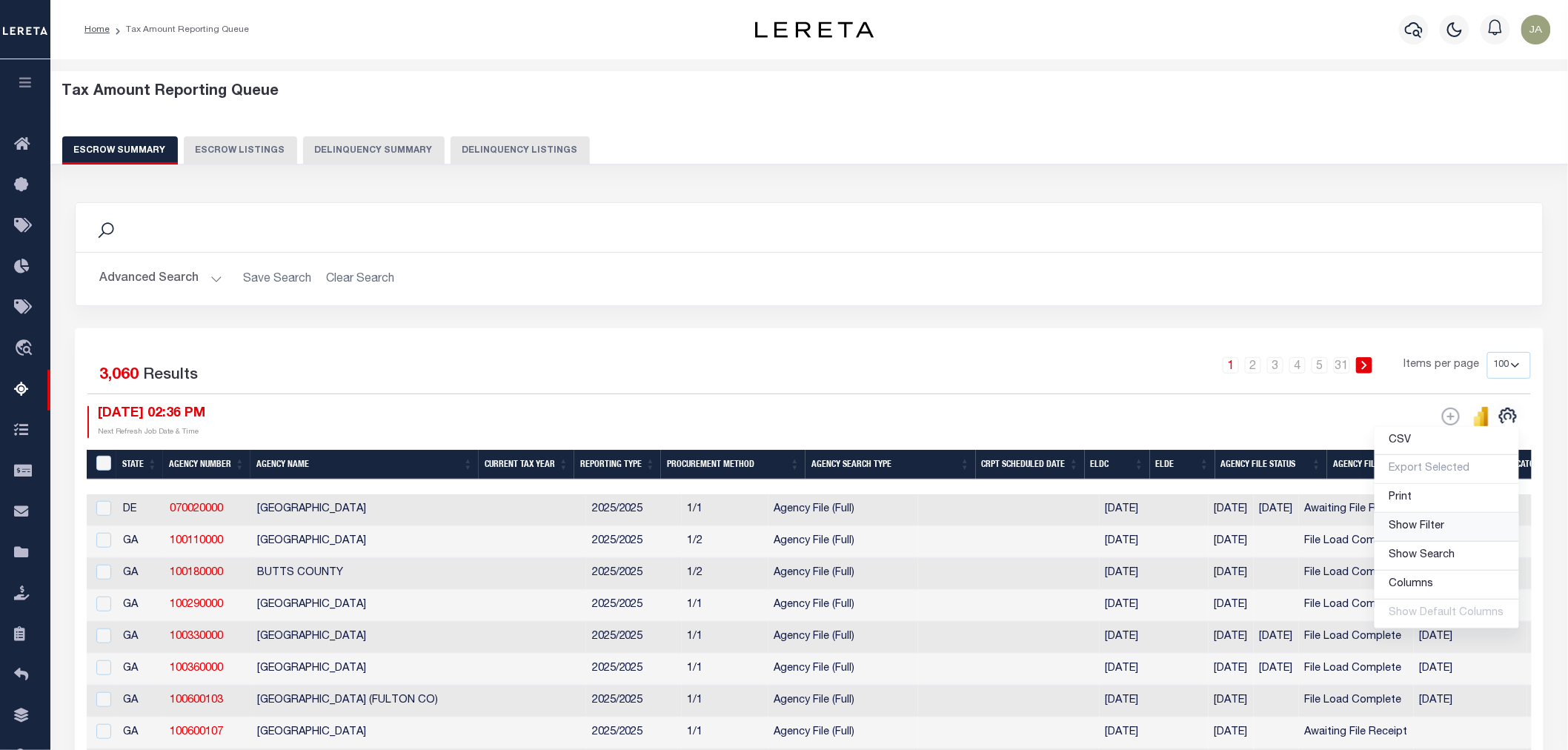
click at [1425, 532] on span "Show Filter" at bounding box center [1417, 526] width 56 height 10
select select "OR"
select select
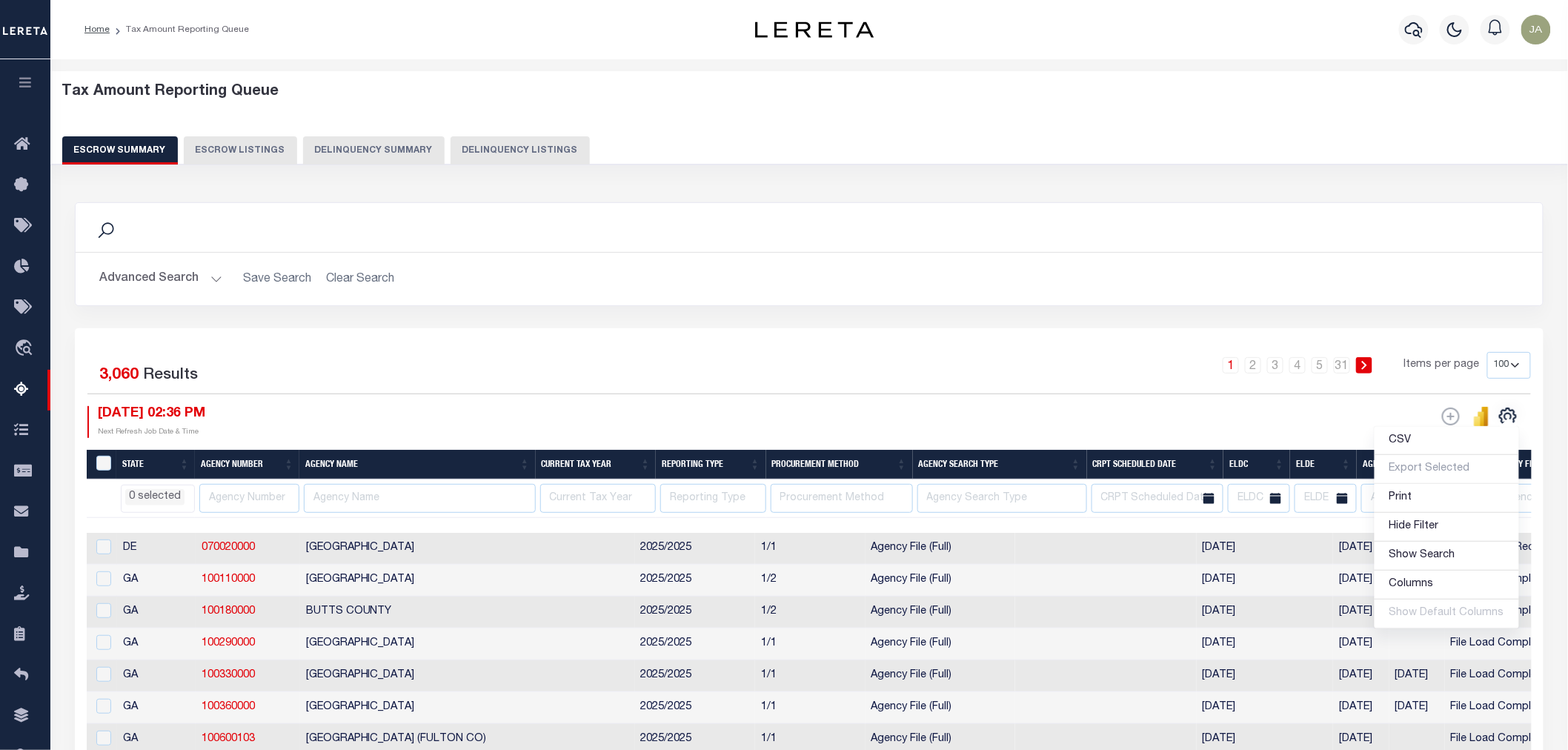
click at [149, 501] on li "0 selected" at bounding box center [155, 497] width 60 height 16
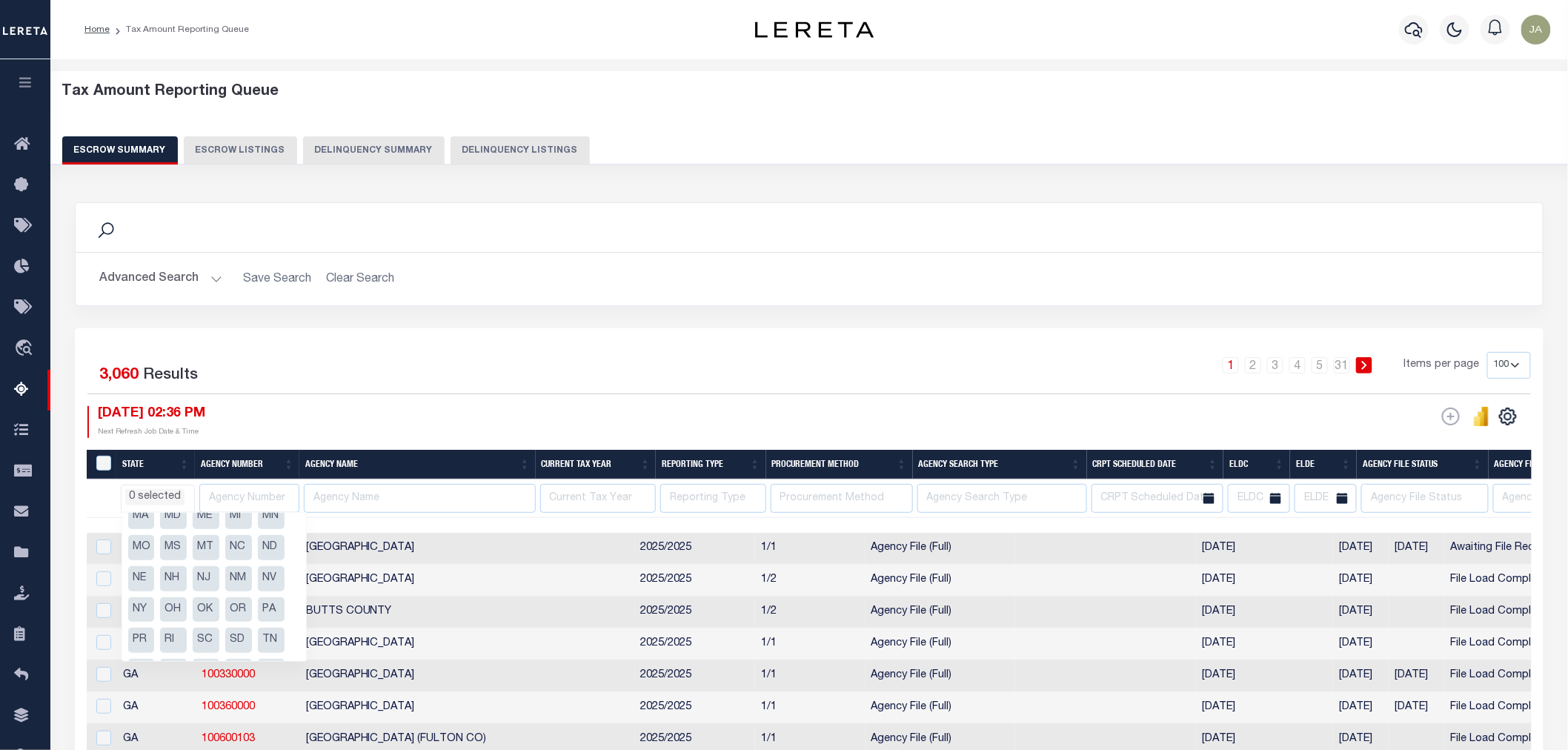
scroll to position [165, 0]
click at [238, 586] on li "OR" at bounding box center [238, 584] width 27 height 25
select select "OR"
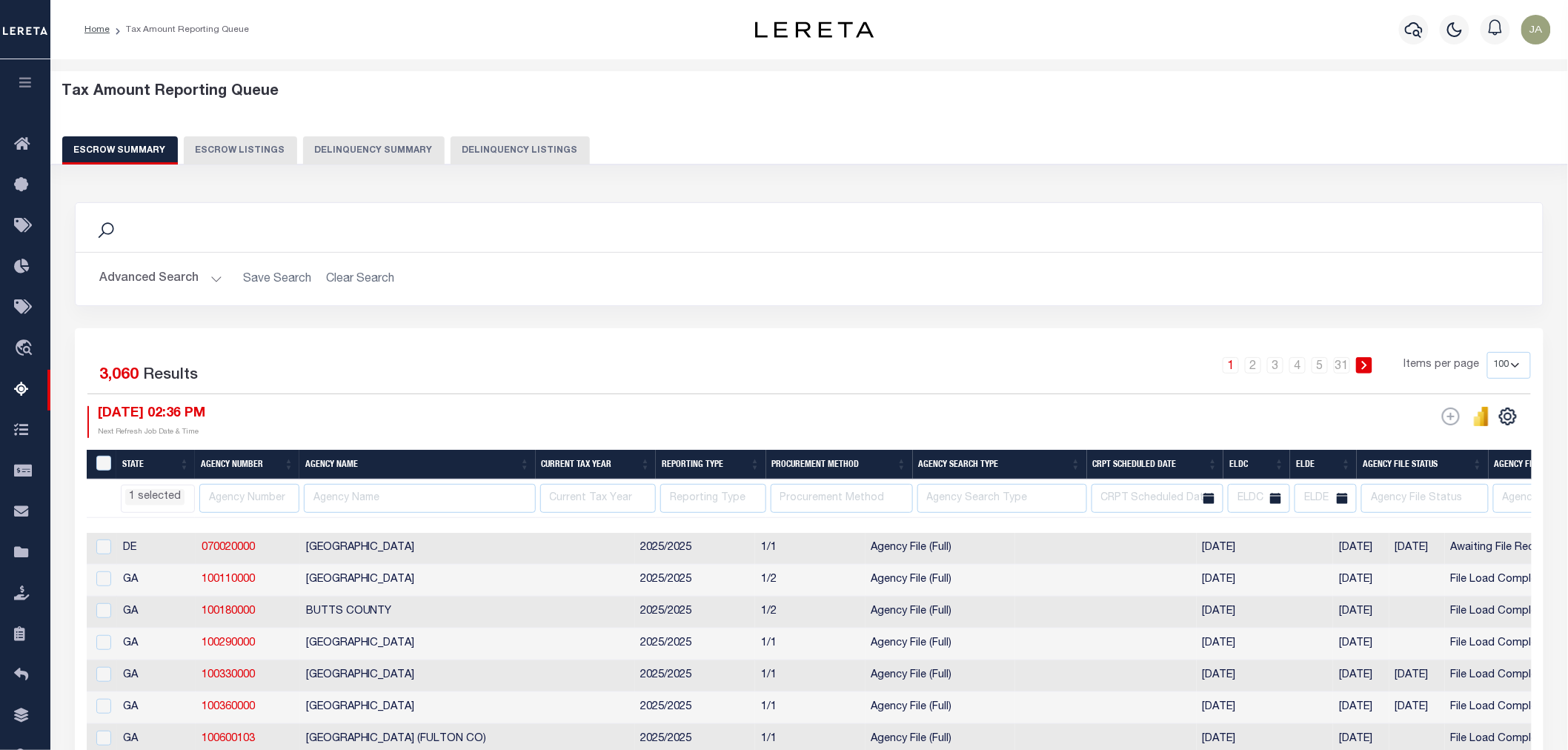
click at [455, 362] on div "1 2 3 4 5 … 31 Items per page 10 25 50 100 500" at bounding box center [993, 372] width 1077 height 39
select select "OR"
select select
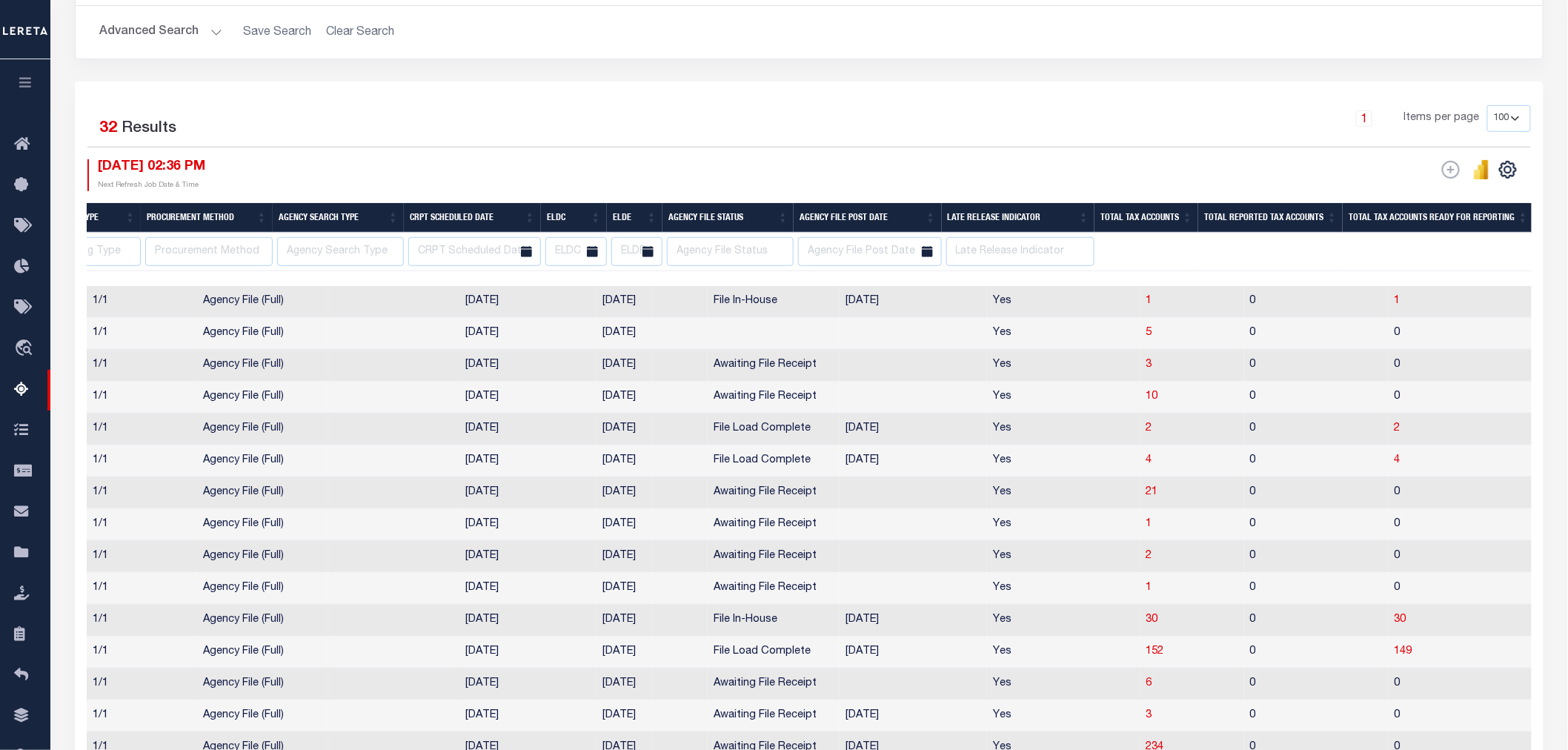
scroll to position [0, 517]
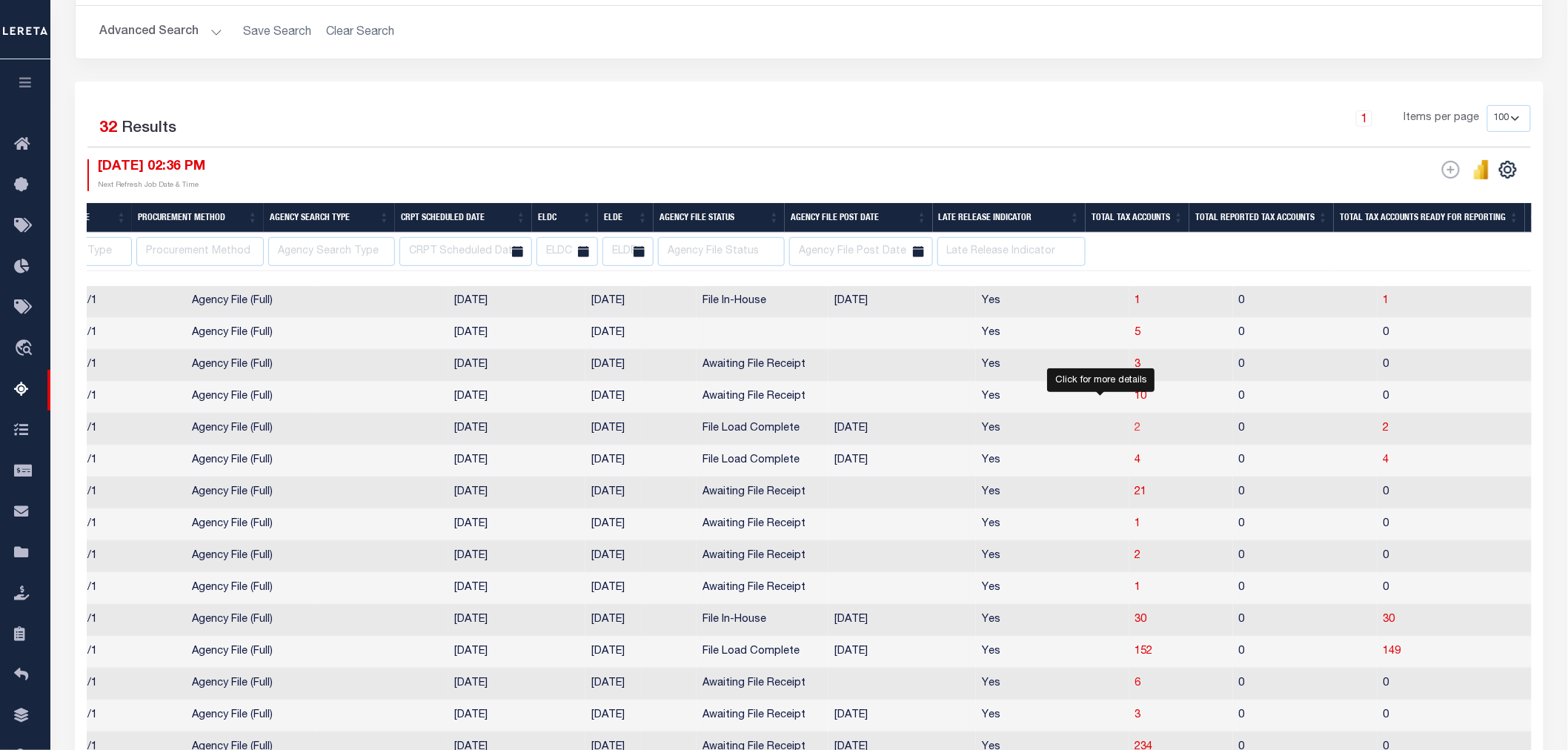
click at [1135, 434] on span "2" at bounding box center [1138, 428] width 6 height 10
select select "OR"
select select "100"
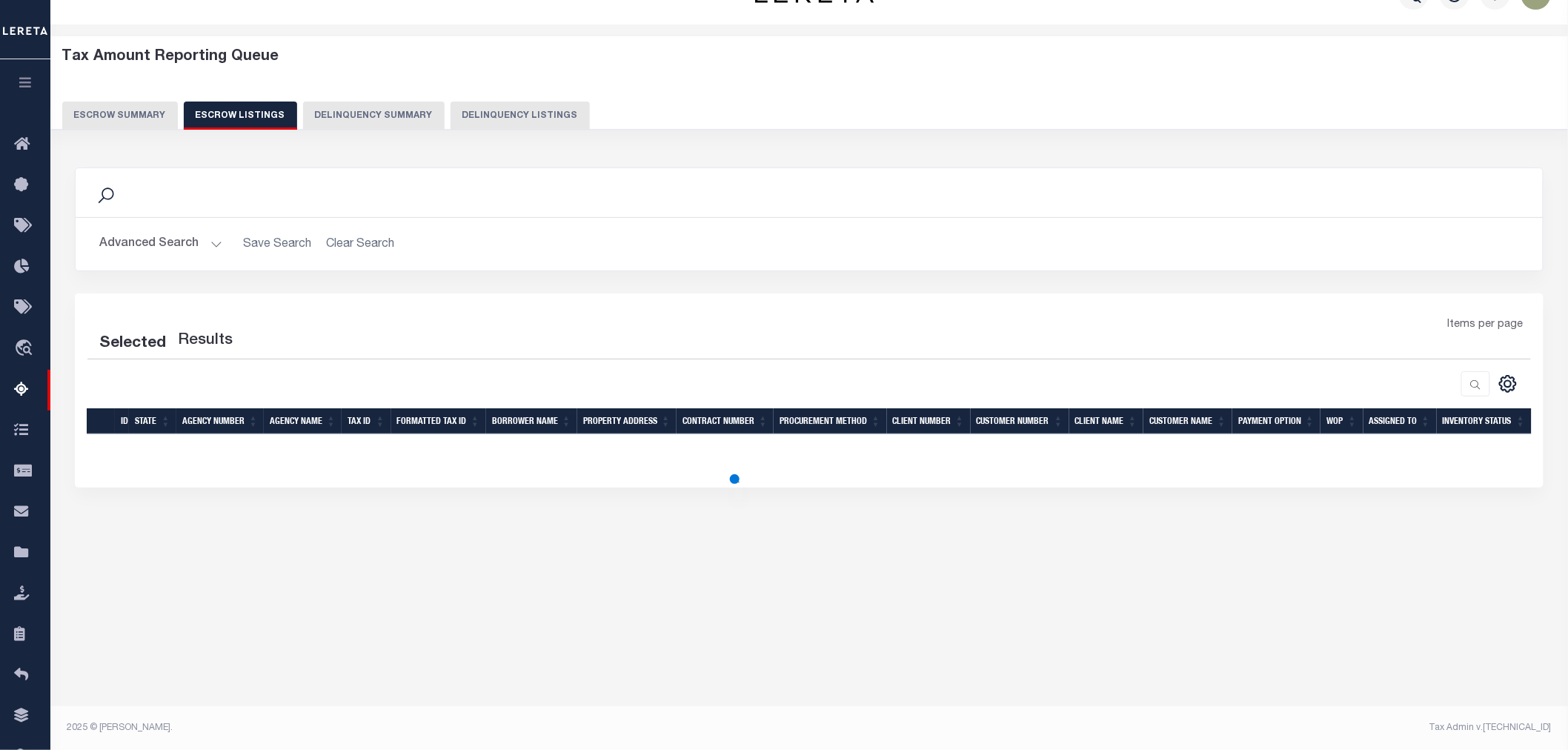
select select "100"
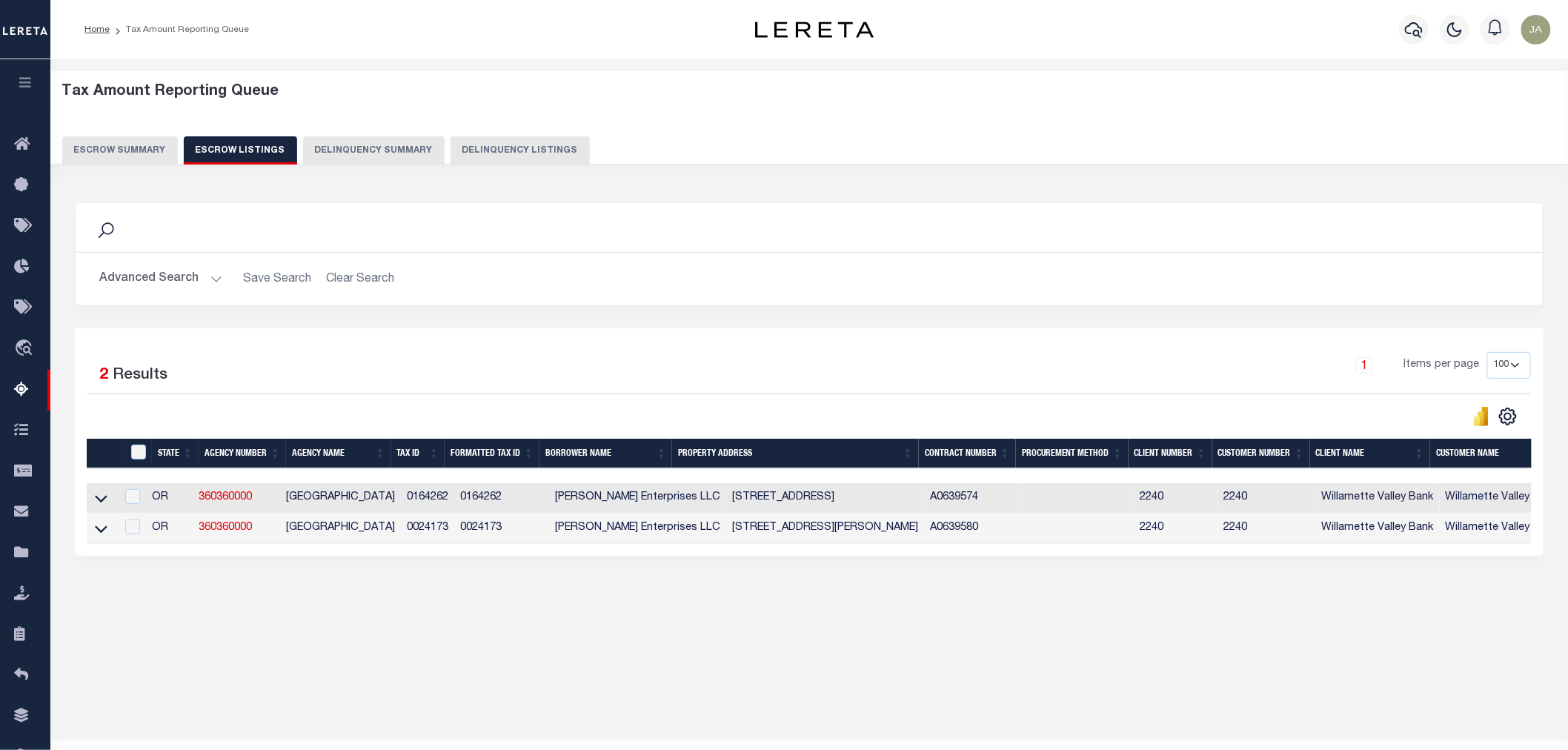
click at [137, 150] on button "Escrow Summary" at bounding box center [120, 150] width 116 height 28
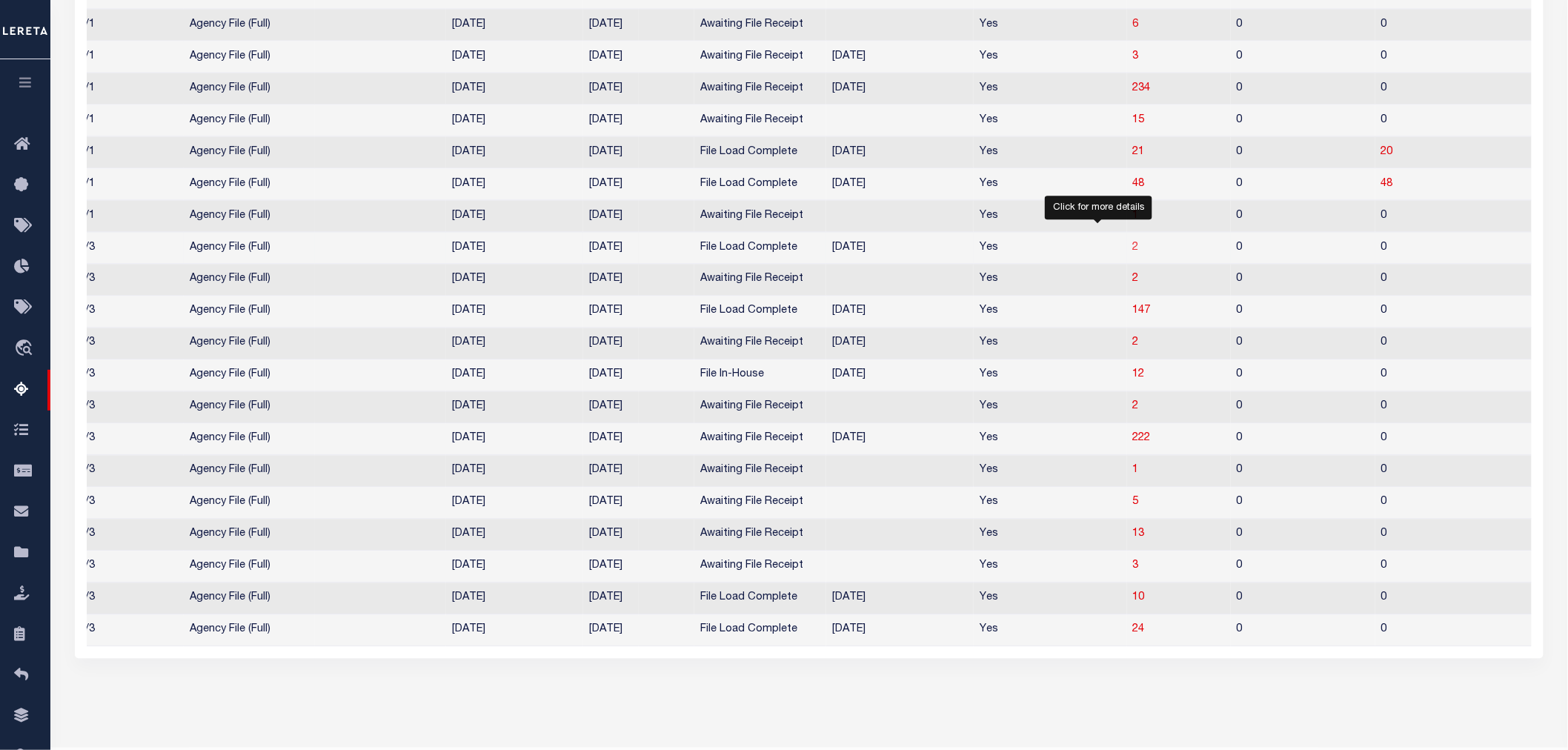
click at [1134, 253] on span "2" at bounding box center [1136, 247] width 6 height 10
select select "100"
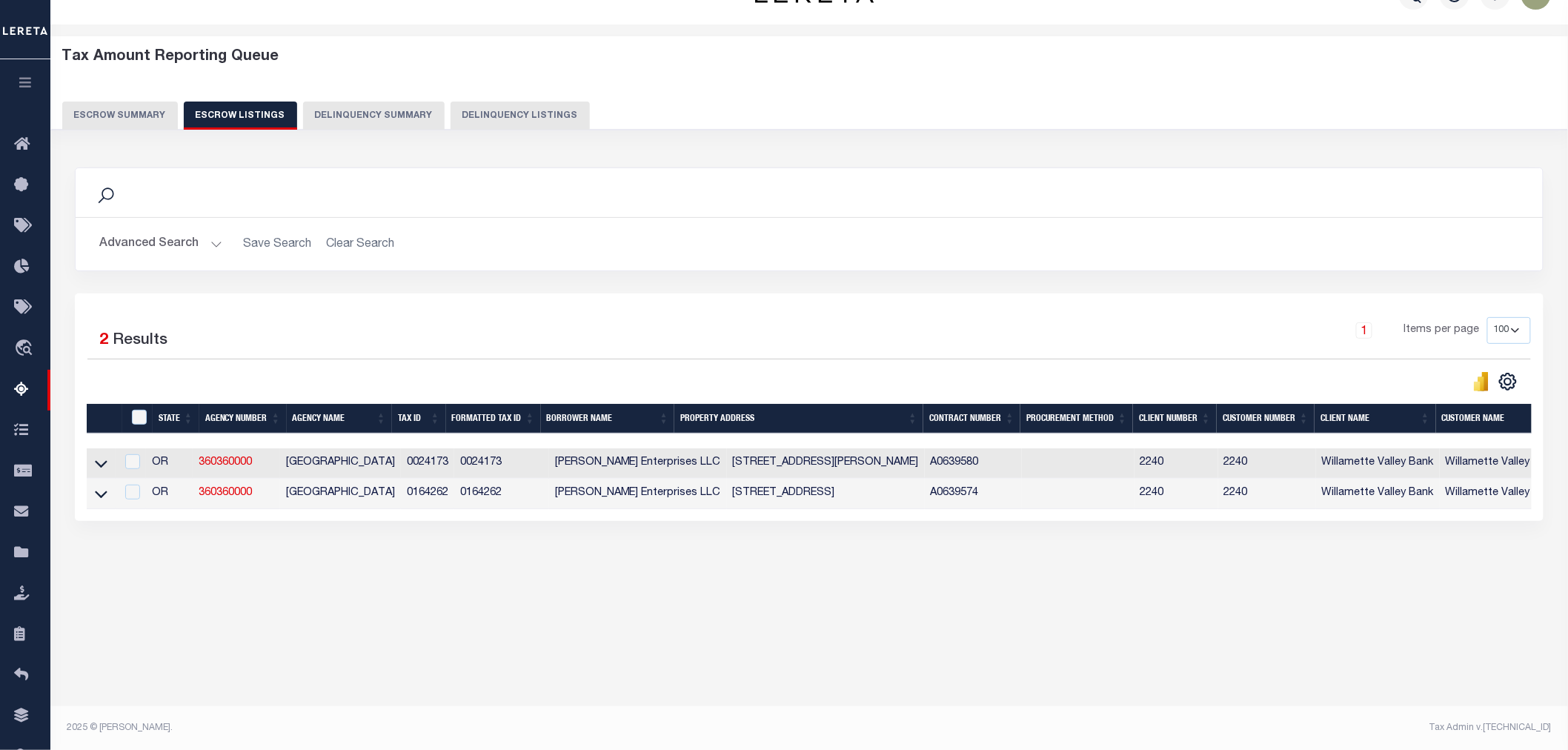
click at [137, 111] on button "Escrow Summary" at bounding box center [120, 115] width 116 height 28
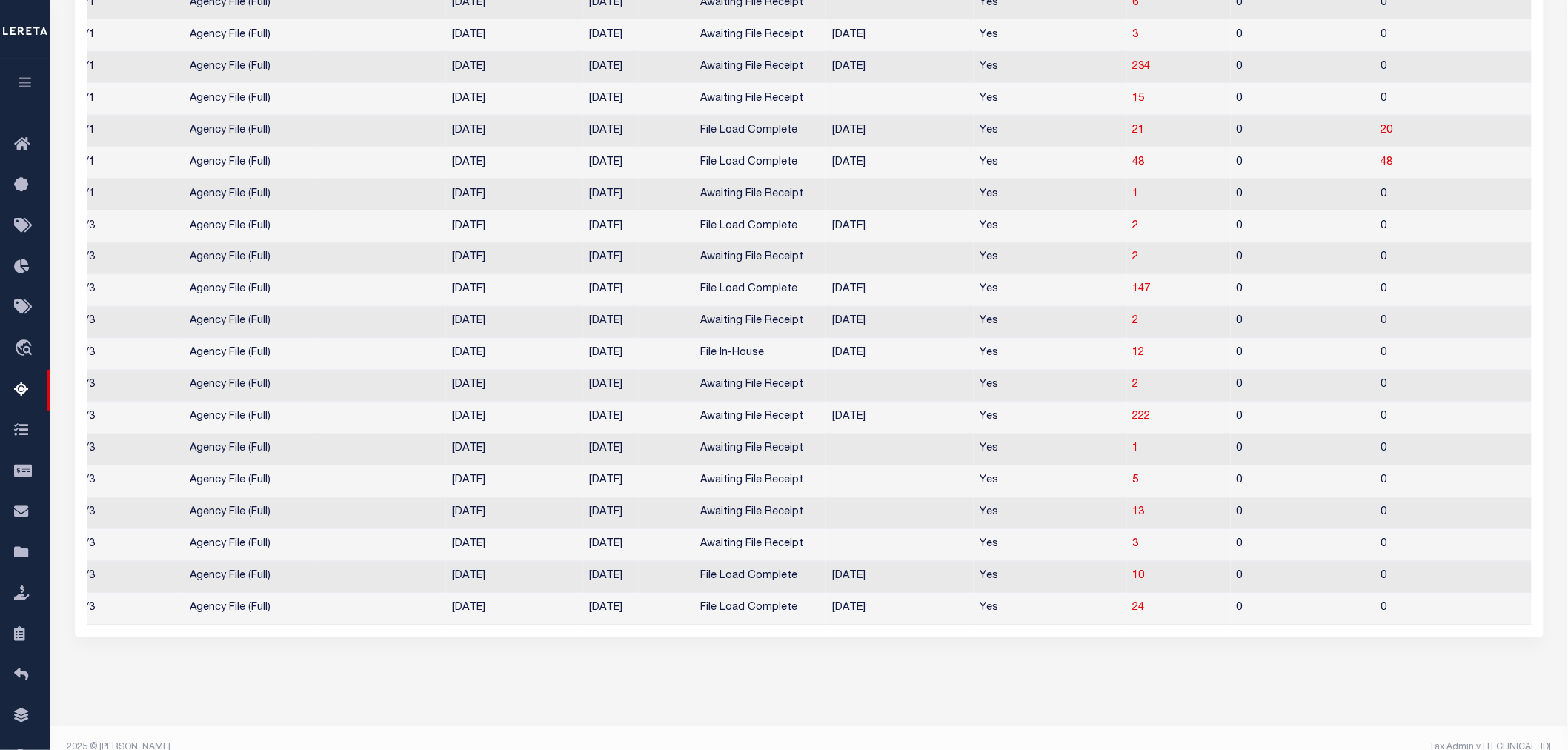
scroll to position [976, 0]
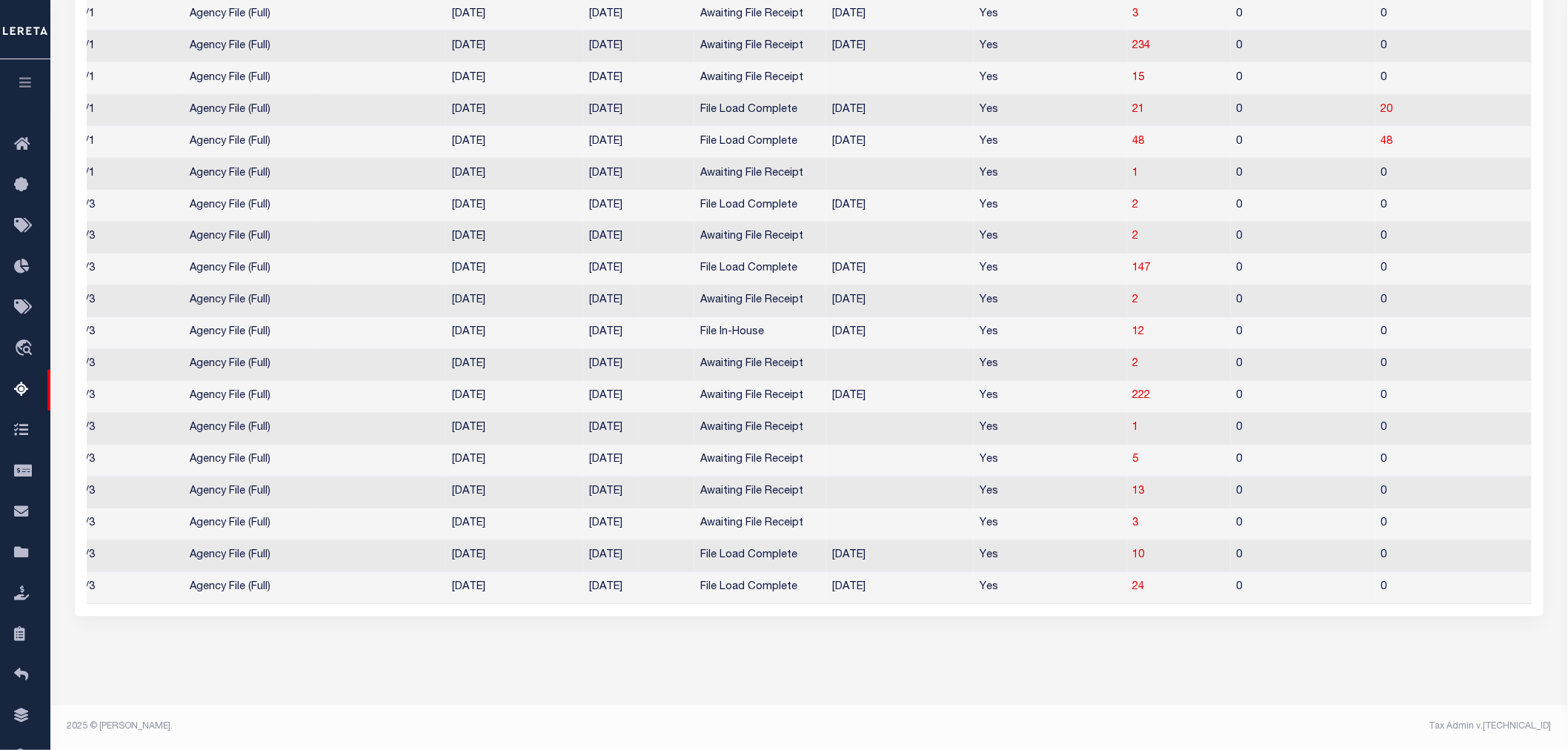
drag, startPoint x: 643, startPoint y: 604, endPoint x: 389, endPoint y: 604, distance: 254.0
click at [389, 604] on div "State Agency Number Agency Name Current Tax Year Reporting Type Procurement Met…" at bounding box center [809, 95] width 1445 height 1020
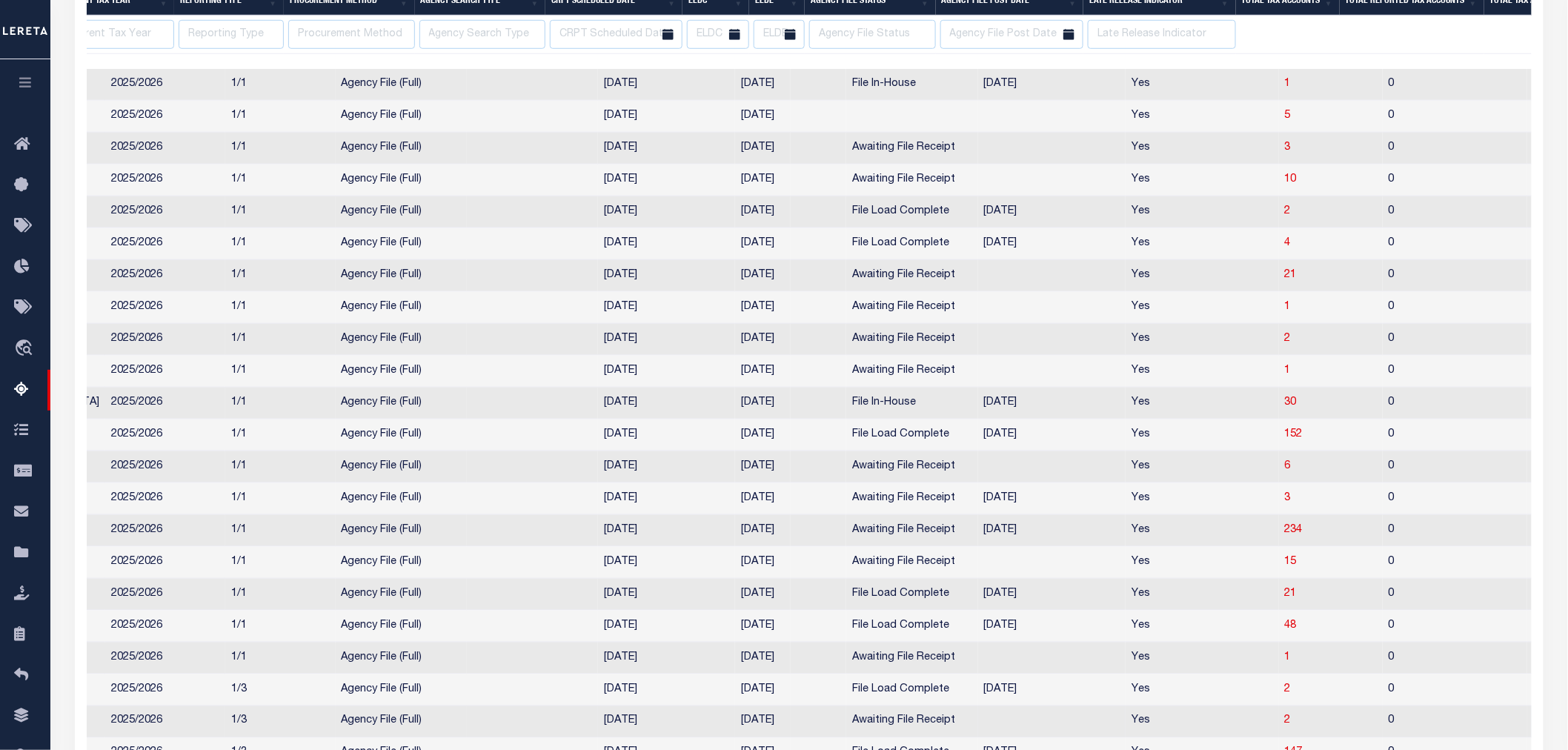
scroll to position [483, 0]
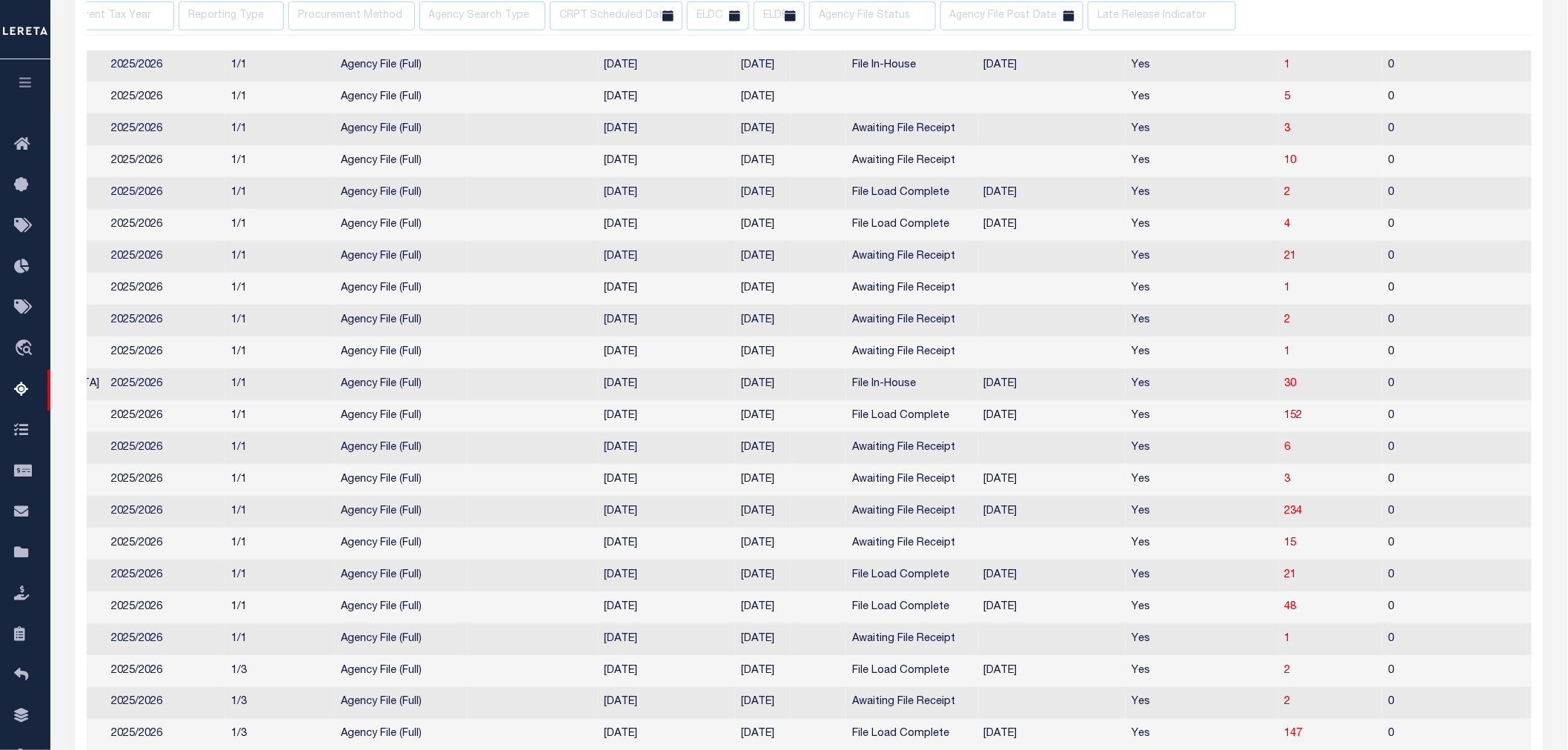
drag, startPoint x: 588, startPoint y: 39, endPoint x: 514, endPoint y: 39, distance: 74.0
click at [514, 39] on div at bounding box center [1549, 43] width 3679 height 14
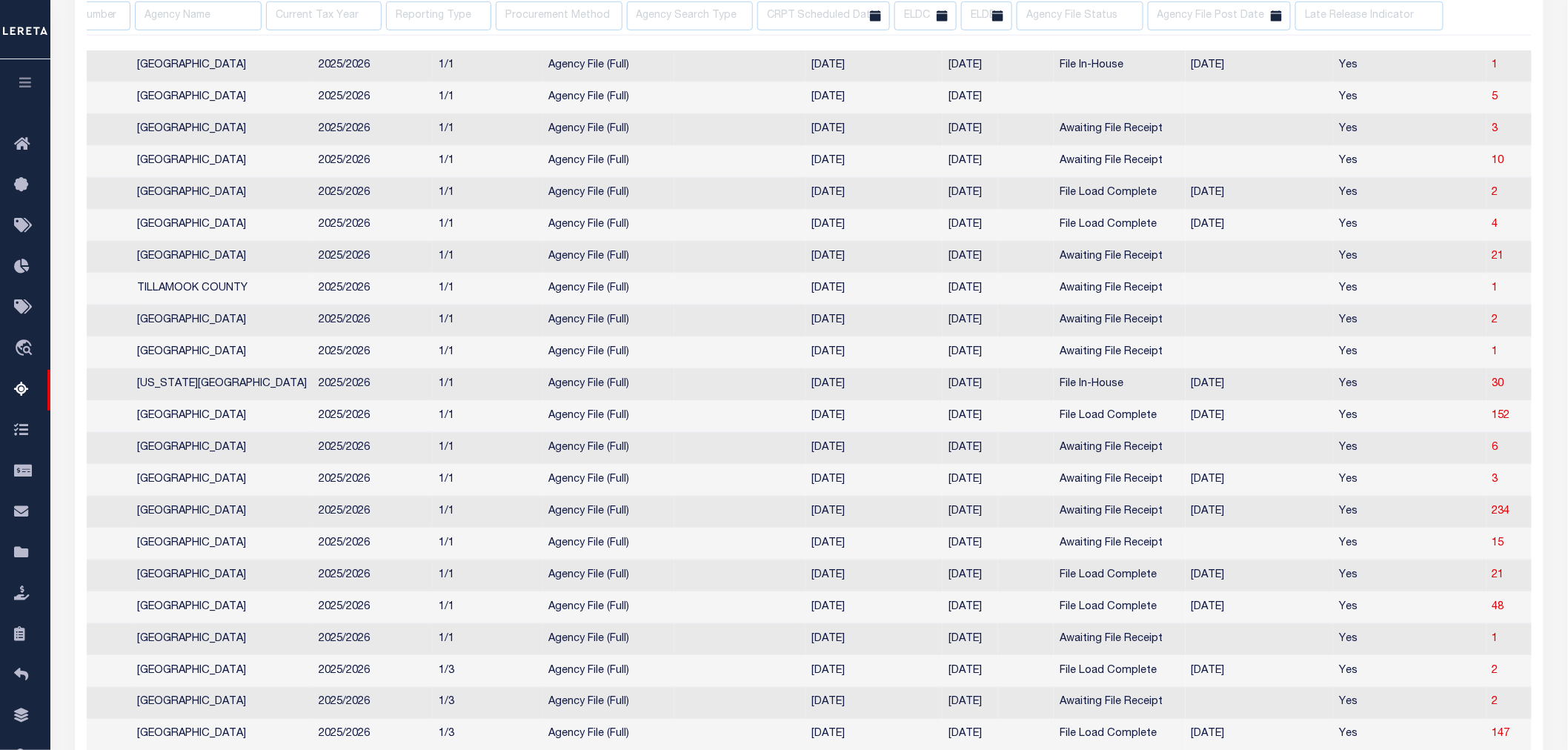
scroll to position [0, 90]
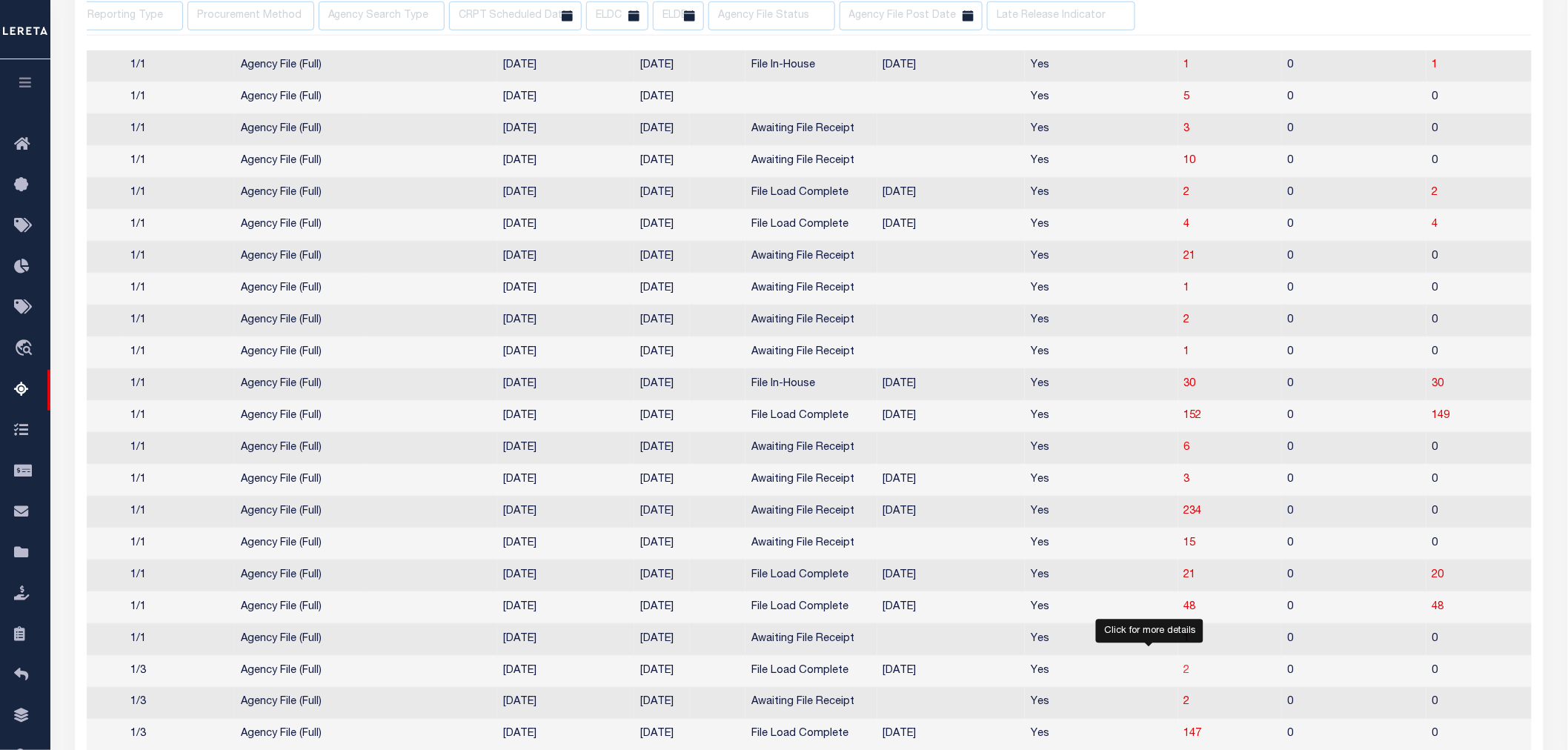
click at [1184, 676] on span "2" at bounding box center [1187, 670] width 6 height 10
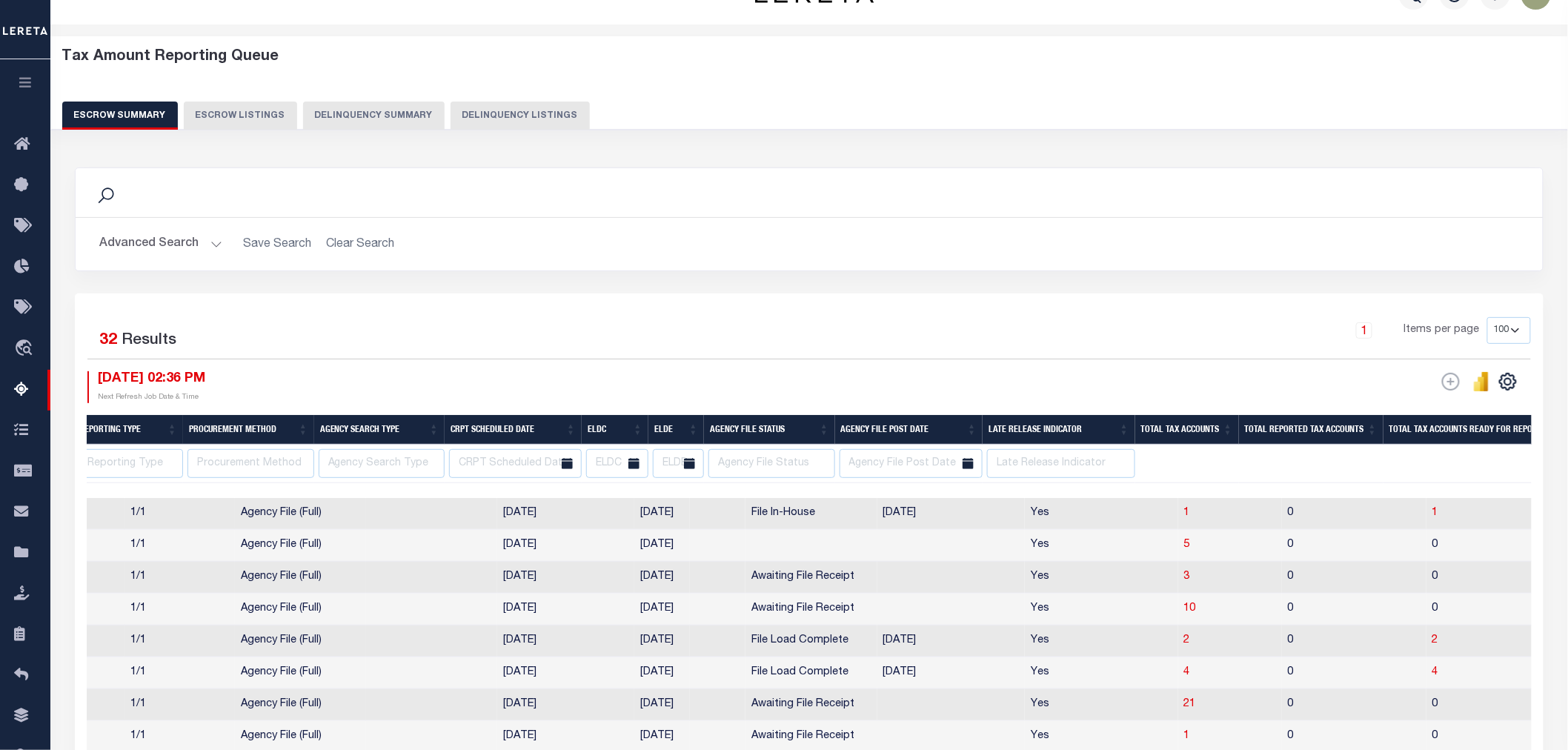
select select "100"
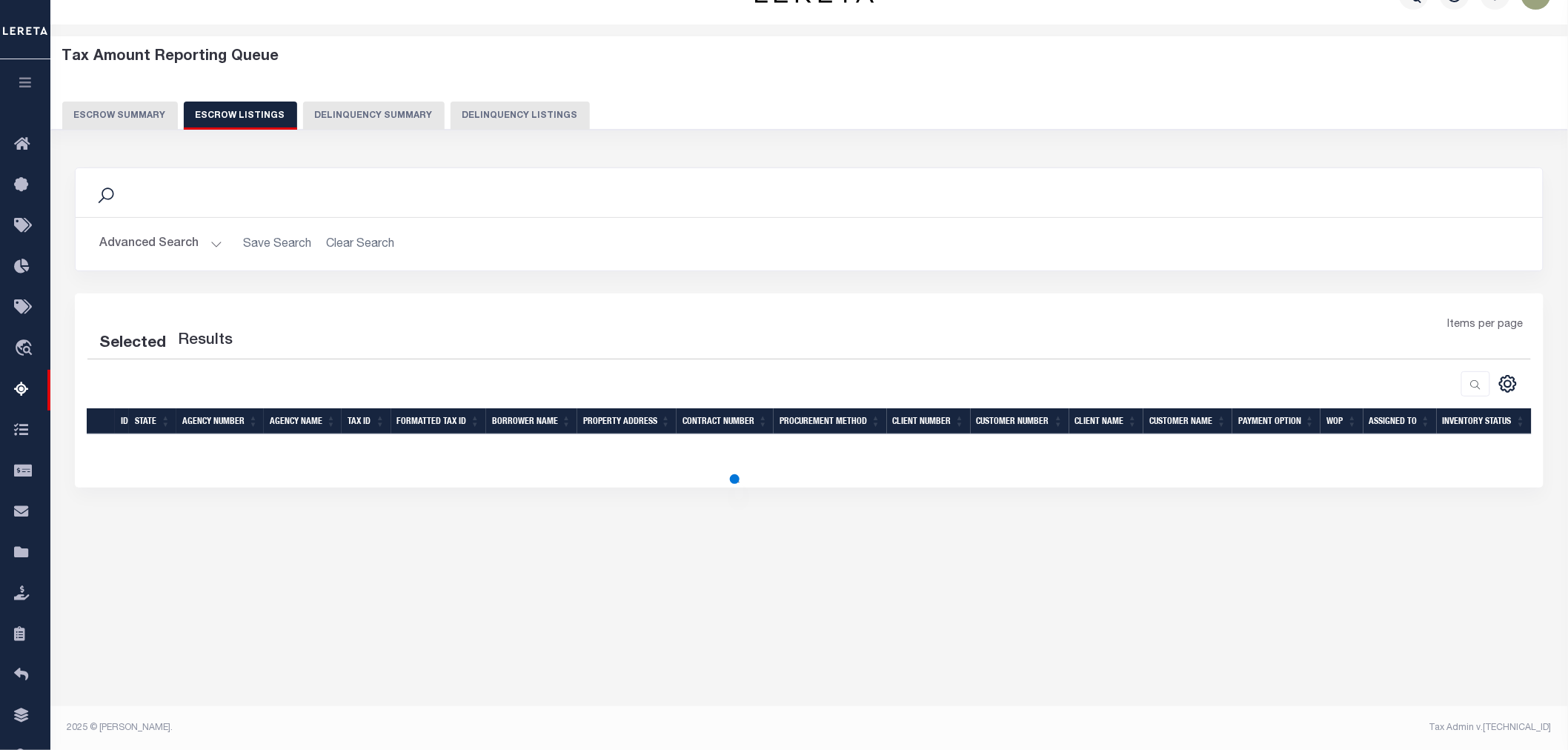
select select "100"
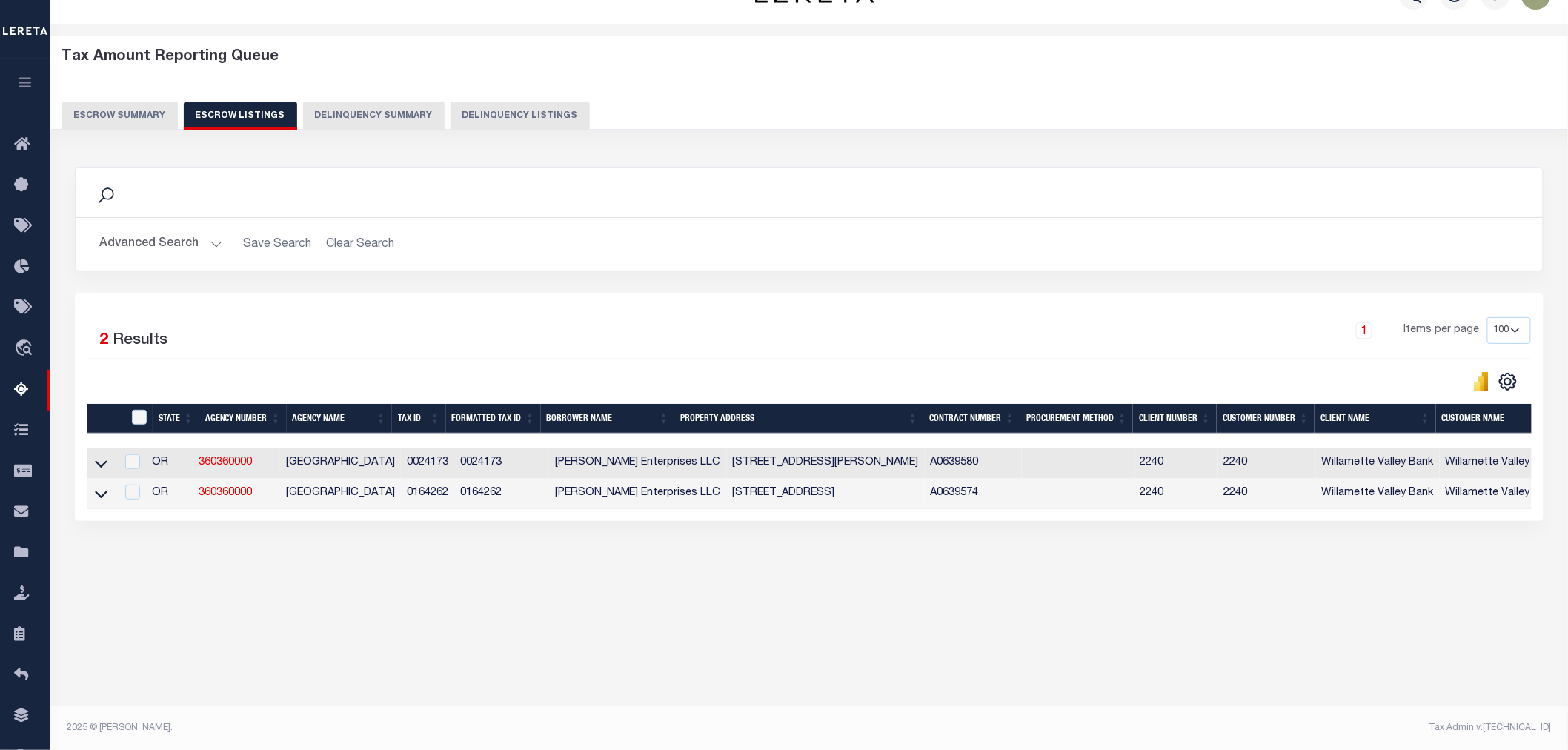
click at [19, 80] on icon "button" at bounding box center [25, 82] width 17 height 14
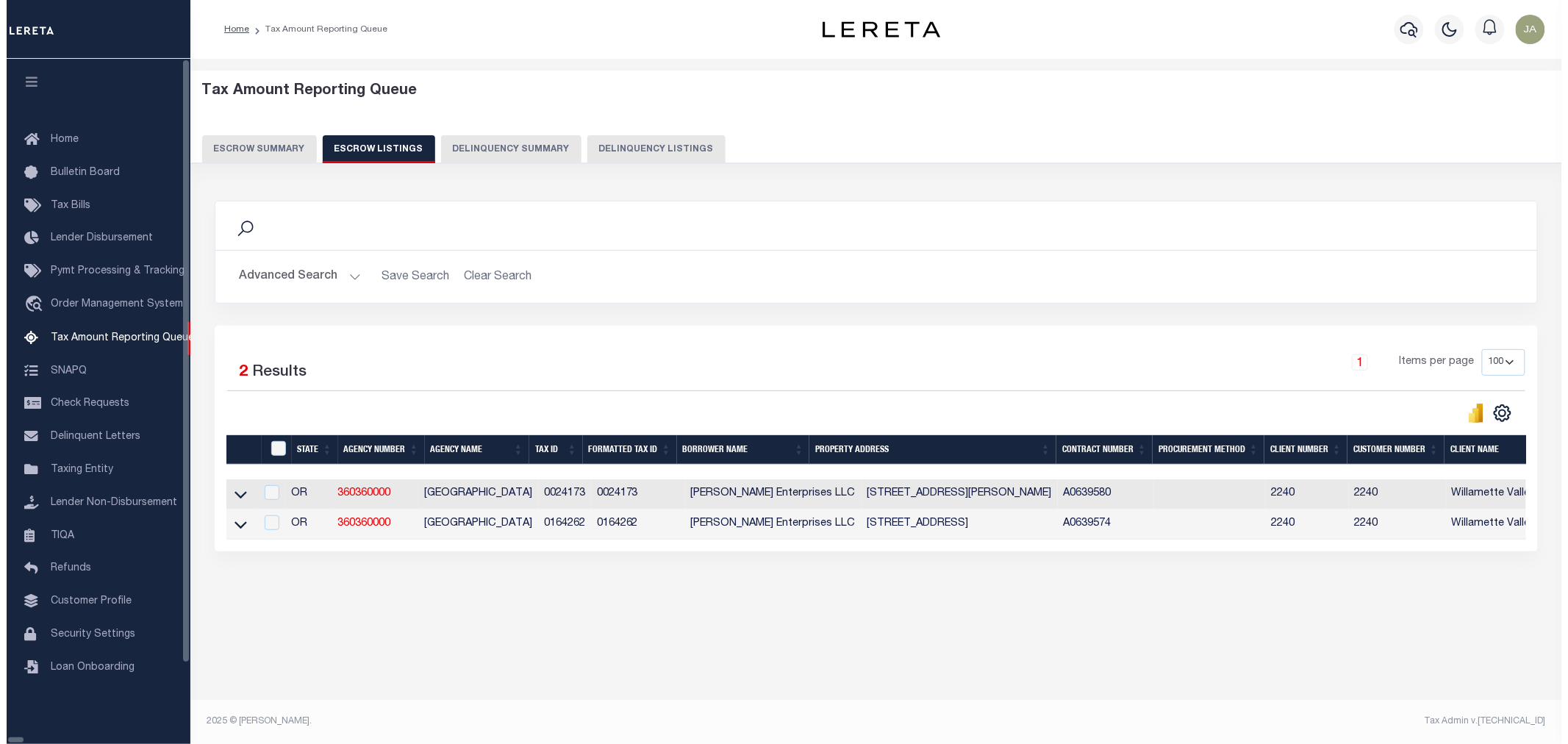
scroll to position [0, 0]
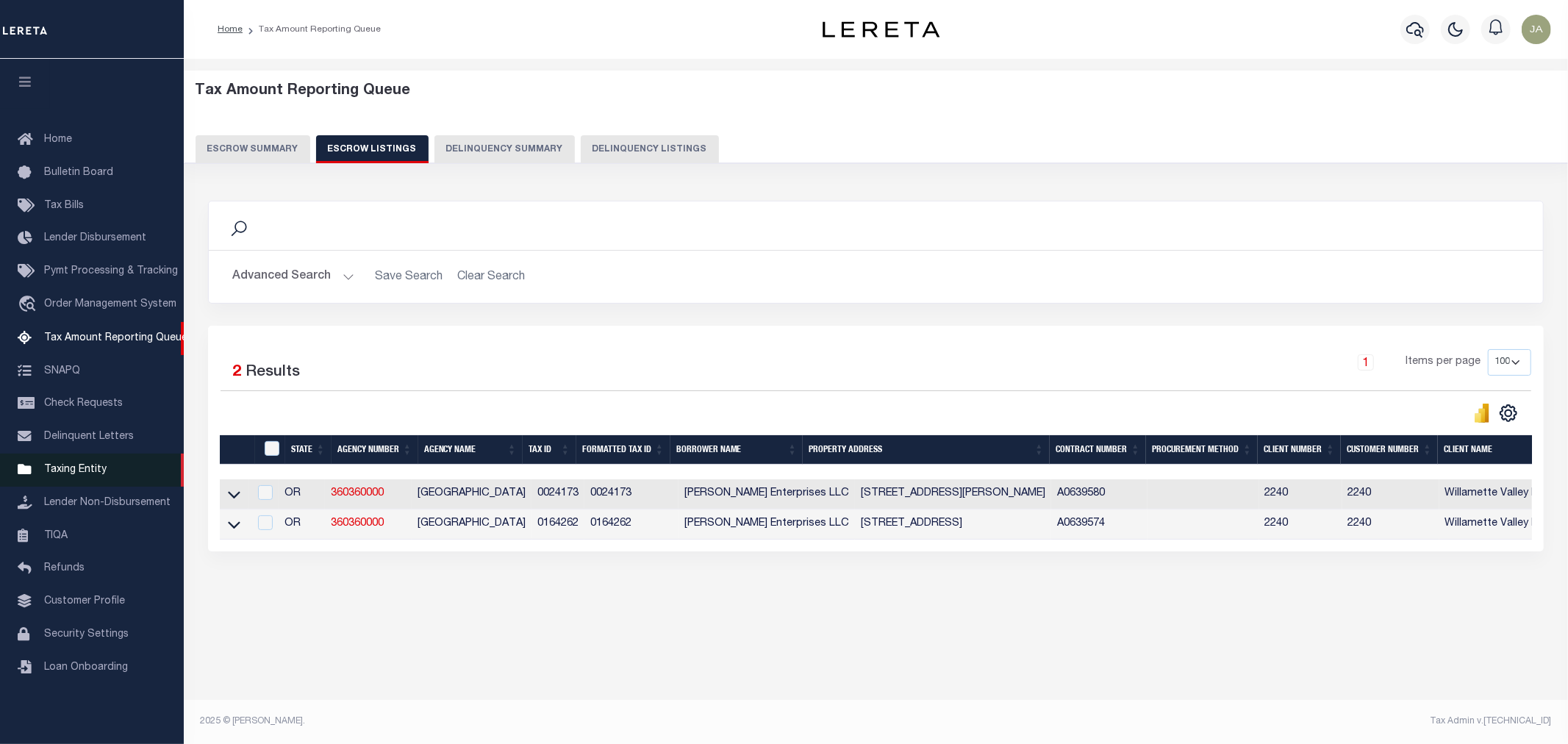
click at [57, 472] on span "Taxing Entity" at bounding box center [75, 469] width 62 height 10
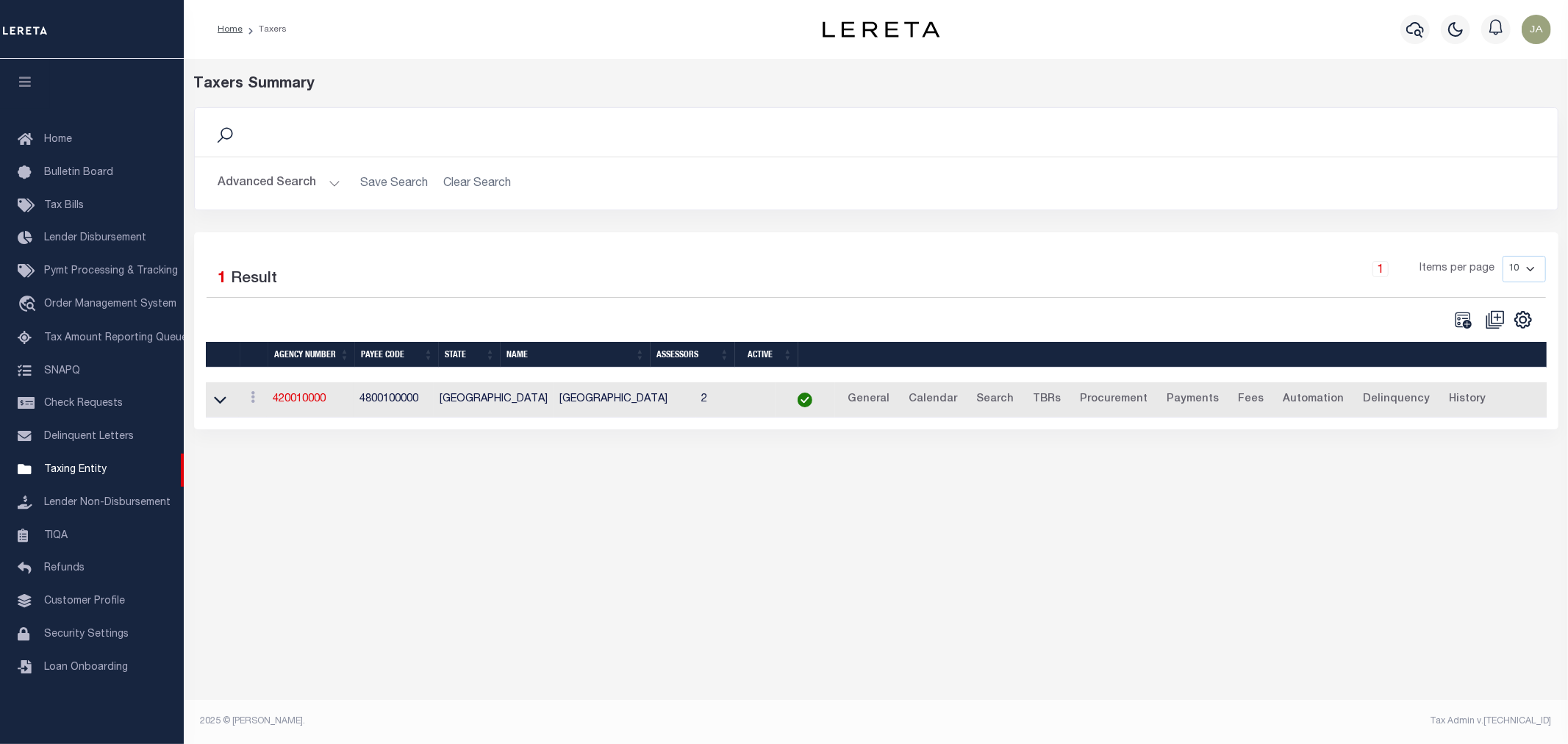
click at [327, 184] on button "Advanced Search" at bounding box center [279, 184] width 122 height 29
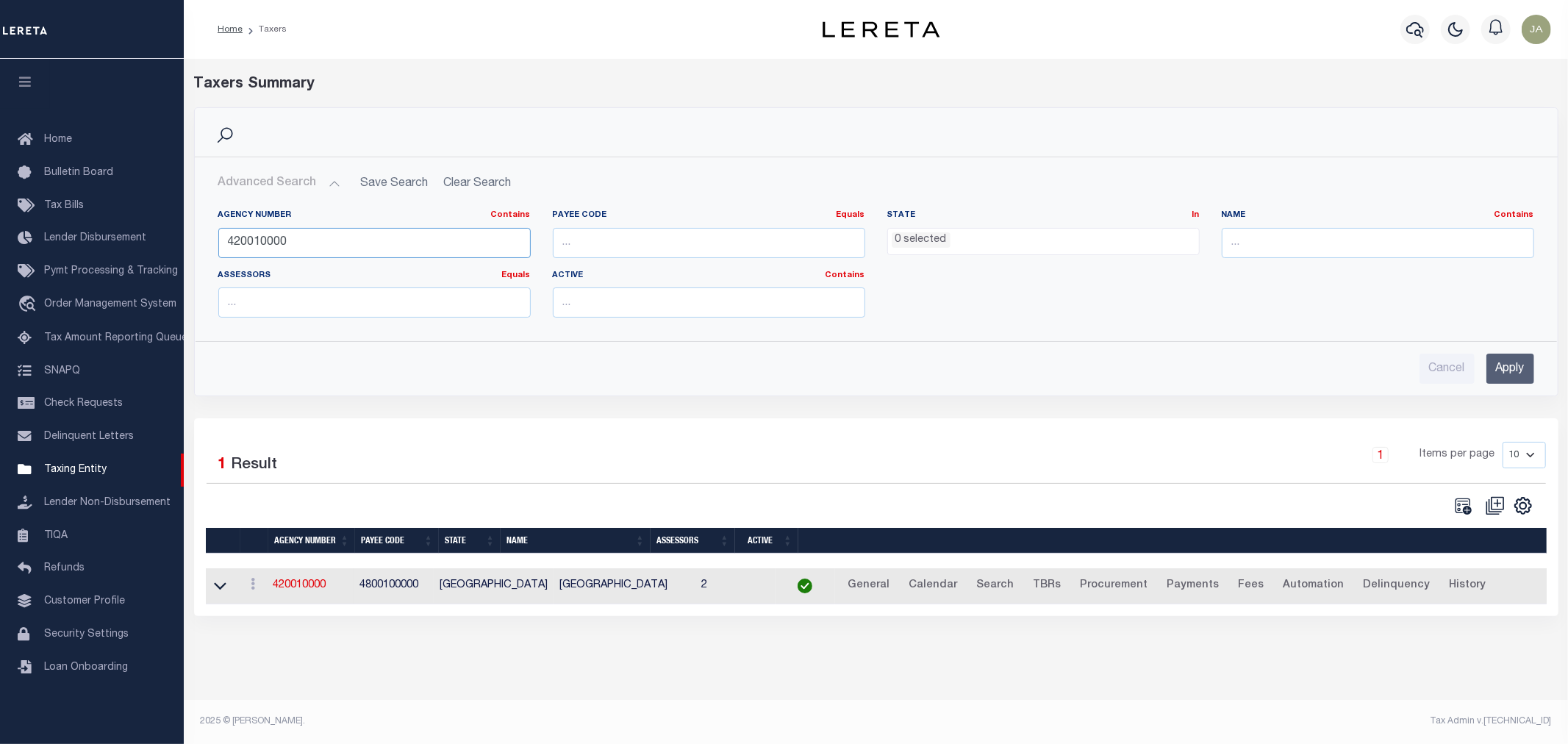
drag, startPoint x: 298, startPoint y: 247, endPoint x: 214, endPoint y: 245, distance: 84.0
click at [214, 245] on div "Agency Number Contains Contains Is 420010000" at bounding box center [374, 240] width 334 height 61
click at [991, 247] on ul "0 selected" at bounding box center [1044, 239] width 311 height 20
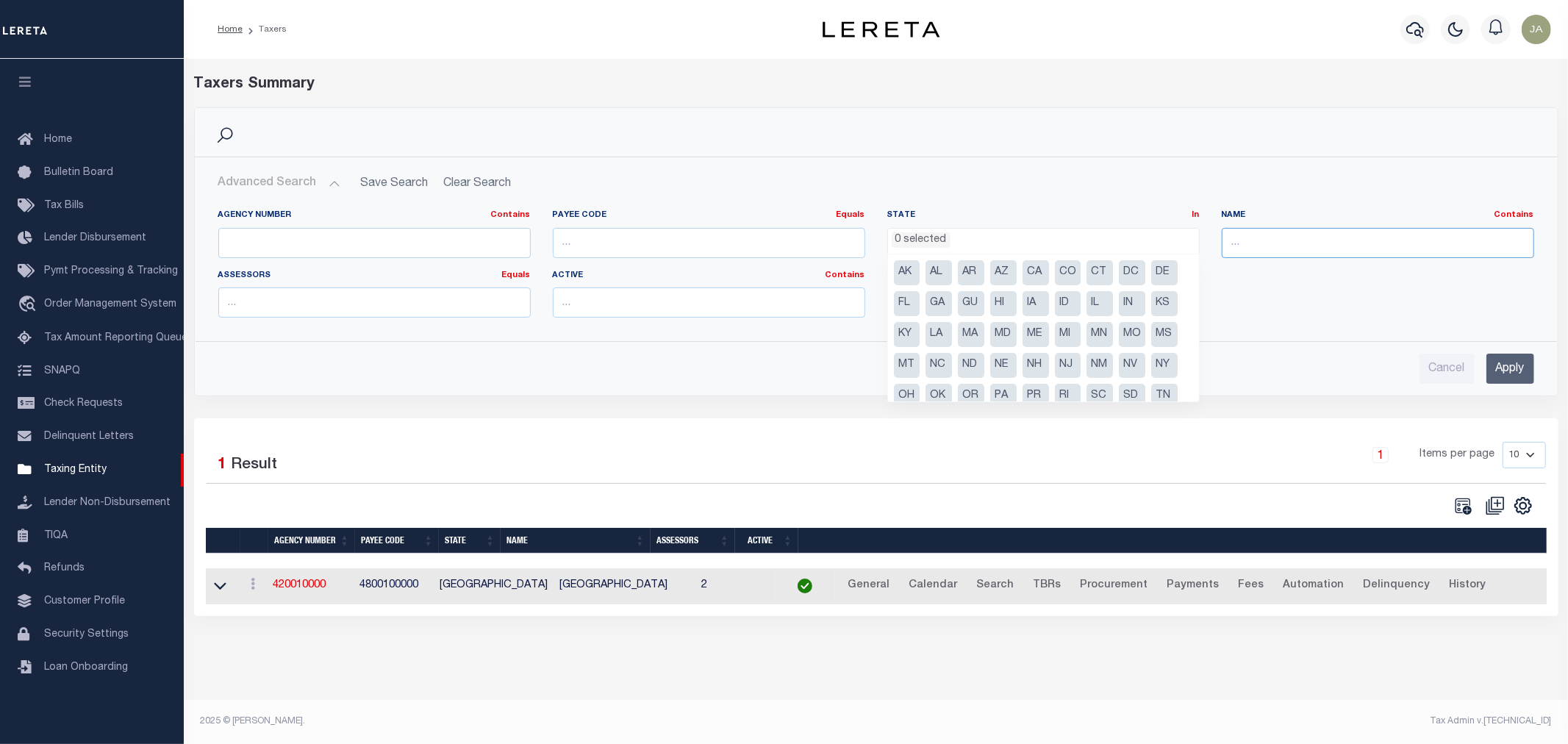
click at [1254, 251] on input "text" at bounding box center [1378, 243] width 313 height 30
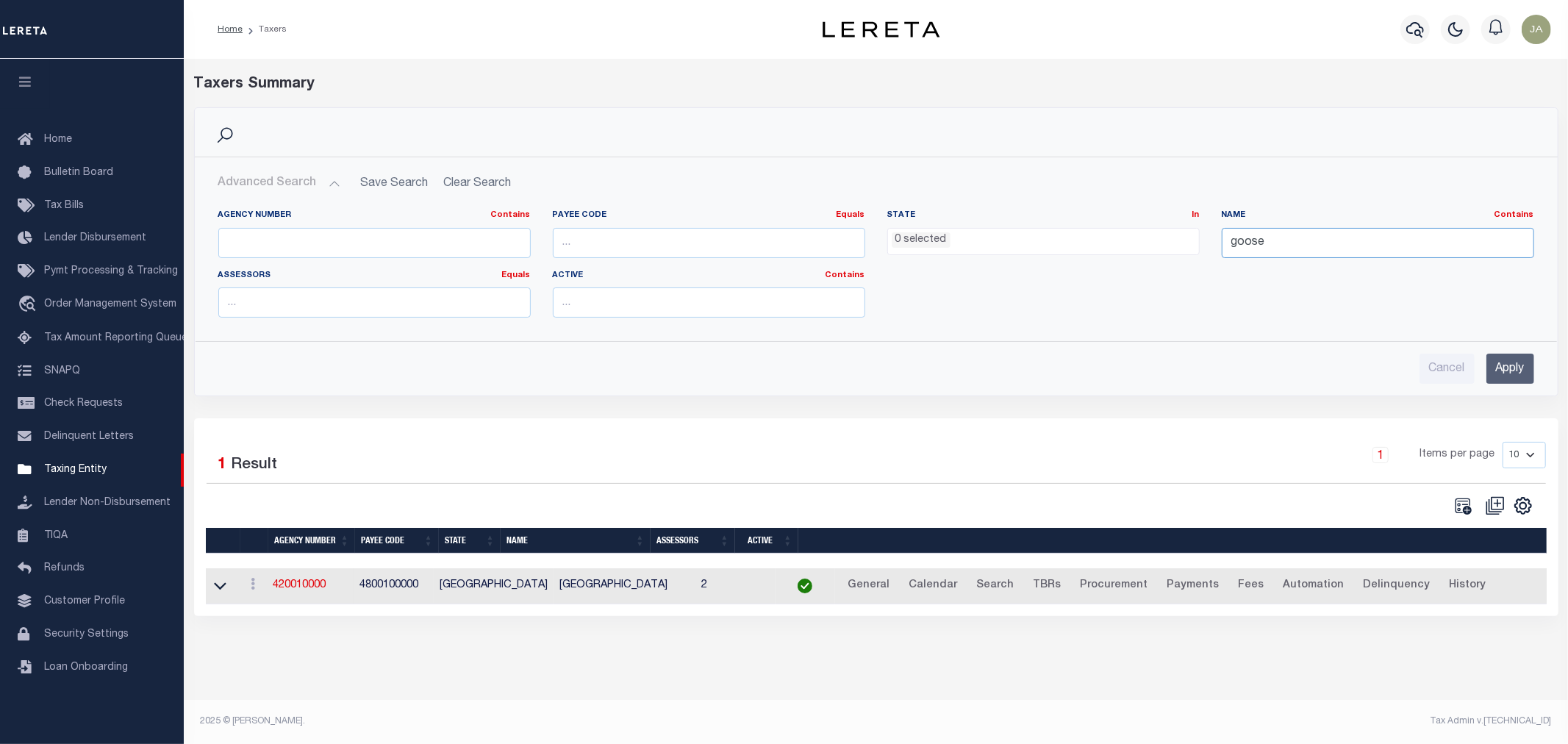
type input "[GEOGRAPHIC_DATA]"
click at [1496, 366] on input "Apply" at bounding box center [1511, 369] width 48 height 30
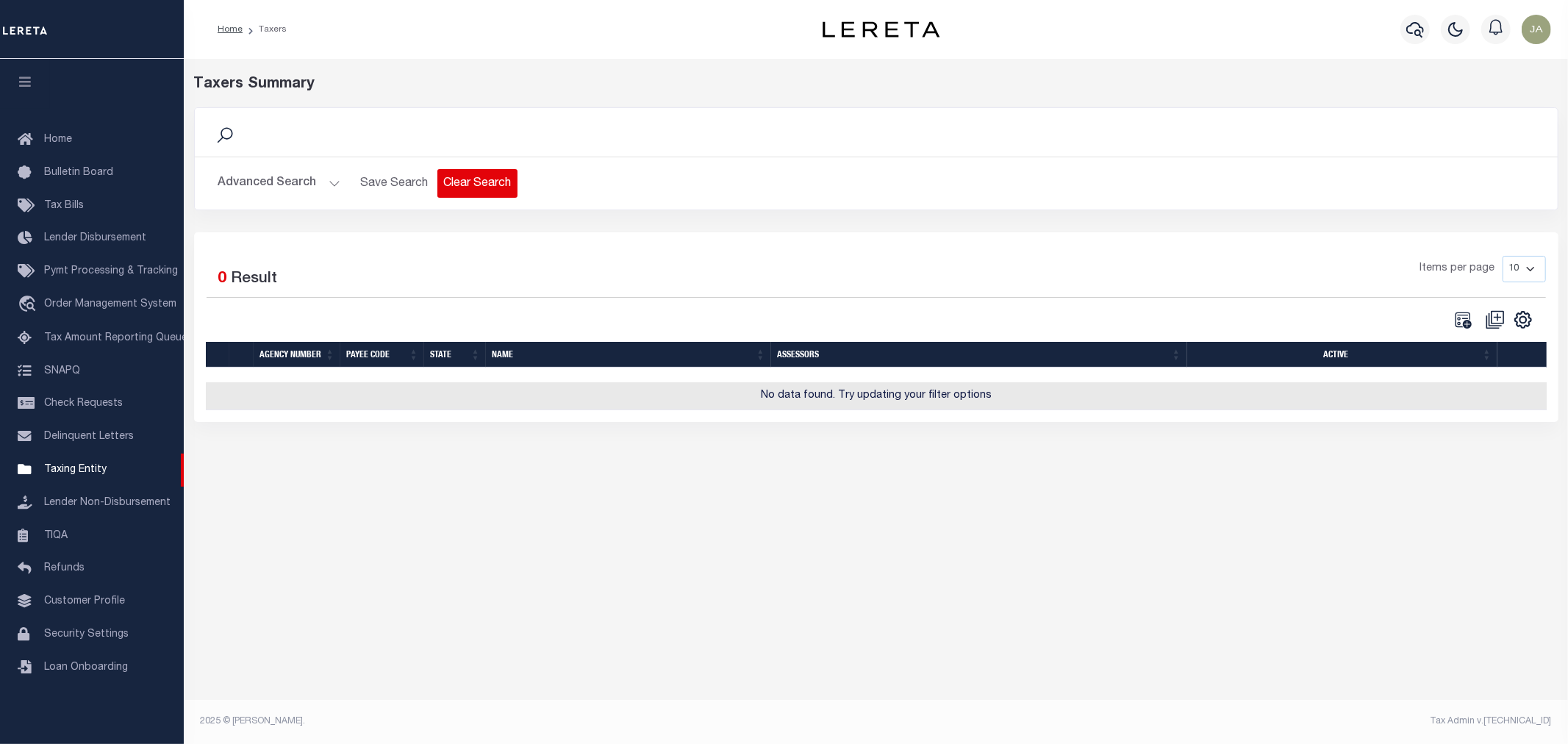
click at [496, 184] on button "Clear Search" at bounding box center [477, 184] width 80 height 29
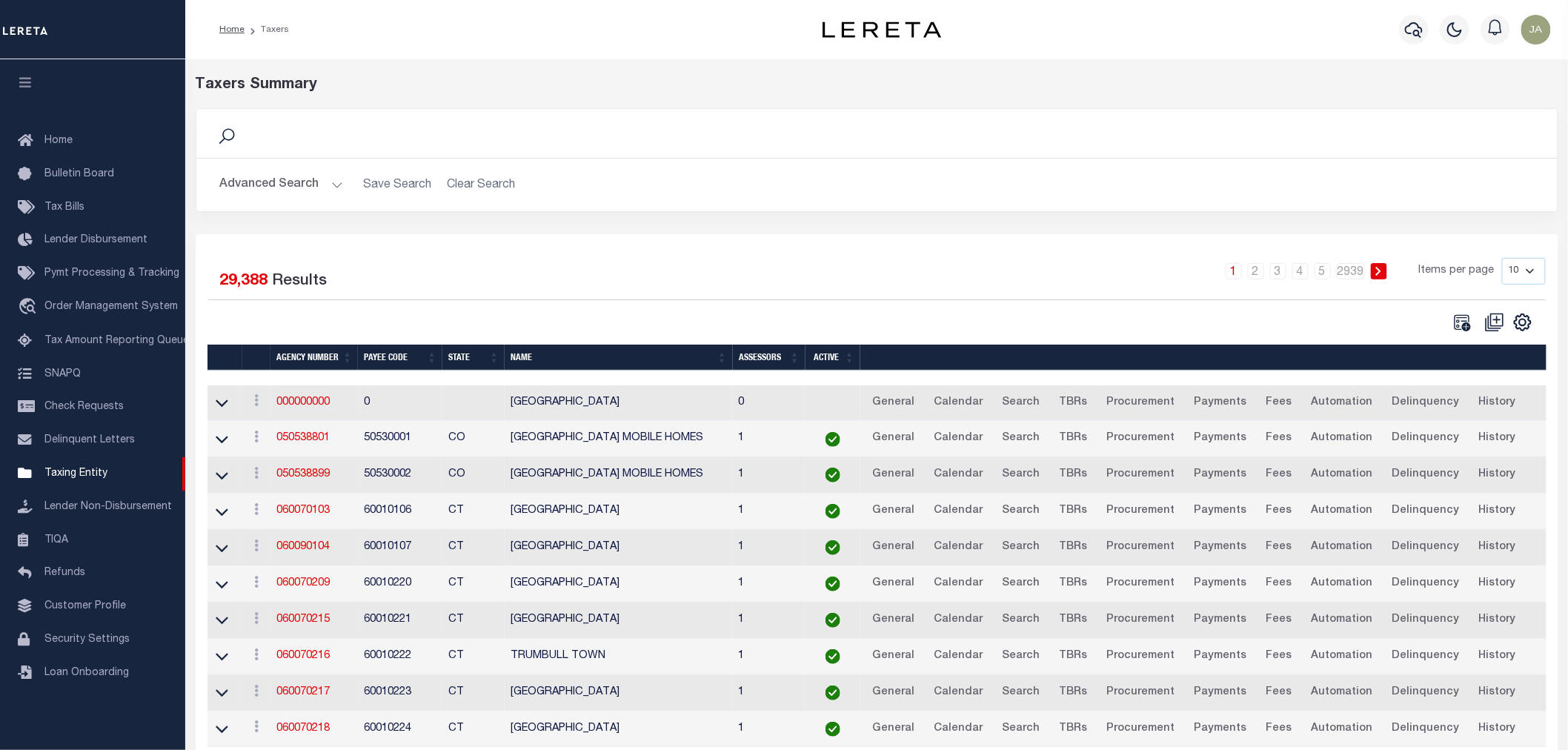
click at [327, 183] on button "Advanced Search" at bounding box center [282, 185] width 123 height 29
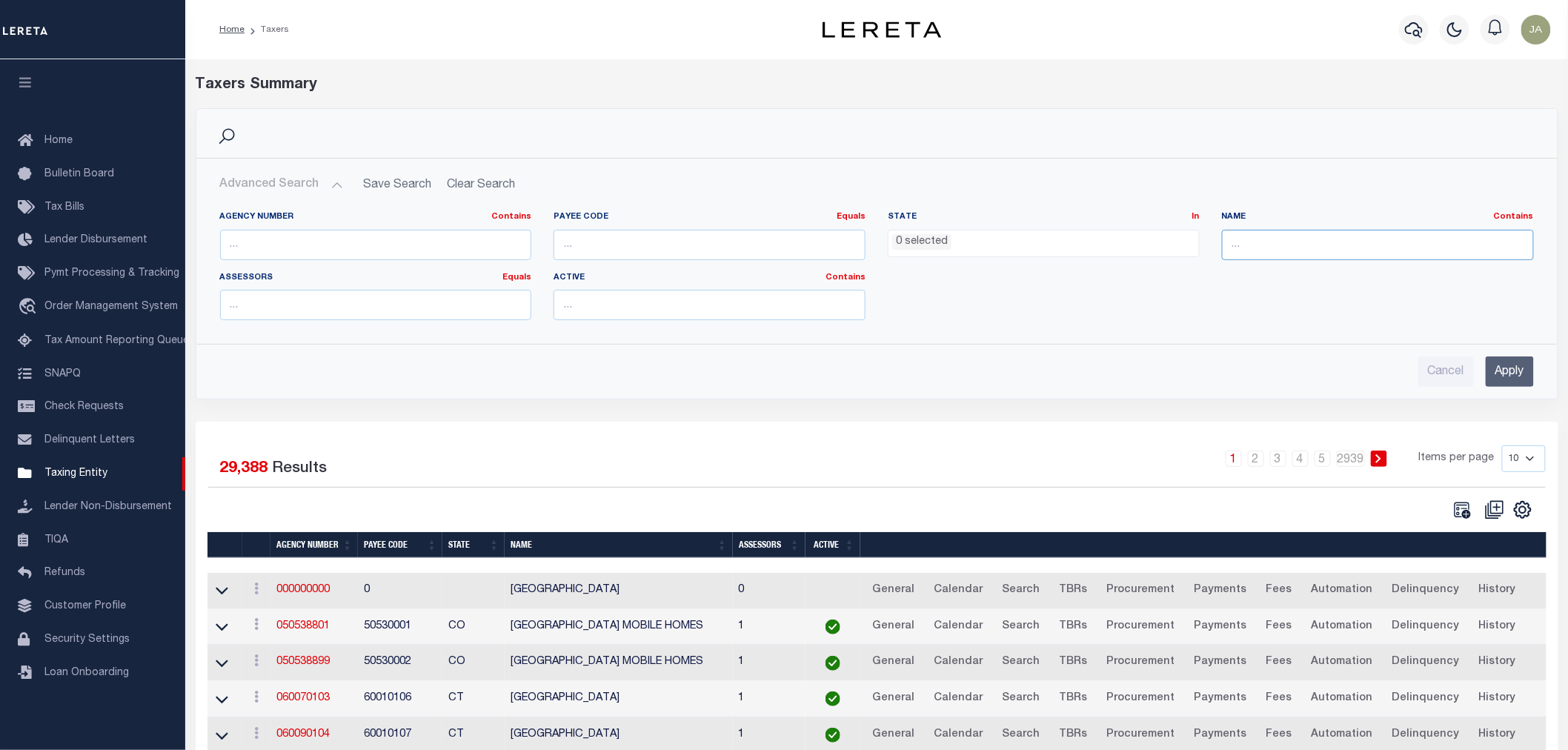
click at [1257, 250] on input "text" at bounding box center [1378, 245] width 312 height 31
type input "goose"
click at [1493, 372] on input "Apply" at bounding box center [1510, 372] width 48 height 31
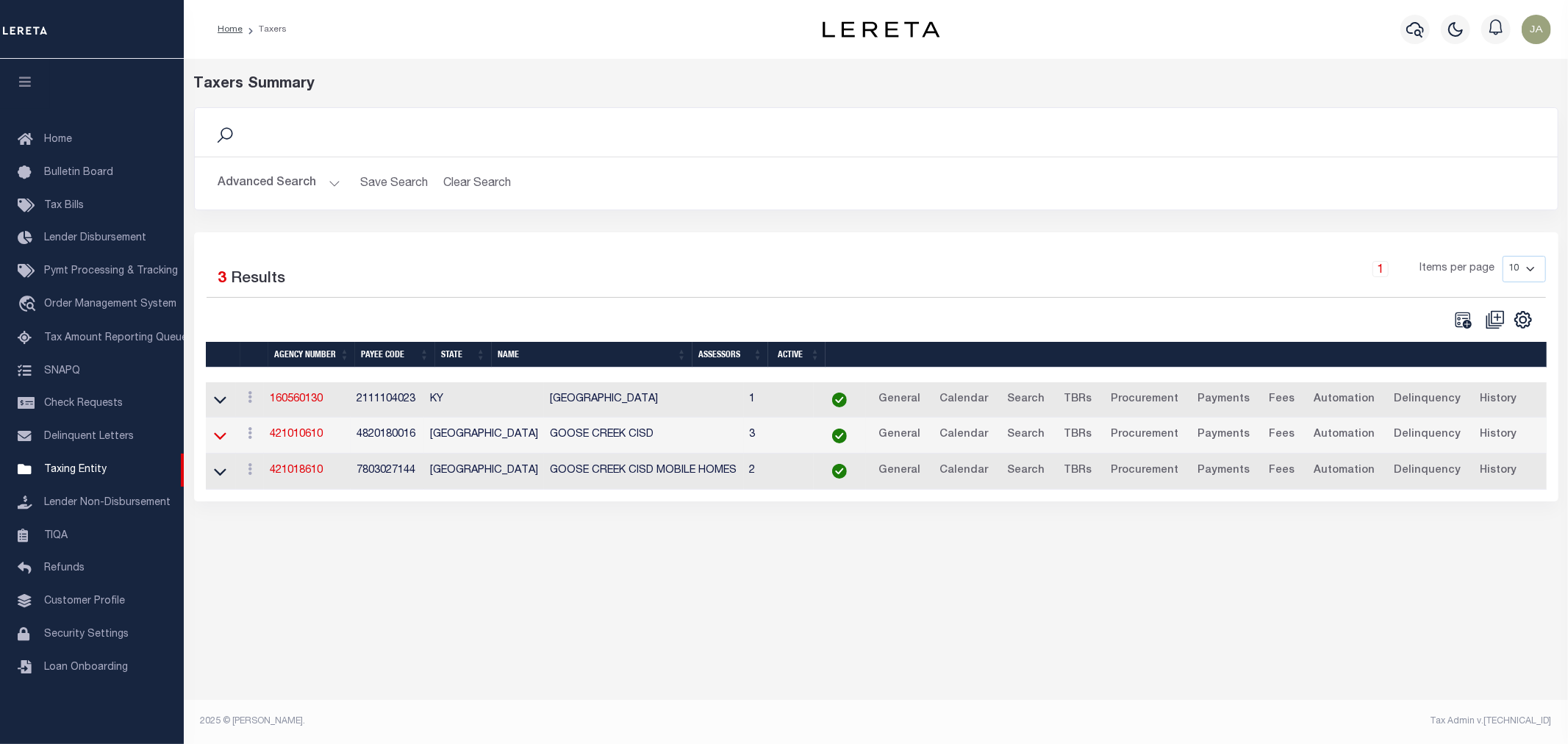
click at [215, 443] on icon at bounding box center [220, 435] width 13 height 15
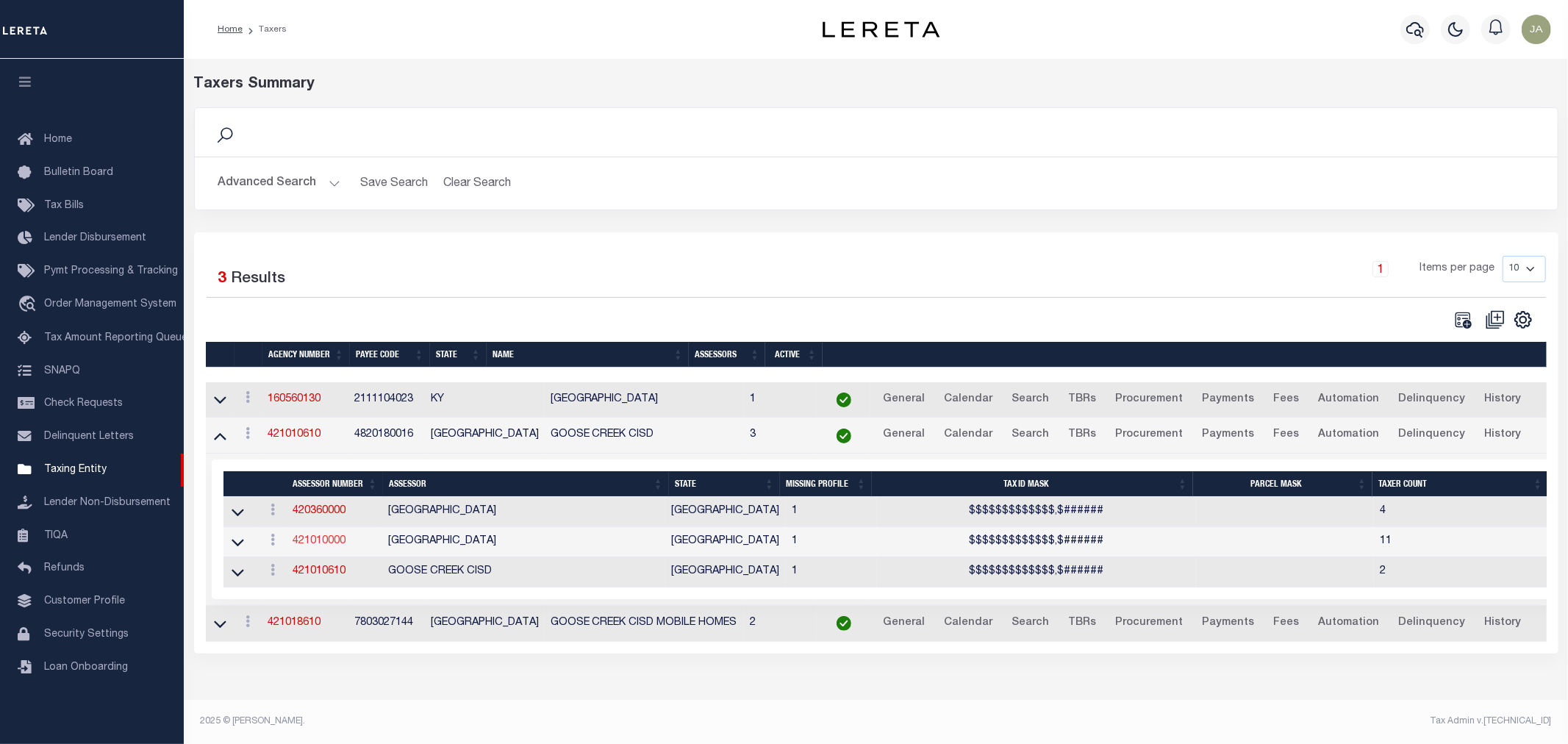
click at [312, 544] on link "421010000" at bounding box center [319, 541] width 53 height 10
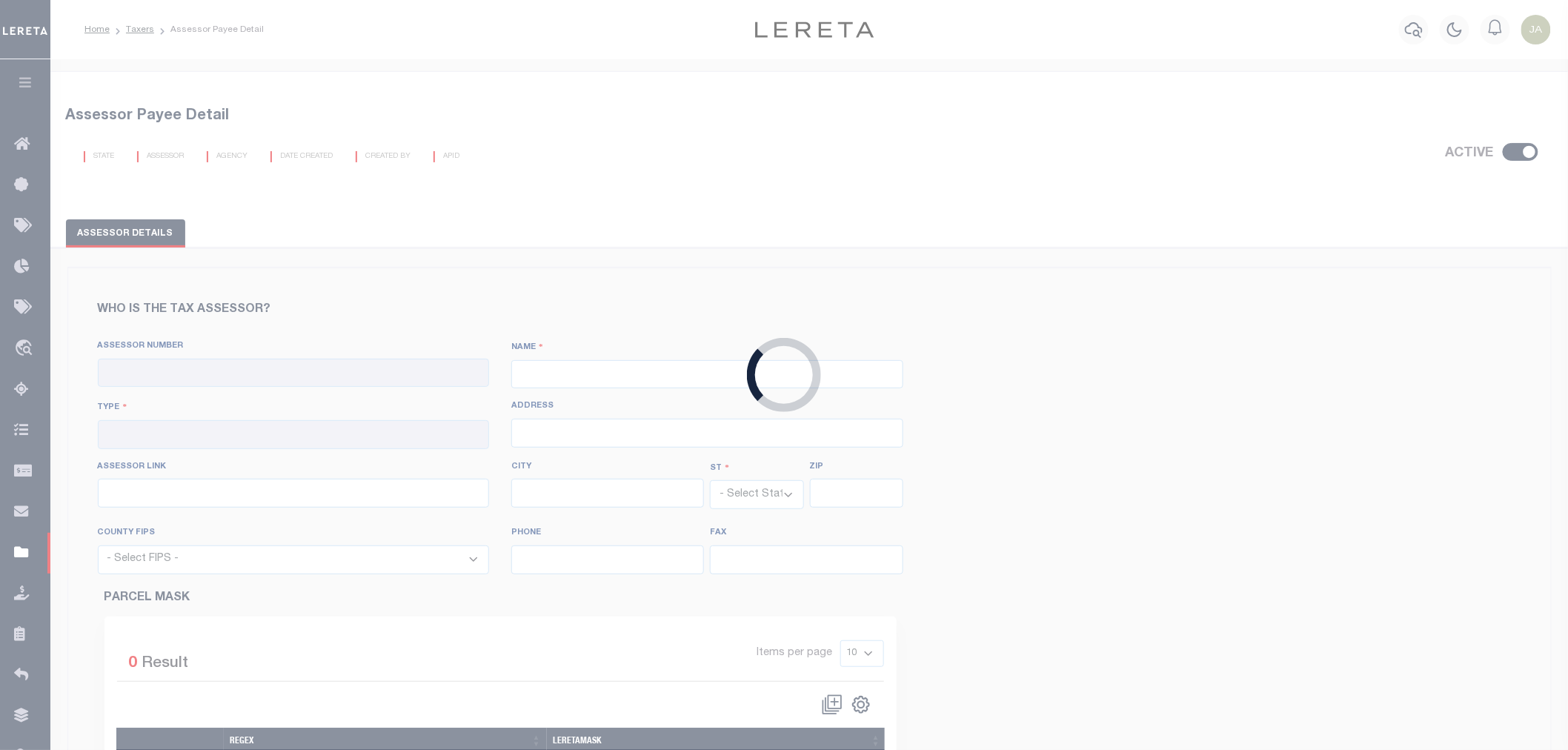
checkbox input "true"
type input "421010000"
type input "[GEOGRAPHIC_DATA]"
type input "00 - County"
type input "[STREET_ADDRESS]"
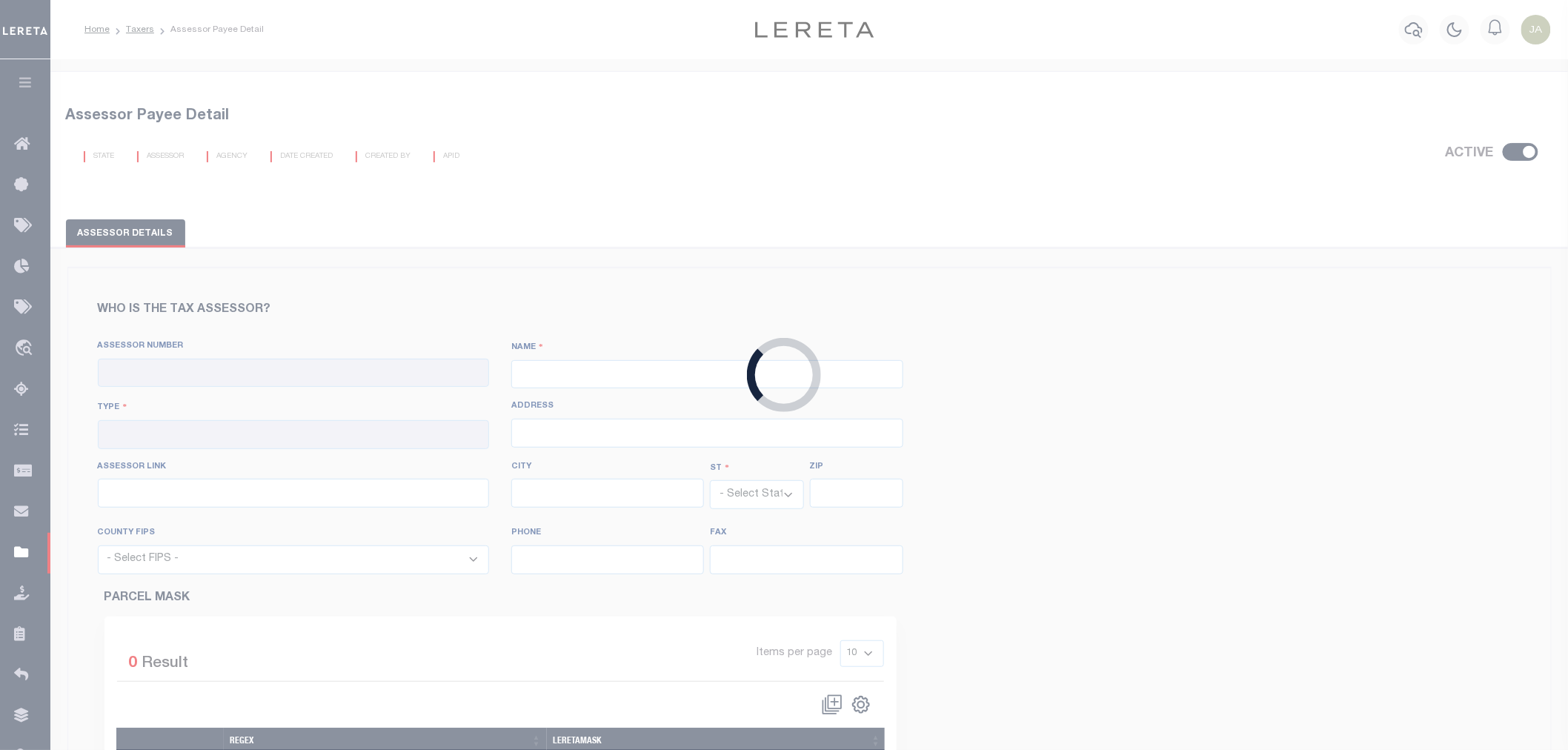
type input "[URL][DOMAIN_NAME]"
type input "[GEOGRAPHIC_DATA]"
select select "[GEOGRAPHIC_DATA]"
type input "77002"
select select "48201"
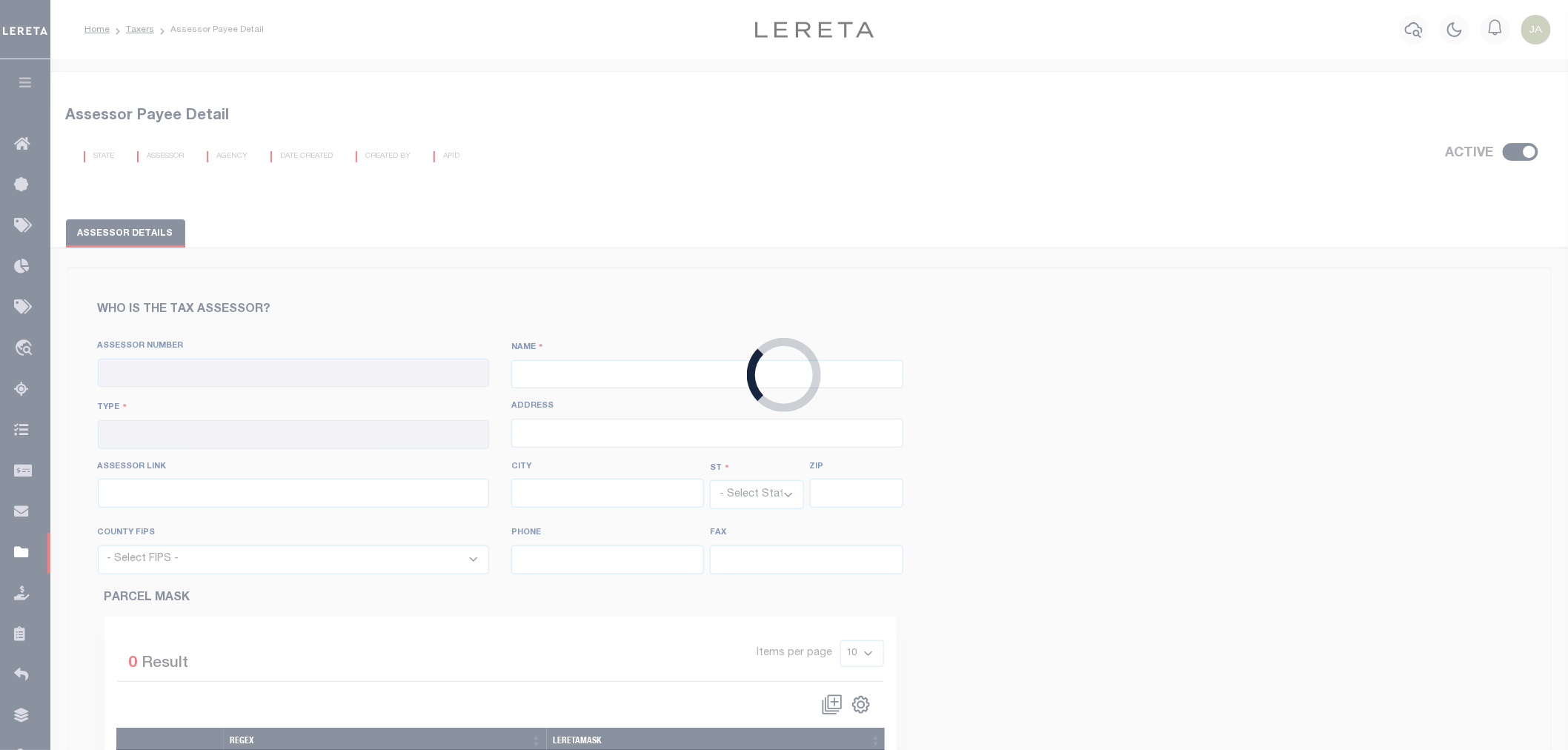
type input "[PHONE_NUMBER]"
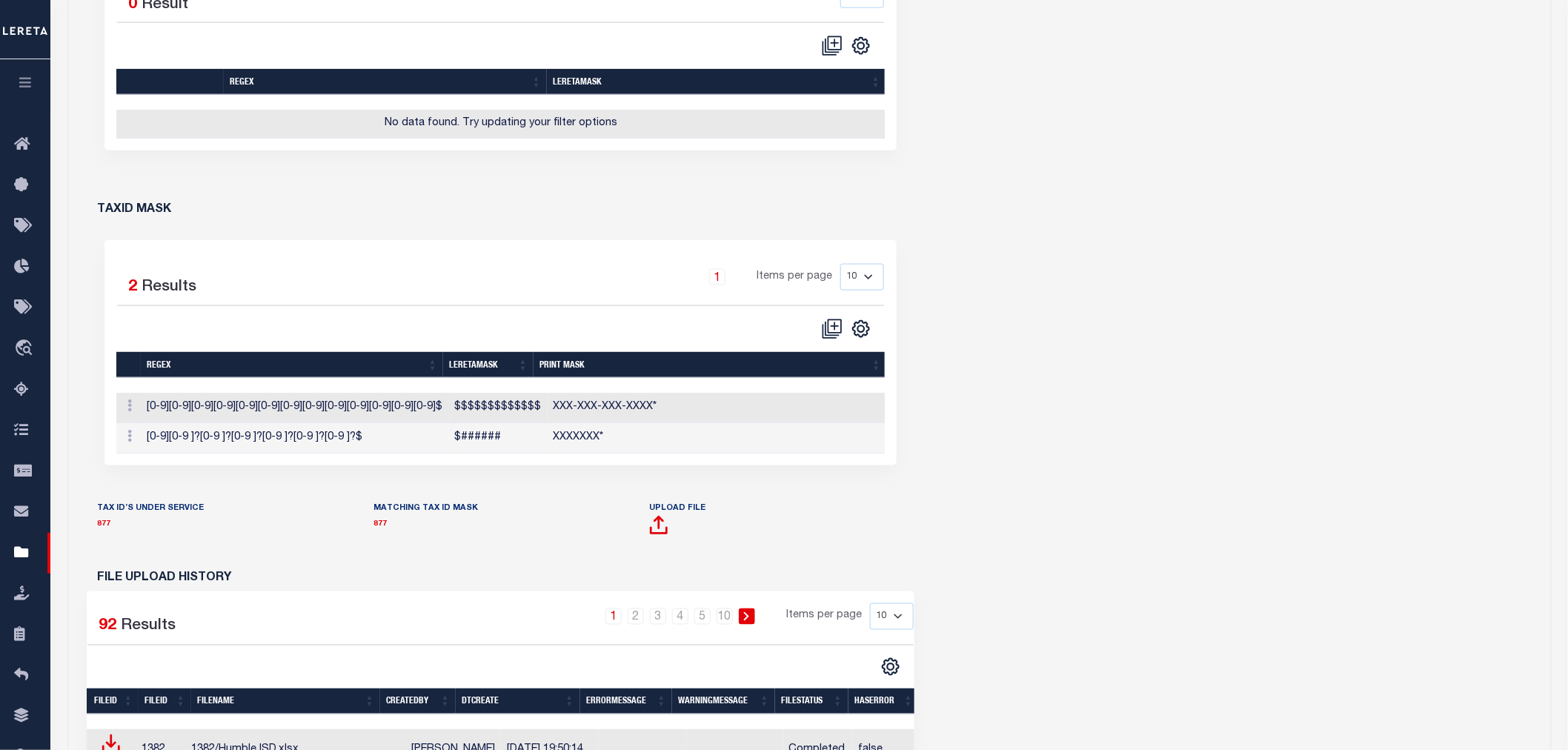
scroll to position [988, 0]
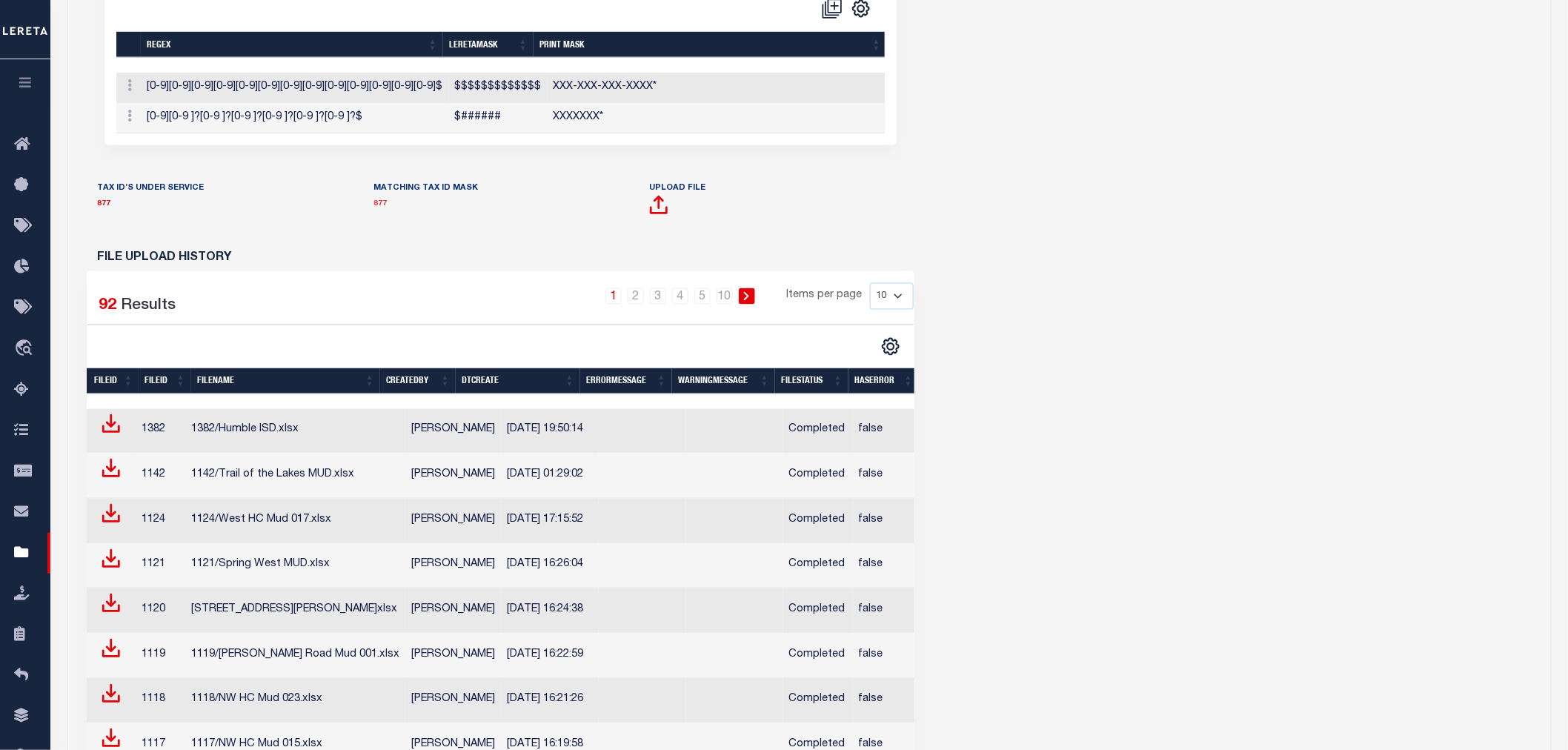
click at [382, 208] on link "877" at bounding box center [380, 204] width 14 height 7
